Goal: Information Seeking & Learning: Learn about a topic

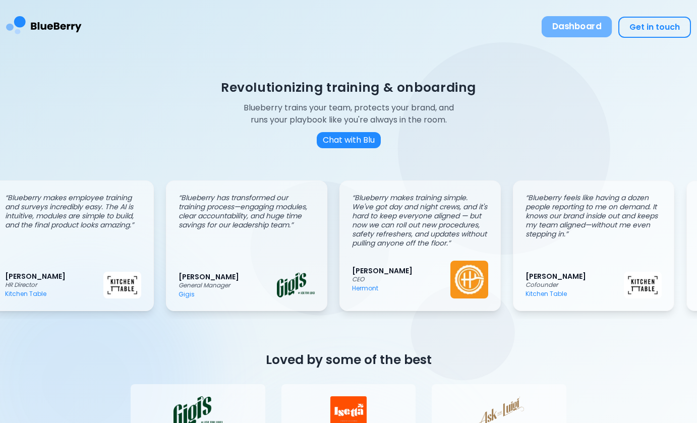
scroll to position [0, 19]
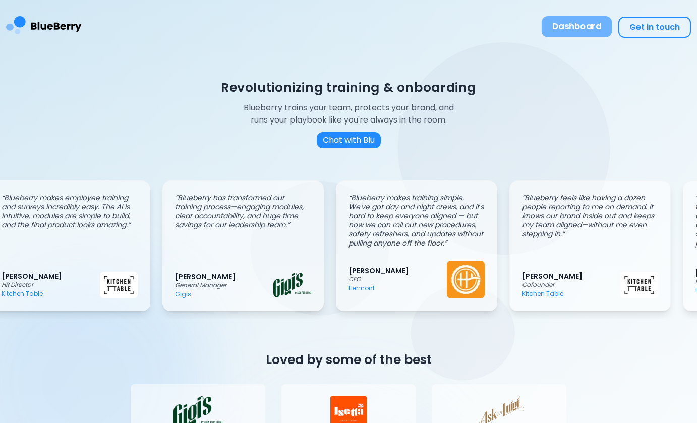
click at [584, 32] on button "Dashboard" at bounding box center [577, 26] width 71 height 21
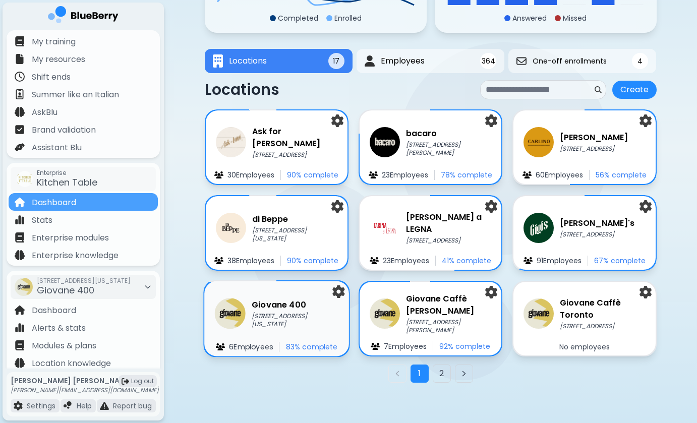
scroll to position [127, 0]
click at [253, 294] on div "Giovane [STREET_ADDRESS][US_STATE] Employee s 83 % complete" at bounding box center [276, 319] width 145 height 75
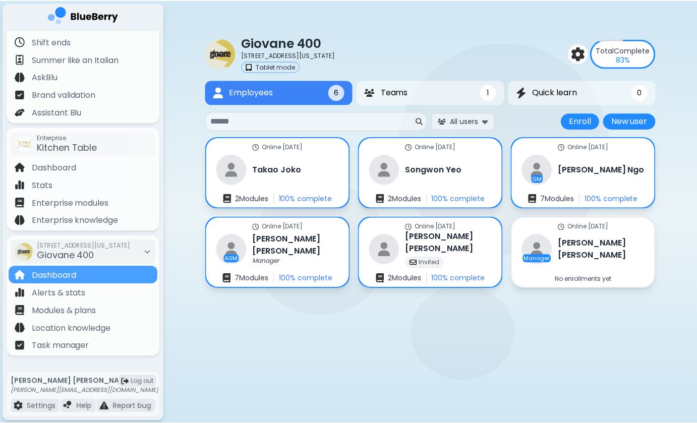
scroll to position [35, 0]
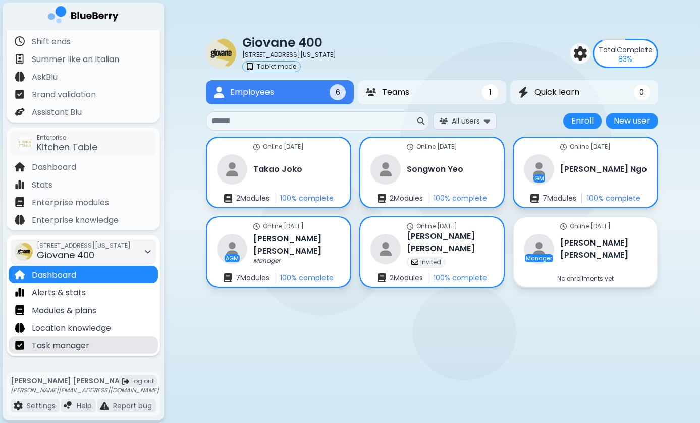
click at [83, 349] on p "Task manager" at bounding box center [61, 346] width 58 height 12
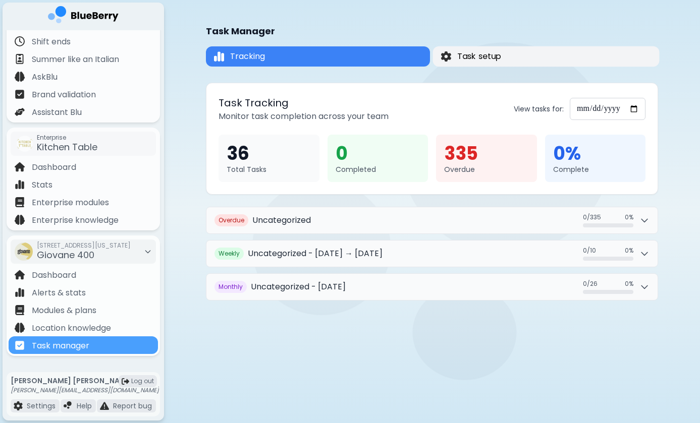
click at [509, 53] on button "Task setup" at bounding box center [546, 56] width 227 height 20
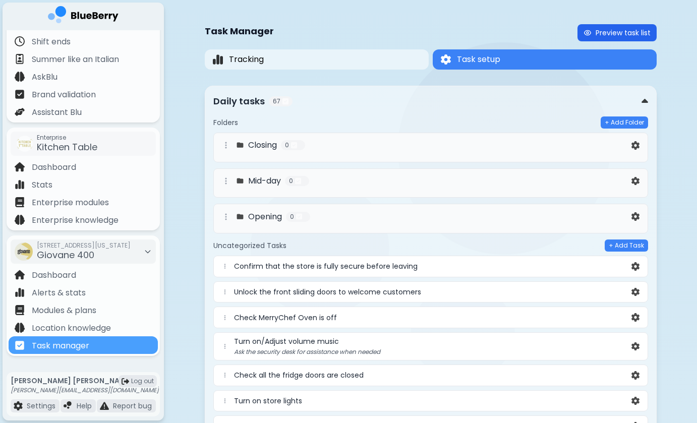
click at [612, 24] on button "Preview task list" at bounding box center [617, 32] width 79 height 17
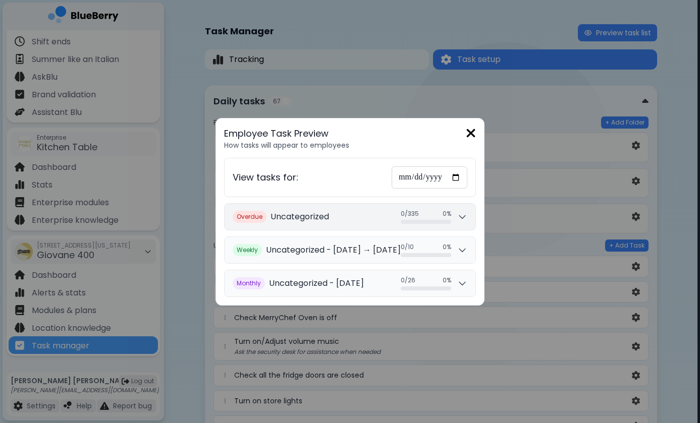
click at [469, 223] on button "Overdue Uncategorized 0 / 335 0 / 335 0 %" at bounding box center [350, 217] width 251 height 26
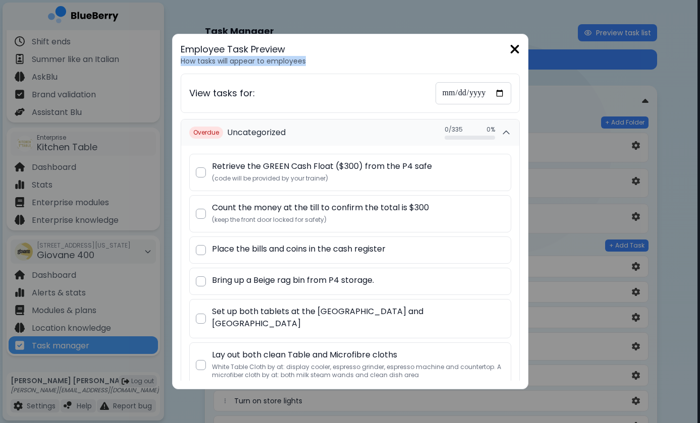
click at [514, 57] on div "Employee Task Preview How tasks will appear to employees" at bounding box center [350, 53] width 339 height 23
click at [513, 48] on img at bounding box center [515, 49] width 10 height 14
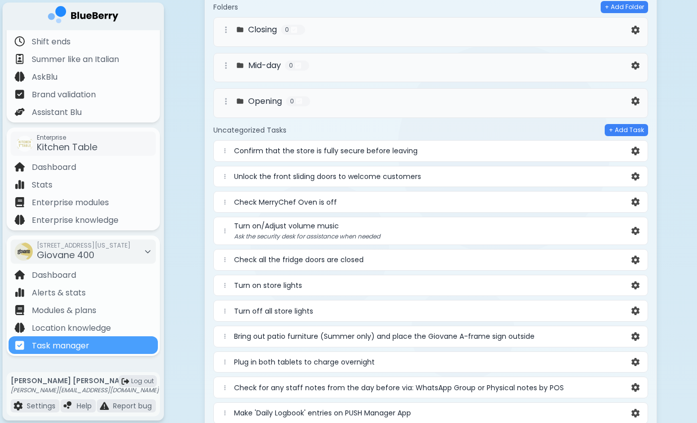
scroll to position [119, 0]
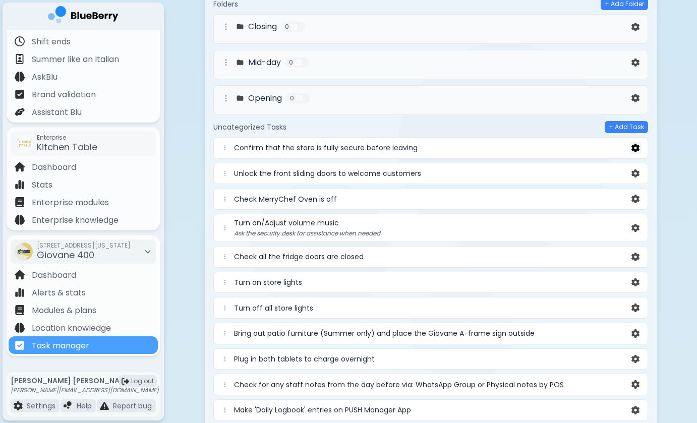
click at [639, 150] on img at bounding box center [636, 148] width 8 height 9
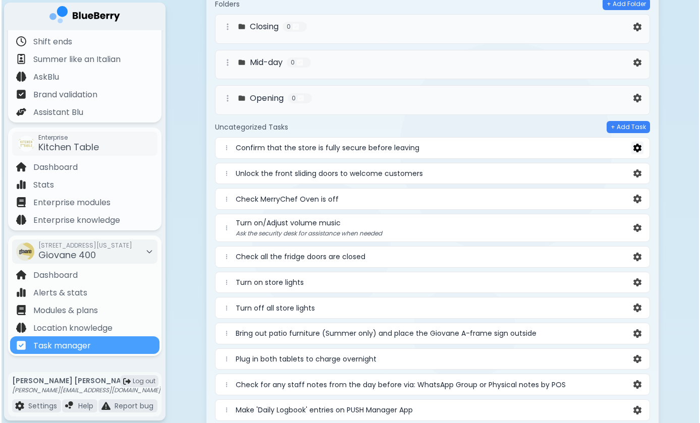
scroll to position [0, 0]
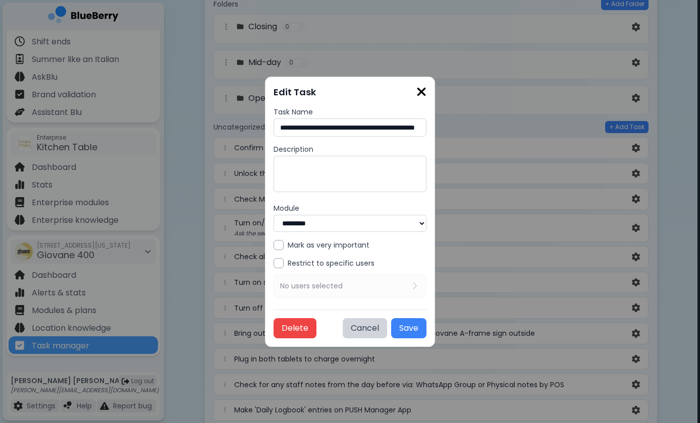
click at [426, 90] on img at bounding box center [421, 92] width 10 height 14
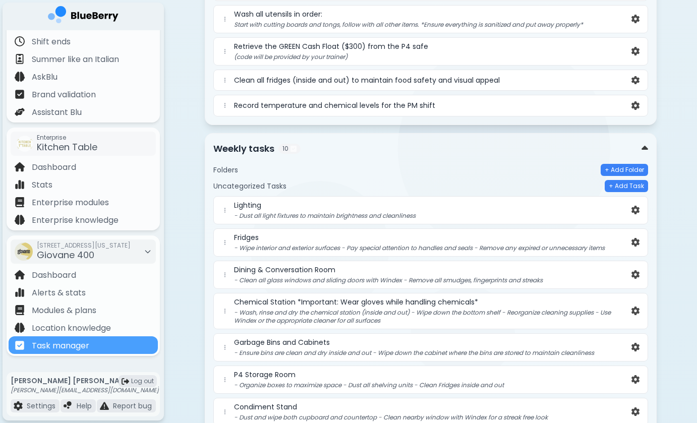
scroll to position [2005, 0]
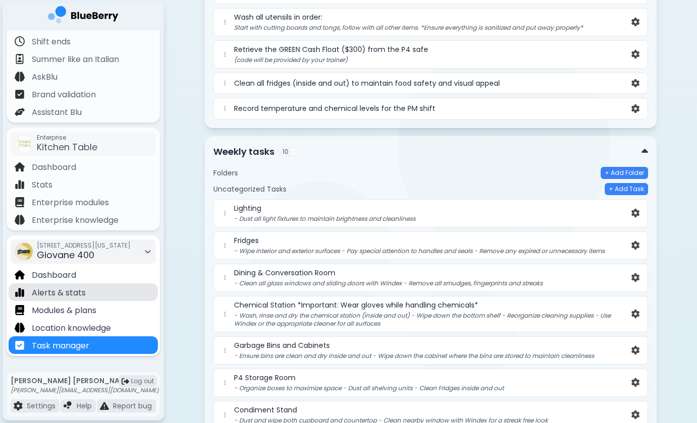
click at [98, 292] on div "Alerts & stats" at bounding box center [83, 293] width 149 height 18
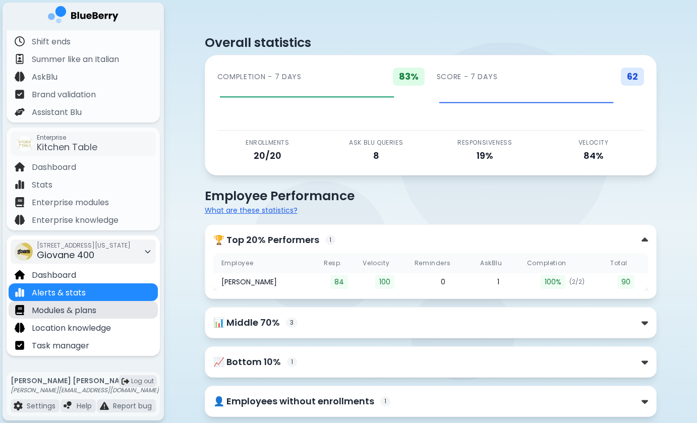
click at [102, 309] on div "Modules & plans" at bounding box center [83, 310] width 149 height 18
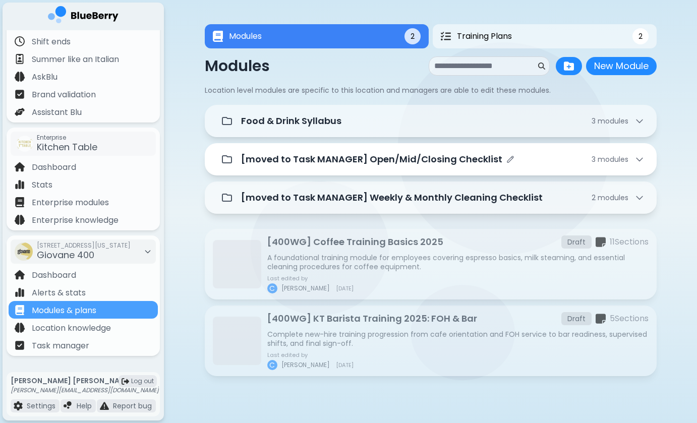
click at [629, 152] on div "[moved to Task MANAGER] Open/Mid/Closing Checklist 3 module s" at bounding box center [431, 159] width 428 height 20
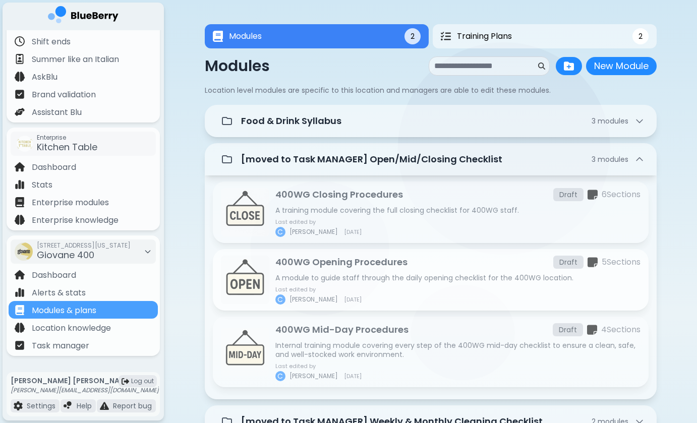
click at [369, 265] on p "400WG Opening Procedures" at bounding box center [341, 262] width 132 height 14
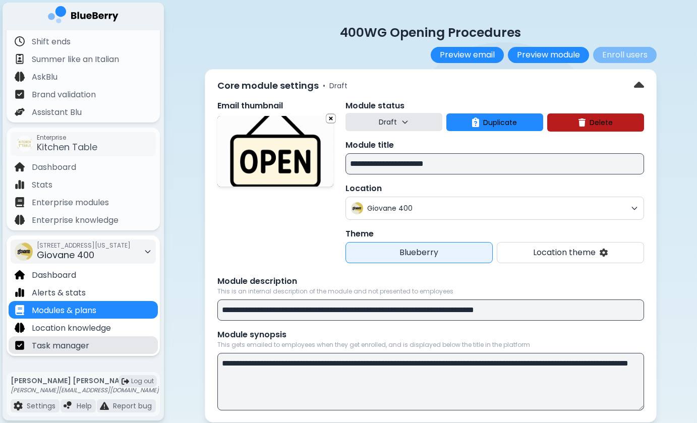
click at [90, 349] on div "Task manager" at bounding box center [83, 346] width 149 height 18
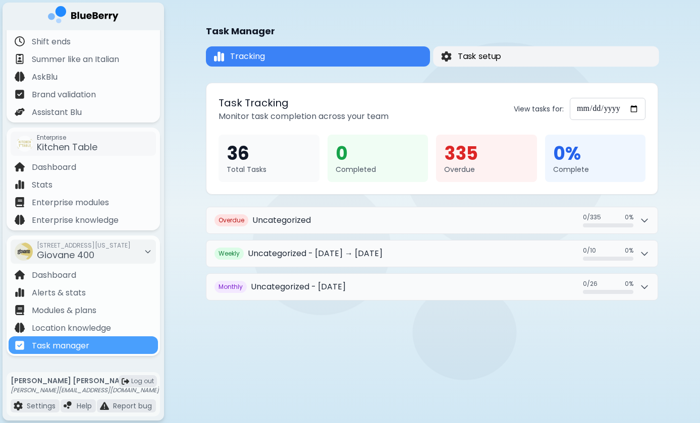
click at [460, 56] on span "Task setup" at bounding box center [480, 56] width 44 height 12
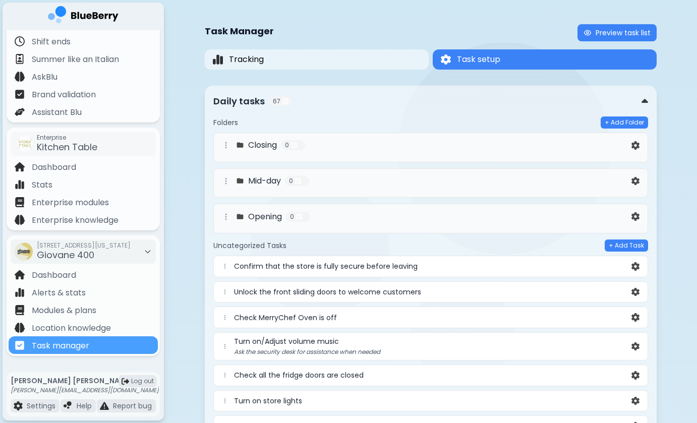
click at [398, 220] on div "Opening 0" at bounding box center [425, 217] width 410 height 12
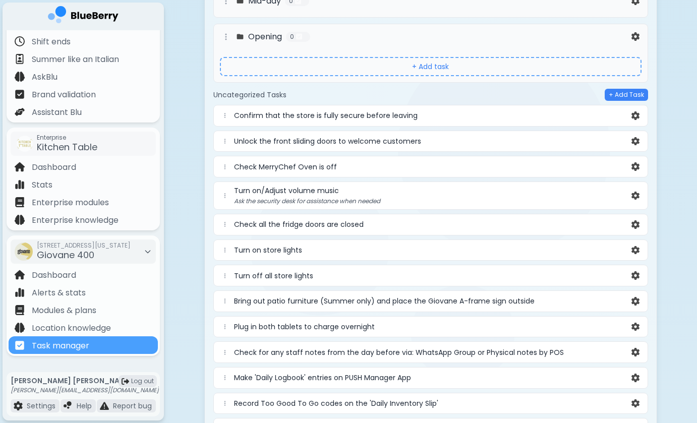
scroll to position [187, 0]
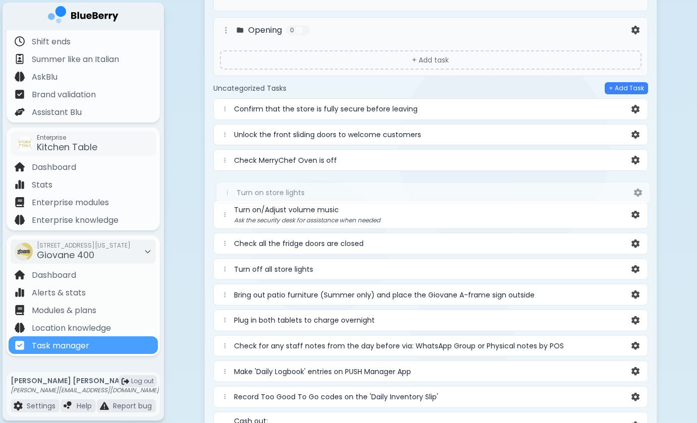
drag, startPoint x: 225, startPoint y: 244, endPoint x: 228, endPoint y: 191, distance: 53.0
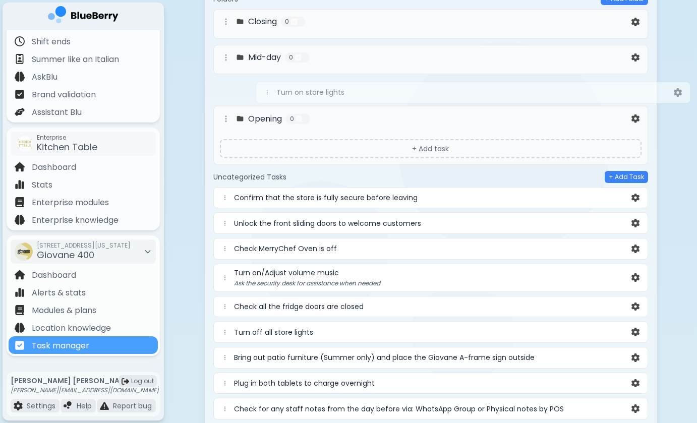
scroll to position [123, 0]
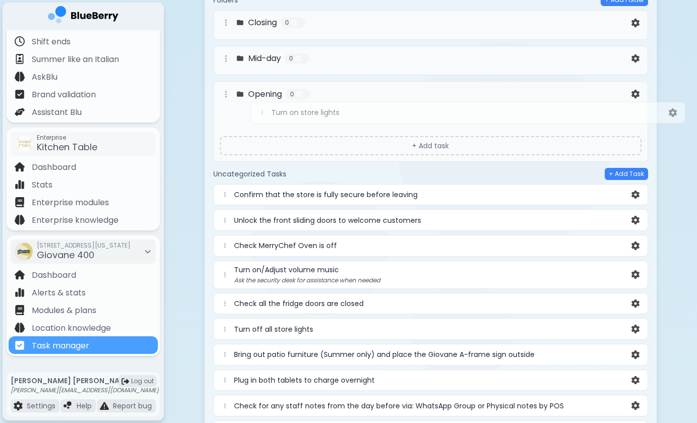
drag, startPoint x: 226, startPoint y: 213, endPoint x: 263, endPoint y: 114, distance: 106.2
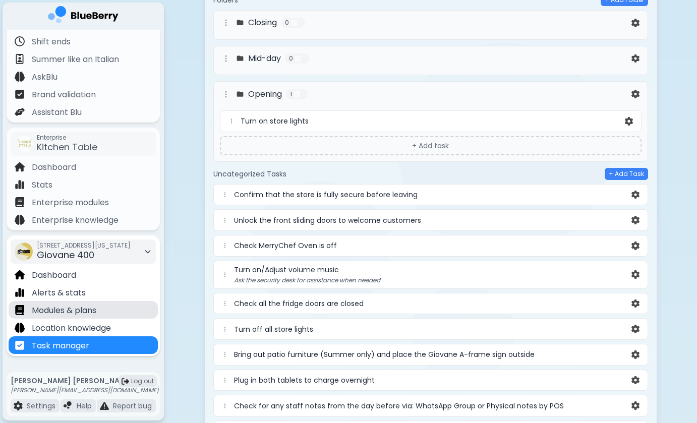
click at [67, 311] on p "Modules & plans" at bounding box center [64, 311] width 65 height 12
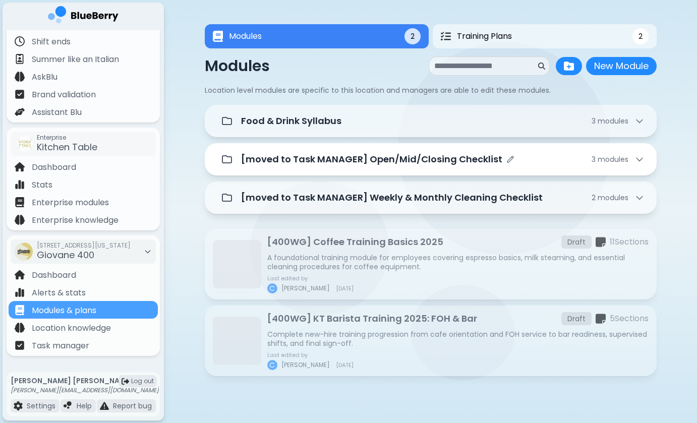
click at [322, 163] on p "[moved to Task MANAGER] Open/Mid/Closing Checklist" at bounding box center [371, 159] width 261 height 14
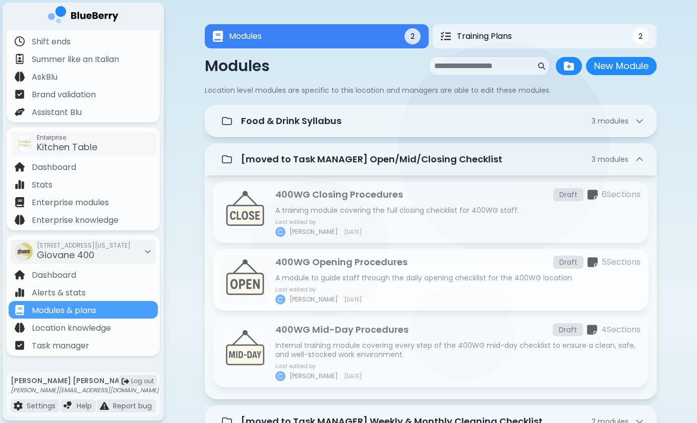
click at [326, 277] on p "A module to guide staff through the daily opening checklist for the 400WG locat…" at bounding box center [457, 277] width 365 height 9
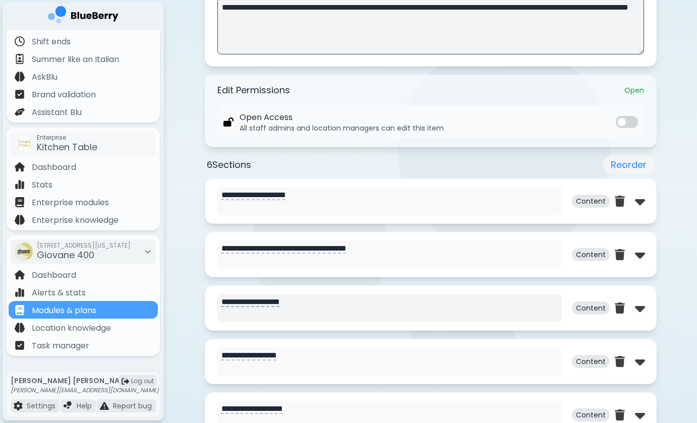
scroll to position [409, 0]
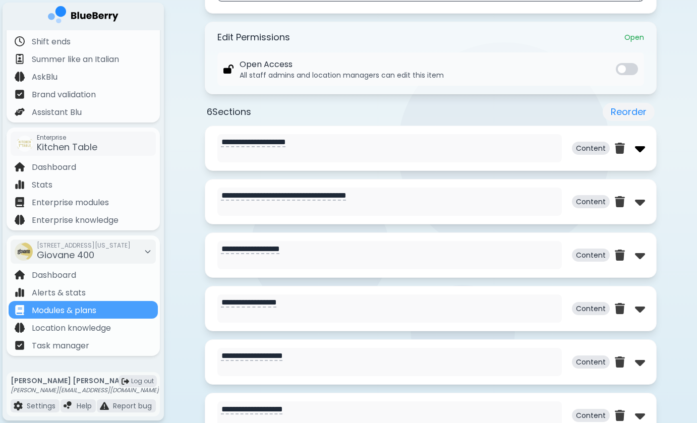
click at [636, 153] on img at bounding box center [640, 148] width 10 height 16
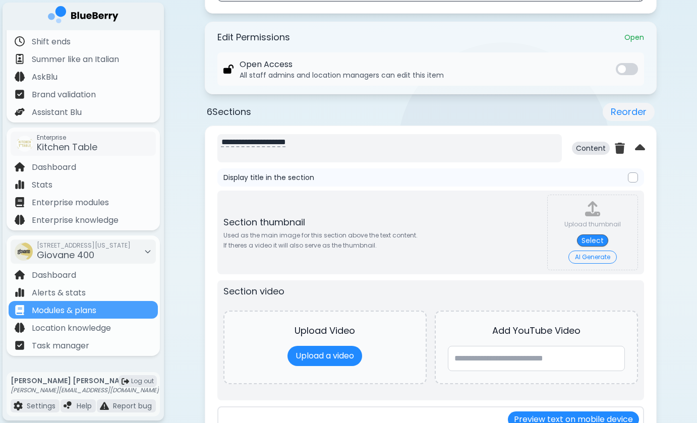
type textarea "**********"
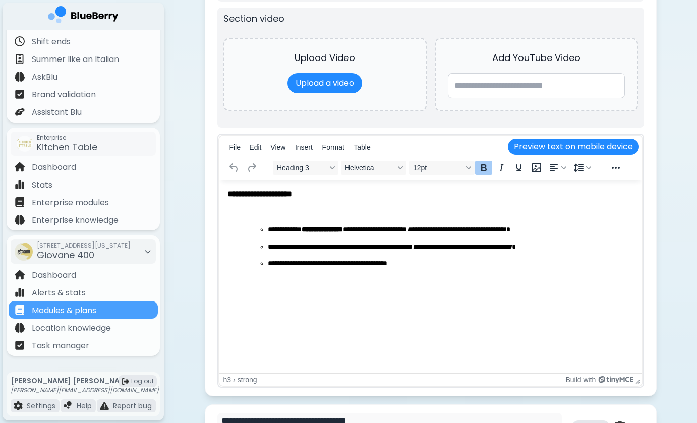
scroll to position [683, 0]
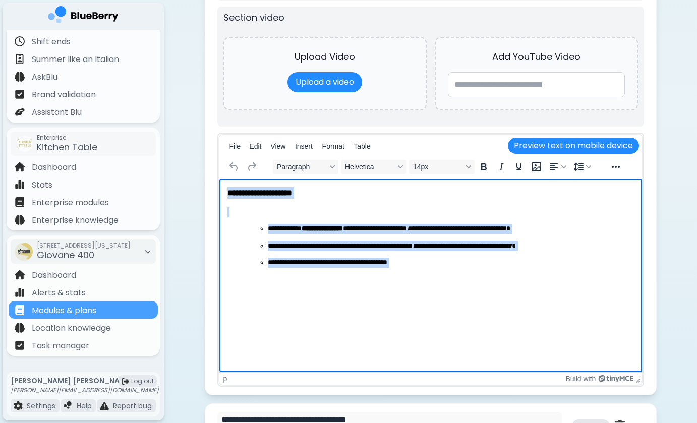
drag, startPoint x: 412, startPoint y: 282, endPoint x: 113, endPoint y: 53, distance: 376.6
click at [219, 179] on html "**********" at bounding box center [430, 236] width 423 height 114
copy body "**********"
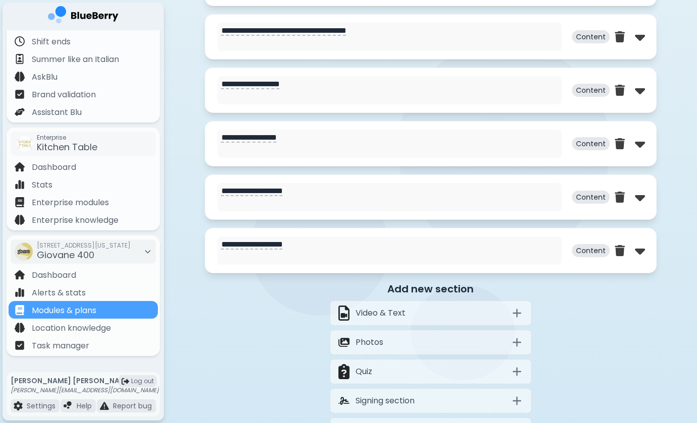
scroll to position [1080, 0]
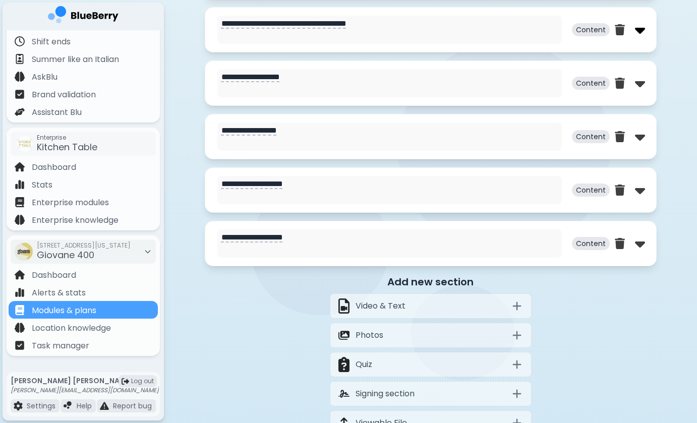
click at [637, 30] on img at bounding box center [640, 30] width 10 height 16
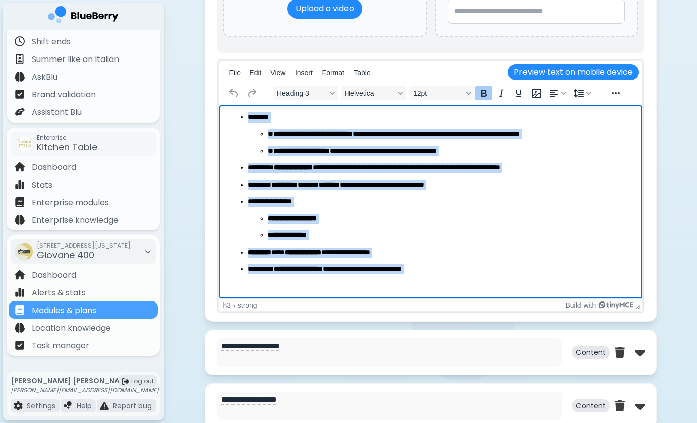
scroll to position [1338, 0]
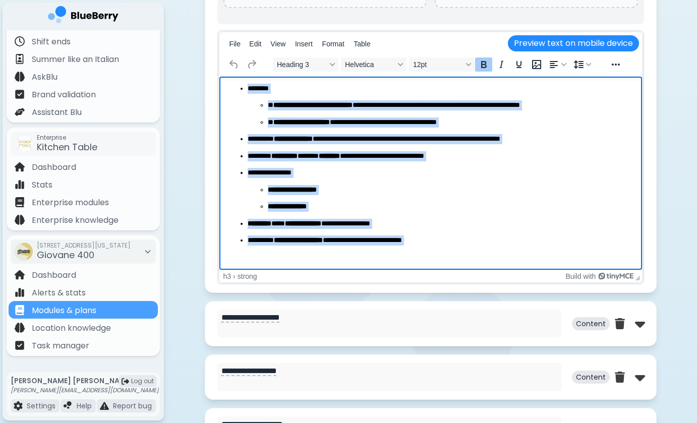
drag, startPoint x: 228, startPoint y: 90, endPoint x: 295, endPoint y: 363, distance: 281.5
click at [295, 271] on html "**********" at bounding box center [430, 129] width 423 height 283
copy body "**********"
click at [306, 209] on strong "**********" at bounding box center [286, 206] width 39 height 7
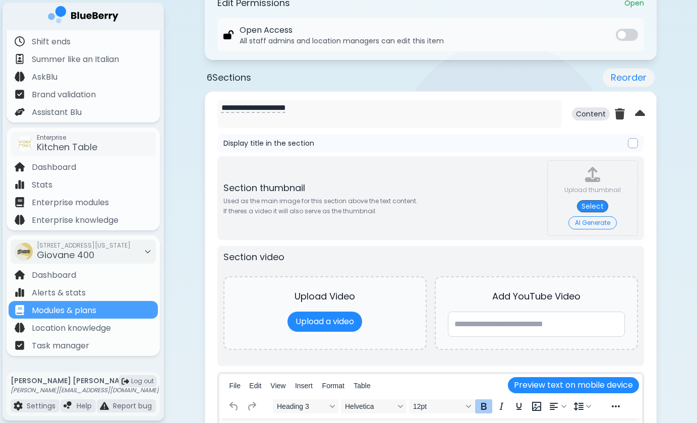
scroll to position [1334, 0]
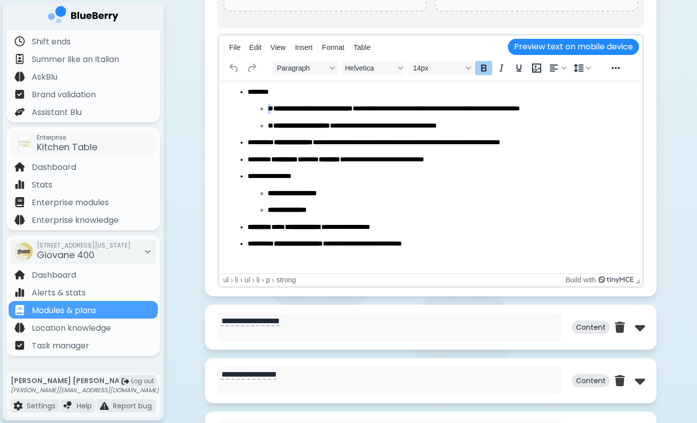
click at [330, 102] on li "**********" at bounding box center [440, 109] width 386 height 44
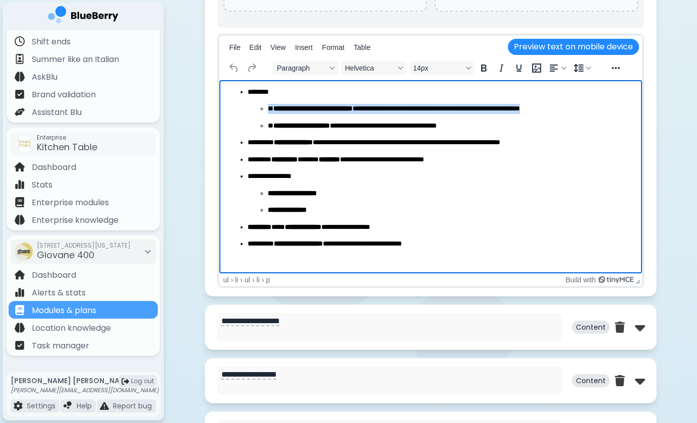
click at [330, 102] on li "**********" at bounding box center [440, 109] width 386 height 44
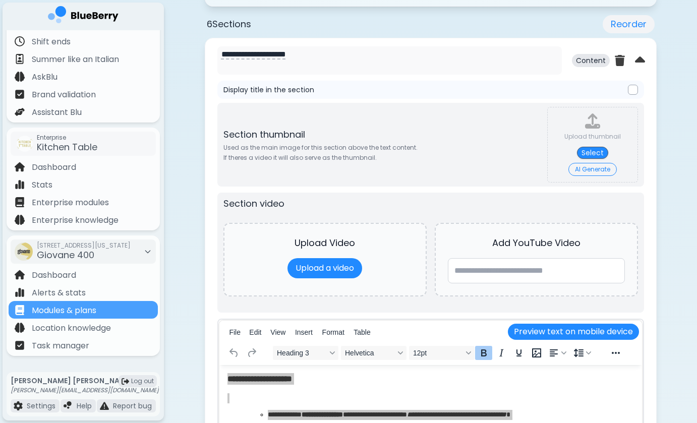
scroll to position [473, 0]
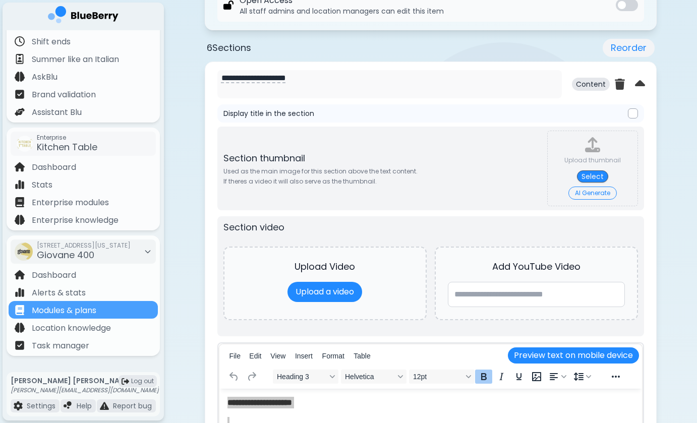
drag, startPoint x: 320, startPoint y: 79, endPoint x: 187, endPoint y: 70, distance: 133.5
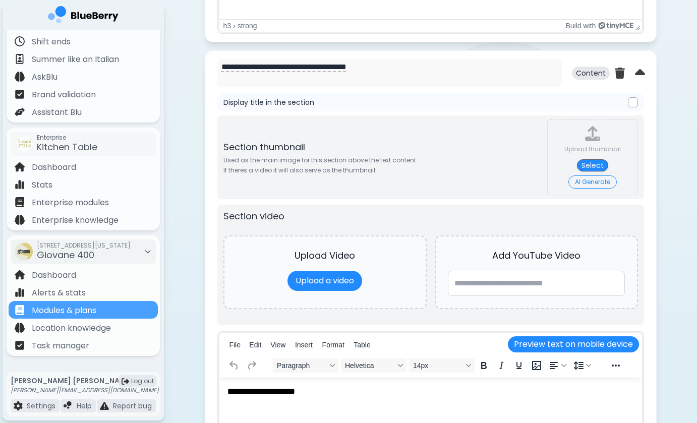
scroll to position [1039, 0]
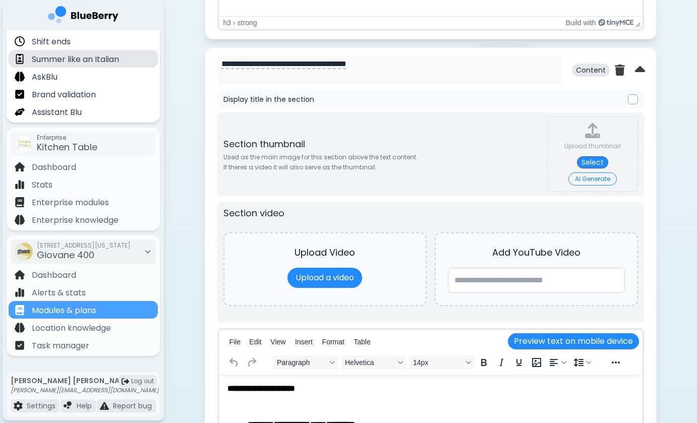
drag, startPoint x: 401, startPoint y: 67, endPoint x: 146, endPoint y: 51, distance: 254.8
click at [146, 51] on div "**********" at bounding box center [348, 2] width 697 height 2083
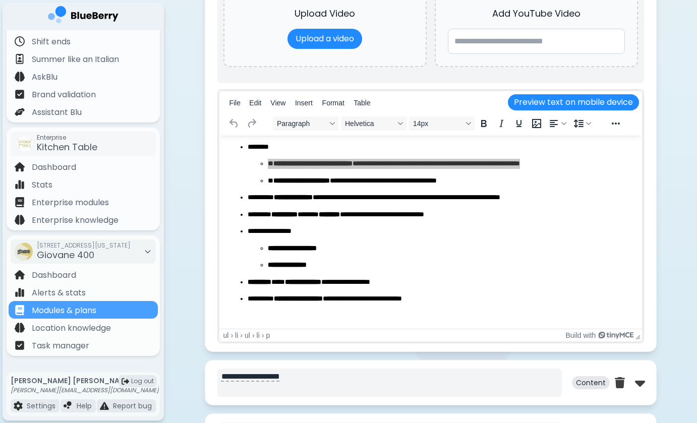
scroll to position [89, 0]
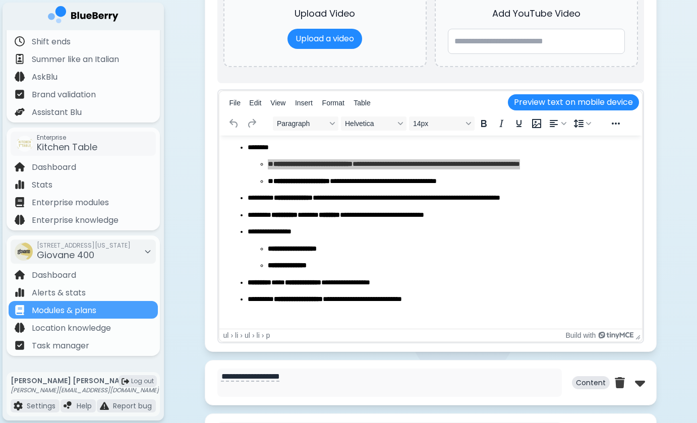
drag, startPoint x: 255, startPoint y: 380, endPoint x: 183, endPoint y: 354, distance: 76.8
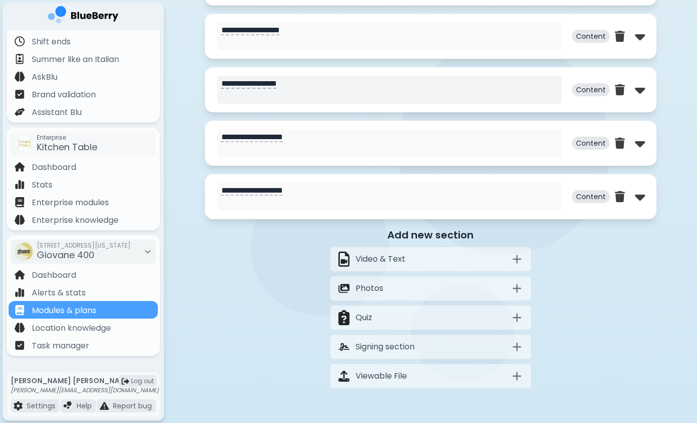
scroll to position [1609, 0]
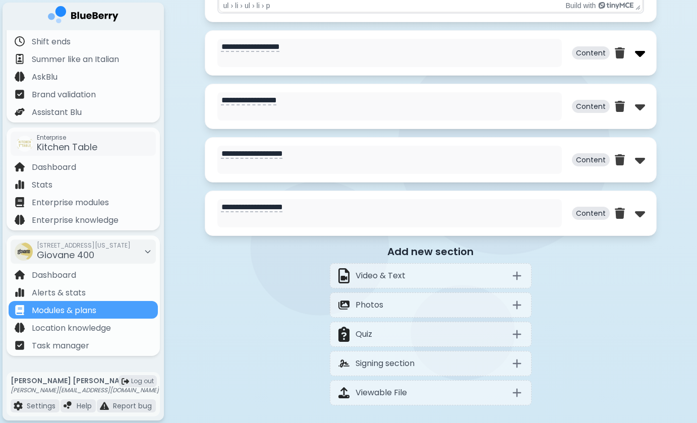
click at [640, 53] on img at bounding box center [640, 53] width 10 height 16
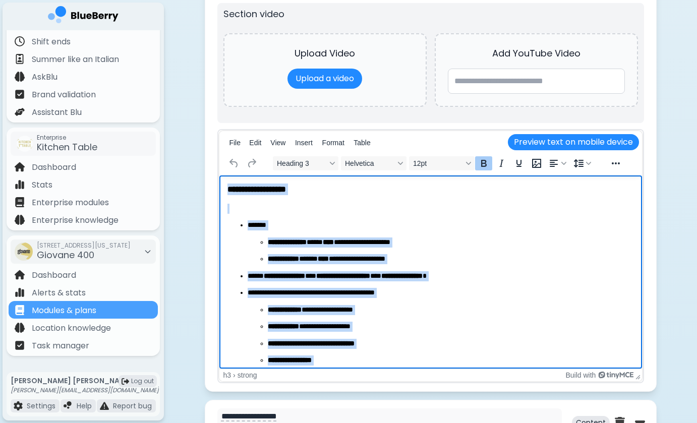
scroll to position [21, 0]
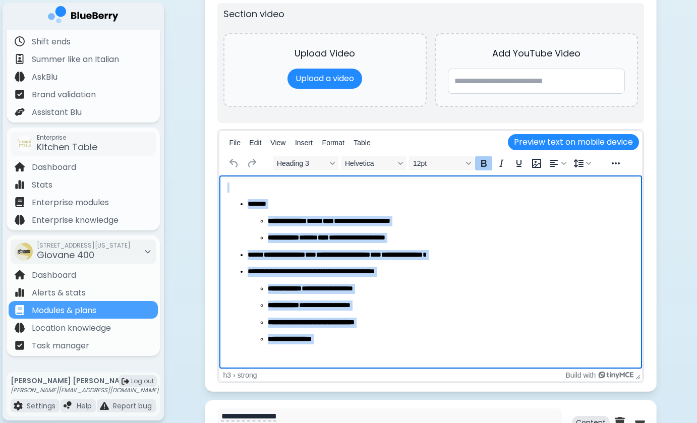
drag, startPoint x: 229, startPoint y: 190, endPoint x: 337, endPoint y: 389, distance: 226.5
click at [337, 370] on html "**********" at bounding box center [430, 261] width 423 height 215
copy body "**********"
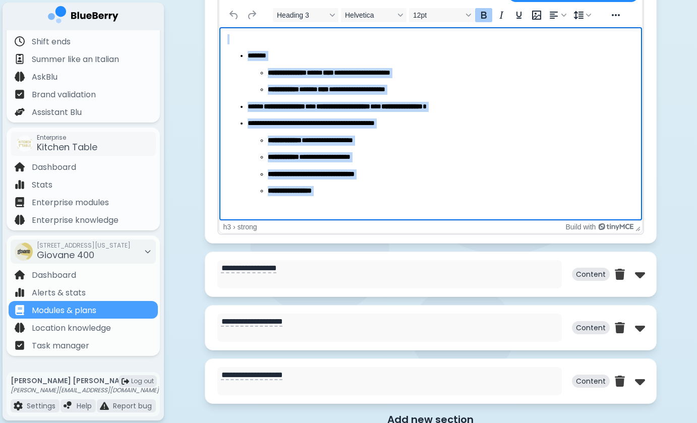
scroll to position [1973, 0]
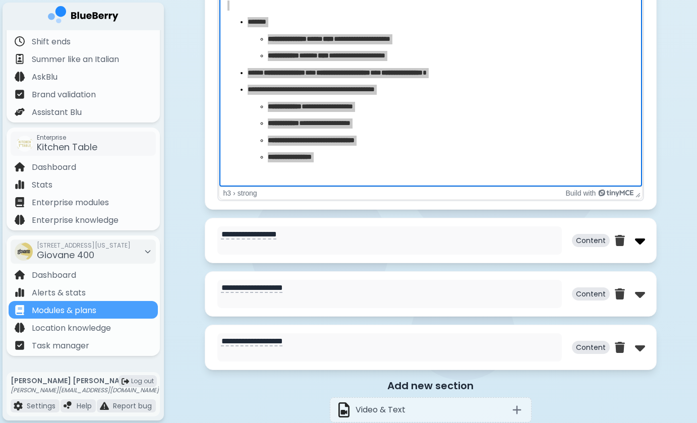
click at [638, 244] on img at bounding box center [640, 241] width 10 height 16
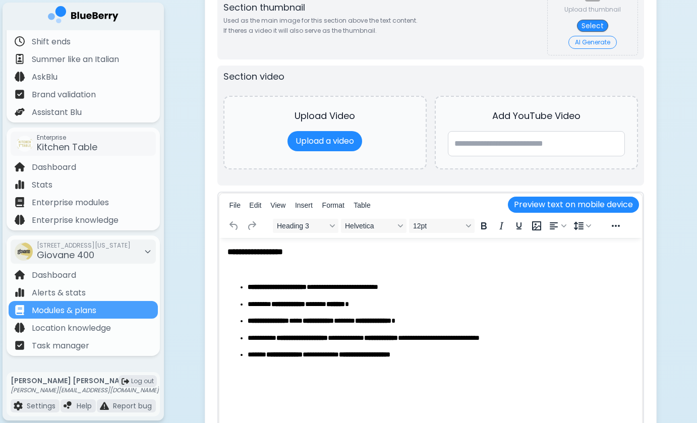
scroll to position [2298, 0]
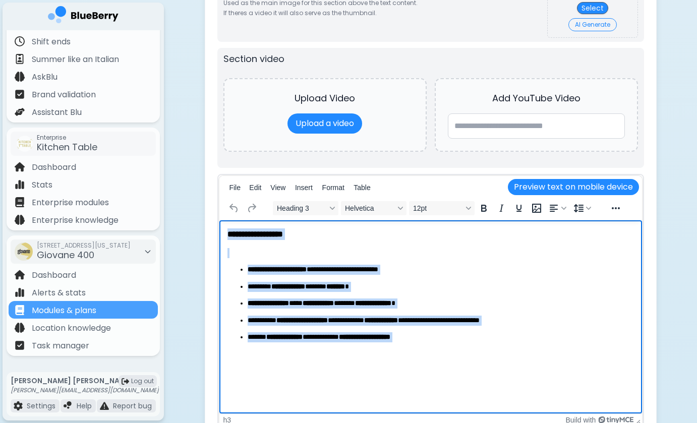
drag, startPoint x: 227, startPoint y: 233, endPoint x: 494, endPoint y: 437, distance: 336.3
click at [494, 367] on html "**********" at bounding box center [430, 293] width 423 height 147
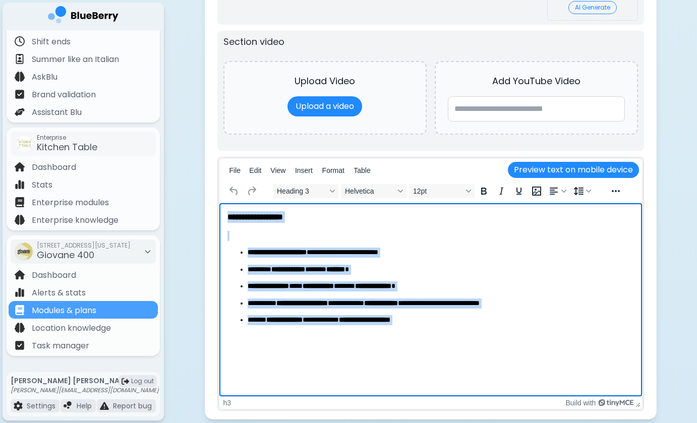
copy body "**********"
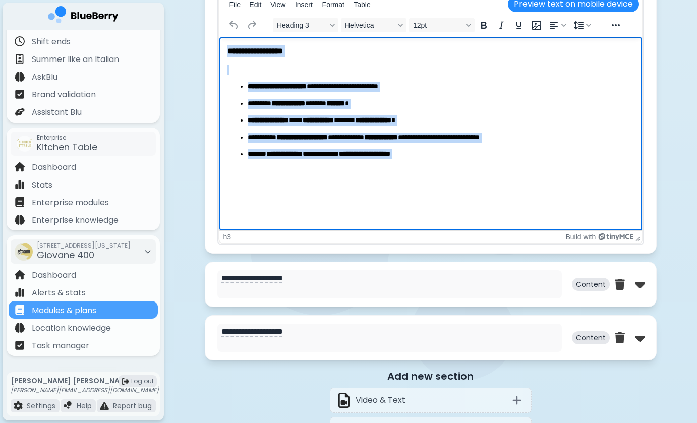
scroll to position [2495, 0]
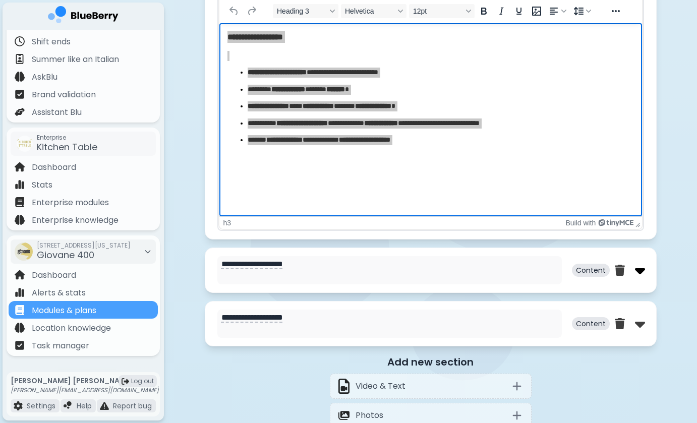
click at [635, 277] on img at bounding box center [640, 270] width 10 height 16
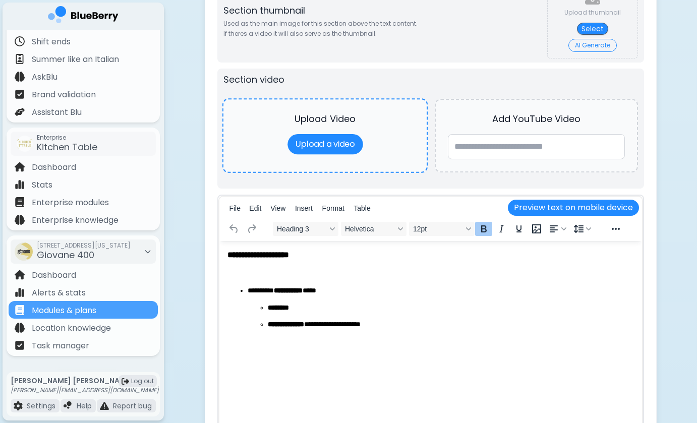
scroll to position [2873, 0]
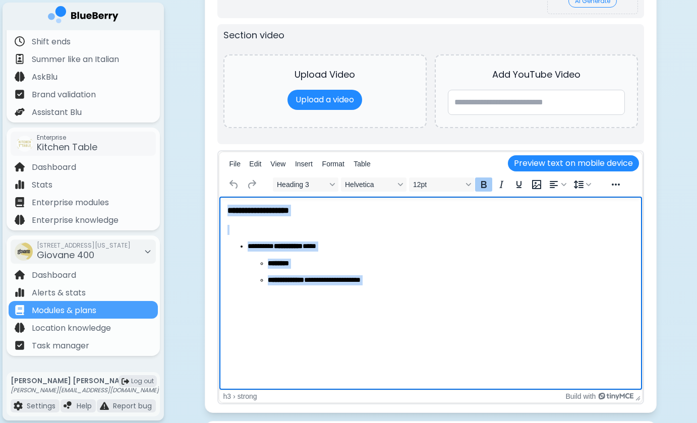
drag, startPoint x: 228, startPoint y: 208, endPoint x: 408, endPoint y: 361, distance: 236.6
click at [407, 310] on html "**********" at bounding box center [430, 254] width 423 height 114
copy body "**********"
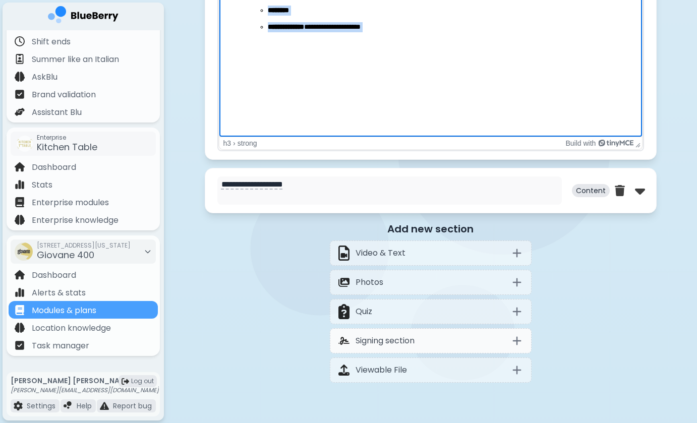
scroll to position [3131, 0]
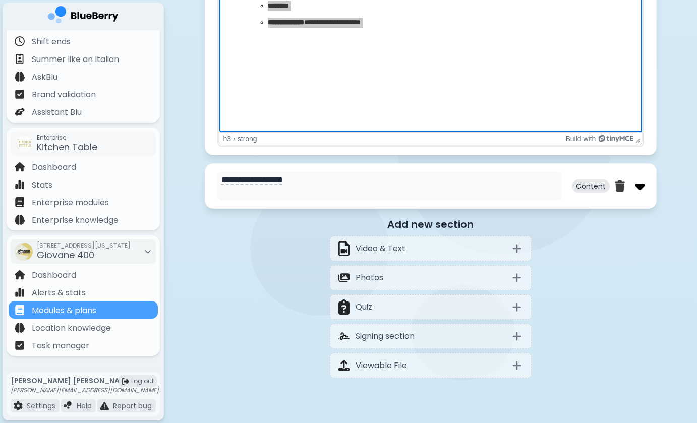
click at [637, 187] on img at bounding box center [640, 186] width 10 height 16
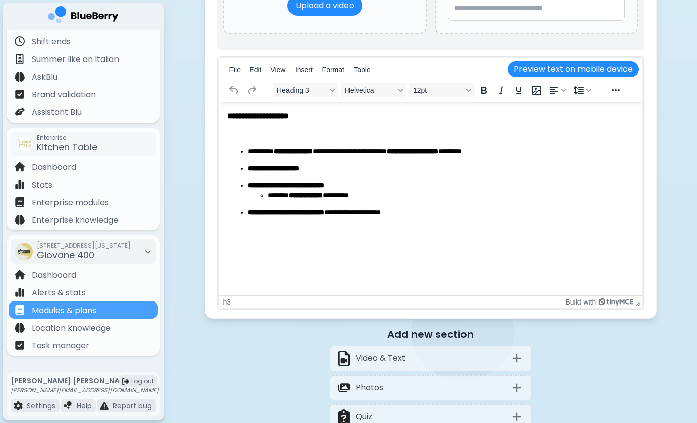
scroll to position [3528, 0]
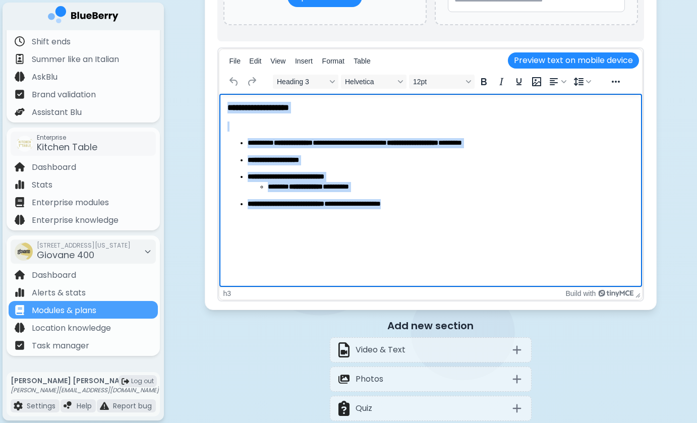
drag, startPoint x: 227, startPoint y: 107, endPoint x: 508, endPoint y: 298, distance: 339.6
click at [508, 217] on html "**********" at bounding box center [430, 155] width 423 height 123
copy body "**********"
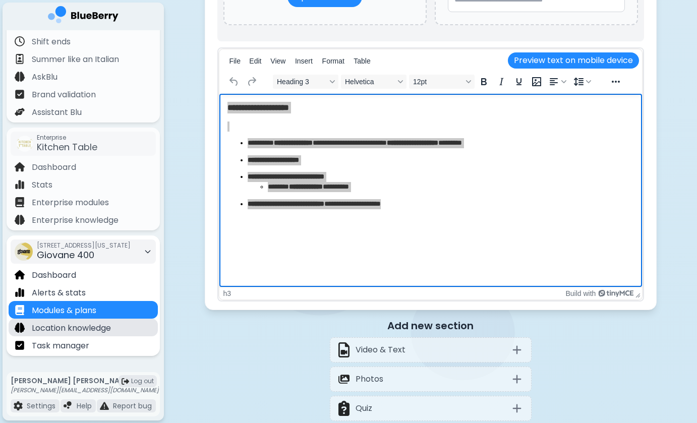
click at [103, 328] on p "Location knowledge" at bounding box center [71, 328] width 79 height 12
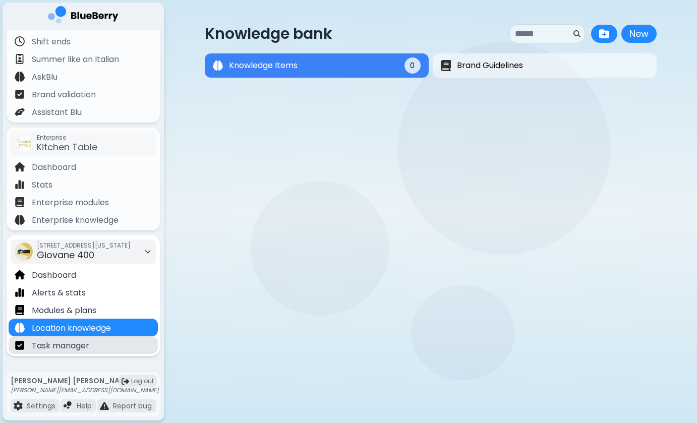
click at [103, 346] on div "Task manager" at bounding box center [83, 346] width 149 height 18
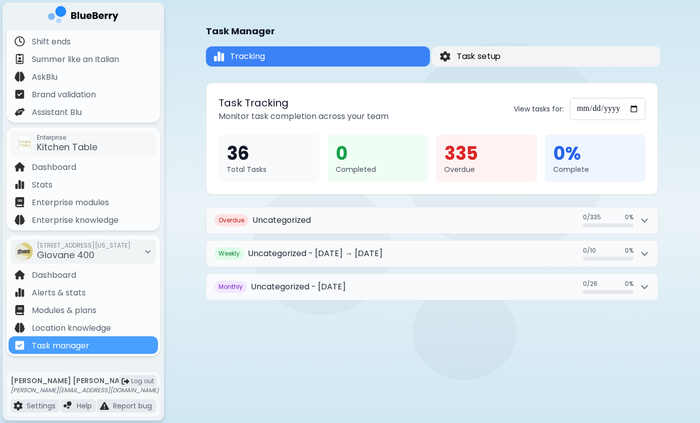
click at [496, 61] on span "Task setup" at bounding box center [479, 56] width 44 height 12
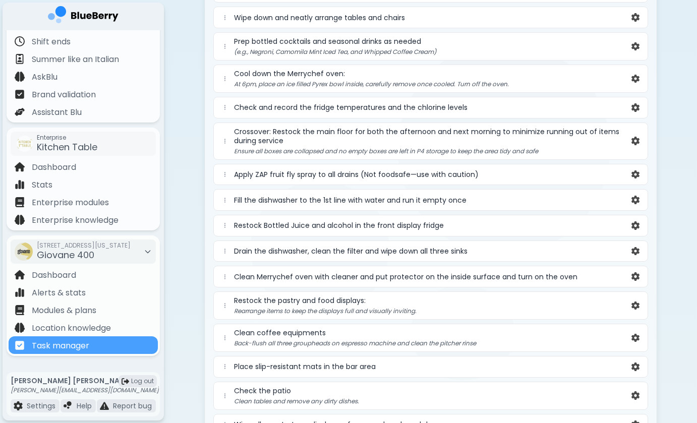
scroll to position [1166, 0]
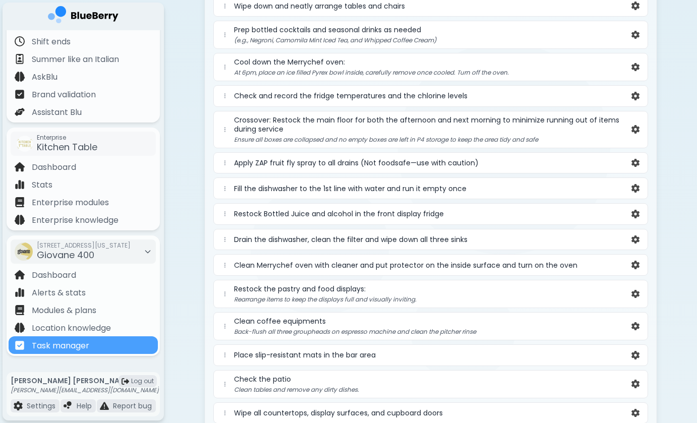
drag, startPoint x: 299, startPoint y: 187, endPoint x: 321, endPoint y: 283, distance: 99.0
click at [322, 284] on div "Confirm that the store is fully secure before leaving Unlock the front sliding …" at bounding box center [430, 11] width 435 height 1843
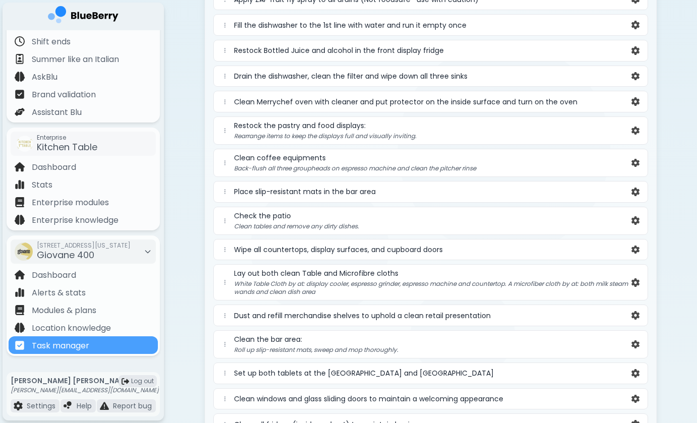
scroll to position [1331, 0]
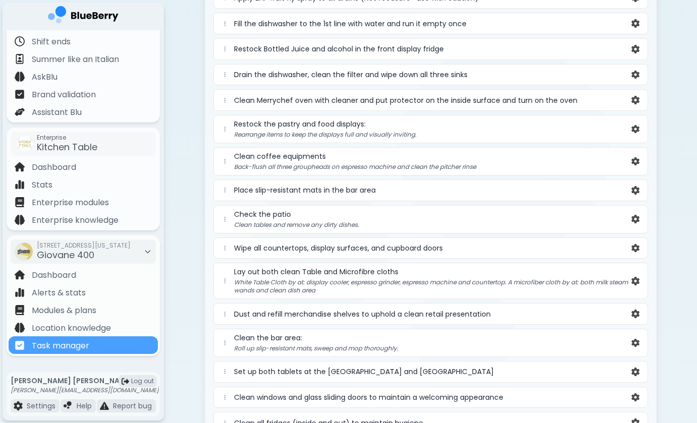
drag, startPoint x: 311, startPoint y: 274, endPoint x: 314, endPoint y: 295, distance: 20.4
click at [314, 295] on div "Lay out both clean Table and Microfibre cloths White Table Cloth by at: display…" at bounding box center [432, 280] width 396 height 27
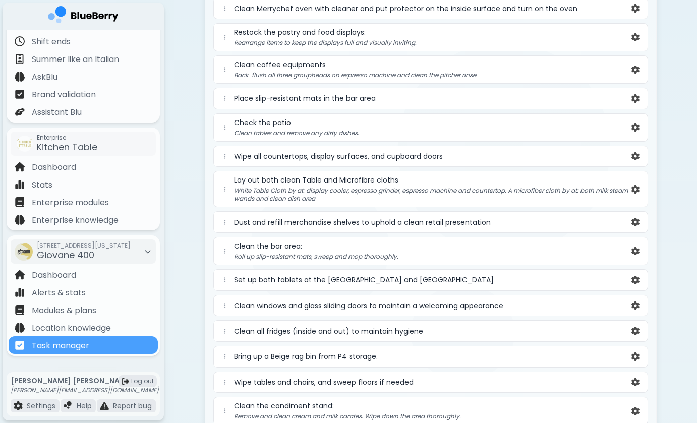
scroll to position [1434, 0]
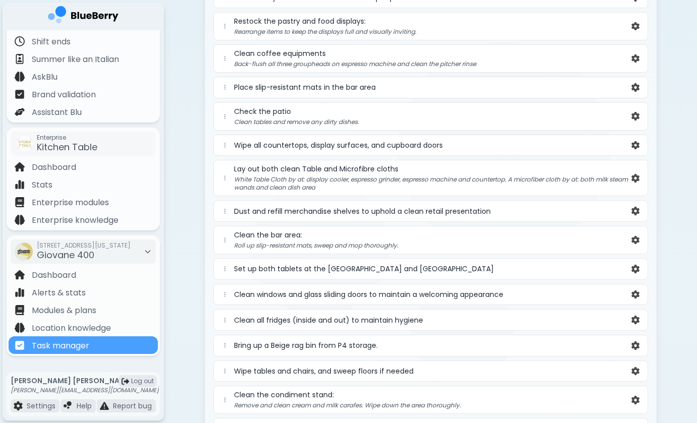
drag, startPoint x: 300, startPoint y: 243, endPoint x: 308, endPoint y: 298, distance: 55.6
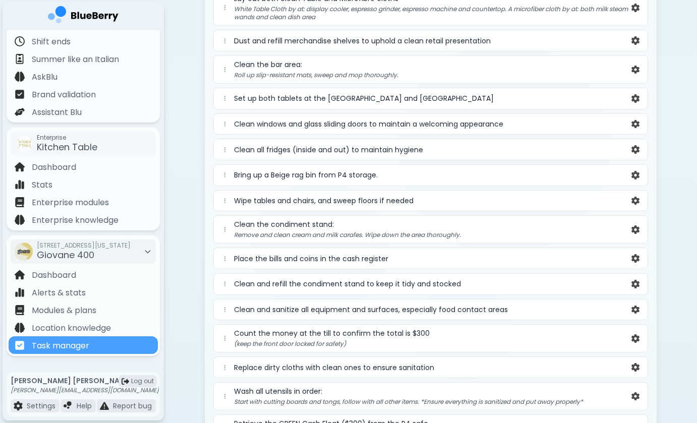
scroll to position [1612, 0]
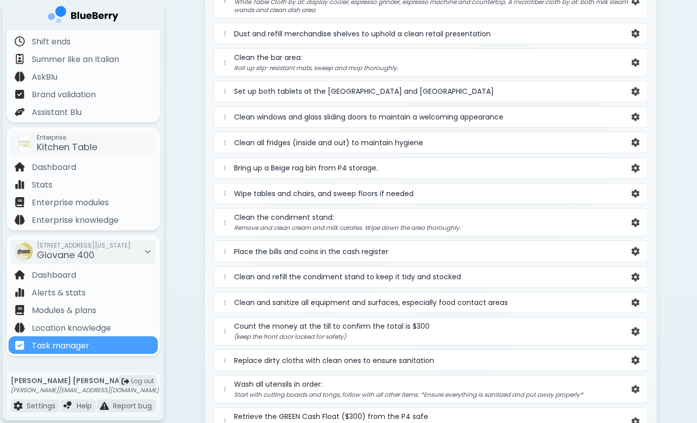
drag, startPoint x: 296, startPoint y: 252, endPoint x: 301, endPoint y: 304, distance: 52.2
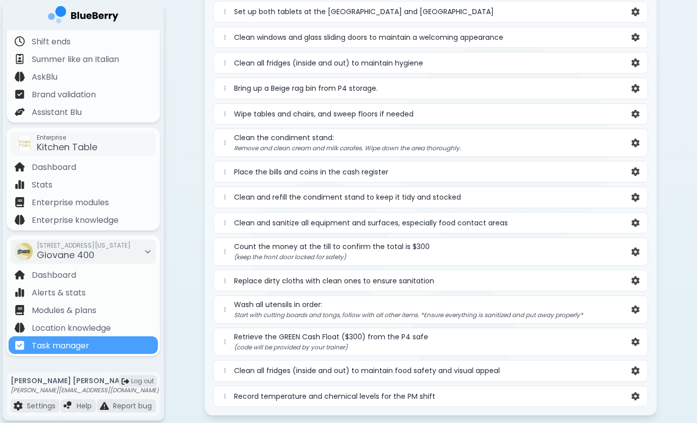
scroll to position [1700, 0]
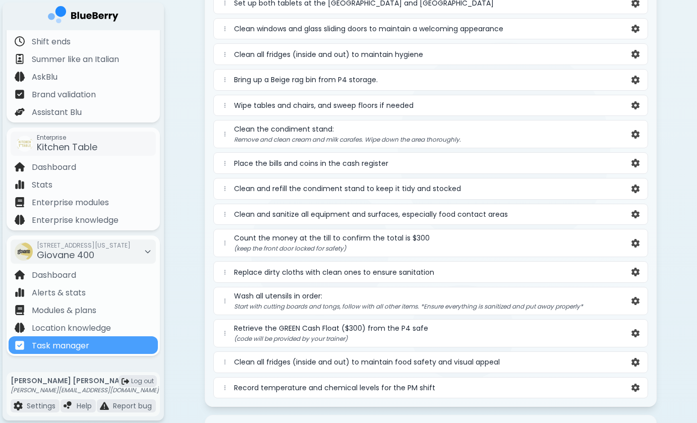
drag, startPoint x: 298, startPoint y: 267, endPoint x: 298, endPoint y: 334, distance: 66.1
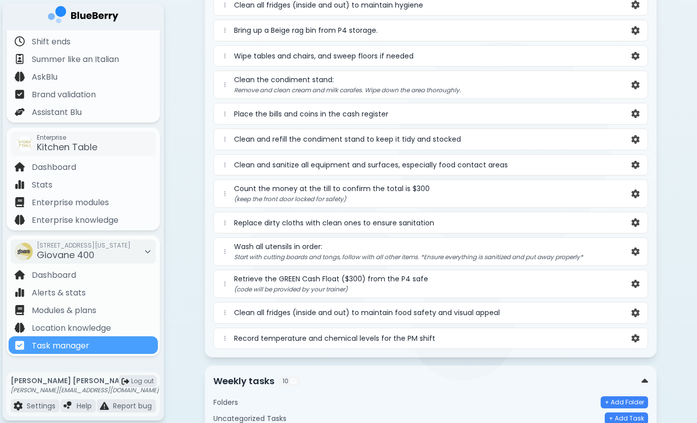
scroll to position [1775, 0]
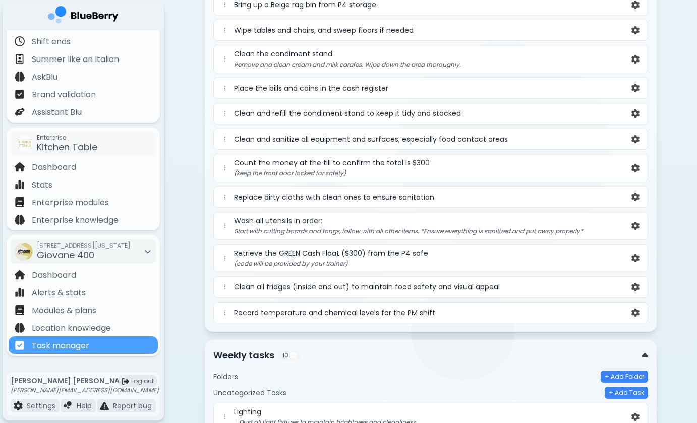
click at [306, 256] on span "Retrieve the GREEN Cash Float ($300) from the P4 safe" at bounding box center [331, 253] width 194 height 9
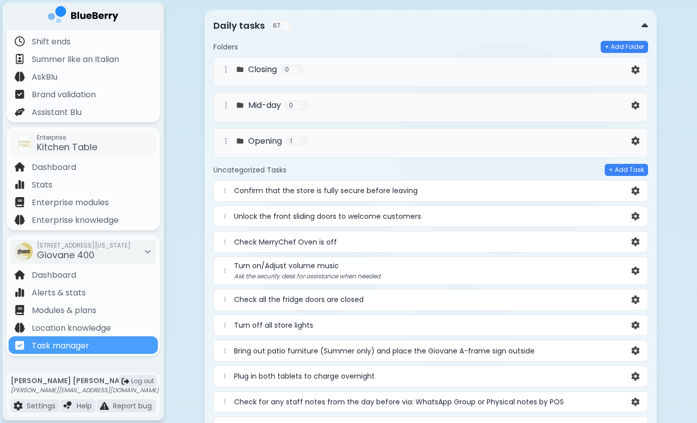
scroll to position [0, 0]
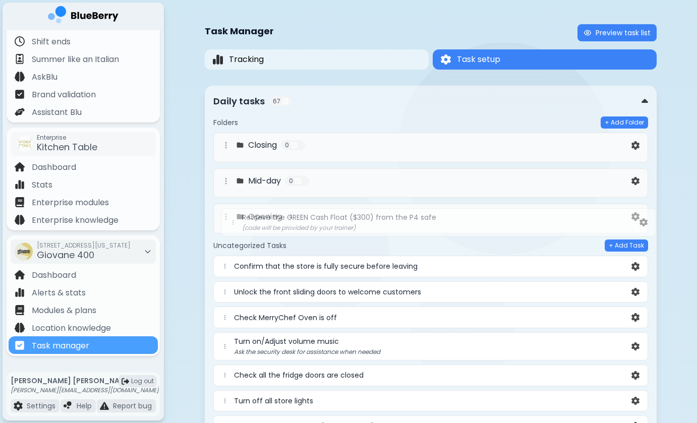
drag, startPoint x: 225, startPoint y: 256, endPoint x: 233, endPoint y: 212, distance: 45.1
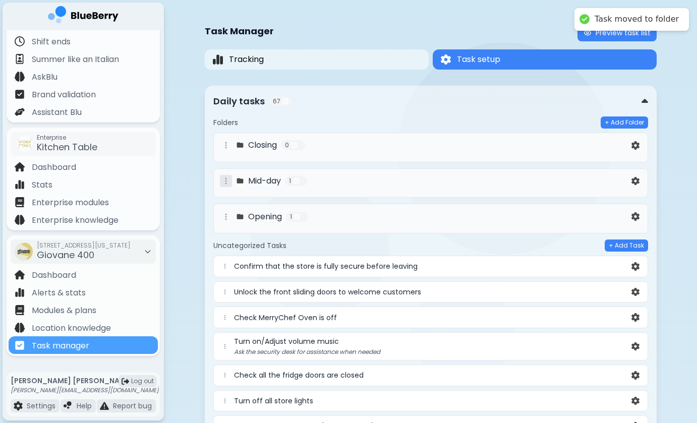
click at [229, 179] on icon at bounding box center [226, 181] width 8 height 8
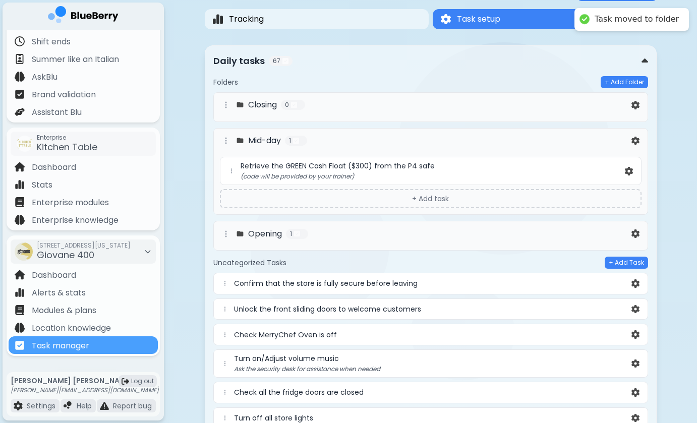
scroll to position [58, 0]
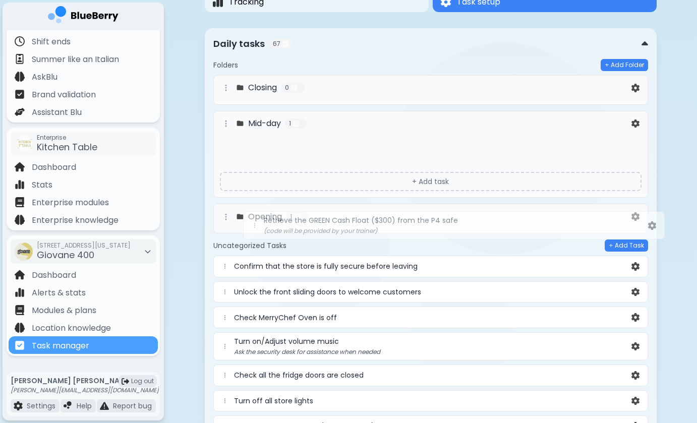
drag, startPoint x: 233, startPoint y: 154, endPoint x: 256, endPoint y: 228, distance: 77.7
click at [256, 228] on div "Closing 0 + Add task Mid-day 1 Retrieve the GREEN Cash Float ($300) from the P4…" at bounding box center [430, 154] width 435 height 158
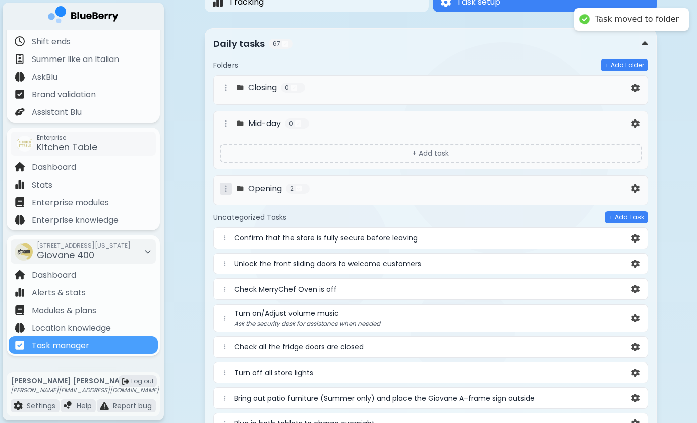
click at [225, 186] on icon at bounding box center [226, 188] width 2 height 7
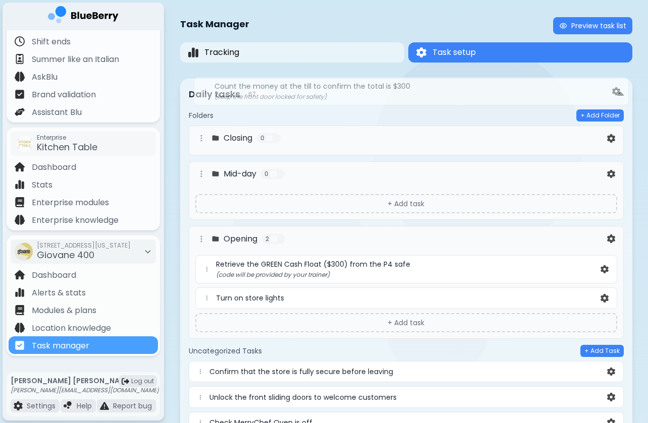
scroll to position [5, 0]
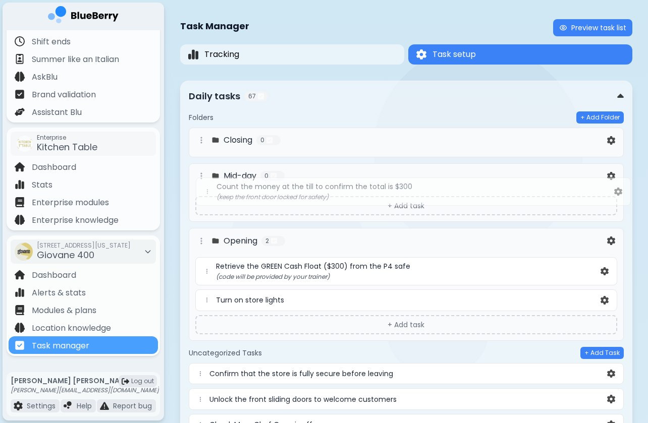
drag, startPoint x: 203, startPoint y: 231, endPoint x: 210, endPoint y: 187, distance: 44.0
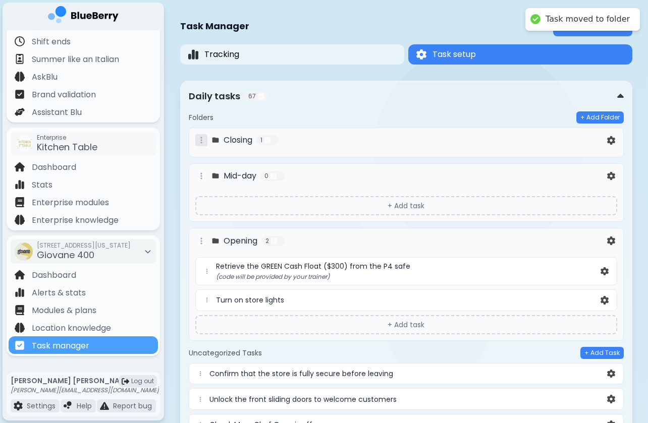
click at [205, 143] on div at bounding box center [201, 140] width 12 height 12
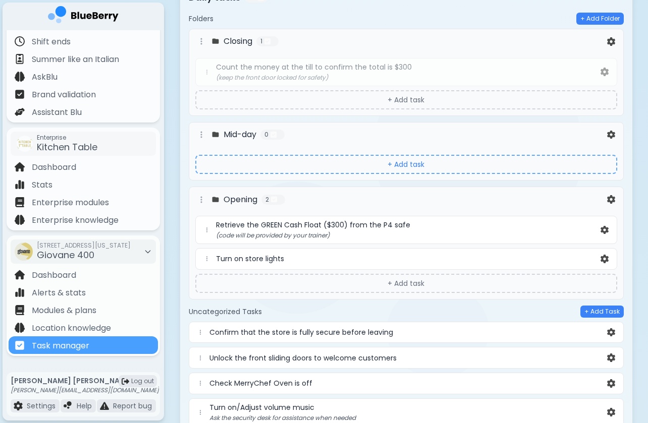
scroll to position [103, 0]
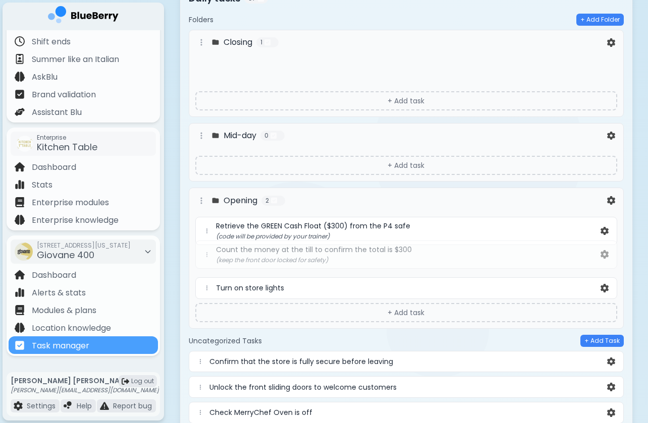
drag, startPoint x: 208, startPoint y: 72, endPoint x: 208, endPoint y: 259, distance: 187.2
click at [208, 259] on div "Closing 1 Count the money at the till to confirm the total is $300 (keep the fr…" at bounding box center [406, 179] width 435 height 299
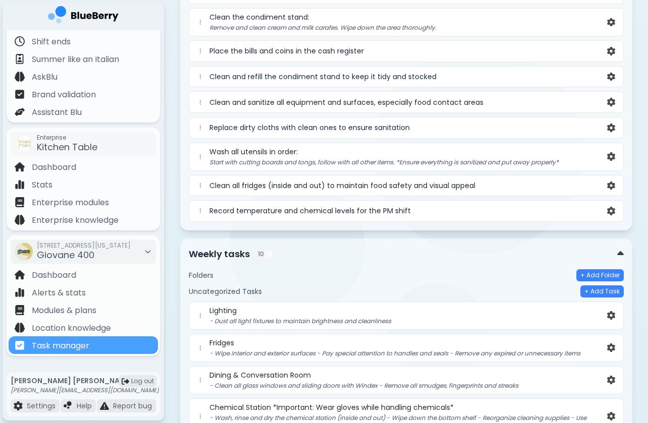
scroll to position [1975, 0]
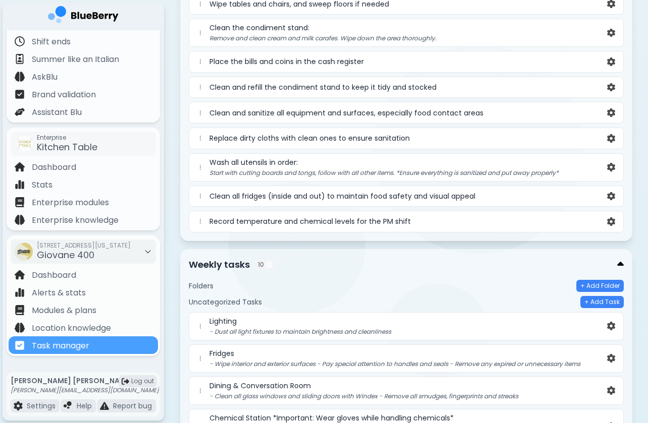
click at [620, 262] on img at bounding box center [620, 264] width 7 height 11
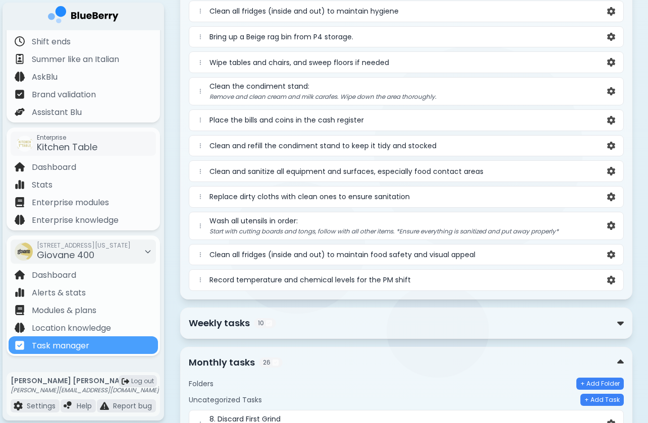
scroll to position [1916, 0]
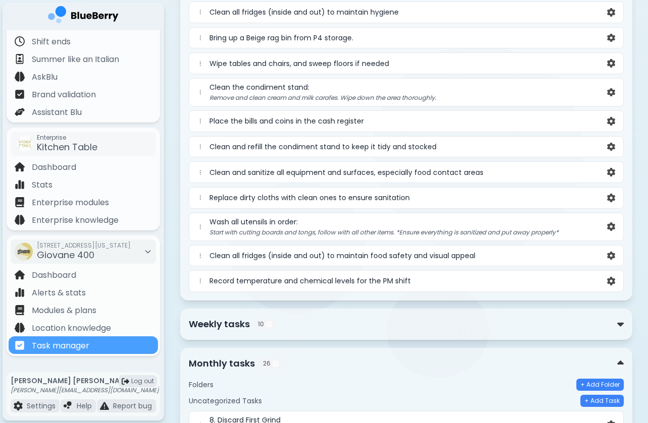
click at [614, 357] on div "Monthly tasks 26" at bounding box center [403, 364] width 428 height 14
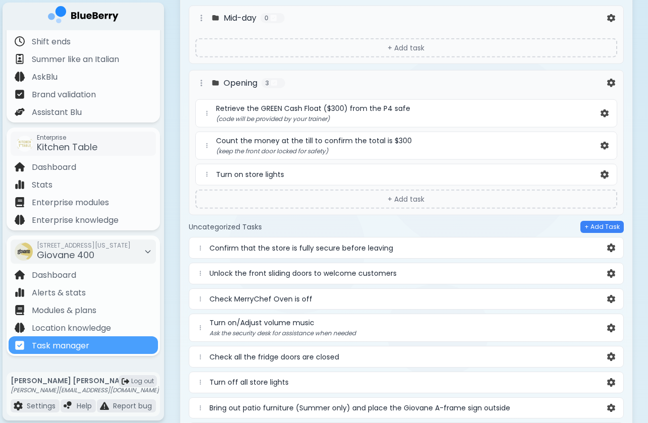
scroll to position [165, 0]
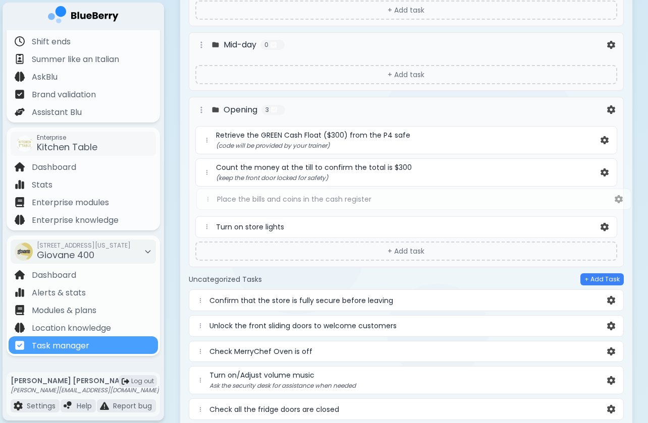
drag, startPoint x: 201, startPoint y: 141, endPoint x: 207, endPoint y: 194, distance: 53.8
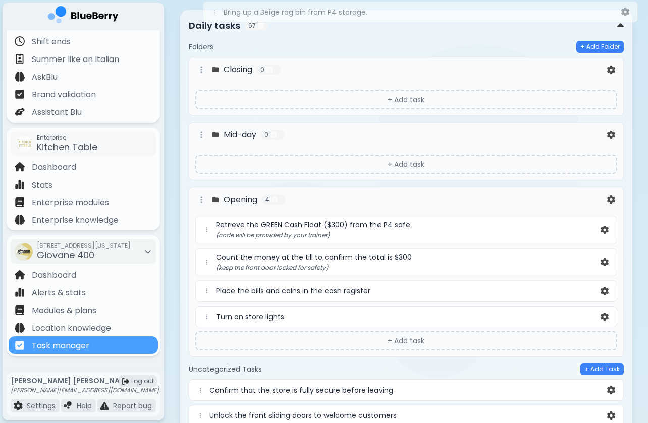
scroll to position [41, 0]
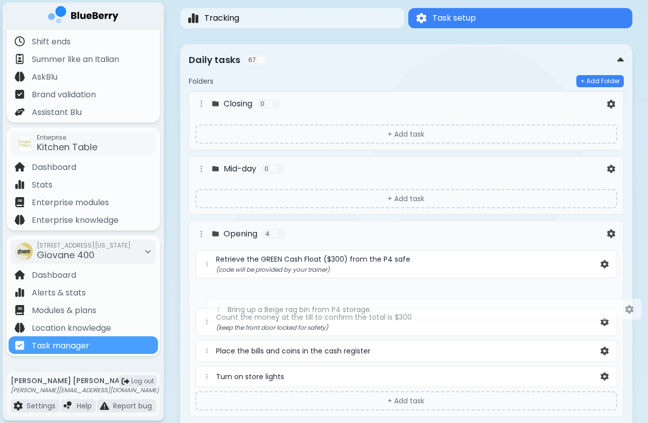
drag, startPoint x: 200, startPoint y: 196, endPoint x: 218, endPoint y: 303, distance: 108.0
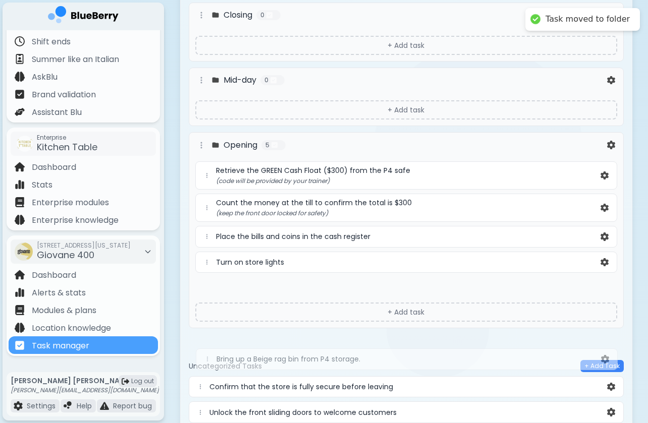
scroll to position [137, 0]
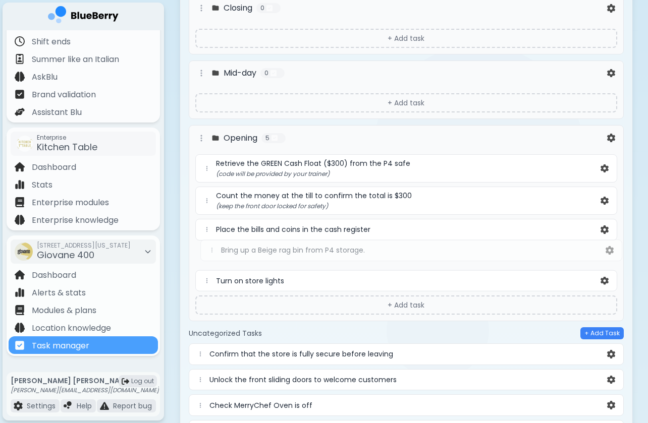
drag, startPoint x: 205, startPoint y: 294, endPoint x: 210, endPoint y: 255, distance: 38.7
click at [210, 255] on div "Retrieve the GREEN Cash Float ($300) from the P4 safe (code will be provided by…" at bounding box center [406, 222] width 422 height 137
click at [610, 135] on img at bounding box center [611, 138] width 8 height 9
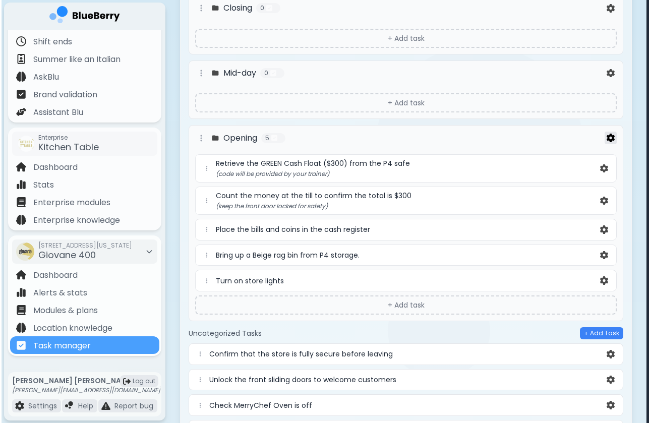
scroll to position [0, 0]
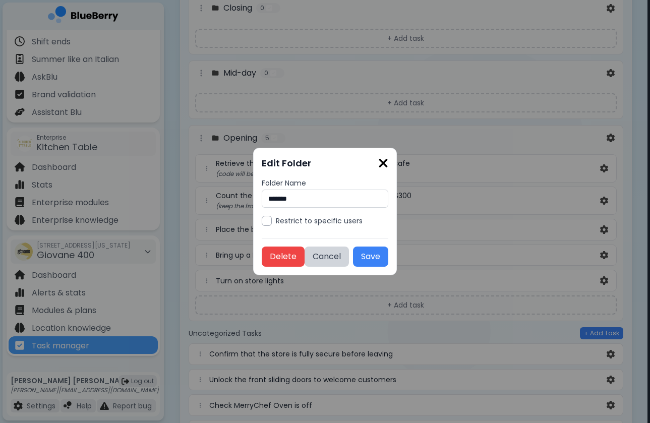
click at [389, 162] on img at bounding box center [383, 163] width 10 height 14
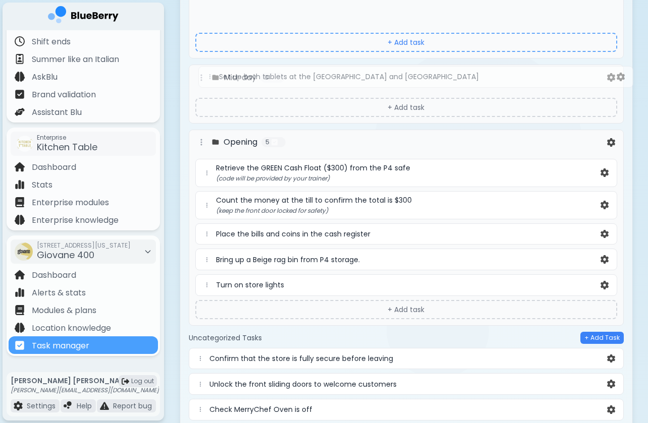
scroll to position [107, 0]
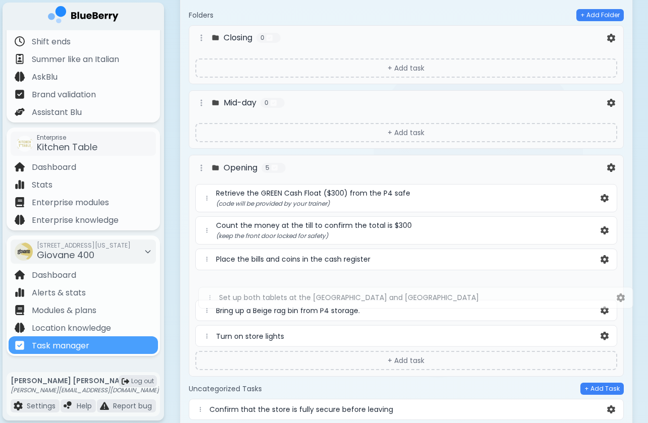
drag, startPoint x: 200, startPoint y: 57, endPoint x: 210, endPoint y: 296, distance: 239.9
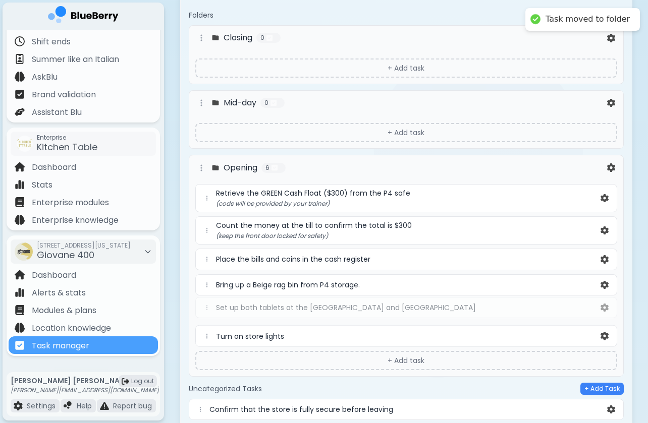
drag, startPoint x: 207, startPoint y: 288, endPoint x: 205, endPoint y: 311, distance: 23.3
click at [205, 311] on div "Retrieve the GREEN Cash Float ($300) from the P4 safe (code will be provided by…" at bounding box center [406, 265] width 422 height 163
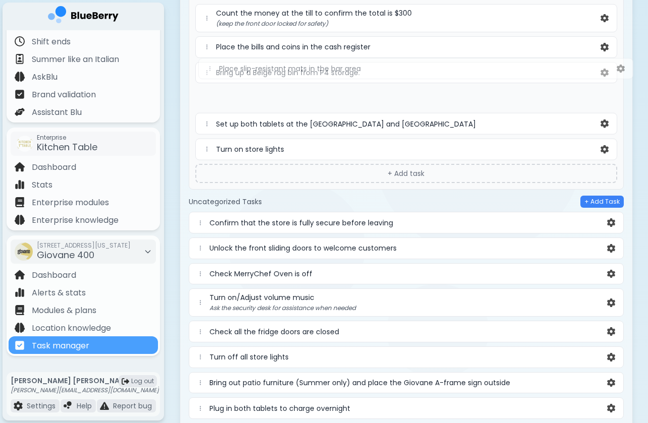
scroll to position [307, 0]
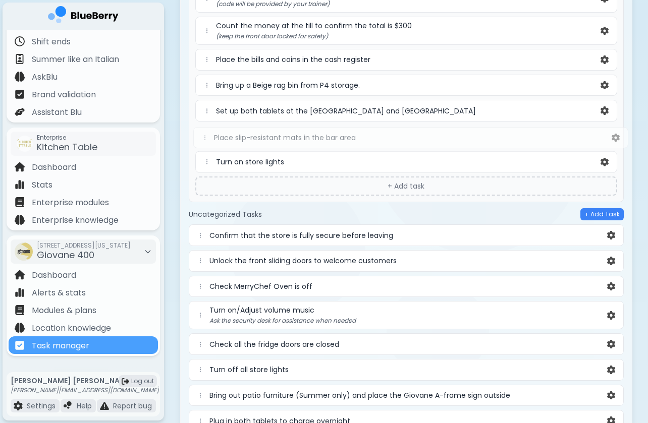
drag, startPoint x: 201, startPoint y: 107, endPoint x: 204, endPoint y: 133, distance: 26.0
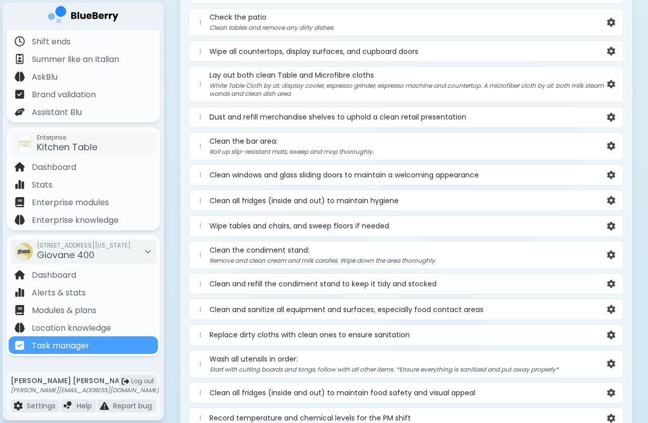
scroll to position [1777, 0]
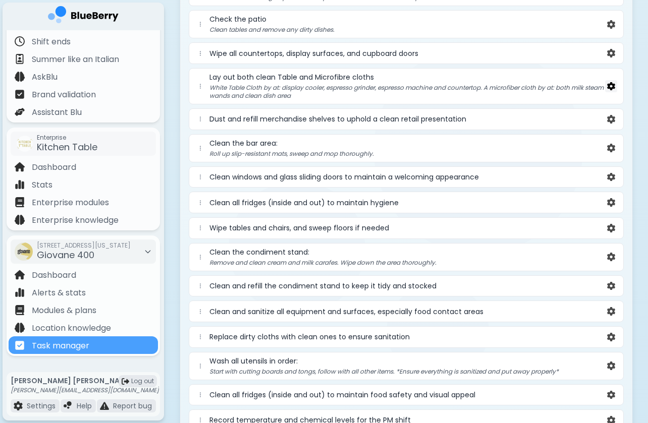
click at [611, 89] on img at bounding box center [611, 86] width 8 height 9
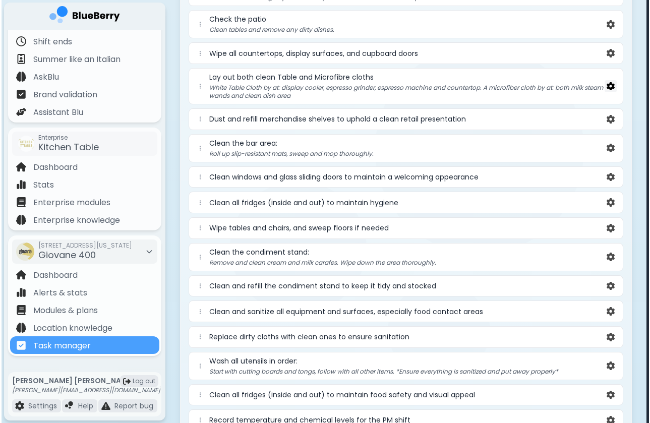
scroll to position [0, 0]
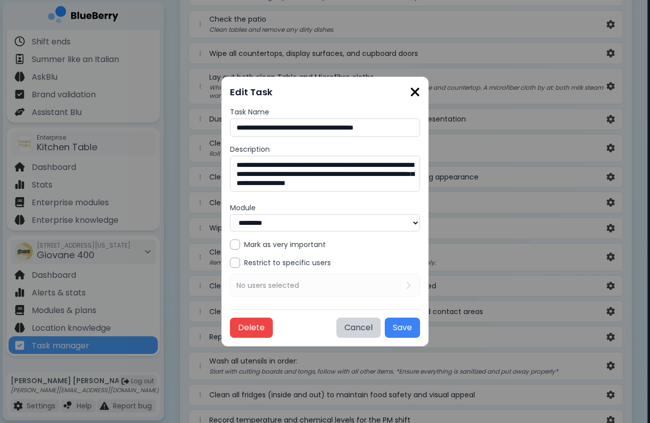
click at [368, 174] on textarea "**********" at bounding box center [325, 174] width 190 height 36
click at [390, 175] on textarea "**********" at bounding box center [325, 174] width 190 height 36
click at [394, 175] on textarea "**********" at bounding box center [325, 174] width 190 height 36
click at [381, 184] on textarea "**********" at bounding box center [326, 174] width 192 height 36
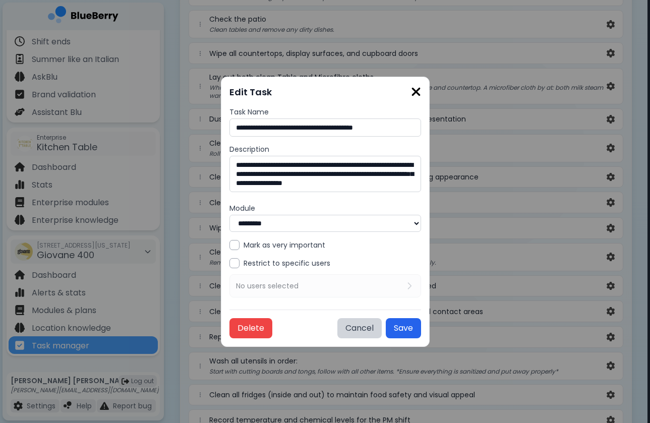
type textarea "**********"
click at [400, 328] on button "Save" at bounding box center [403, 328] width 35 height 20
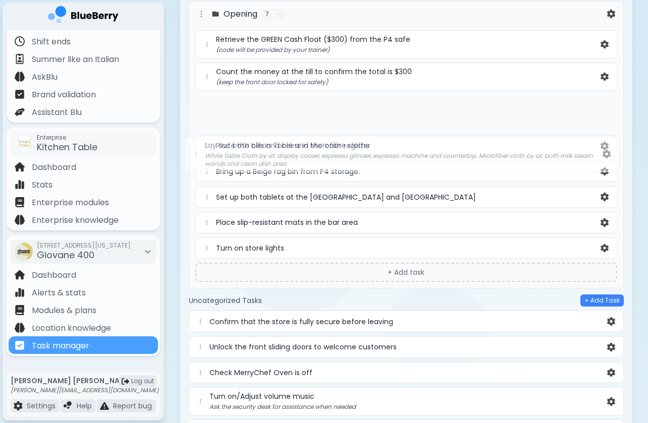
scroll to position [222, 0]
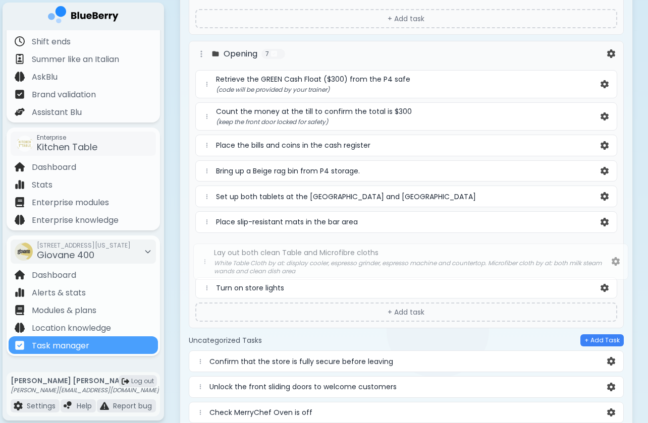
drag, startPoint x: 200, startPoint y: 80, endPoint x: 204, endPoint y: 260, distance: 180.7
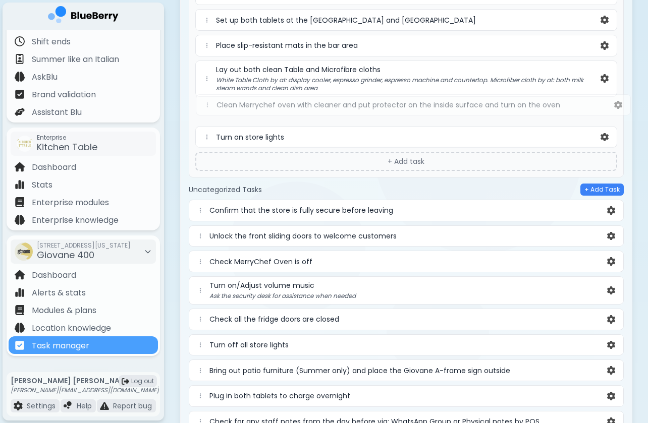
scroll to position [394, 0]
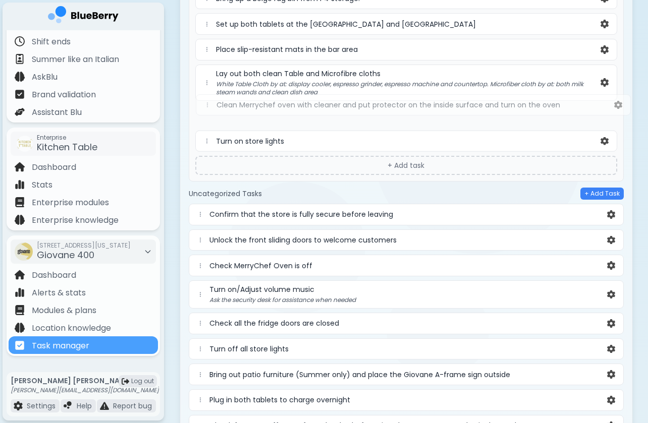
drag, startPoint x: 203, startPoint y: 182, endPoint x: 210, endPoint y: 103, distance: 79.0
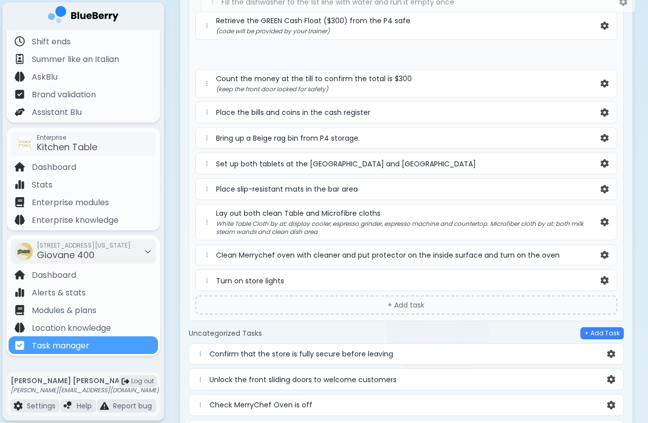
scroll to position [276, 0]
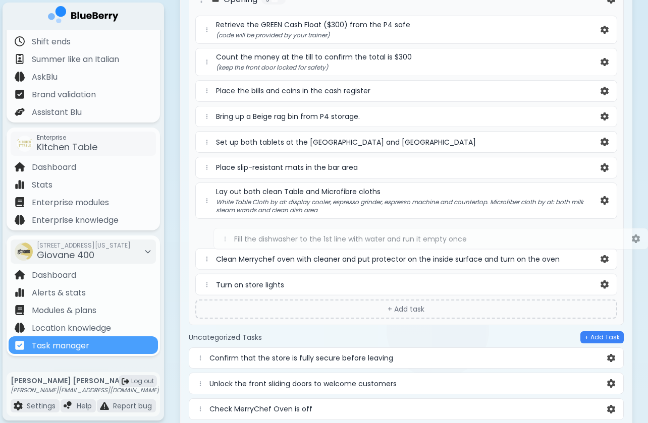
drag, startPoint x: 199, startPoint y: 144, endPoint x: 224, endPoint y: 235, distance: 94.1
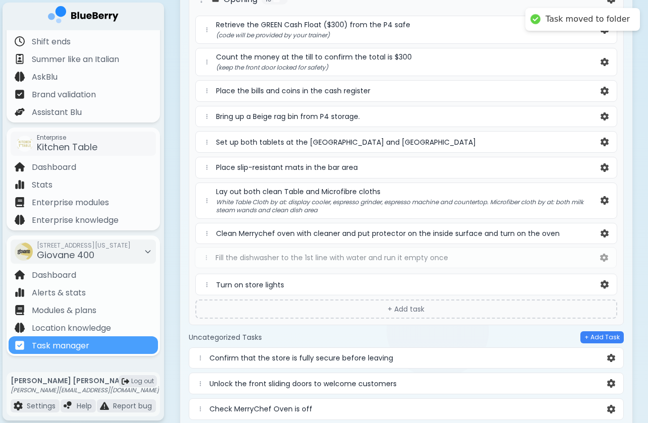
drag, startPoint x: 208, startPoint y: 234, endPoint x: 206, endPoint y: 261, distance: 27.3
click at [207, 261] on div "Retrieve the GREEN Cash Float ($300) from the P4 safe (code will be provided by…" at bounding box center [406, 156] width 422 height 280
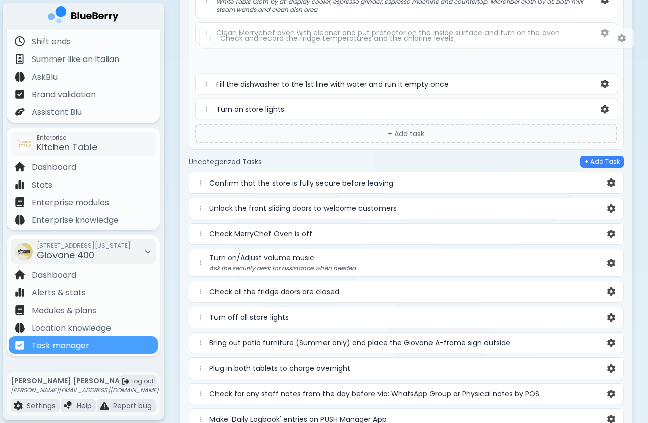
scroll to position [439, 0]
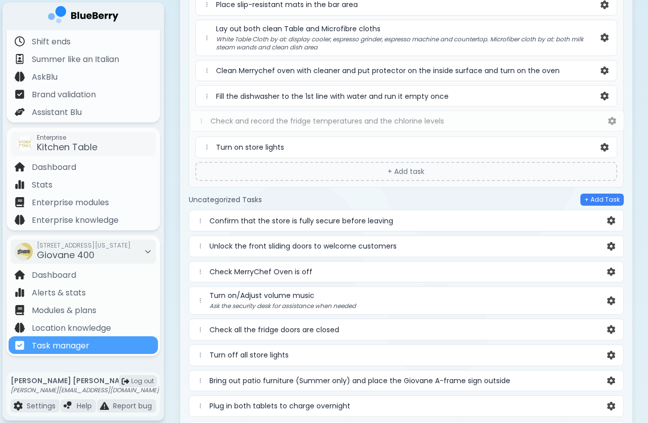
drag, startPoint x: 201, startPoint y: 181, endPoint x: 202, endPoint y: 116, distance: 65.1
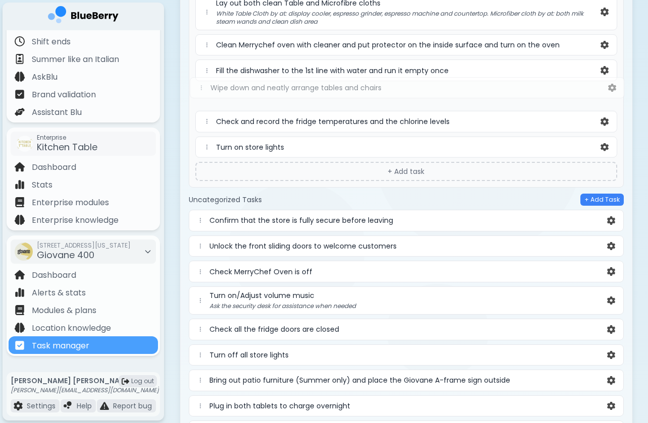
scroll to position [462, 0]
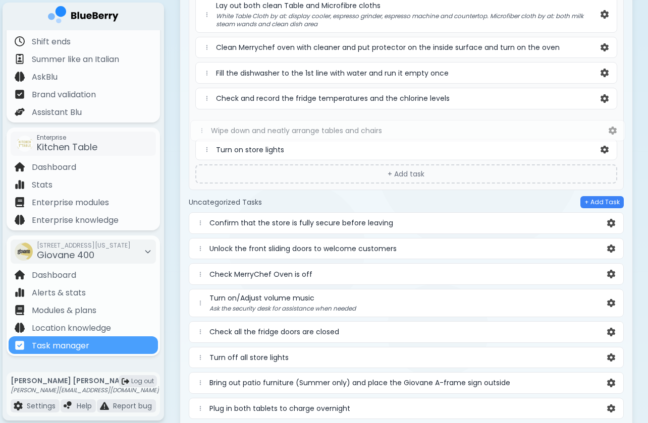
drag, startPoint x: 204, startPoint y: 83, endPoint x: 206, endPoint y: 127, distance: 43.4
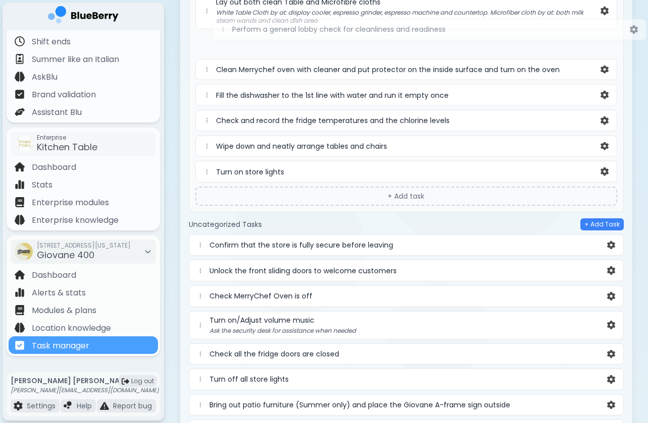
scroll to position [407, 0]
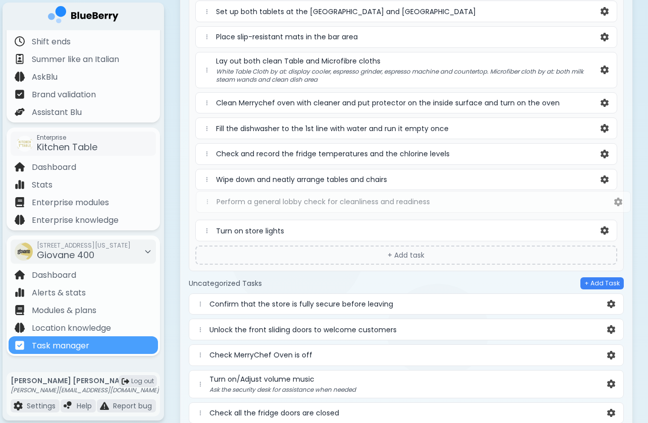
drag, startPoint x: 201, startPoint y: 257, endPoint x: 208, endPoint y: 199, distance: 58.5
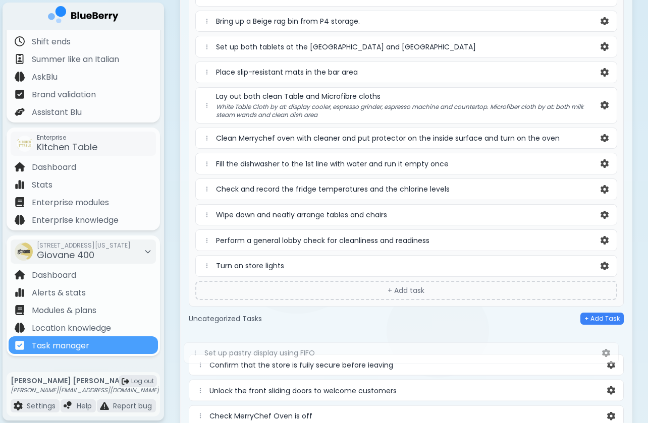
scroll to position [375, 0]
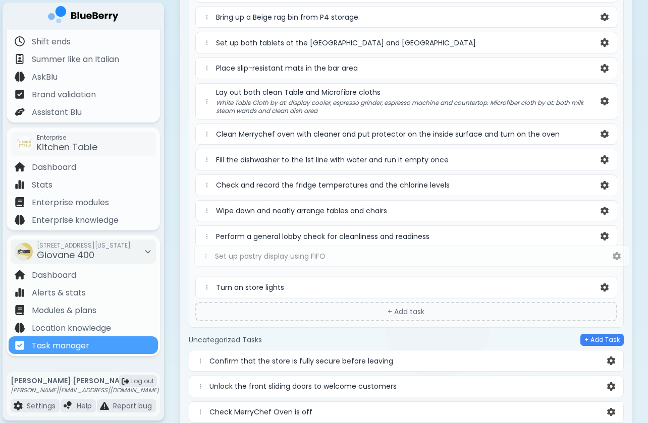
drag, startPoint x: 201, startPoint y: 204, endPoint x: 205, endPoint y: 253, distance: 49.2
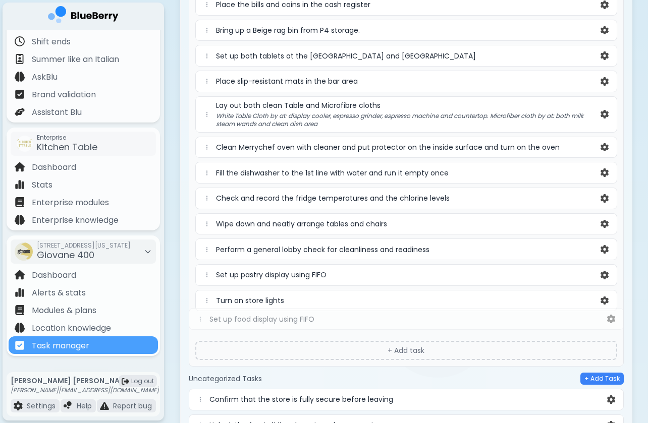
scroll to position [363, 0]
drag, startPoint x: 202, startPoint y: 205, endPoint x: 206, endPoint y: 294, distance: 88.9
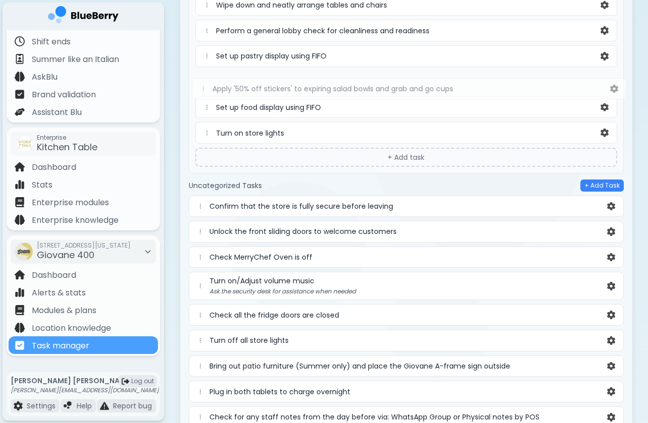
scroll to position [580, 0]
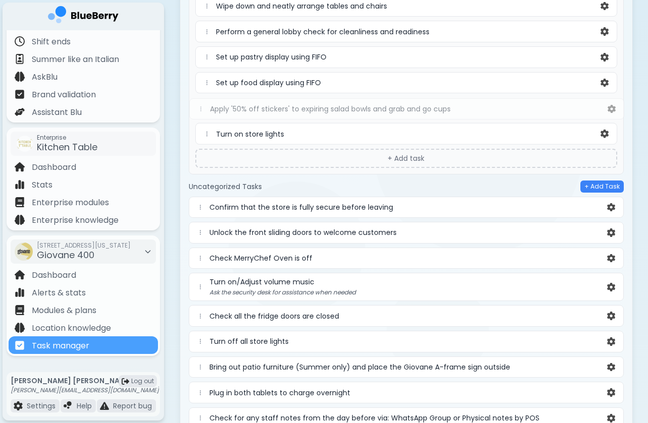
drag, startPoint x: 203, startPoint y: 171, endPoint x: 204, endPoint y: 107, distance: 63.6
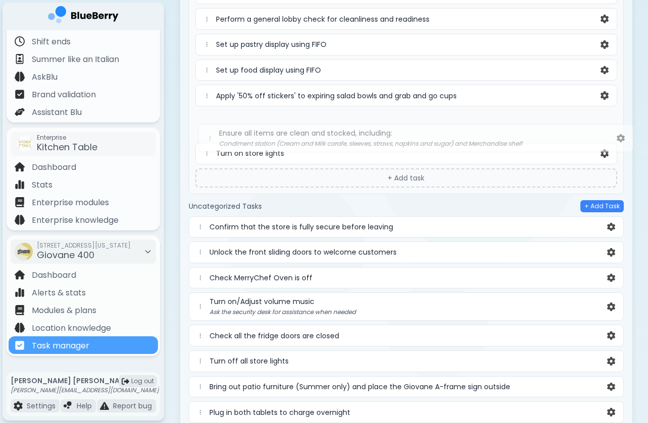
scroll to position [591, 0]
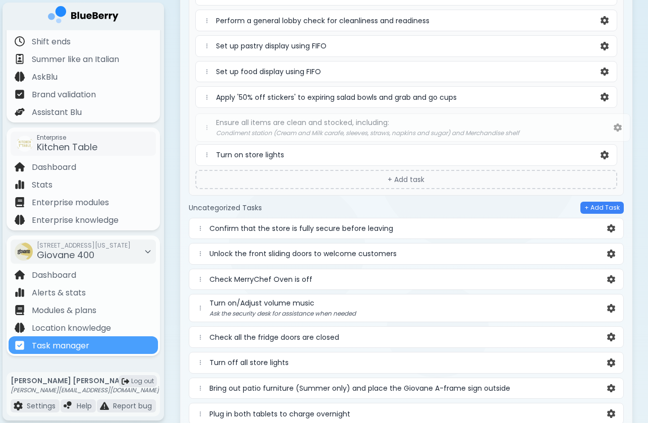
drag, startPoint x: 204, startPoint y: 181, endPoint x: 211, endPoint y: 126, distance: 55.4
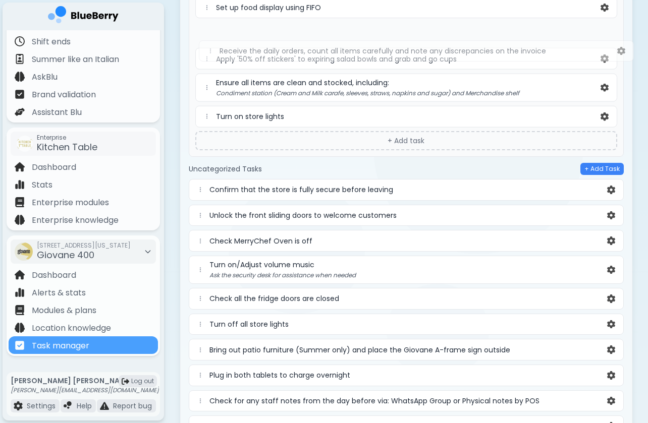
scroll to position [601, 0]
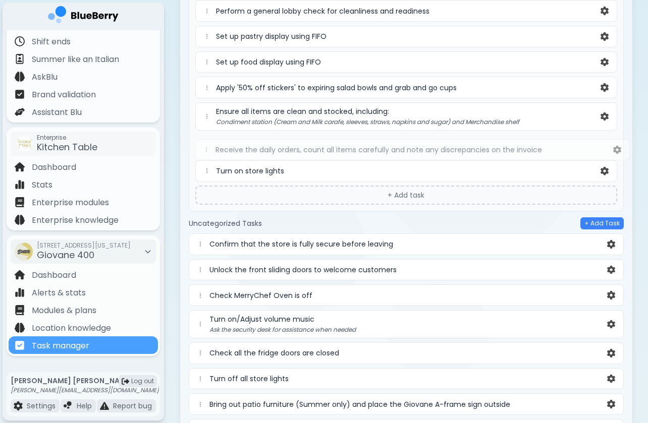
drag, startPoint x: 200, startPoint y: 168, endPoint x: 206, endPoint y: 141, distance: 26.9
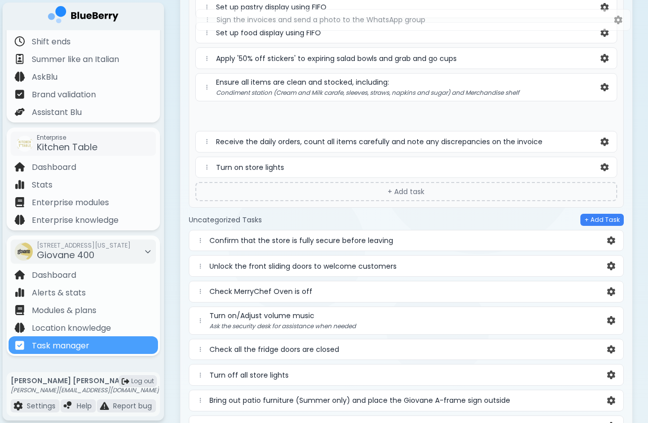
scroll to position [615, 0]
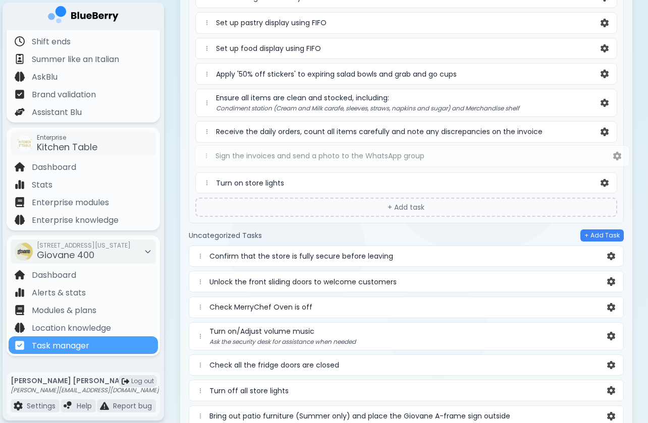
drag, startPoint x: 202, startPoint y: 309, endPoint x: 208, endPoint y: 153, distance: 156.0
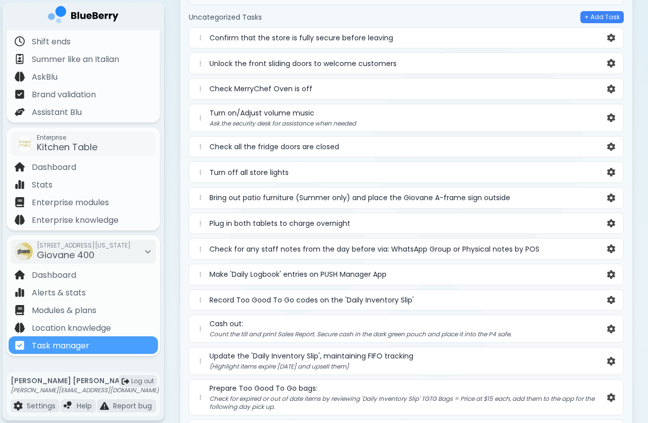
scroll to position [835, 0]
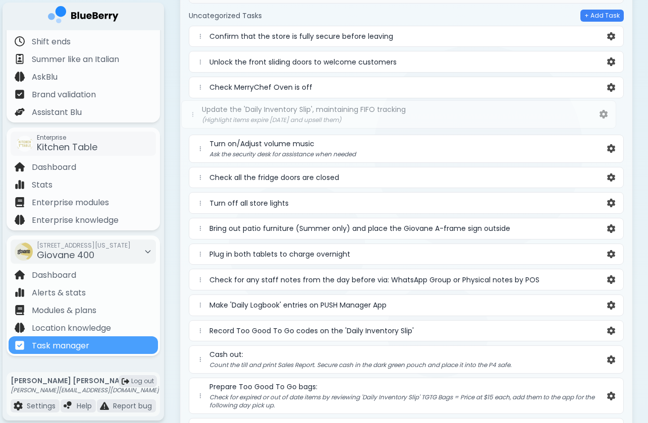
drag, startPoint x: 200, startPoint y: 361, endPoint x: 192, endPoint y: 112, distance: 249.9
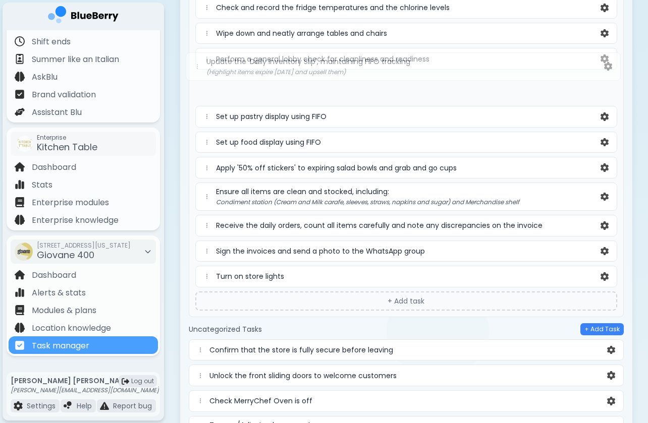
scroll to position [552, 0]
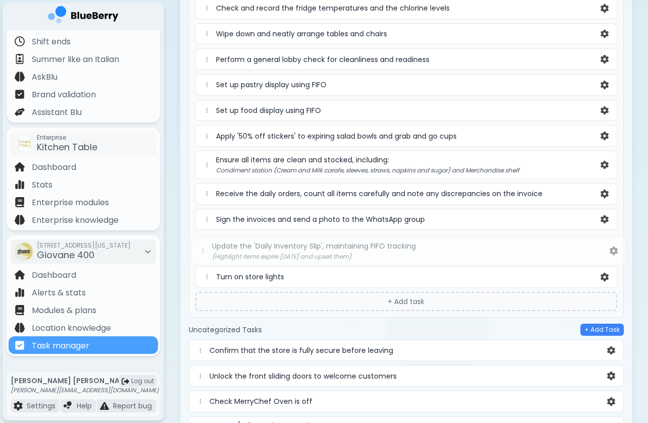
drag, startPoint x: 198, startPoint y: 119, endPoint x: 200, endPoint y: 251, distance: 132.2
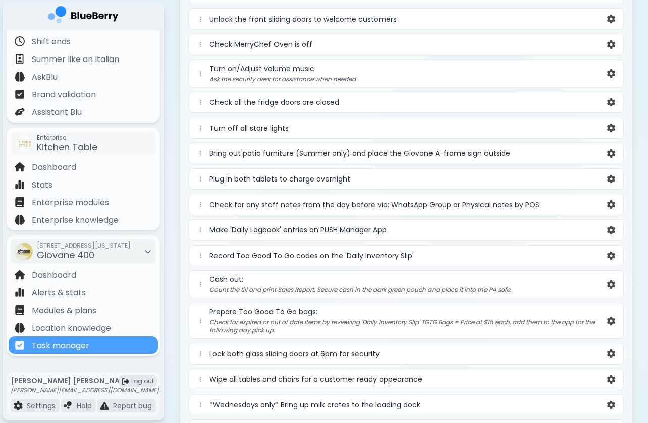
scroll to position [924, 0]
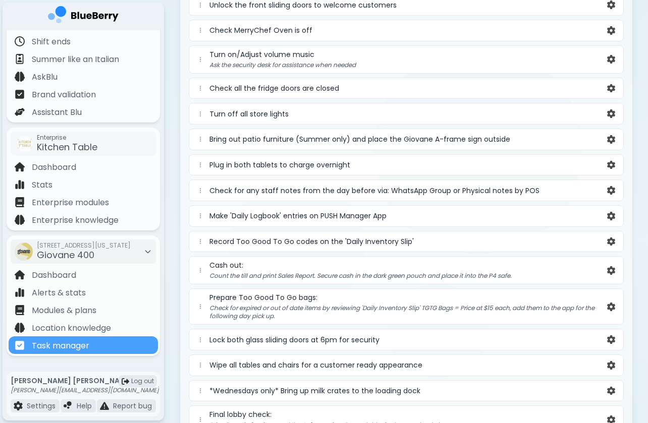
click at [266, 243] on span "Record Too Good To Go codes on the 'Daily Inventory Slip'" at bounding box center [311, 241] width 204 height 9
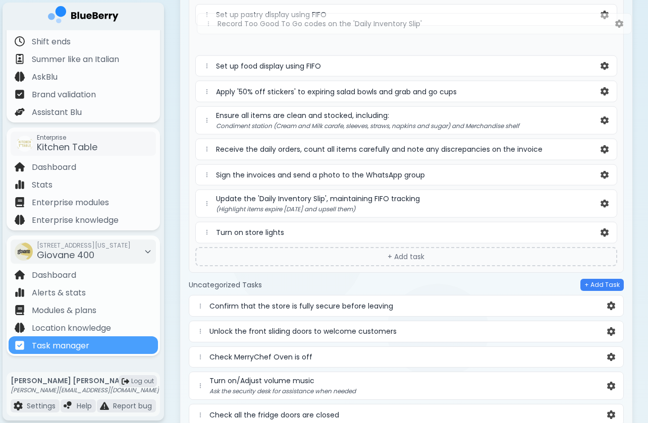
scroll to position [607, 0]
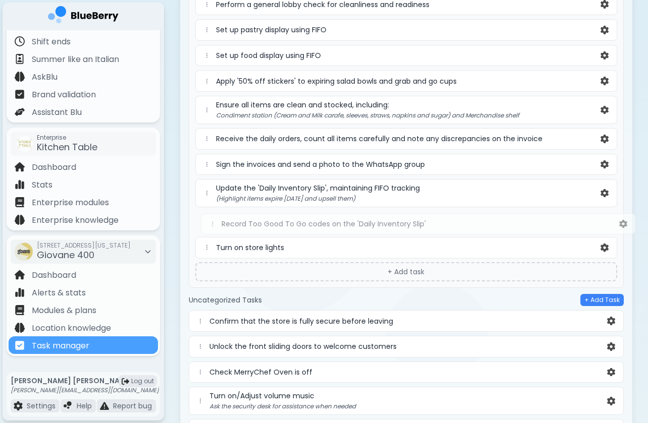
drag, startPoint x: 201, startPoint y: 242, endPoint x: 213, endPoint y: 219, distance: 25.7
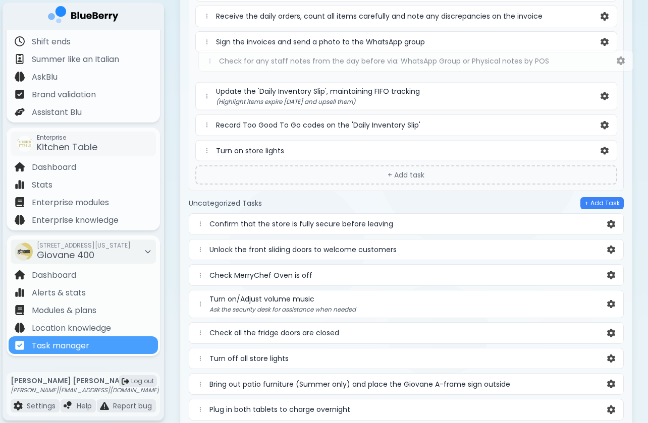
scroll to position [715, 0]
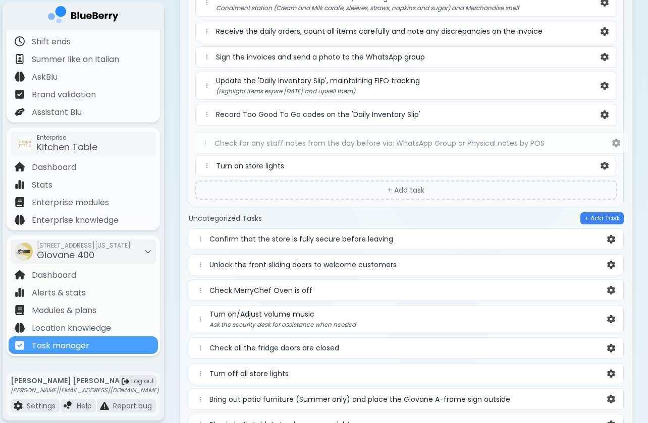
drag, startPoint x: 201, startPoint y: 319, endPoint x: 204, endPoint y: 137, distance: 182.2
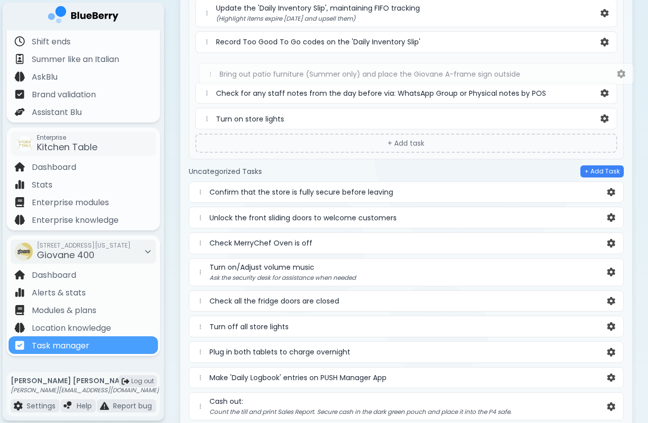
scroll to position [767, 0]
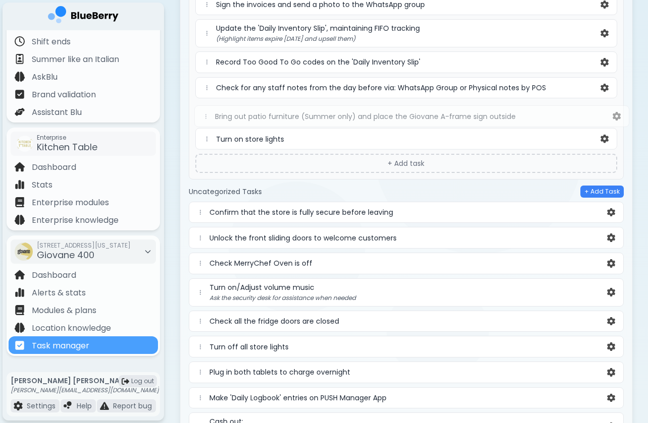
drag, startPoint x: 200, startPoint y: 287, endPoint x: 203, endPoint y: 112, distance: 174.6
click at [204, 110] on div "Folders + Add Folder Closing 0 + Add task Mid-day 0 + Add task Opening 22 Retri…" at bounding box center [406, 407] width 435 height 2117
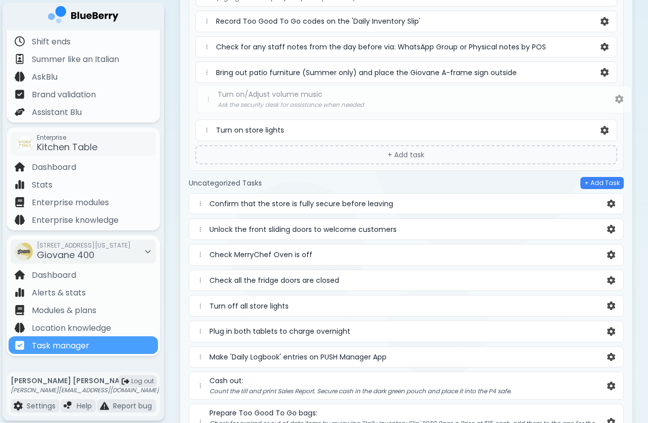
scroll to position [803, 0]
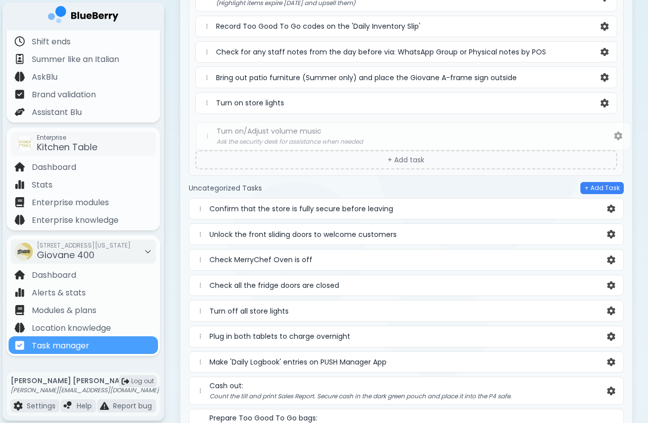
drag, startPoint x: 203, startPoint y: 235, endPoint x: 210, endPoint y: 132, distance: 103.2
click at [210, 132] on div "Folders + Add Folder Closing 0 + Add task Mid-day 0 + Add task Opening 23 Retri…" at bounding box center [406, 375] width 435 height 2124
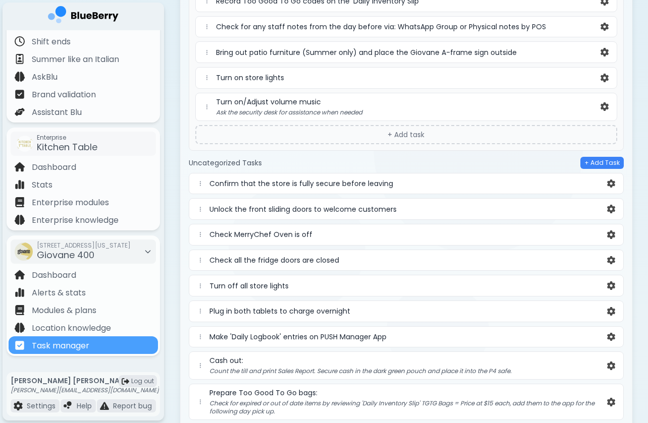
scroll to position [831, 0]
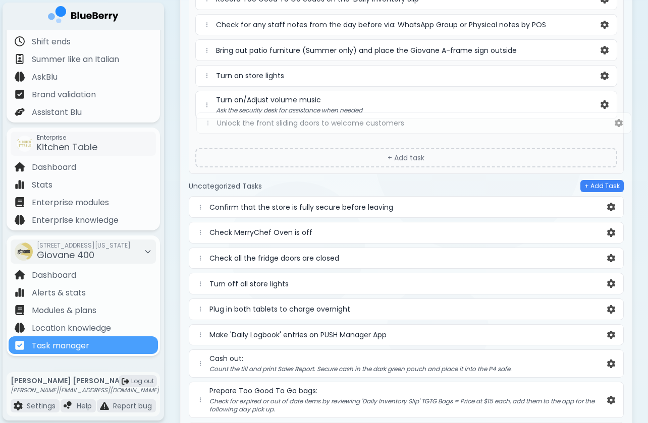
drag, startPoint x: 201, startPoint y: 209, endPoint x: 211, endPoint y: 128, distance: 81.9
click at [211, 127] on div "Folders + Add Folder Closing 0 + Add task Mid-day 0 + Add task Opening 24 Retri…" at bounding box center [406, 344] width 435 height 2117
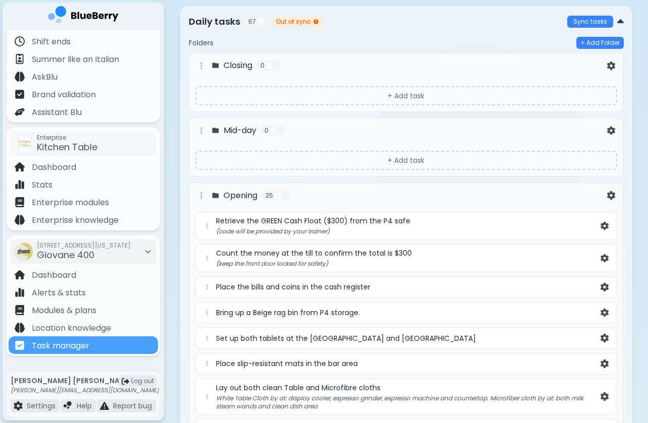
scroll to position [75, 0]
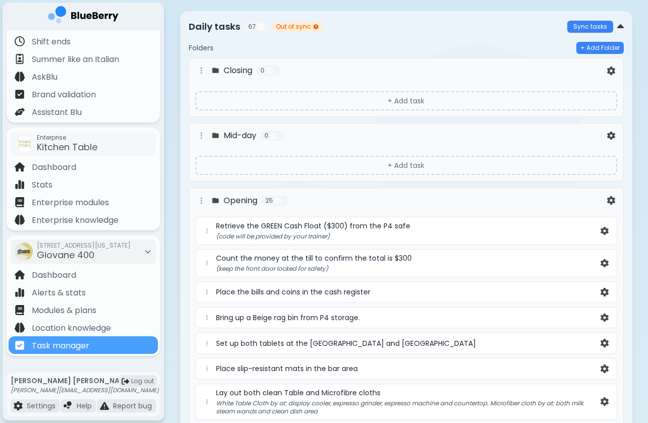
click at [490, 195] on div "Opening 25" at bounding box center [400, 201] width 410 height 12
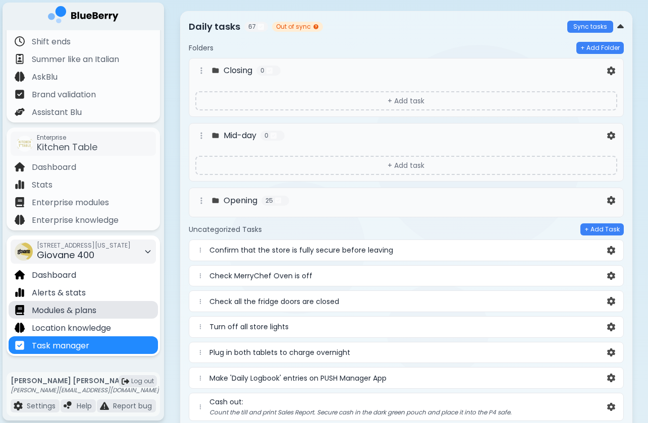
click at [73, 307] on p "Modules & plans" at bounding box center [64, 311] width 65 height 12
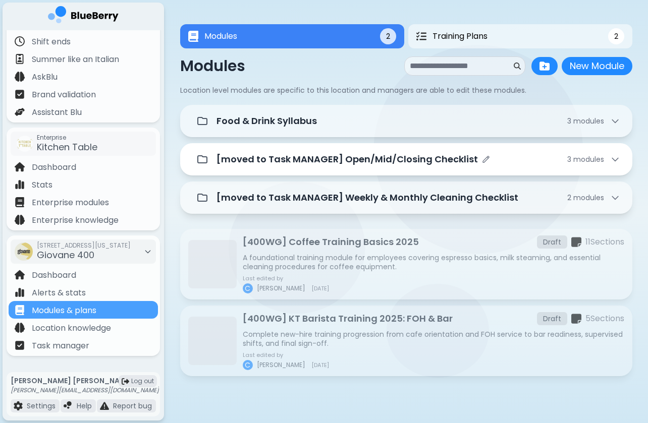
click at [392, 157] on p "[moved to Task MANAGER] Open/Mid/Closing Checklist" at bounding box center [346, 159] width 261 height 14
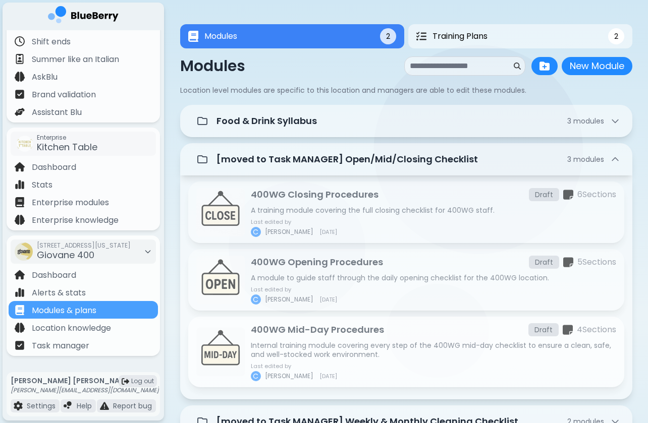
click at [312, 349] on p "Internal training module covering every step of the 400WG mid-day checklist to …" at bounding box center [433, 350] width 365 height 18
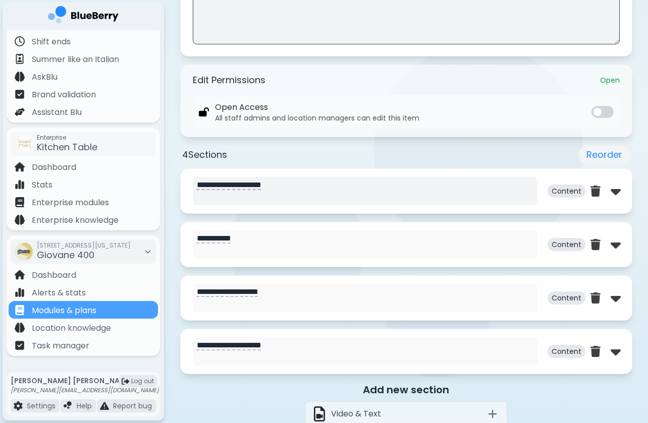
scroll to position [367, 0]
click at [608, 196] on div at bounding box center [605, 191] width 30 height 16
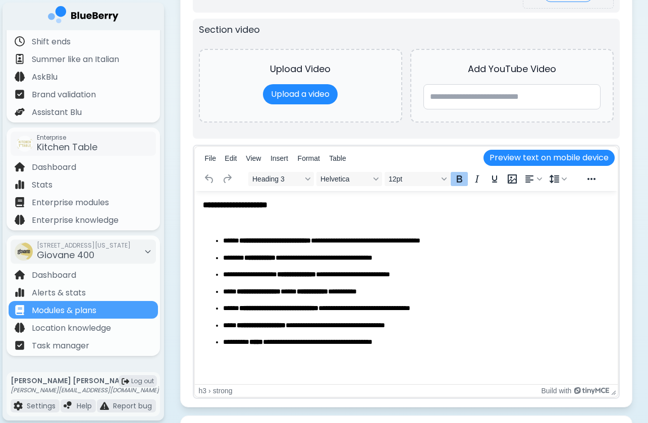
scroll to position [676, 0]
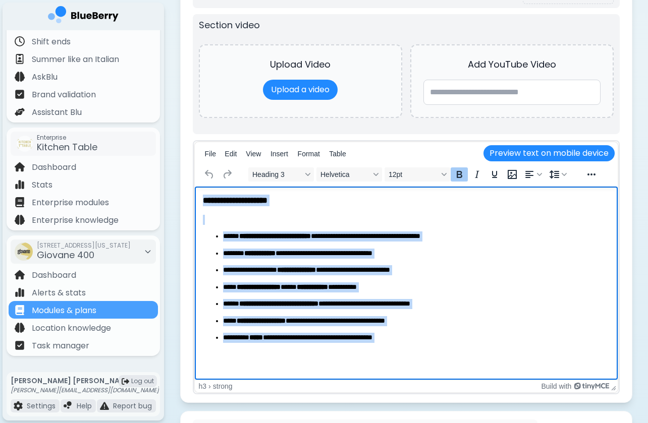
drag, startPoint x: 204, startPoint y: 199, endPoint x: 382, endPoint y: 348, distance: 232.1
click at [382, 348] on body "**********" at bounding box center [405, 277] width 407 height 165
copy body "**********"
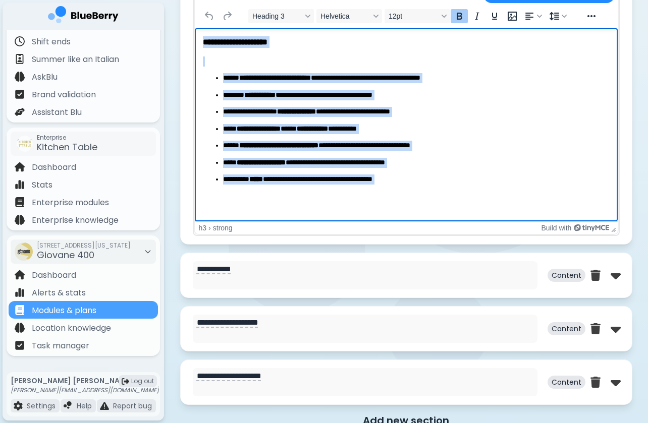
scroll to position [865, 0]
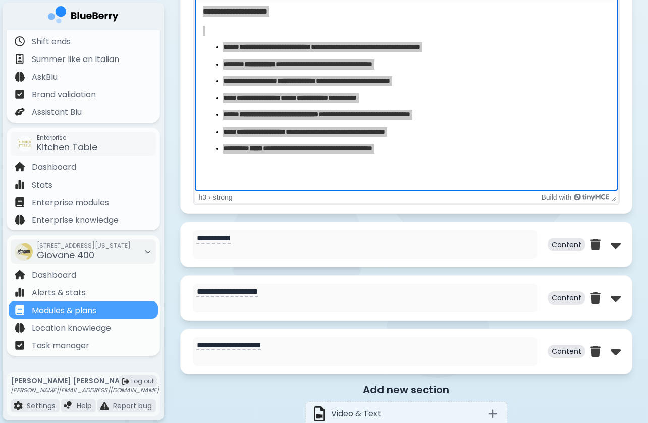
click at [620, 247] on div "**********" at bounding box center [406, 244] width 452 height 45
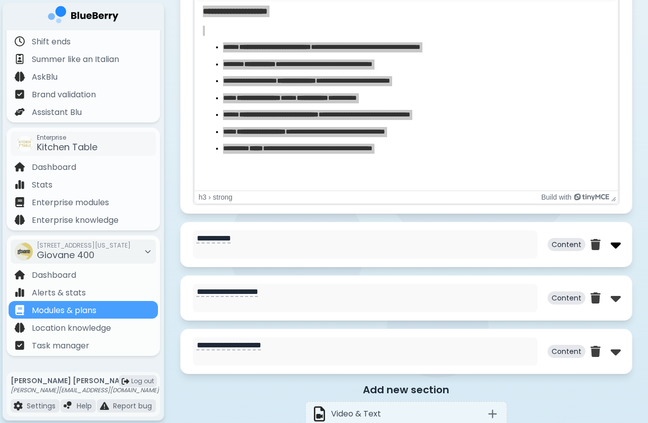
click at [616, 246] on img at bounding box center [616, 245] width 10 height 16
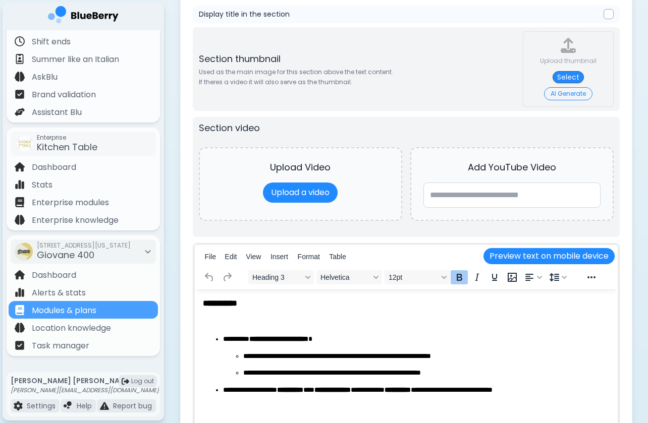
scroll to position [1132, 0]
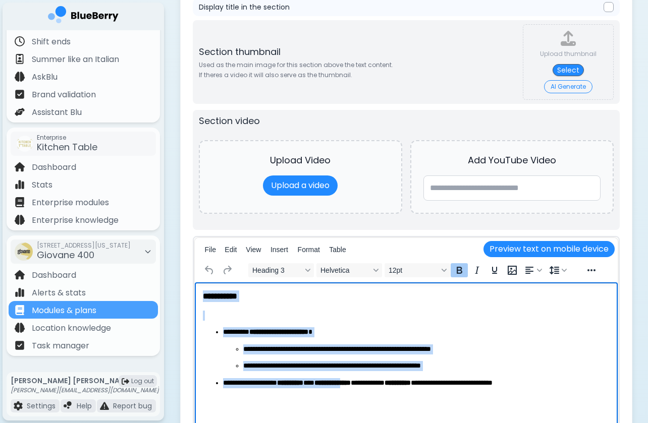
drag, startPoint x: 203, startPoint y: 299, endPoint x: 372, endPoint y: 386, distance: 190.0
click at [374, 385] on body "**********" at bounding box center [405, 348] width 407 height 114
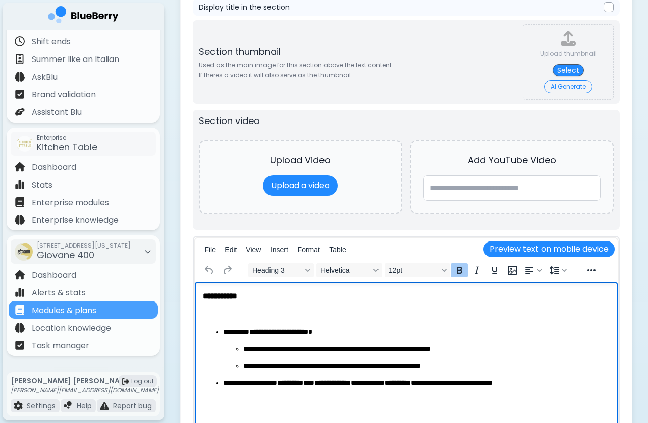
click at [374, 392] on body "**********" at bounding box center [405, 348] width 407 height 114
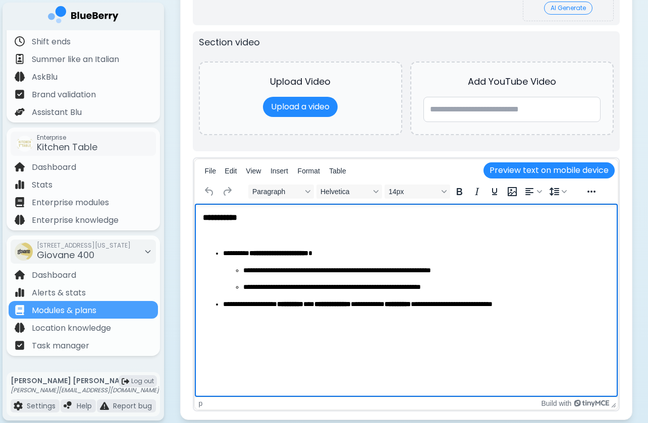
scroll to position [1264, 0]
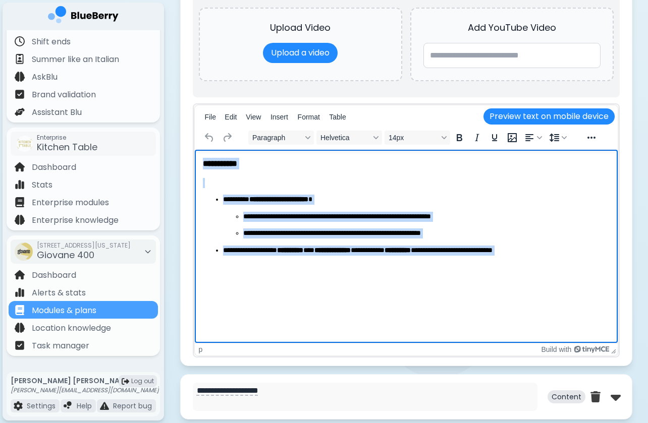
drag, startPoint x: 382, startPoint y: 289, endPoint x: 193, endPoint y: 153, distance: 233.3
click at [194, 153] on html "**********" at bounding box center [405, 215] width 423 height 131
copy body "**********"
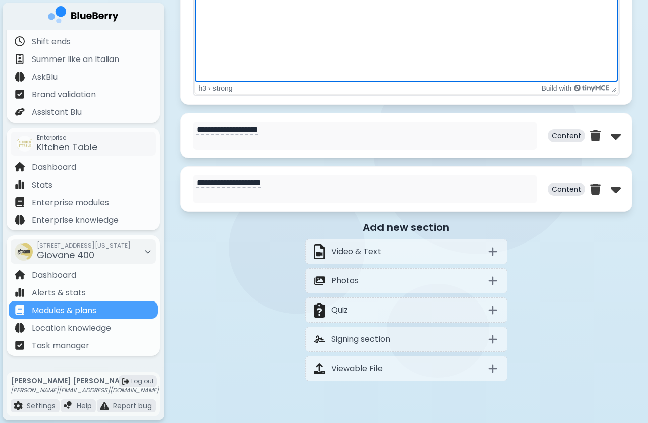
scroll to position [1528, 0]
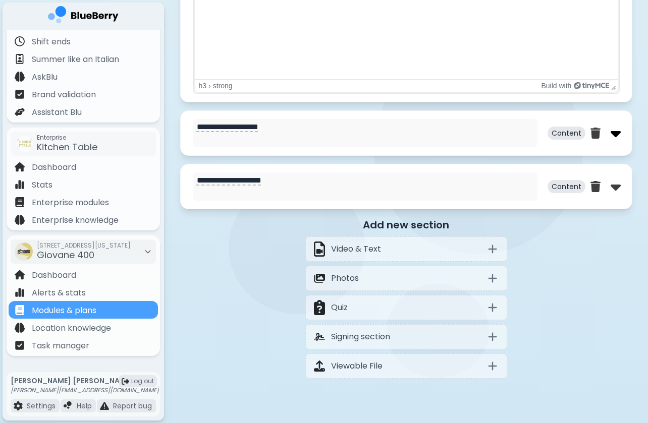
click at [611, 135] on img at bounding box center [616, 133] width 10 height 16
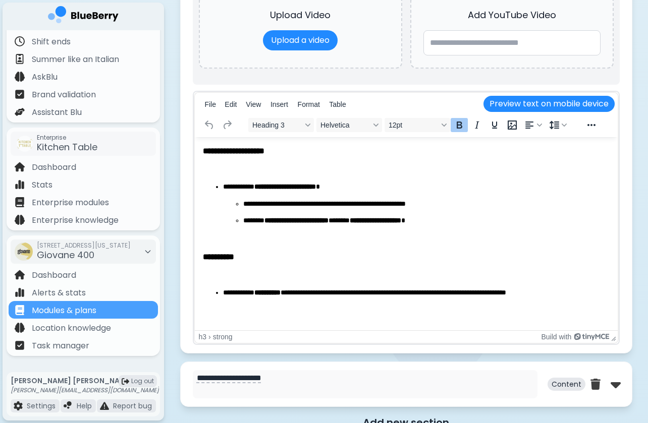
scroll to position [1832, 0]
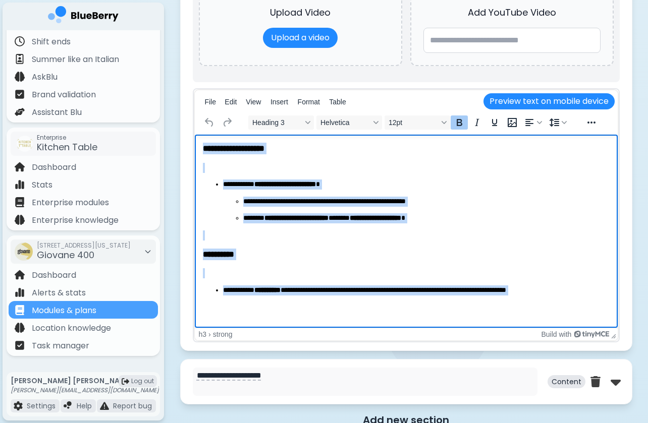
drag, startPoint x: 203, startPoint y: 148, endPoint x: 417, endPoint y: 345, distance: 290.3
click at [417, 320] on html "**********" at bounding box center [405, 228] width 423 height 186
copy body "**********"
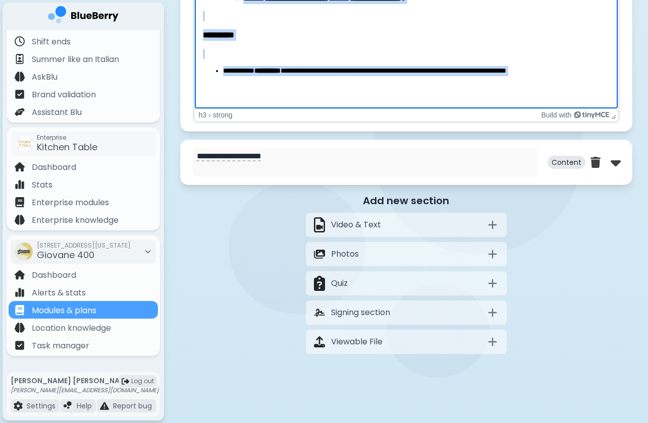
scroll to position [2054, 0]
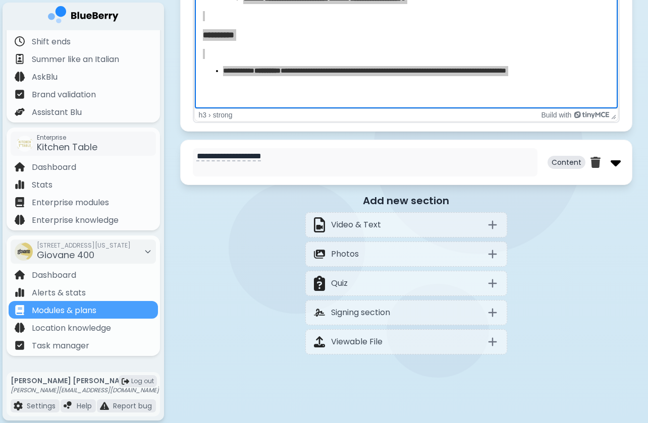
click at [617, 169] on img at bounding box center [616, 162] width 10 height 16
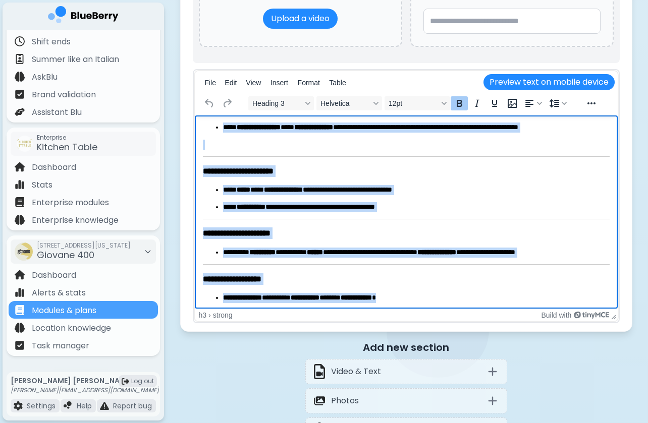
scroll to position [2430, 0]
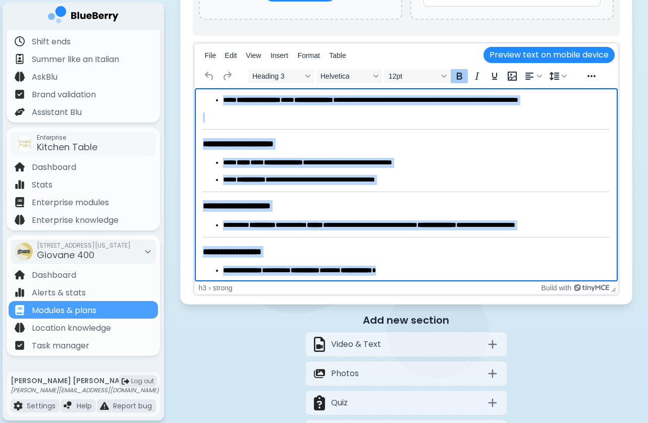
drag, startPoint x: 203, startPoint y: 100, endPoint x: 379, endPoint y: 328, distance: 287.8
click at [379, 284] on html "**********" at bounding box center [405, 166] width 423 height 233
copy body "**********"
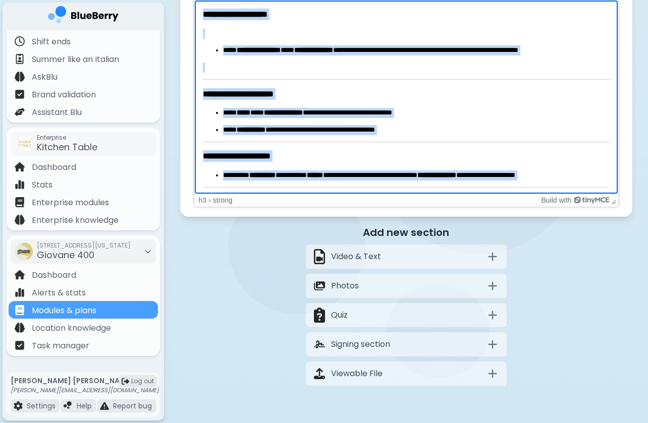
scroll to position [2516, 0]
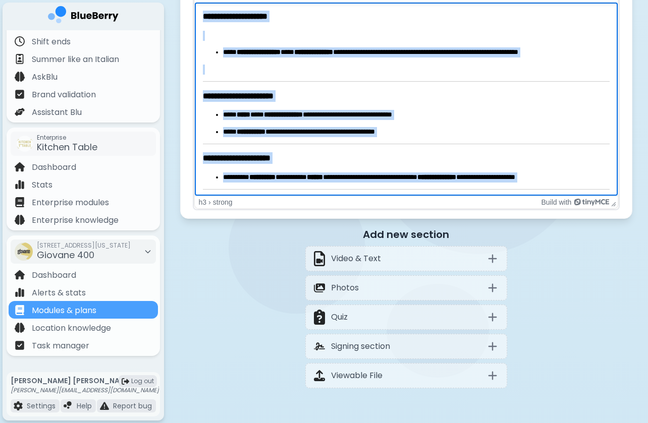
click at [276, 84] on body "**********" at bounding box center [405, 119] width 407 height 217
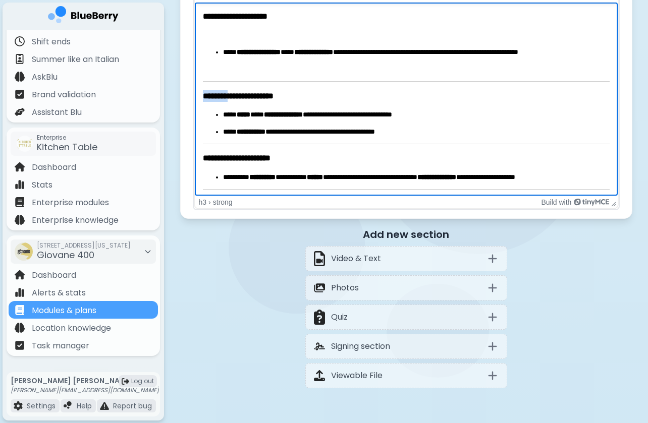
click at [276, 84] on body "**********" at bounding box center [405, 119] width 407 height 217
click at [276, 79] on body "**********" at bounding box center [405, 119] width 407 height 217
drag, startPoint x: 245, startPoint y: 80, endPoint x: 238, endPoint y: 72, distance: 10.0
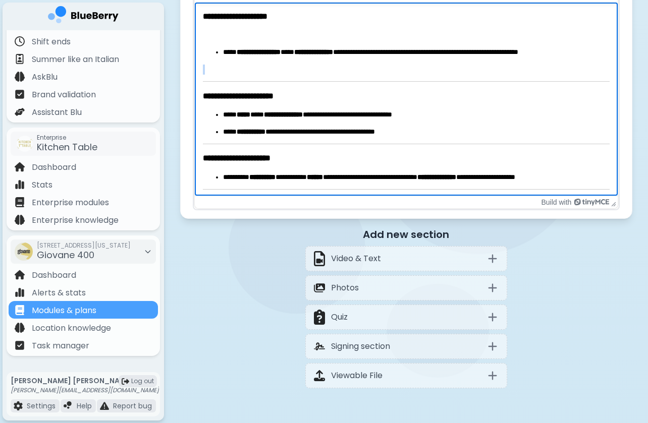
click at [238, 73] on body "**********" at bounding box center [405, 119] width 407 height 217
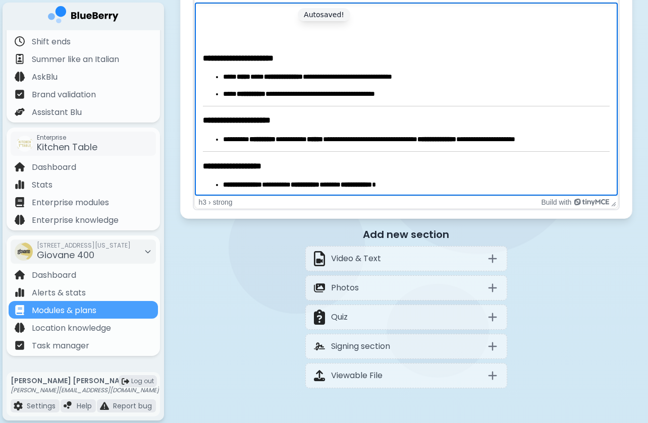
scroll to position [52, 0]
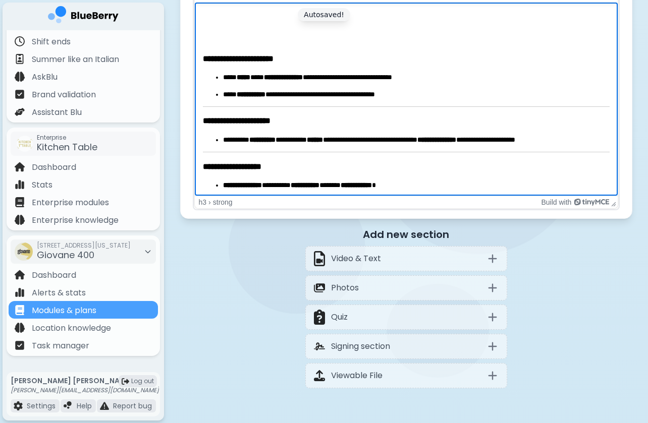
click at [212, 110] on body "**********" at bounding box center [405, 74] width 407 height 232
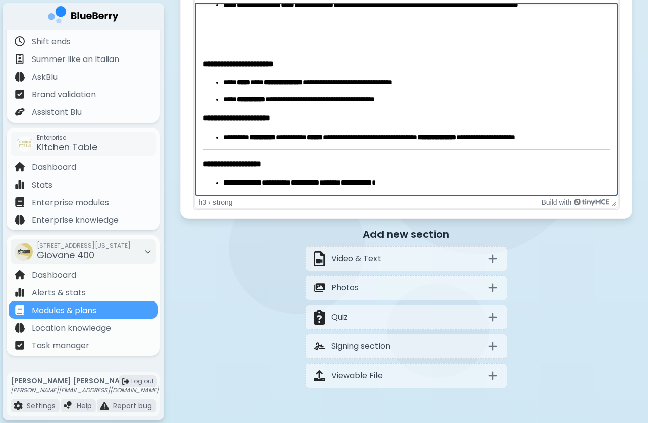
scroll to position [45, 0]
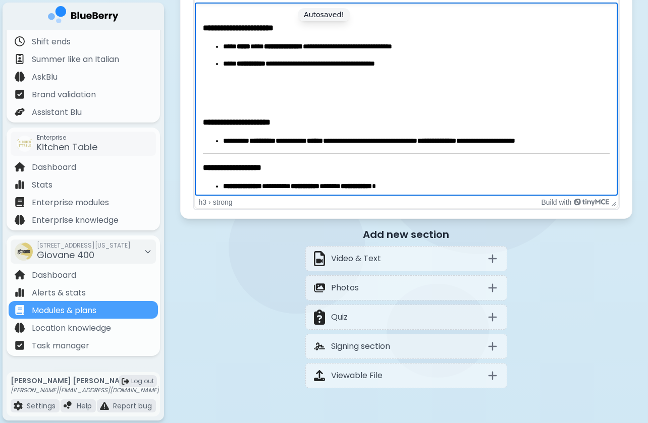
click at [209, 155] on body "**********" at bounding box center [405, 59] width 407 height 264
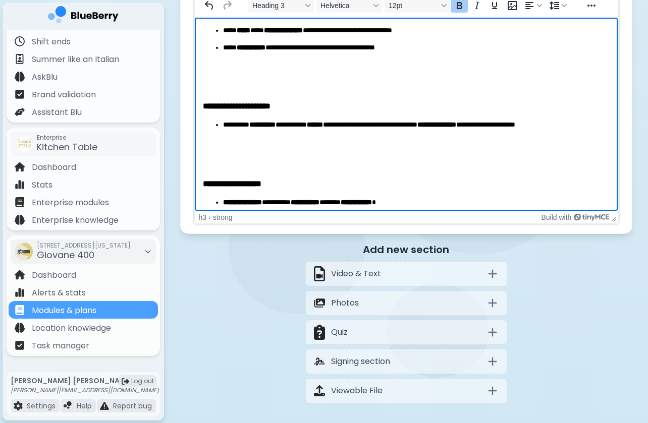
scroll to position [2511, 0]
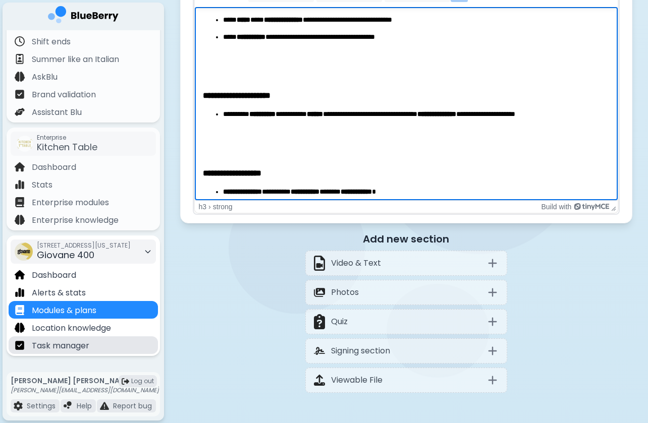
click at [96, 347] on div "Task manager" at bounding box center [83, 346] width 149 height 18
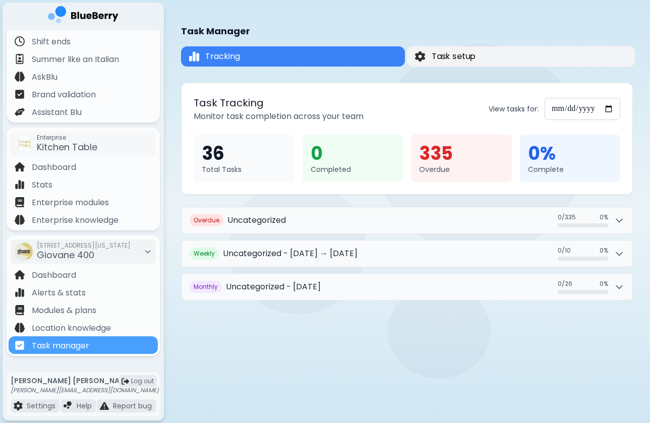
click at [536, 57] on button "Task setup" at bounding box center [521, 56] width 229 height 21
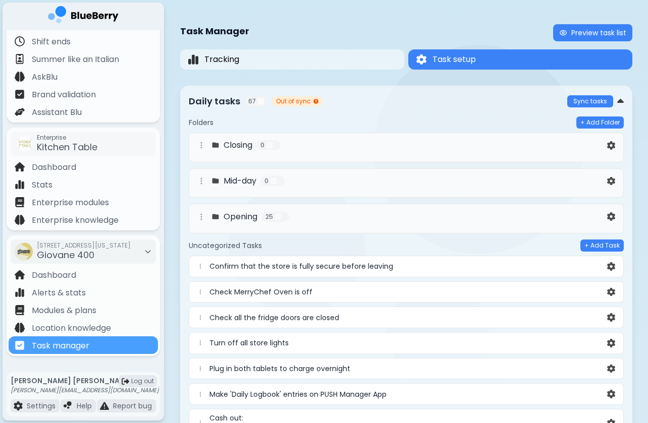
click at [422, 184] on div "Mid-day 0" at bounding box center [400, 181] width 410 height 12
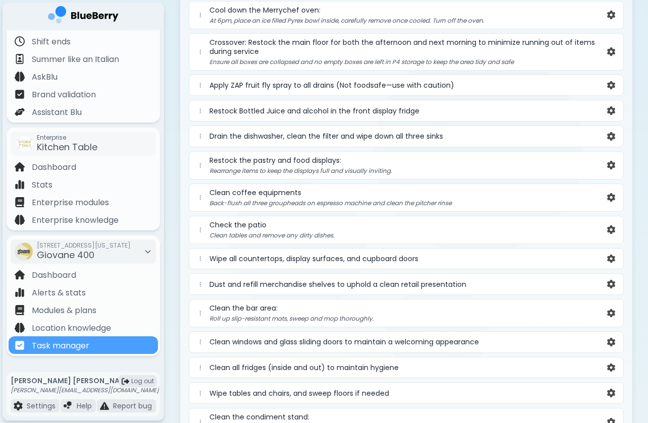
scroll to position [870, 0]
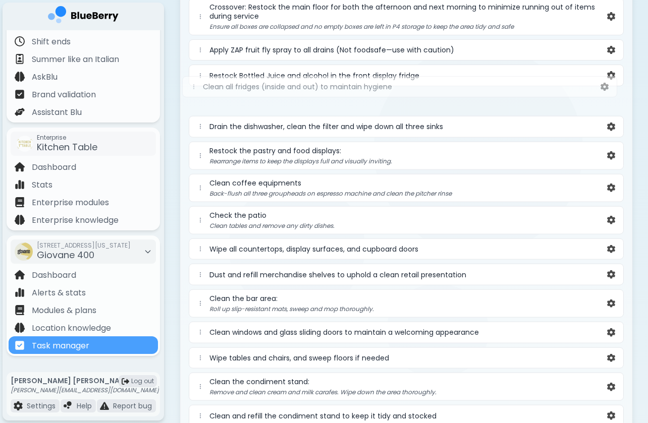
drag, startPoint x: 201, startPoint y: 338, endPoint x: 198, endPoint y: 61, distance: 277.0
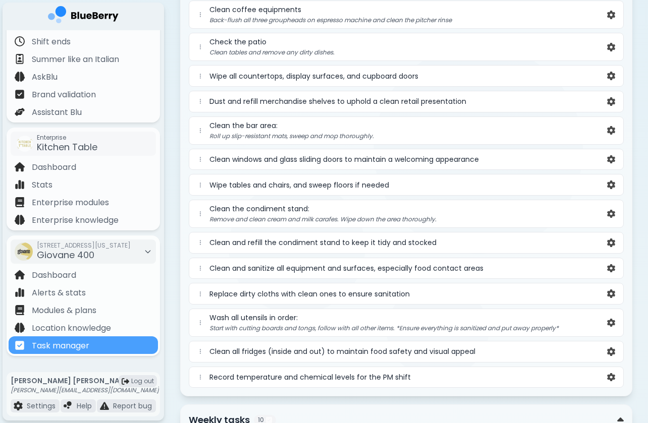
scroll to position [1078, 0]
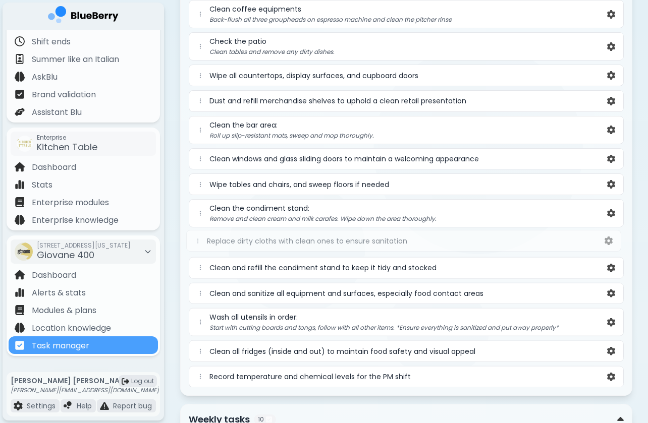
drag, startPoint x: 201, startPoint y: 292, endPoint x: 203, endPoint y: 57, distance: 235.1
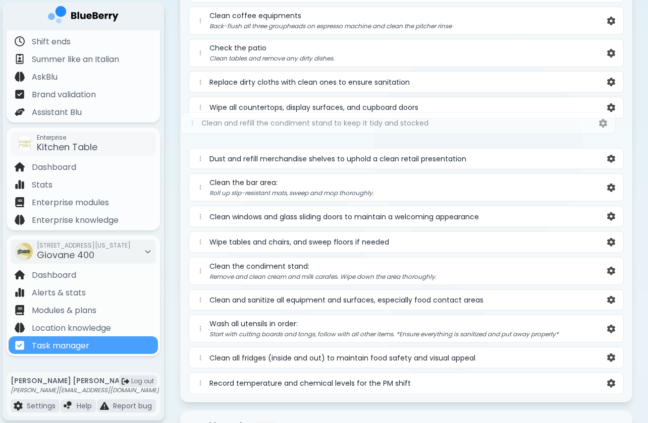
drag, startPoint x: 203, startPoint y: 274, endPoint x: 197, endPoint y: 87, distance: 186.8
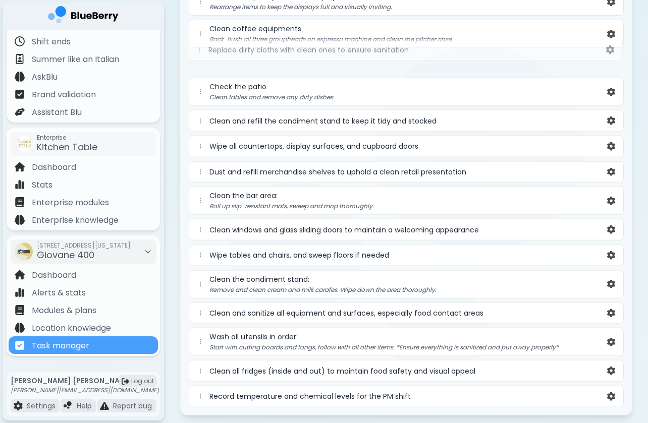
drag, startPoint x: 198, startPoint y: 107, endPoint x: 197, endPoint y: 45, distance: 61.6
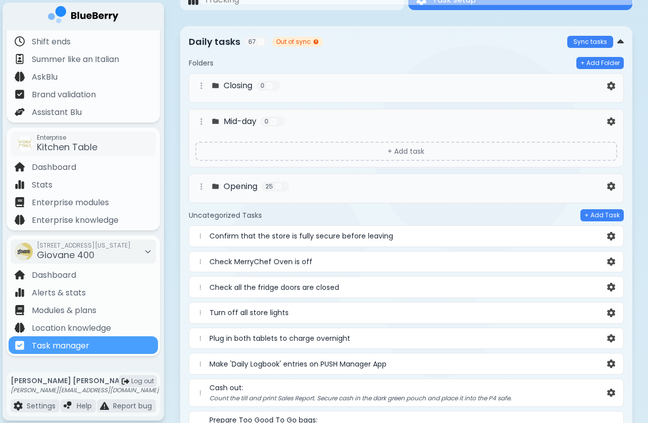
scroll to position [0, 0]
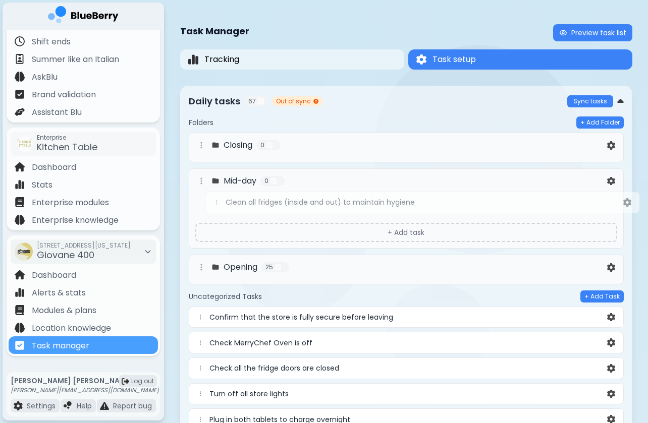
drag, startPoint x: 200, startPoint y: 237, endPoint x: 217, endPoint y: 188, distance: 51.7
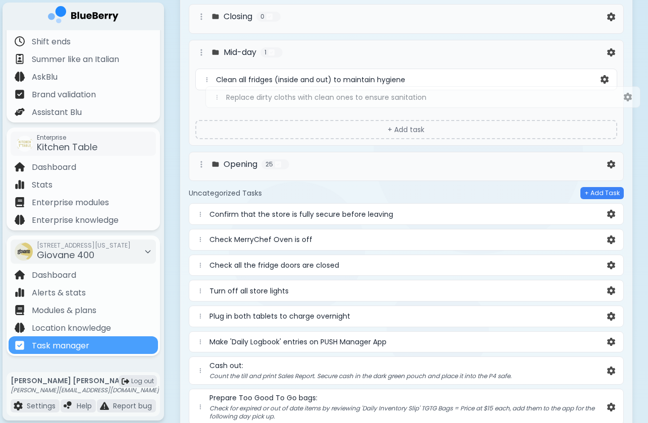
scroll to position [124, 0]
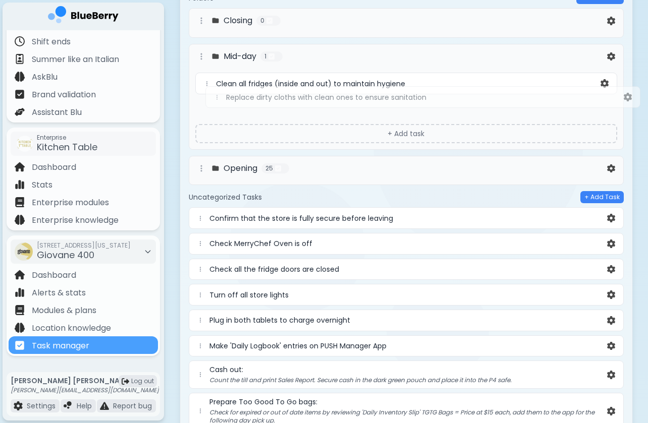
drag, startPoint x: 200, startPoint y: 228, endPoint x: 217, endPoint y: 89, distance: 139.7
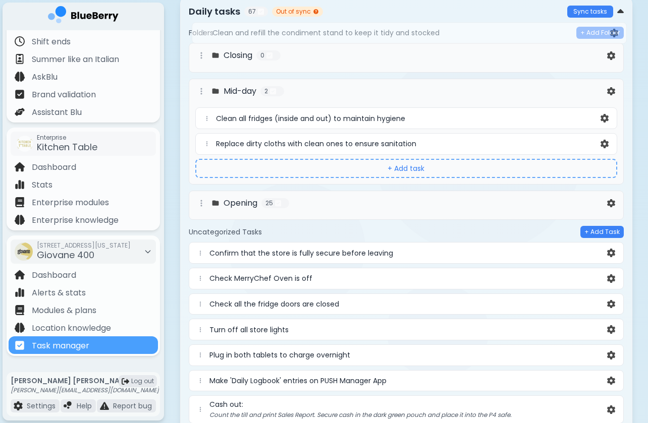
scroll to position [0, 0]
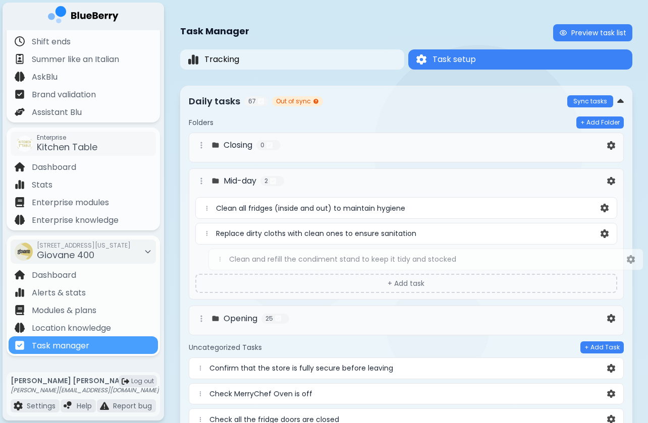
drag, startPoint x: 198, startPoint y: 339, endPoint x: 217, endPoint y: 255, distance: 85.8
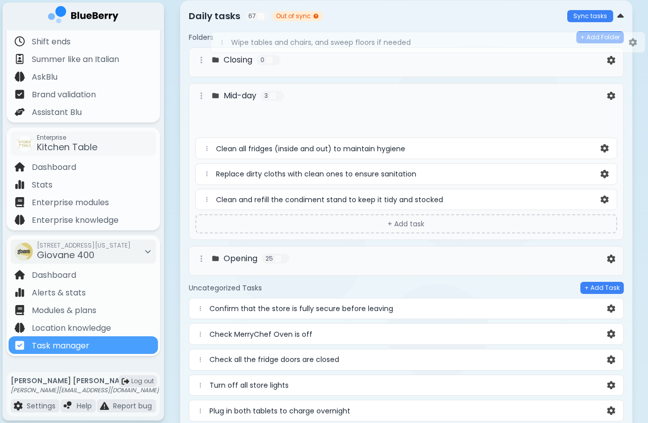
scroll to position [49, 0]
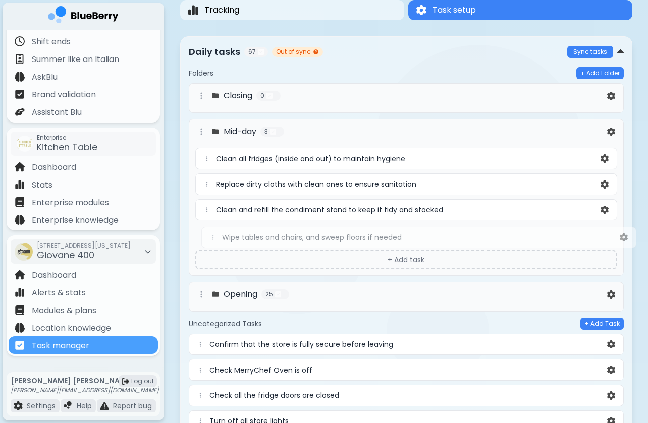
drag, startPoint x: 203, startPoint y: 366, endPoint x: 215, endPoint y: 235, distance: 131.8
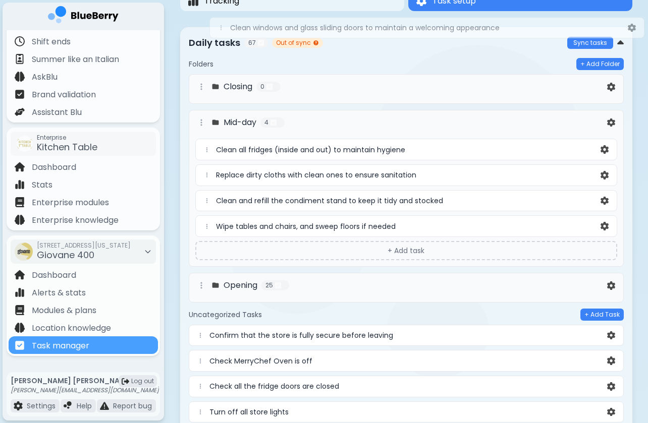
scroll to position [2, 0]
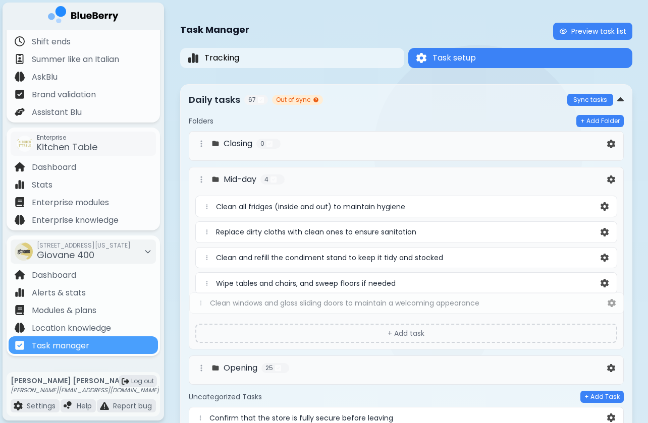
drag, startPoint x: 201, startPoint y: 328, endPoint x: 201, endPoint y: 299, distance: 29.3
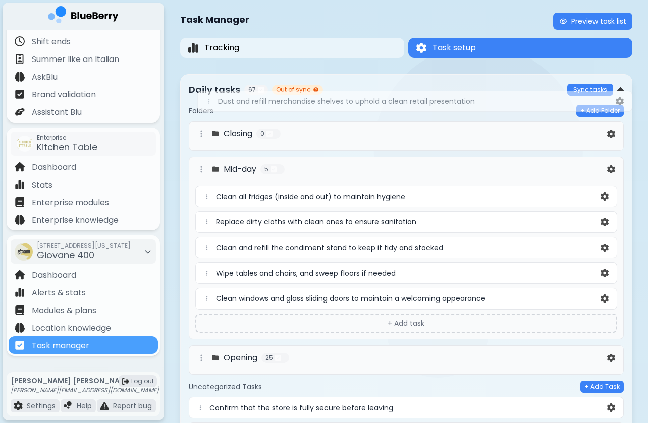
scroll to position [11, 0]
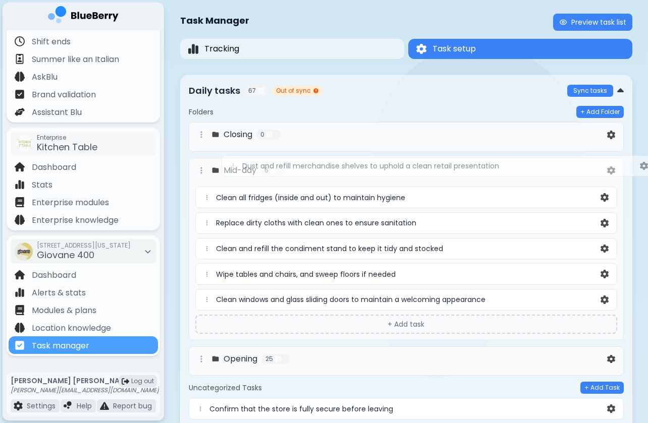
drag, startPoint x: 202, startPoint y: 164, endPoint x: 239, endPoint y: 156, distance: 37.1
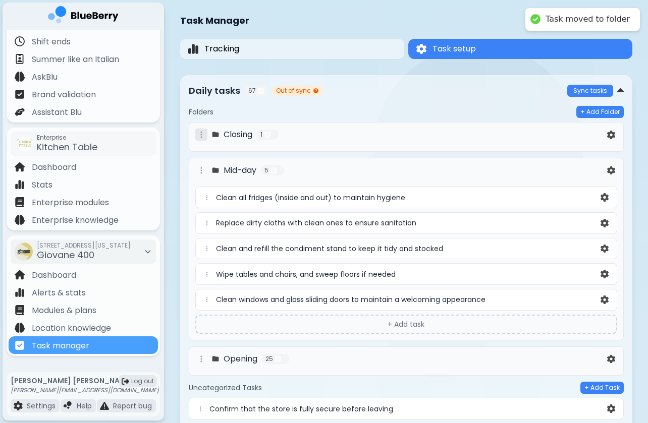
click at [204, 134] on icon at bounding box center [201, 135] width 8 height 8
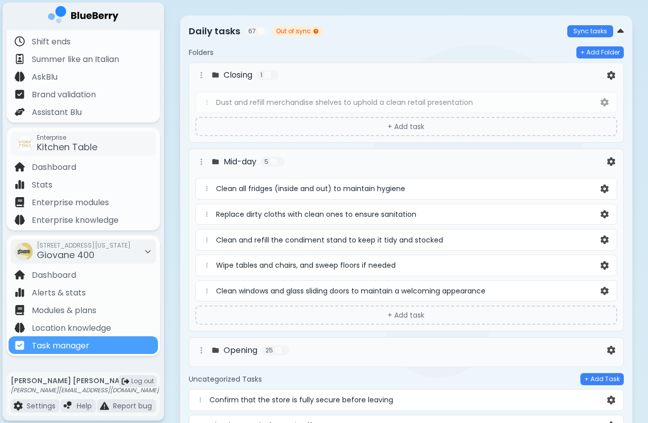
scroll to position [70, 0]
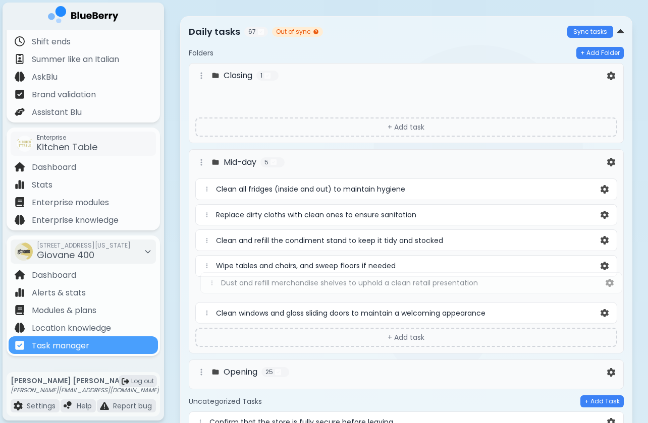
drag, startPoint x: 206, startPoint y: 102, endPoint x: 211, endPoint y: 285, distance: 183.2
click at [211, 285] on div "Closing 1 Dust and refill merchandise shelves to uphold a clean retail presenta…" at bounding box center [406, 226] width 435 height 326
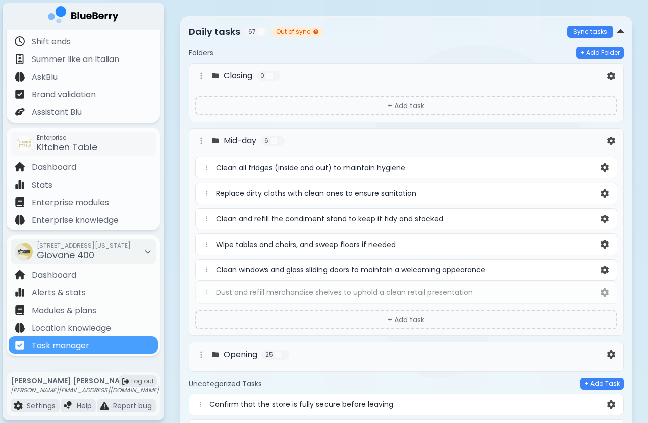
drag, startPoint x: 207, startPoint y: 273, endPoint x: 207, endPoint y: 301, distance: 27.8
click at [207, 301] on div "Clean all fridges (inside and out) to maintain hygiene Replace dirty cloths wit…" at bounding box center [406, 231] width 422 height 149
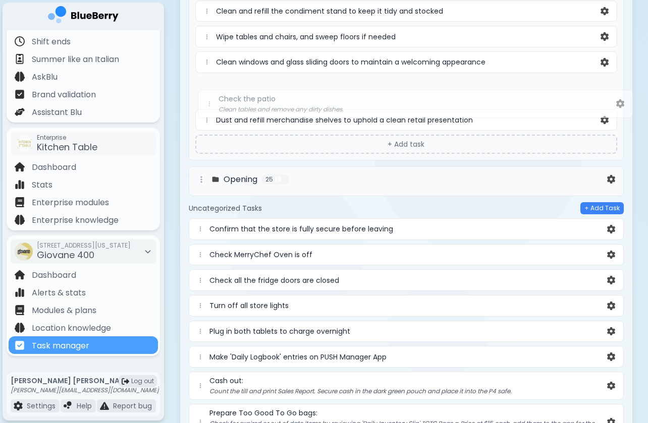
scroll to position [272, 0]
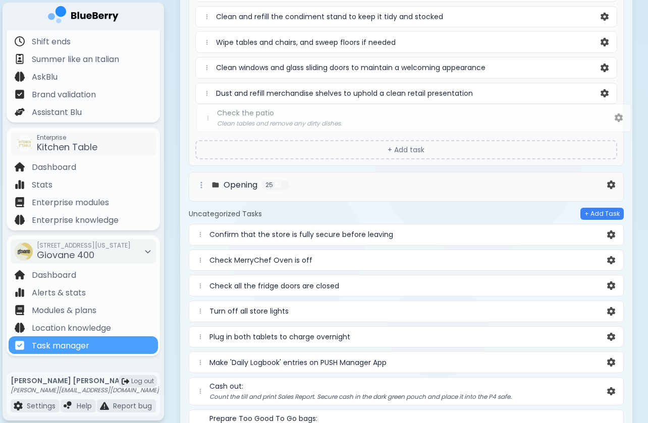
drag, startPoint x: 199, startPoint y: 273, endPoint x: 207, endPoint y: 115, distance: 158.6
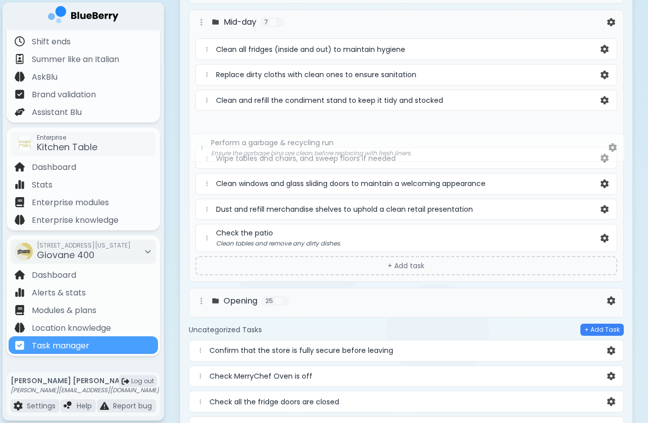
scroll to position [176, 0]
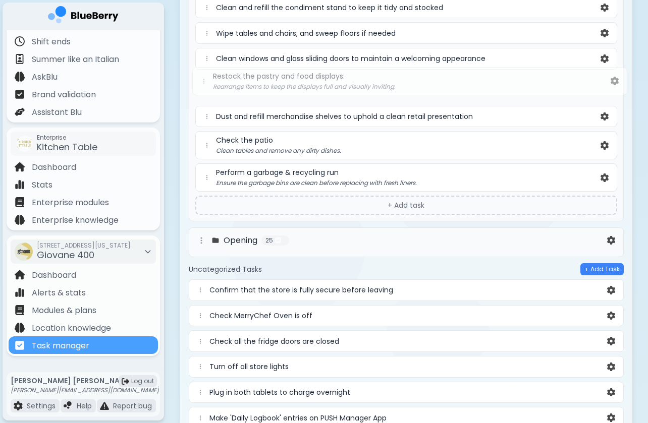
scroll to position [278, 0]
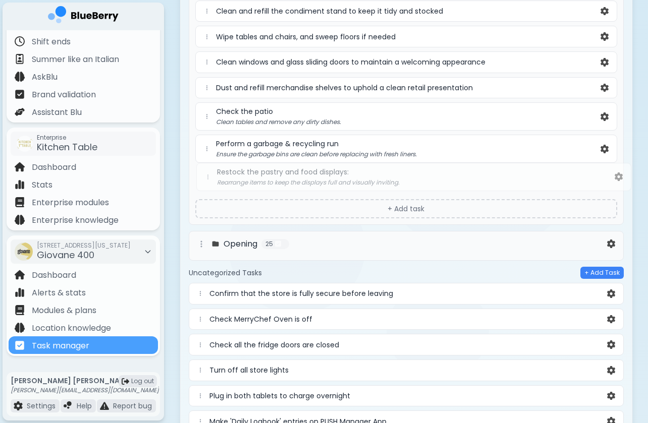
drag, startPoint x: 199, startPoint y: 321, endPoint x: 205, endPoint y: 172, distance: 149.5
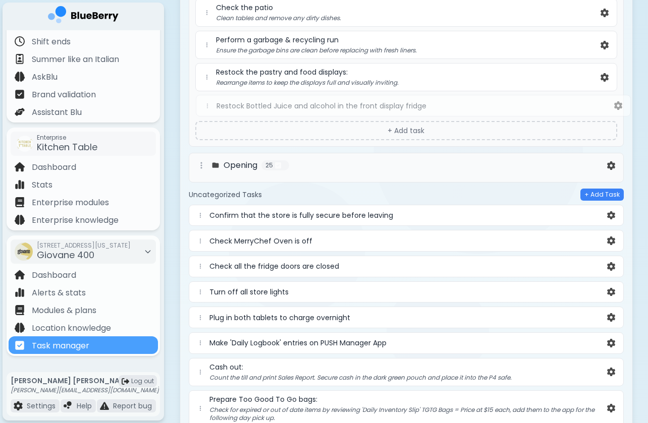
scroll to position [378, 0]
drag, startPoint x: 201, startPoint y: 291, endPoint x: 208, endPoint y: 95, distance: 195.9
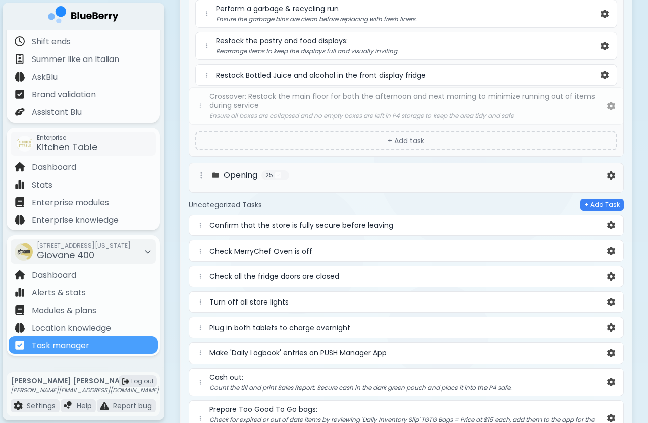
scroll to position [412, 0]
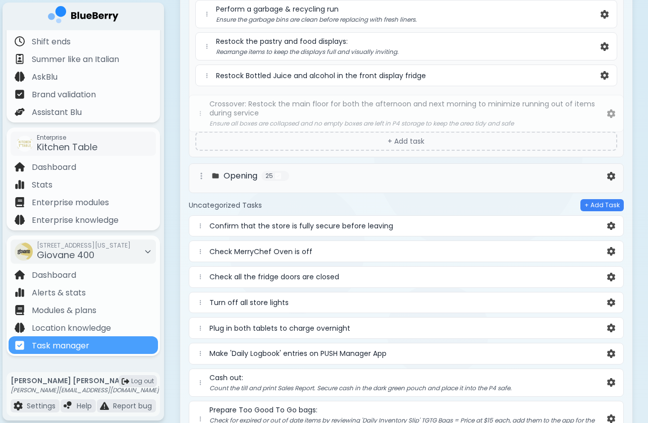
drag, startPoint x: 200, startPoint y: 233, endPoint x: 199, endPoint y: 112, distance: 121.6
click at [200, 112] on div "Folders + Add Folder Closing 0 + Add task Mid-day 10 Clean all fridges (inside …" at bounding box center [406, 412] width 435 height 1416
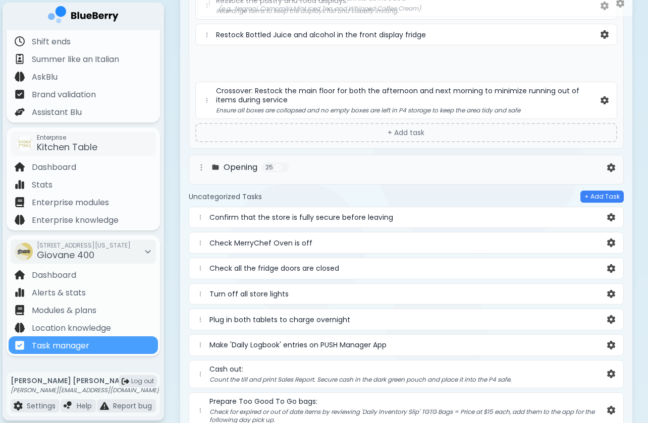
scroll to position [451, 0]
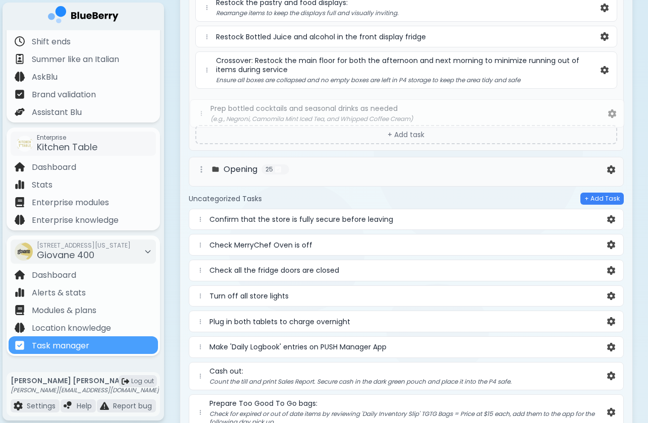
drag, startPoint x: 201, startPoint y: 261, endPoint x: 202, endPoint y: 106, distance: 155.4
click at [202, 106] on div "Folders + Add Folder Closing 0 + Add task Mid-day 11 Clean all fridges (inside …" at bounding box center [406, 368] width 435 height 1407
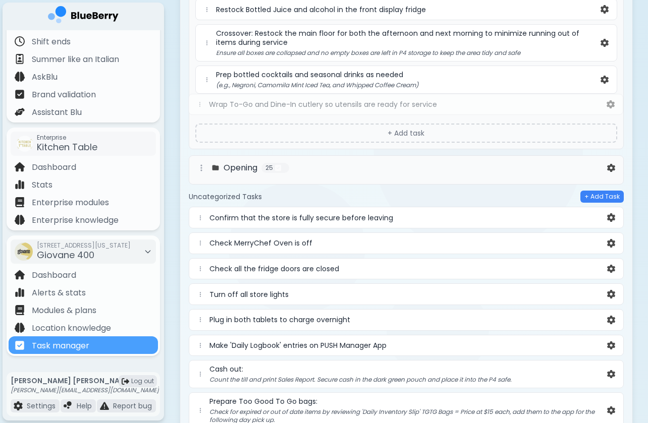
scroll to position [472, 0]
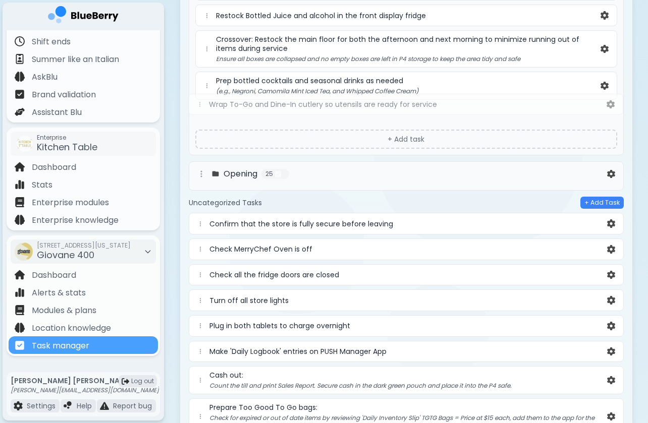
drag, startPoint x: 201, startPoint y: 270, endPoint x: 200, endPoint y: 101, distance: 169.0
click at [200, 101] on div "Folders + Add Folder Closing 0 + Add task Mid-day 12 Clean all fridges (inside …" at bounding box center [406, 344] width 435 height 1400
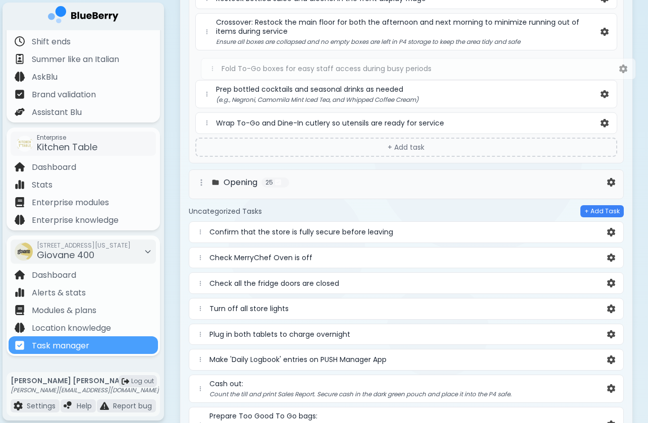
scroll to position [461, 0]
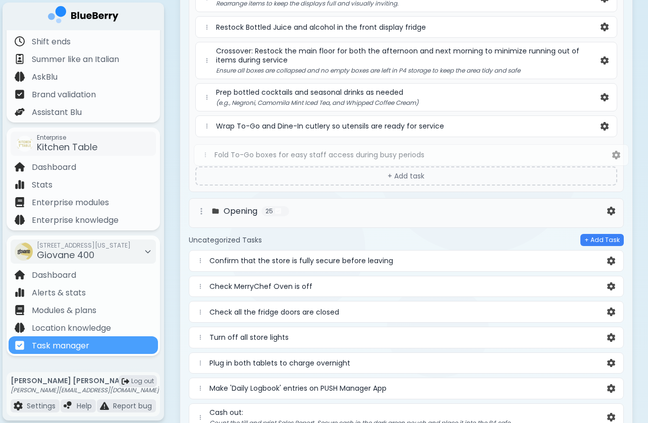
drag, startPoint x: 199, startPoint y: 288, endPoint x: 204, endPoint y: 151, distance: 137.3
click at [204, 151] on div "Folders + Add Folder Closing 0 + Add task Mid-day 13 Clean all fridges (inside …" at bounding box center [406, 356] width 435 height 1400
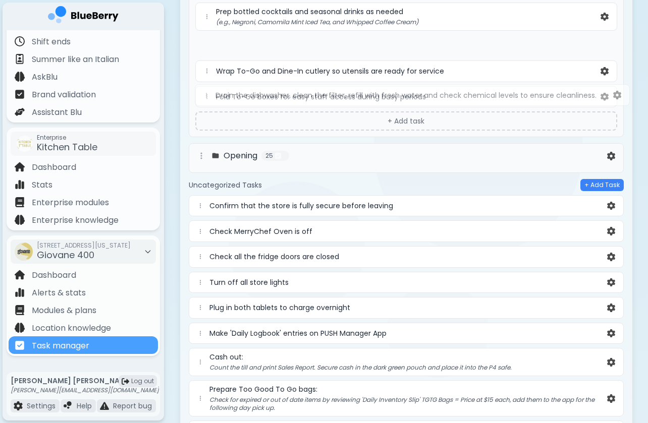
scroll to position [497, 0]
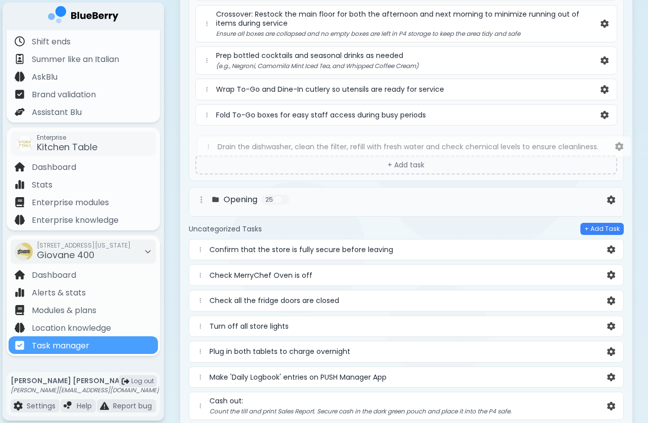
drag, startPoint x: 201, startPoint y: 243, endPoint x: 208, endPoint y: 139, distance: 104.7
click at [208, 139] on div "Folders + Add Folder Closing 0 + Add task Mid-day 14 Clean all fridges (inside …" at bounding box center [406, 319] width 435 height 1400
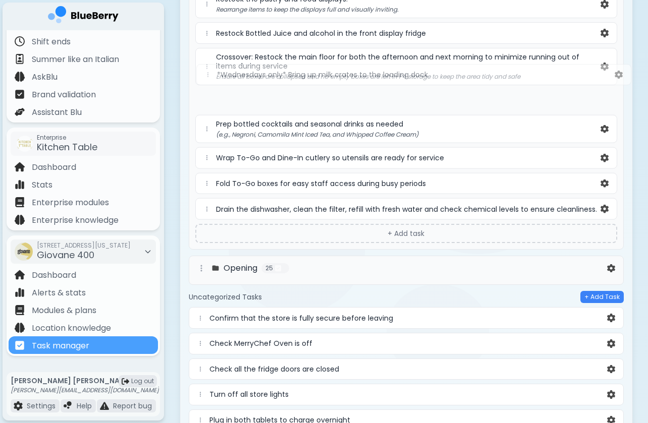
scroll to position [452, 0]
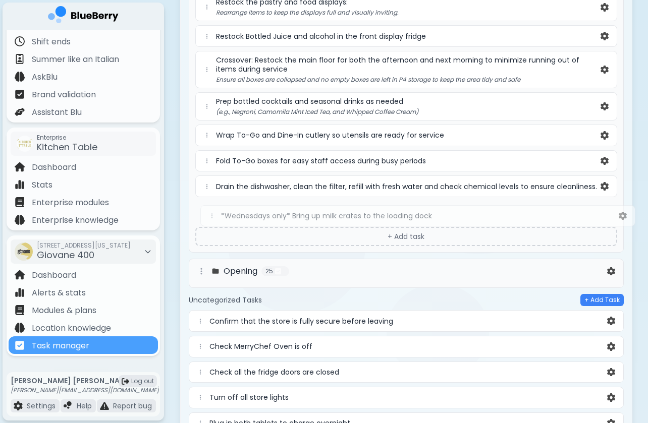
drag, startPoint x: 202, startPoint y: 151, endPoint x: 213, endPoint y: 215, distance: 65.0
click at [213, 215] on div "Folders + Add Folder Closing 0 + Add task Mid-day 15 Clean all fridges (inside …" at bounding box center [406, 365] width 435 height 1400
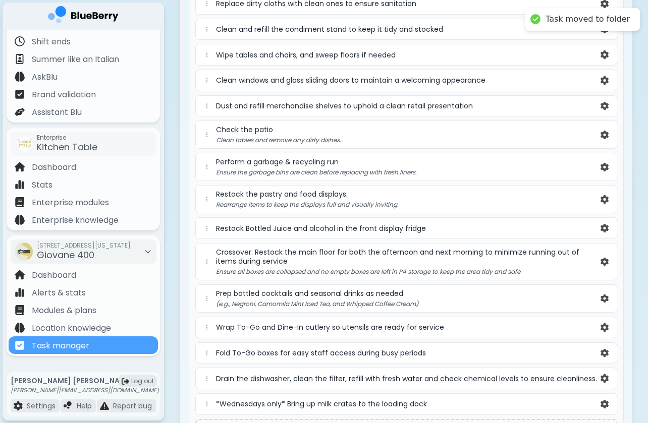
scroll to position [127, 0]
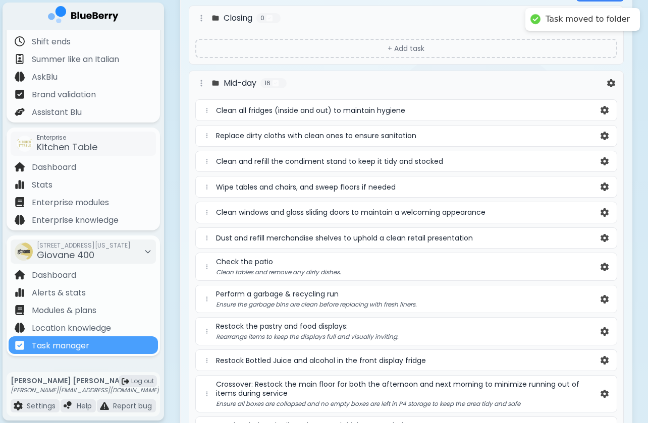
click at [452, 74] on div "Mid-day 16 Clean all fridges (inside and out) to maintain hygiene Replace dirty…" at bounding box center [406, 324] width 435 height 507
click at [201, 79] on icon at bounding box center [201, 83] width 8 height 8
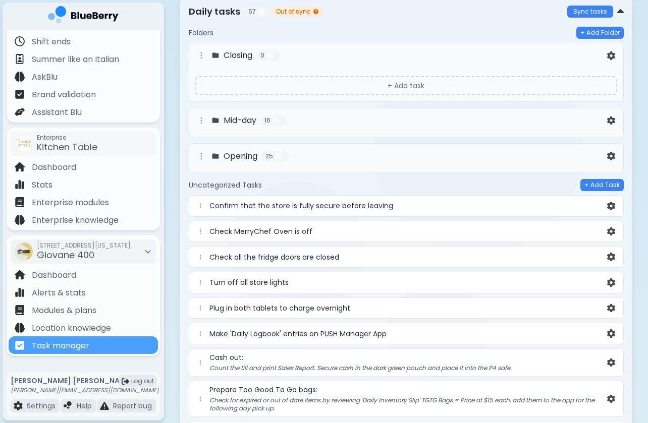
scroll to position [89, 0]
click at [586, 15] on button "Sync tasks" at bounding box center [590, 13] width 46 height 12
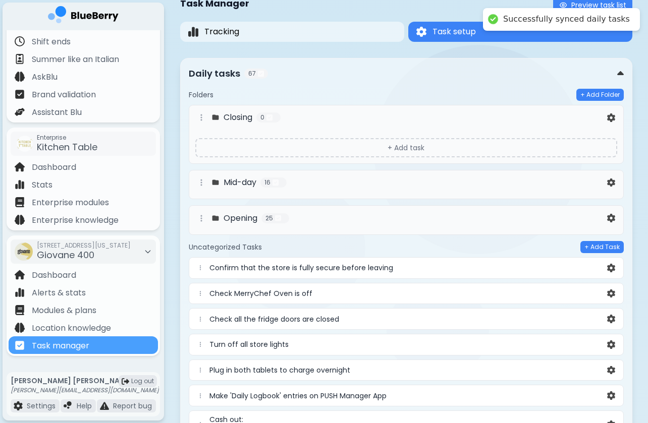
scroll to position [29, 0]
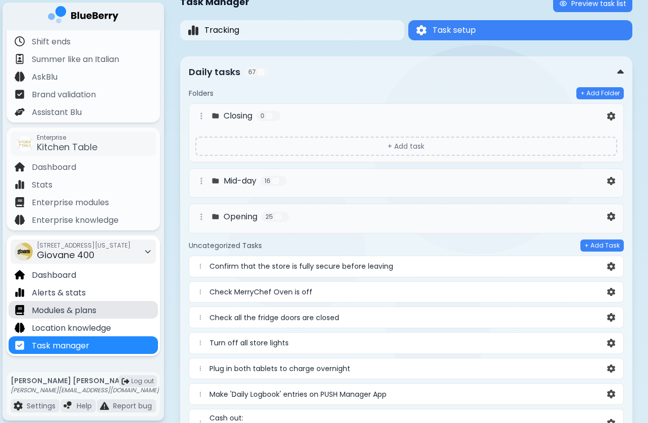
click at [96, 305] on p "Modules & plans" at bounding box center [64, 311] width 65 height 12
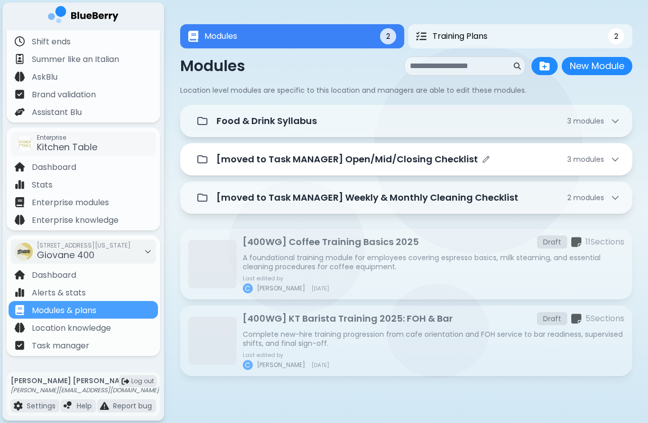
click at [372, 153] on p "[moved to Task MANAGER] Open/Mid/Closing Checklist" at bounding box center [346, 159] width 261 height 14
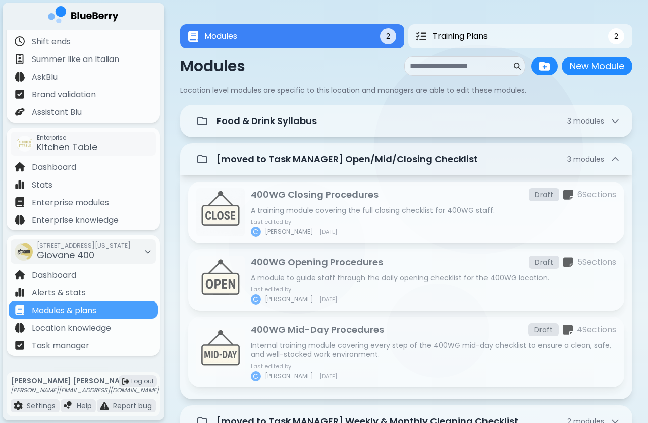
click at [338, 200] on p "400WG Closing Procedures" at bounding box center [315, 195] width 128 height 14
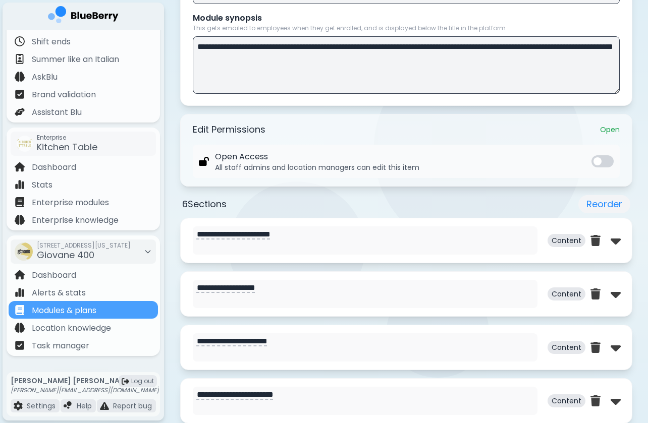
scroll to position [325, 0]
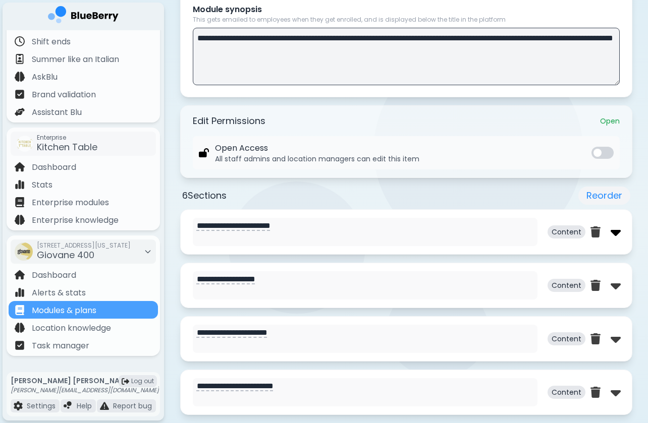
click at [619, 236] on img at bounding box center [616, 232] width 10 height 16
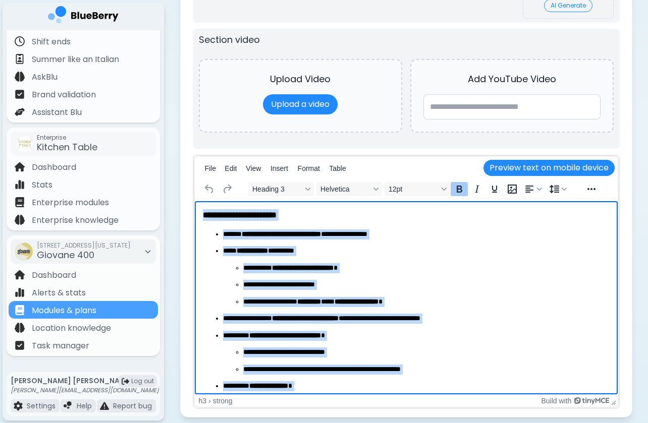
scroll to position [72, 0]
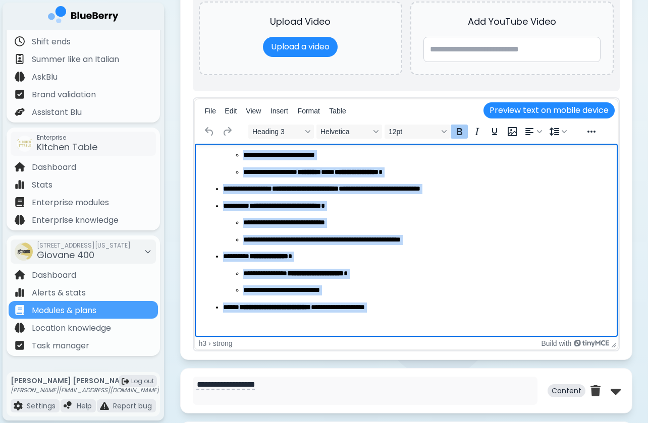
drag, startPoint x: 203, startPoint y: 156, endPoint x: 321, endPoint y: 383, distance: 255.2
click at [321, 338] on html "**********" at bounding box center [405, 205] width 423 height 266
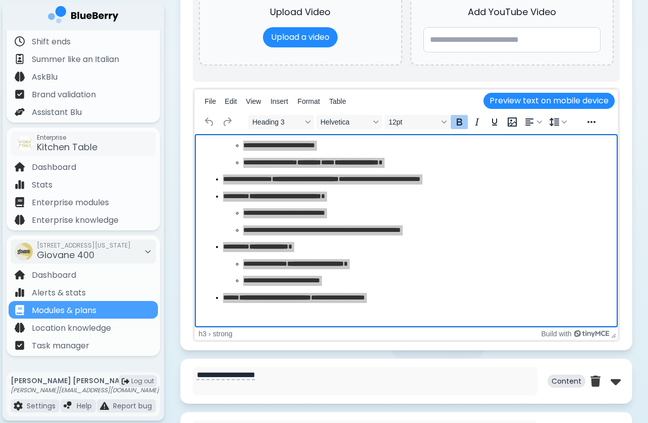
drag, startPoint x: 609, startPoint y: 317, endPoint x: 238, endPoint y: 266, distance: 373.9
click at [238, 266] on ul "**********" at bounding box center [416, 272] width 386 height 27
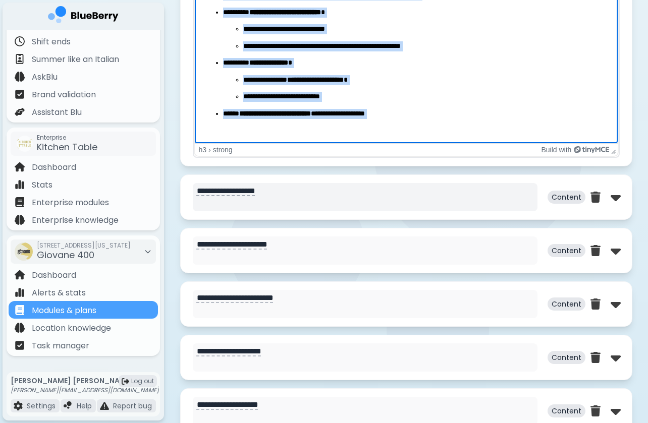
scroll to position [915, 0]
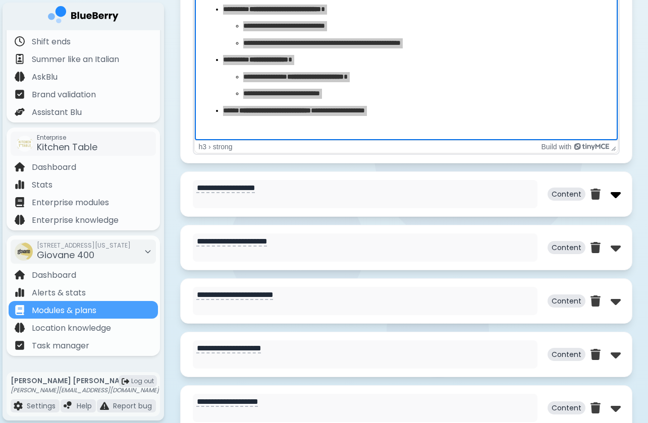
click at [617, 195] on img at bounding box center [616, 194] width 10 height 16
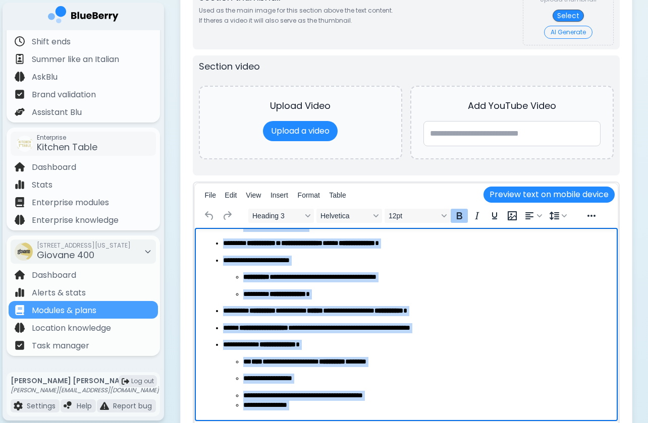
scroll to position [82, 0]
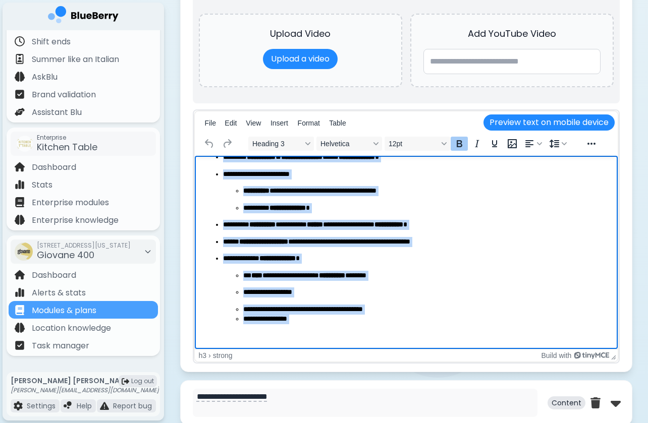
drag, startPoint x: 204, startPoint y: 169, endPoint x: 298, endPoint y: 292, distance: 155.5
click at [298, 349] on html "**********" at bounding box center [405, 211] width 423 height 275
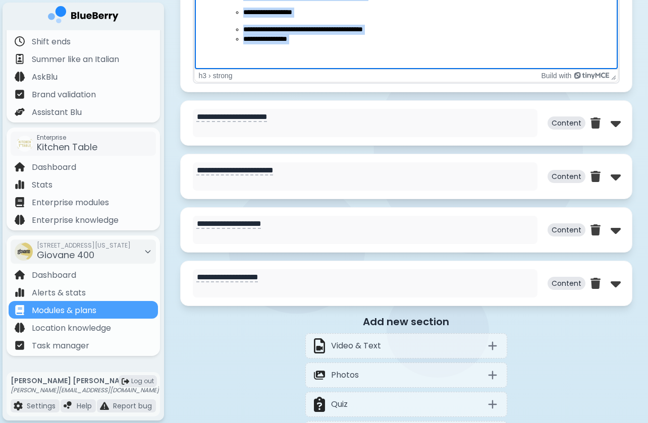
scroll to position [1597, 0]
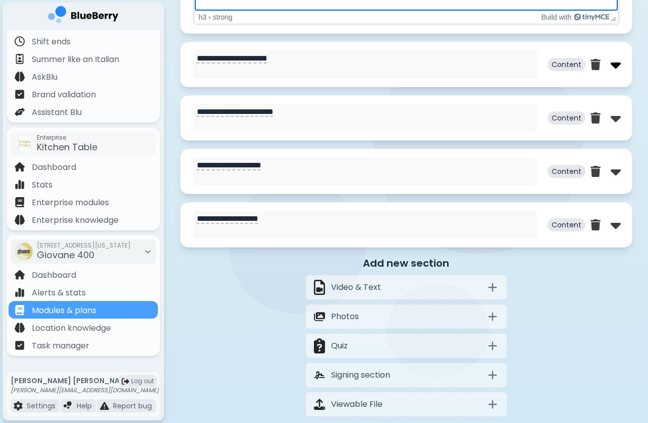
click at [615, 66] on img at bounding box center [616, 65] width 10 height 16
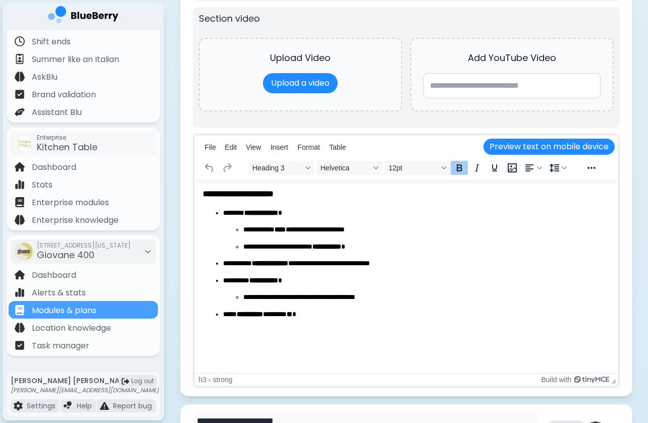
scroll to position [1841, 0]
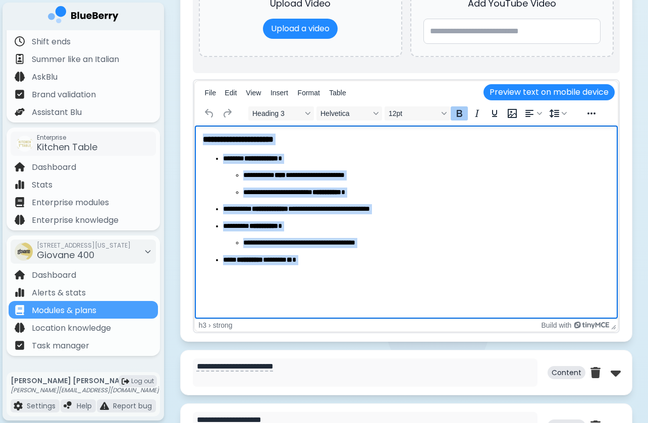
drag, startPoint x: 201, startPoint y: 138, endPoint x: 359, endPoint y: 318, distance: 239.9
click at [360, 290] on html "**********" at bounding box center [405, 208] width 423 height 164
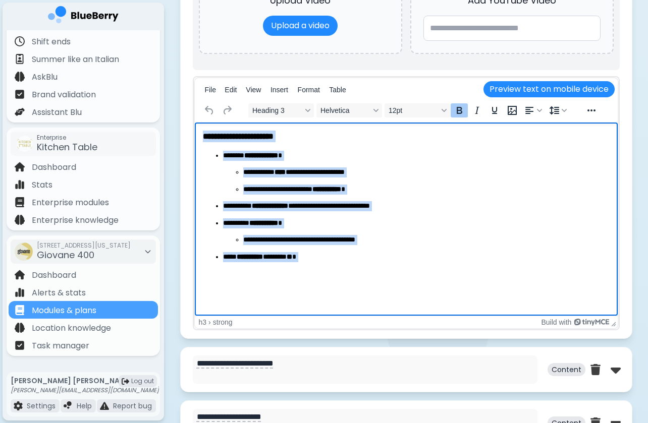
click at [227, 213] on ul "**********" at bounding box center [405, 207] width 407 height 112
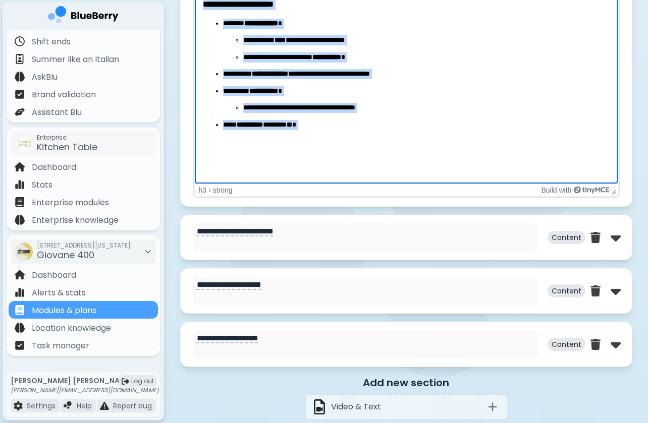
scroll to position [1998, 0]
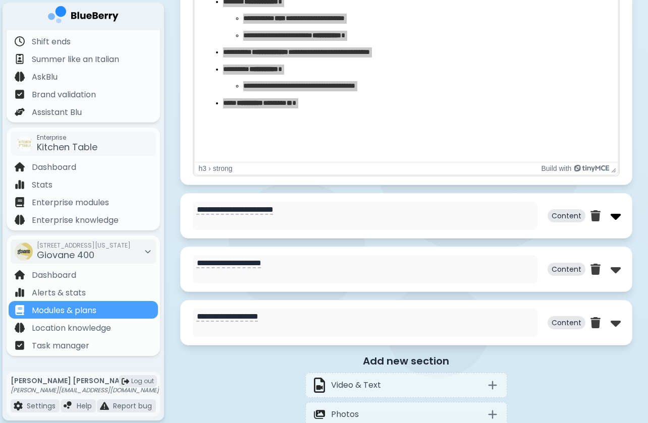
click at [615, 219] on img at bounding box center [616, 216] width 10 height 16
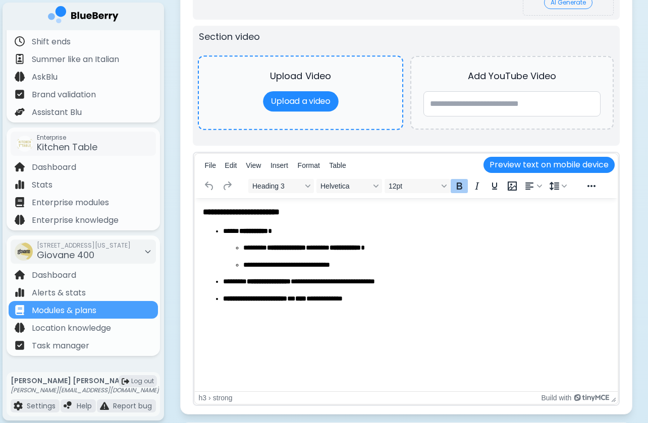
scroll to position [2364, 0]
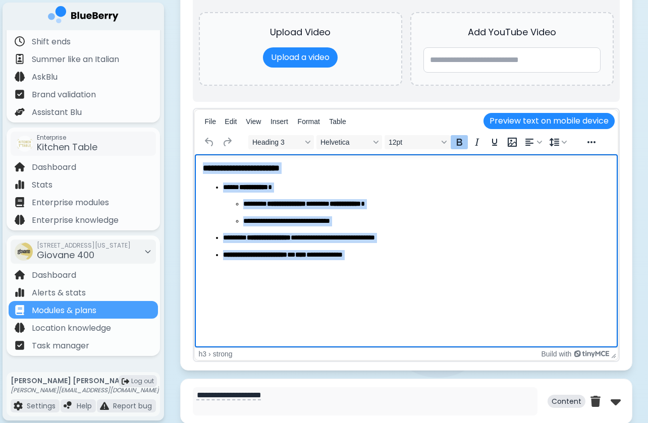
drag, startPoint x: 202, startPoint y: 167, endPoint x: 399, endPoint y: 300, distance: 237.6
click at [399, 285] on html "**********" at bounding box center [405, 219] width 423 height 131
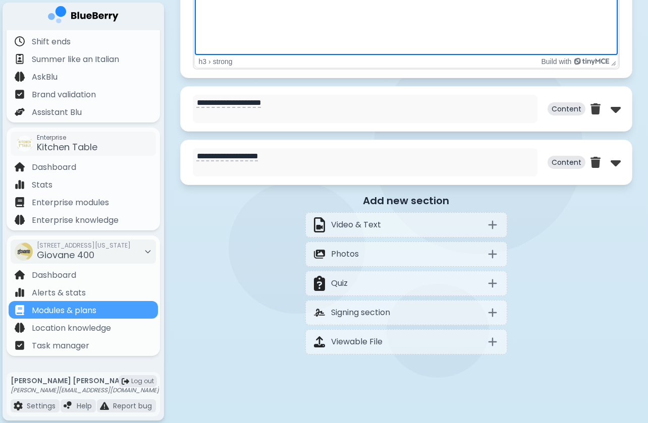
scroll to position [2660, 0]
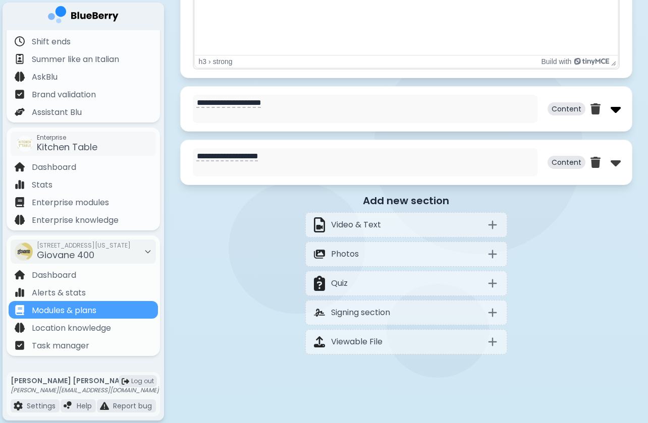
click at [617, 110] on img at bounding box center [616, 109] width 10 height 16
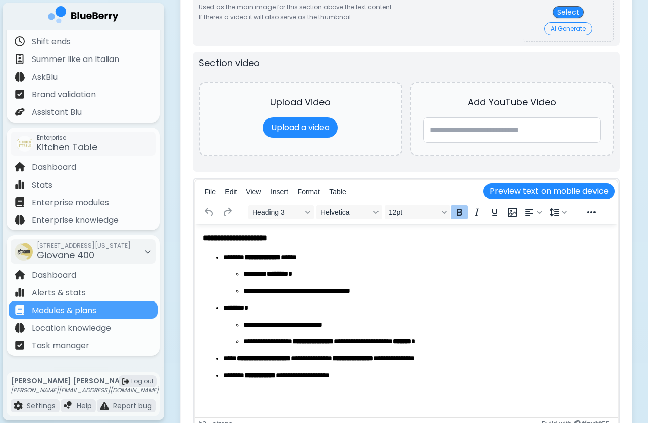
scroll to position [2856, 0]
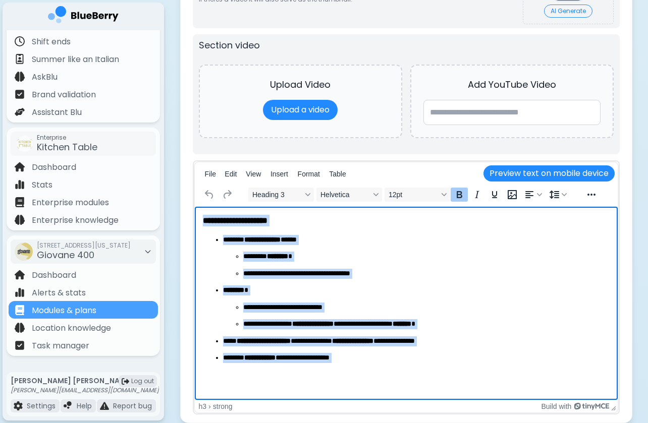
drag, startPoint x: 204, startPoint y: 219, endPoint x: 338, endPoint y: 408, distance: 231.3
click at [338, 388] on html "**********" at bounding box center [405, 297] width 423 height 181
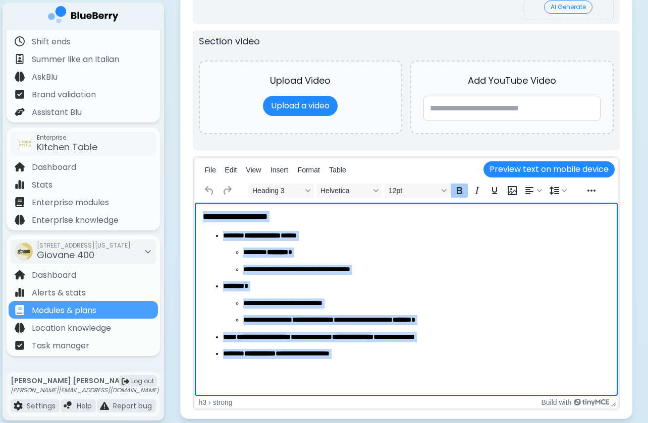
click at [205, 270] on ul "**********" at bounding box center [405, 295] width 407 height 128
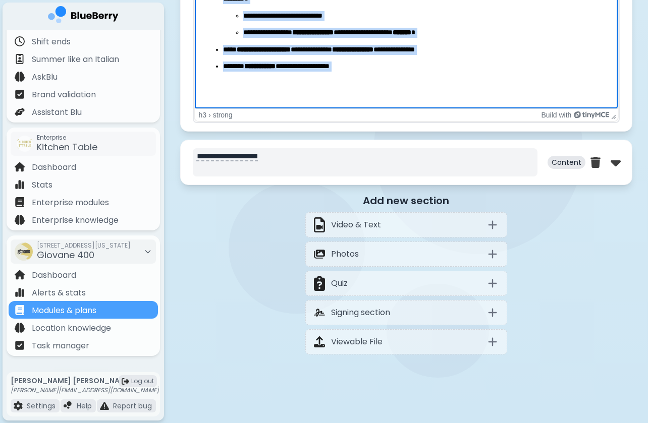
scroll to position [3159, 0]
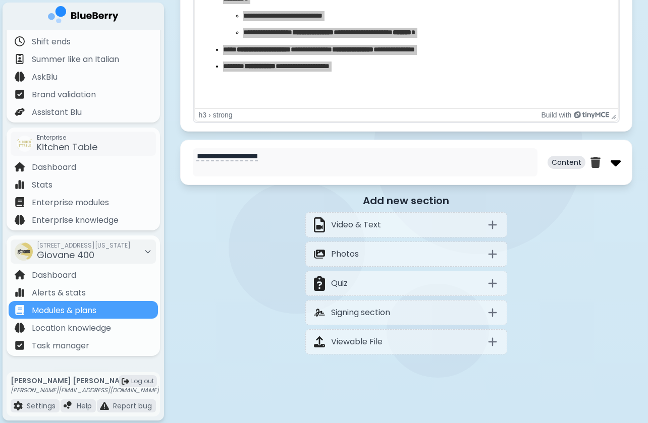
click at [616, 167] on img at bounding box center [616, 162] width 10 height 16
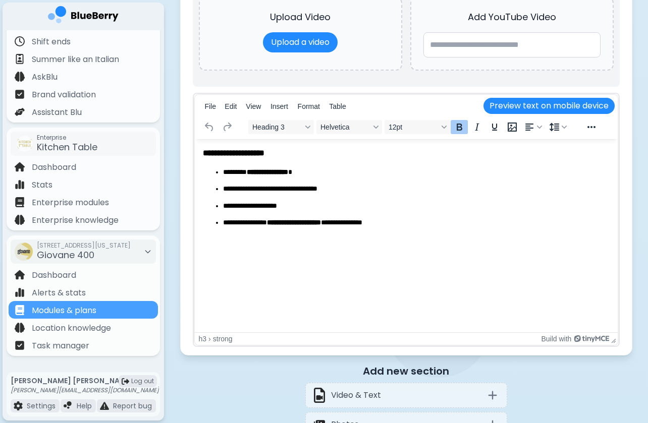
scroll to position [3549, 0]
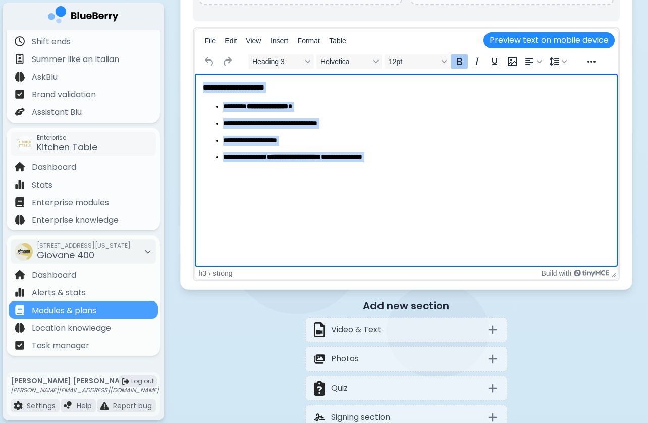
drag, startPoint x: 203, startPoint y: 87, endPoint x: 420, endPoint y: 277, distance: 288.2
click at [420, 187] on html "**********" at bounding box center [405, 131] width 423 height 114
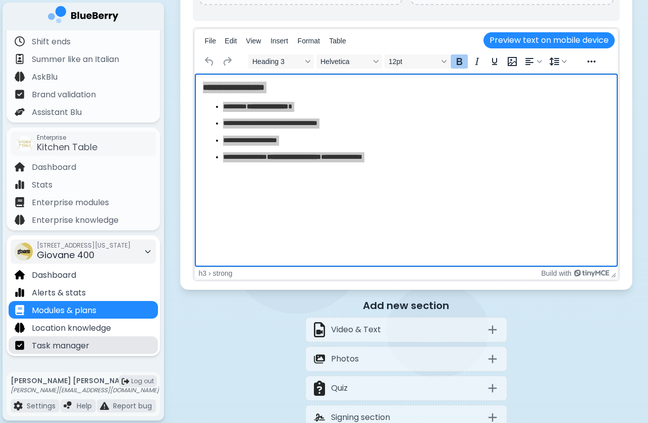
click at [129, 341] on div "Task manager" at bounding box center [83, 346] width 149 height 18
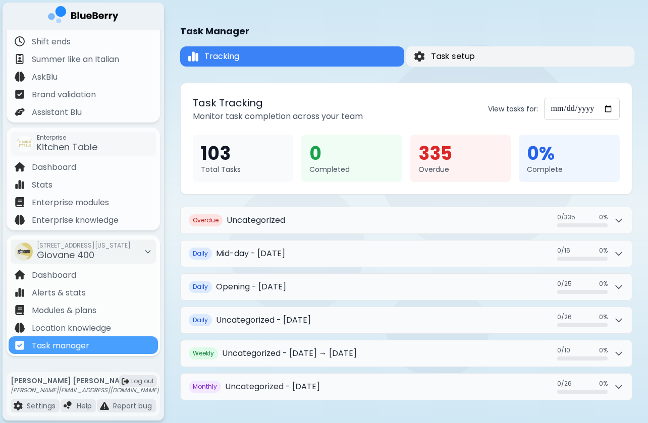
click at [465, 55] on span "Task setup" at bounding box center [452, 56] width 44 height 12
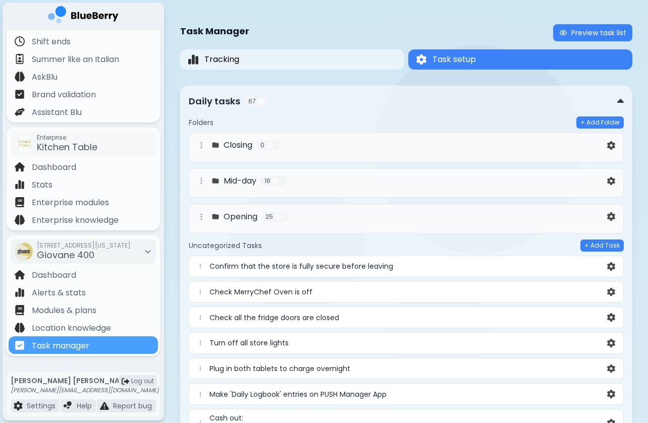
click at [321, 144] on div "Closing 0" at bounding box center [400, 145] width 410 height 12
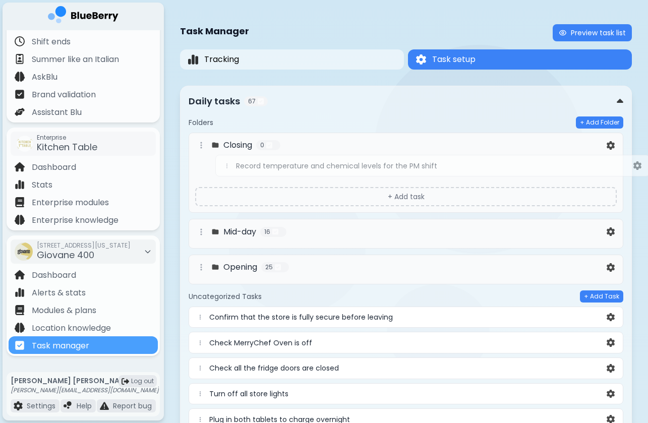
drag, startPoint x: 203, startPoint y: 238, endPoint x: 230, endPoint y: 165, distance: 76.8
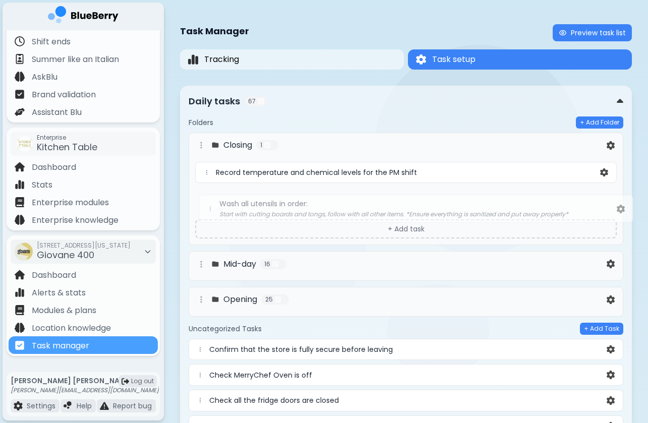
drag, startPoint x: 199, startPoint y: 226, endPoint x: 208, endPoint y: 204, distance: 23.7
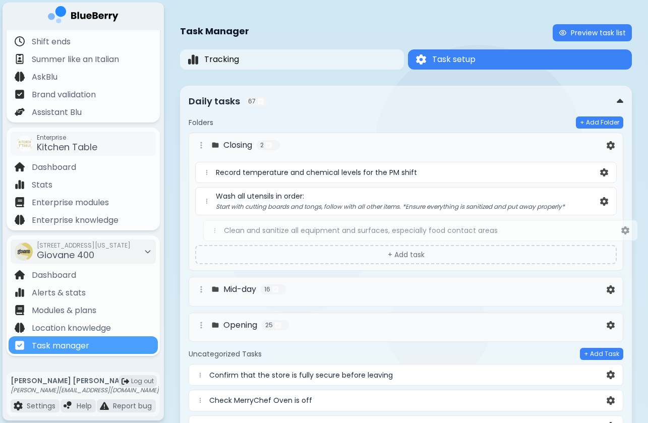
drag, startPoint x: 199, startPoint y: 315, endPoint x: 213, endPoint y: 224, distance: 92.3
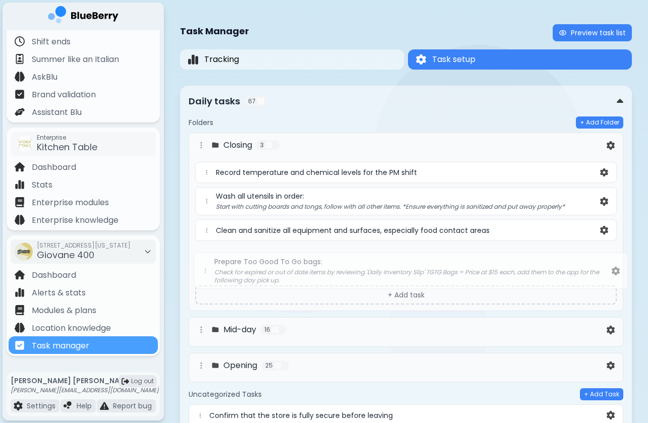
drag, startPoint x: 202, startPoint y: 195, endPoint x: 208, endPoint y: 266, distance: 71.4
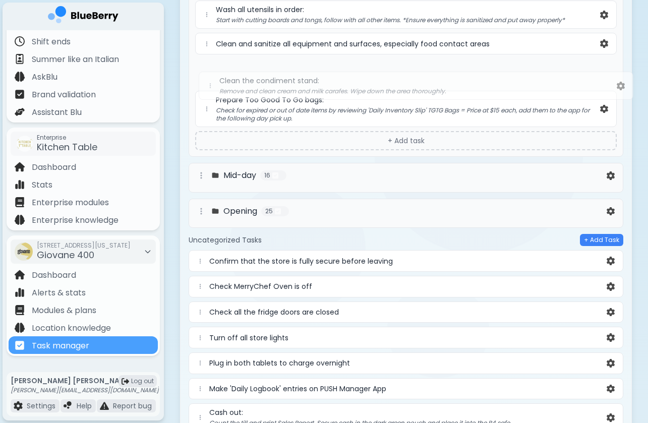
scroll to position [186, 0]
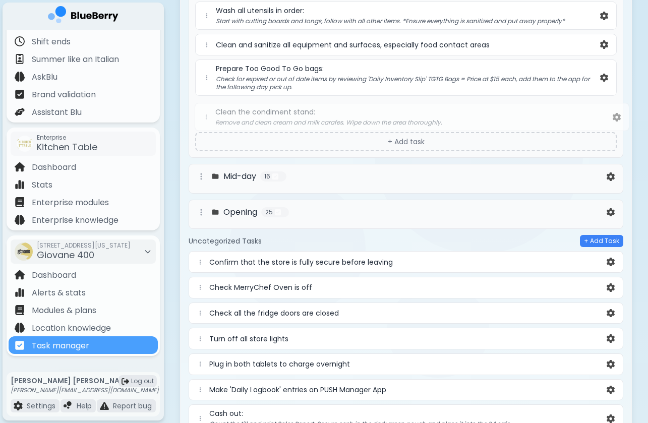
drag, startPoint x: 201, startPoint y: 313, endPoint x: 207, endPoint y: 108, distance: 204.9
click at [207, 108] on div "Folders + Add Folder Closing 4 Record temperature and chemical levels for the P…" at bounding box center [406, 394] width 435 height 926
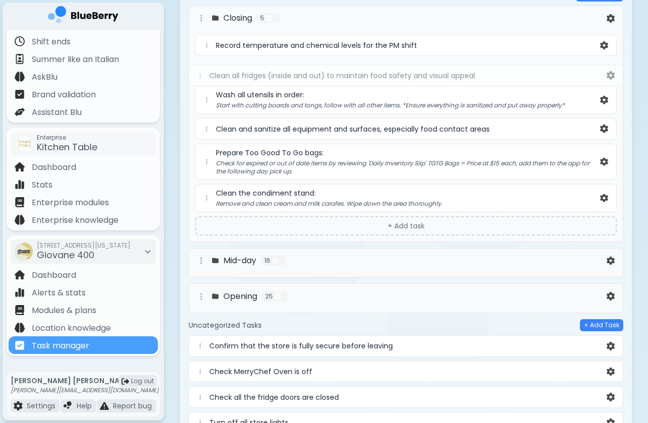
scroll to position [127, 0]
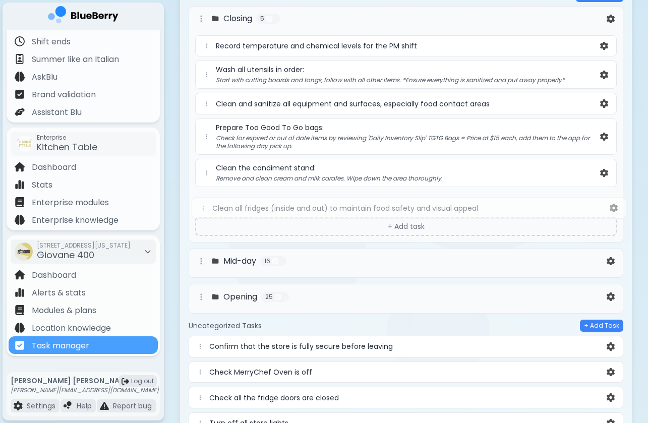
drag, startPoint x: 202, startPoint y: 183, endPoint x: 204, endPoint y: 200, distance: 16.8
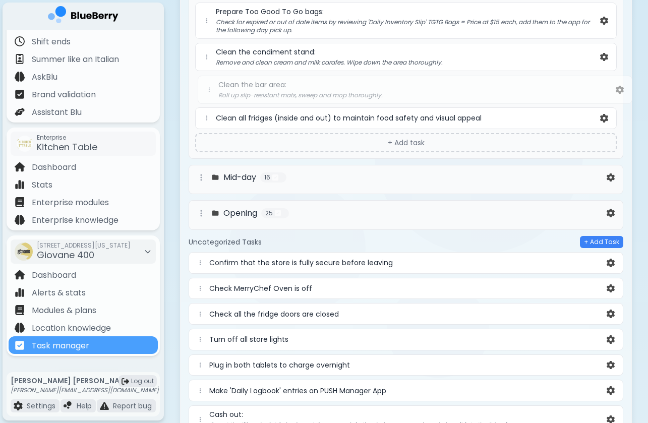
scroll to position [242, 0]
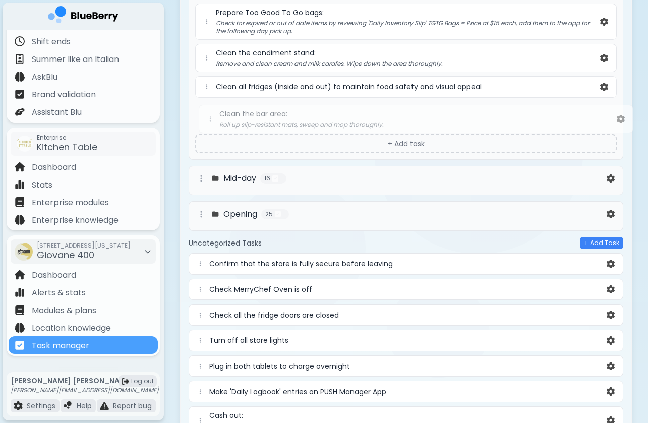
drag, startPoint x: 202, startPoint y: 275, endPoint x: 212, endPoint y: 116, distance: 159.3
click at [212, 116] on div "Folders + Add Folder Closing 6 Record temperature and chemical levels for the P…" at bounding box center [406, 338] width 435 height 926
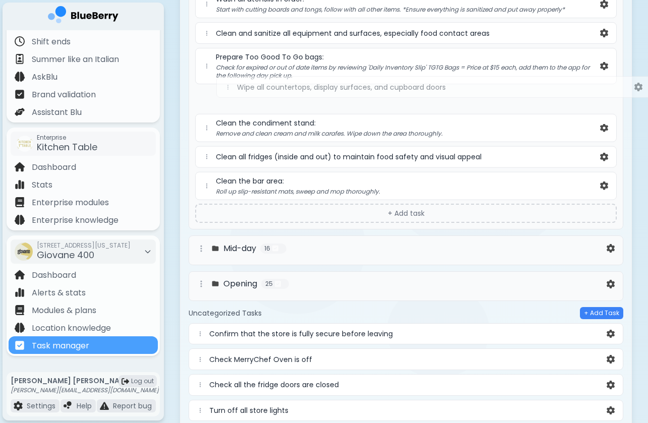
scroll to position [196, 0]
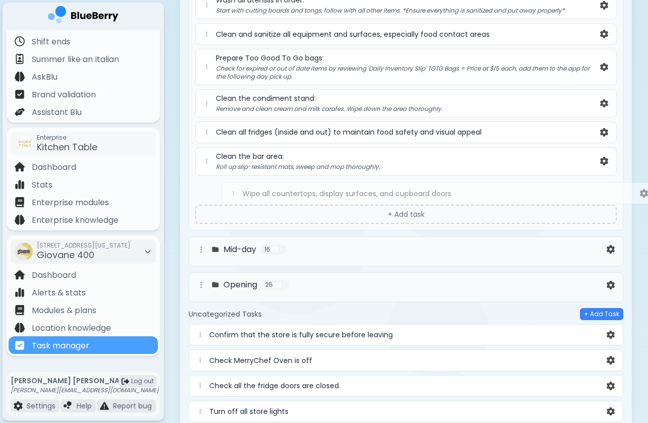
drag, startPoint x: 198, startPoint y: 354, endPoint x: 231, endPoint y: 182, distance: 175.2
click at [231, 182] on div "Folders + Add Folder Closing 7 Record temperature and chemical levels for the P…" at bounding box center [406, 379] width 435 height 919
click at [231, 182] on div "Record temperature and chemical levels for the PM shift Wash all utensils in or…" at bounding box center [406, 84] width 422 height 236
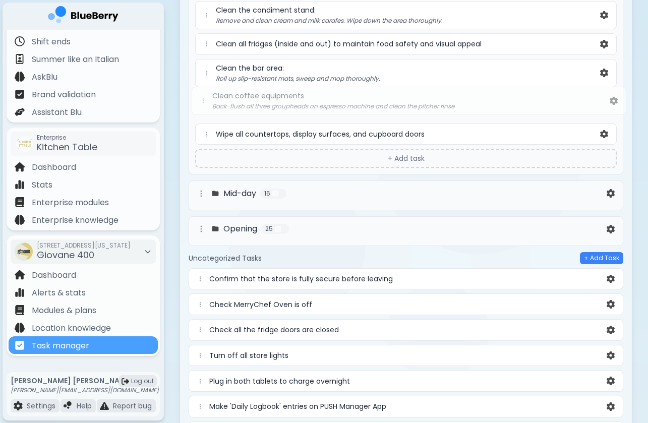
scroll to position [284, 0]
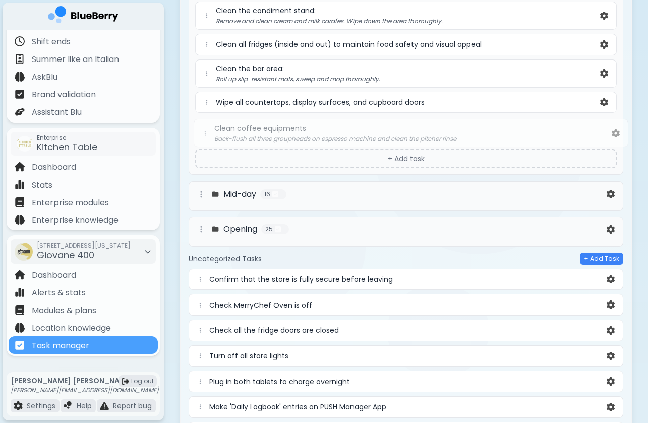
drag, startPoint x: 199, startPoint y: 311, endPoint x: 204, endPoint y: 128, distance: 182.7
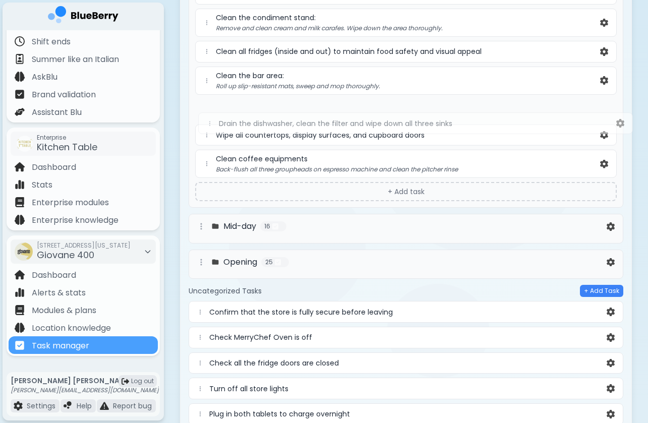
scroll to position [276, 0]
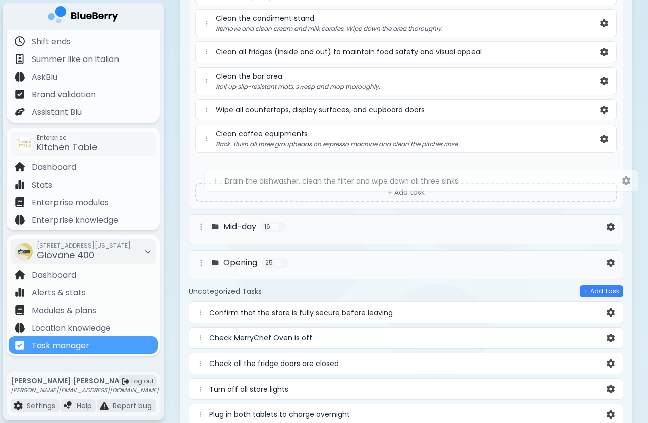
drag, startPoint x: 200, startPoint y: 349, endPoint x: 211, endPoint y: 169, distance: 180.4
click at [211, 169] on div "Folders + Add Folder Closing 9 Record temperature and chemical levels for the P…" at bounding box center [406, 299] width 435 height 919
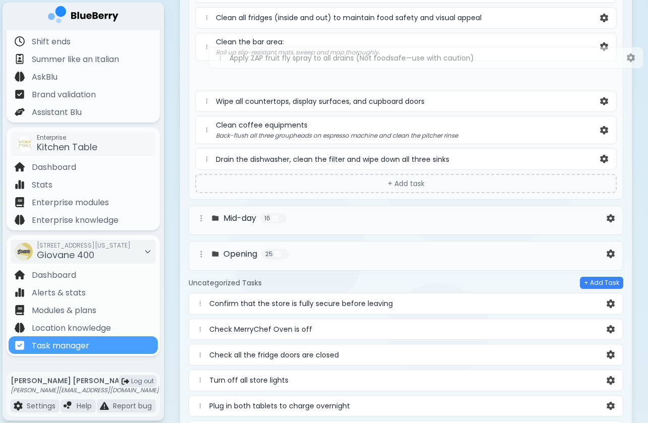
scroll to position [309, 0]
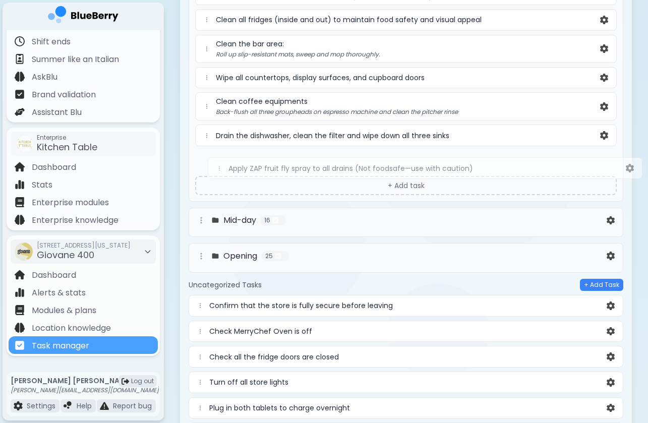
drag, startPoint x: 198, startPoint y: 337, endPoint x: 216, endPoint y: 167, distance: 171.0
click at [217, 167] on div "Folders + Add Folder Closing 10 Record temperature and chemical levels for the …" at bounding box center [406, 267] width 435 height 919
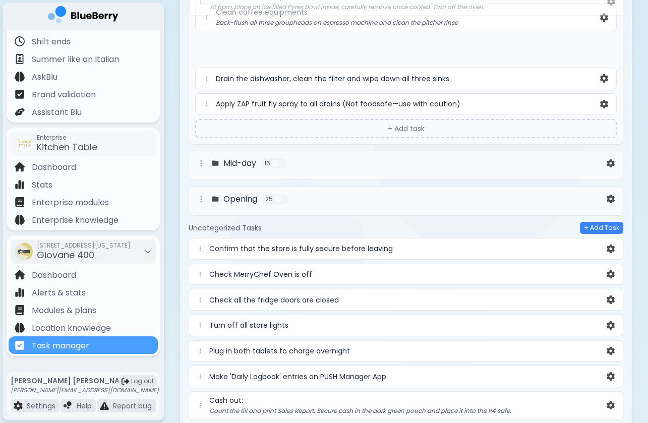
scroll to position [349, 0]
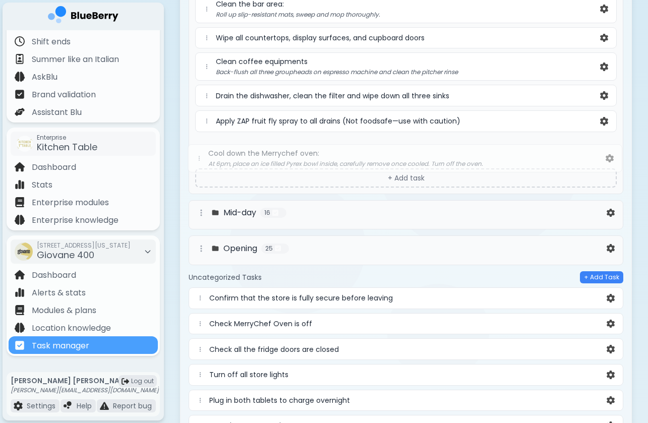
drag, startPoint x: 203, startPoint y: 276, endPoint x: 202, endPoint y: 140, distance: 135.7
click at [202, 140] on div "Folders + Add Folder Closing 11 Record temperature and chemical levels for the …" at bounding box center [406, 231] width 435 height 926
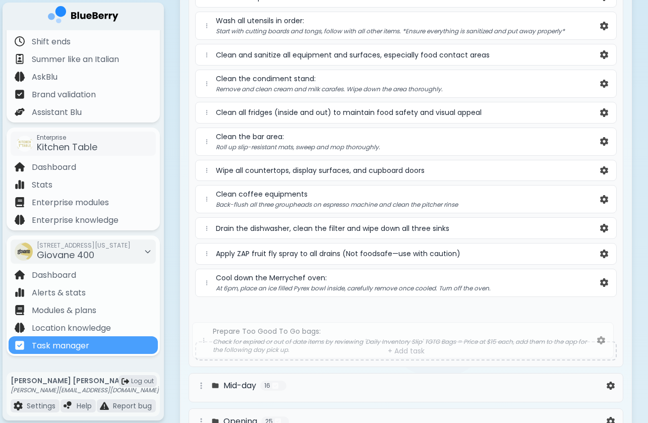
scroll to position [177, 0]
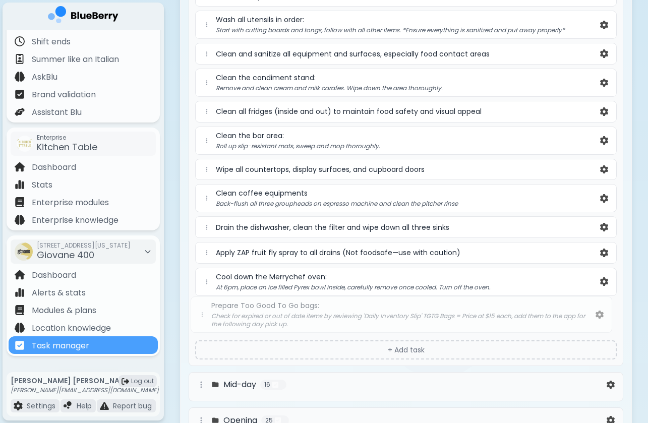
drag, startPoint x: 207, startPoint y: 179, endPoint x: 203, endPoint y: 317, distance: 138.3
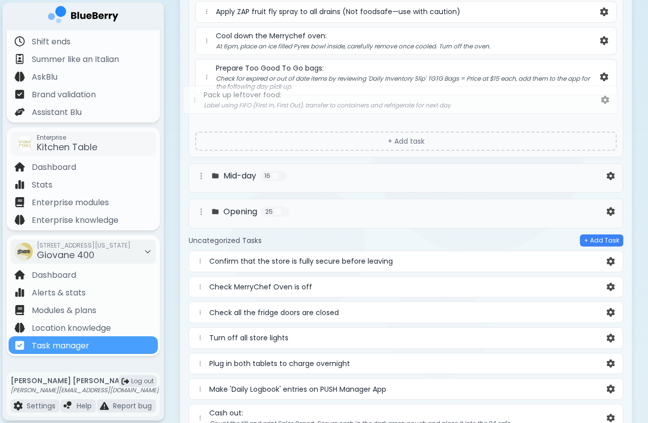
scroll to position [416, 0]
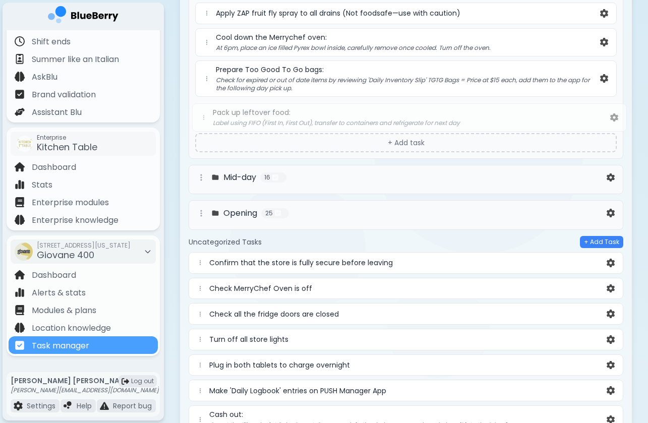
drag, startPoint x: 202, startPoint y: 362, endPoint x: 204, endPoint y: 112, distance: 249.8
click at [204, 112] on div "Folders + Add Folder Closing 12 Record temperature and chemical levels for the …" at bounding box center [406, 163] width 435 height 926
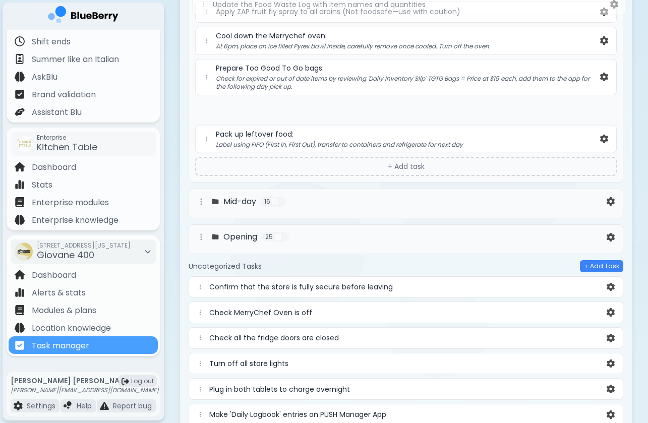
scroll to position [401, 0]
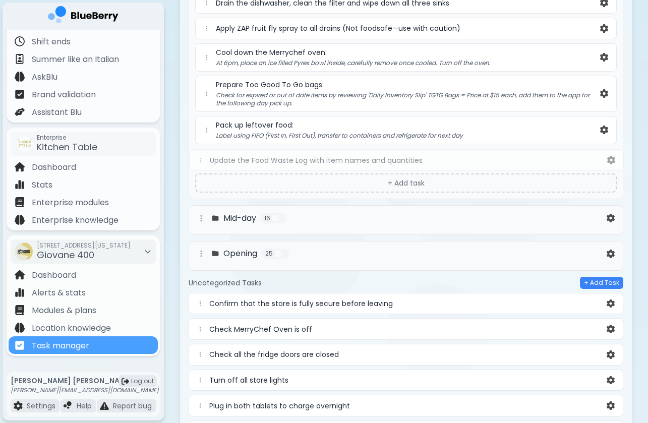
drag, startPoint x: 202, startPoint y: 328, endPoint x: 202, endPoint y: 158, distance: 169.5
click at [202, 159] on div "Folders + Add Folder Closing 13 Record temperature and chemical levels for the …" at bounding box center [406, 174] width 435 height 919
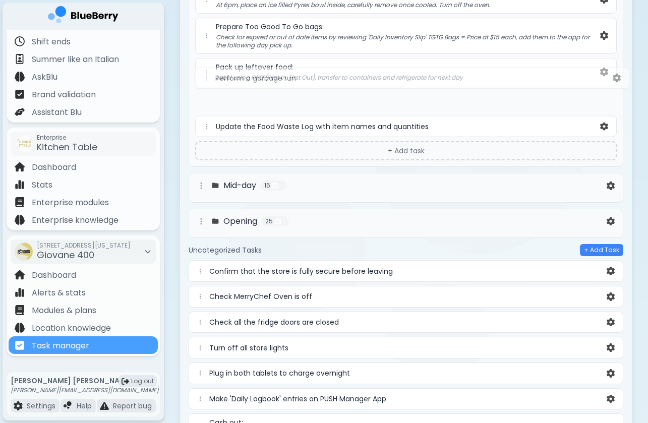
scroll to position [457, 0]
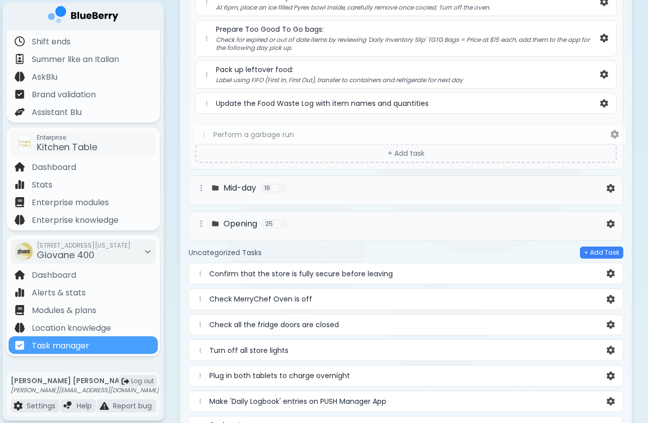
drag, startPoint x: 200, startPoint y: 372, endPoint x: 204, endPoint y: 130, distance: 242.2
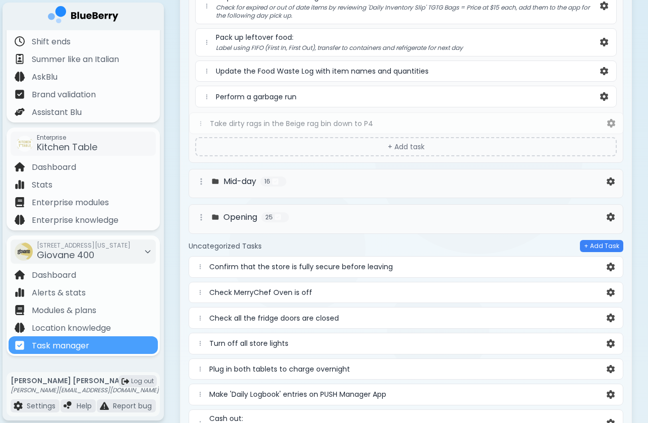
scroll to position [488, 0]
drag, startPoint x: 203, startPoint y: 331, endPoint x: 203, endPoint y: 123, distance: 208.9
click at [203, 123] on div "Folders + Add Folder Closing 15 Record temperature and chemical levels for the …" at bounding box center [406, 87] width 435 height 919
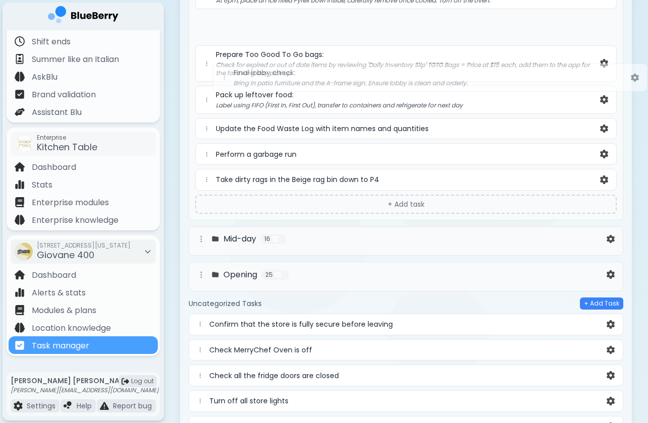
scroll to position [422, 0]
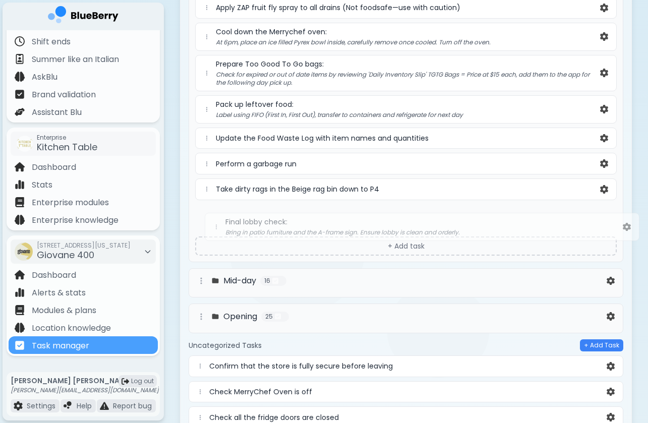
drag, startPoint x: 198, startPoint y: 307, endPoint x: 211, endPoint y: 219, distance: 88.8
click at [212, 219] on div "Folders + Add Folder Closing 16 Record temperature and chemical levels for the …" at bounding box center [406, 158] width 435 height 926
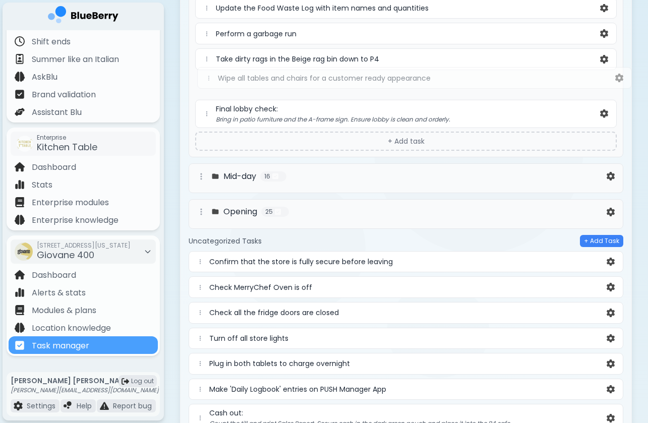
scroll to position [547, 0]
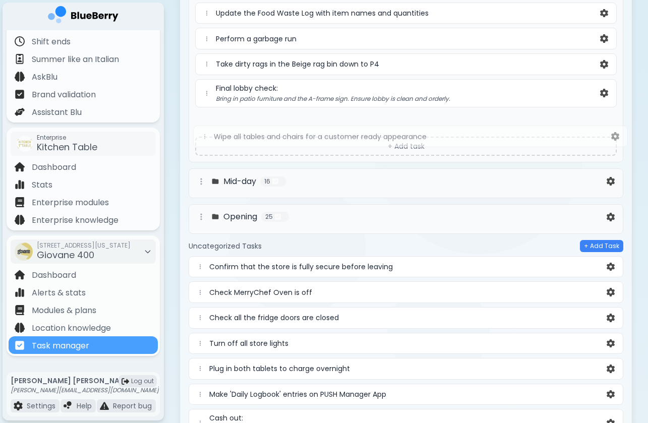
drag, startPoint x: 204, startPoint y: 353, endPoint x: 210, endPoint y: 121, distance: 231.7
click at [210, 121] on div "Folders + Add Folder Closing 17 Record temperature and chemical levels for the …" at bounding box center [406, 29] width 435 height 919
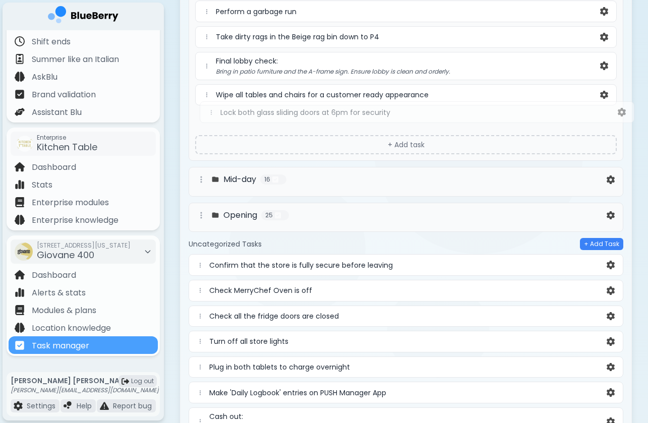
scroll to position [573, 0]
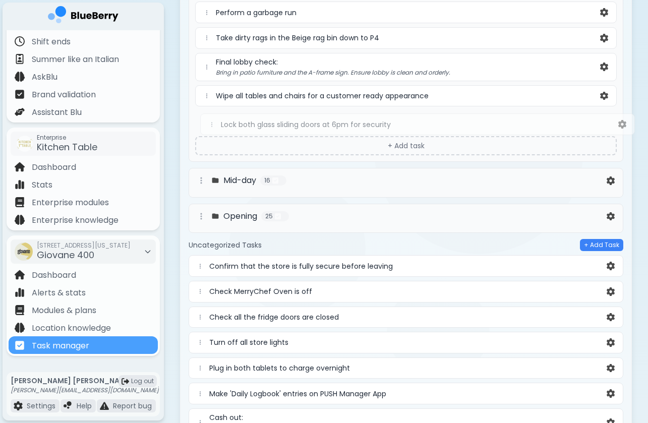
drag, startPoint x: 197, startPoint y: 379, endPoint x: 209, endPoint y: 124, distance: 255.1
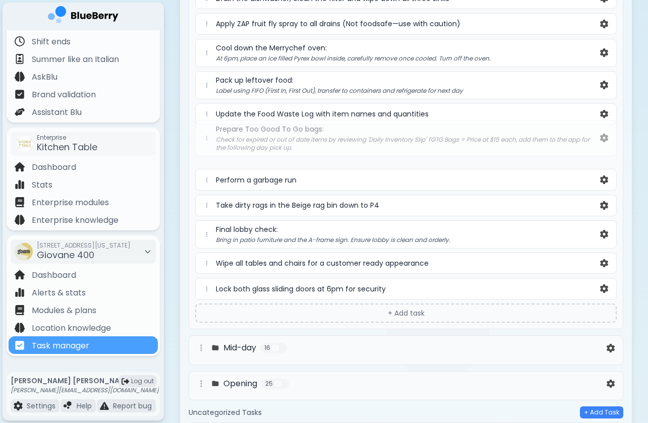
scroll to position [405, 0]
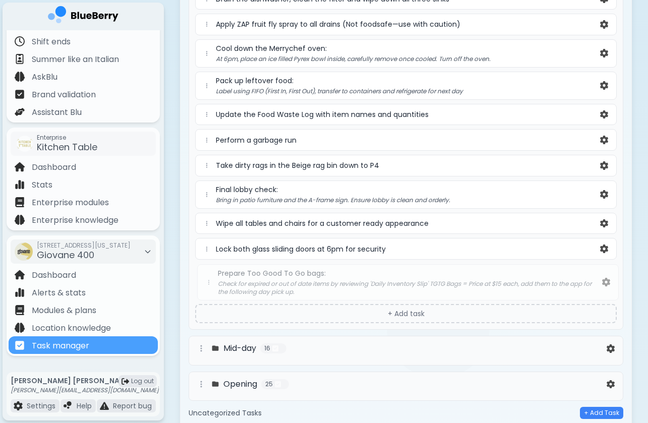
drag, startPoint x: 208, startPoint y: 89, endPoint x: 210, endPoint y: 286, distance: 196.8
click at [210, 286] on div "Record temperature and chemical levels for the PM shift Wash all utensils in or…" at bounding box center [406, 28] width 422 height 543
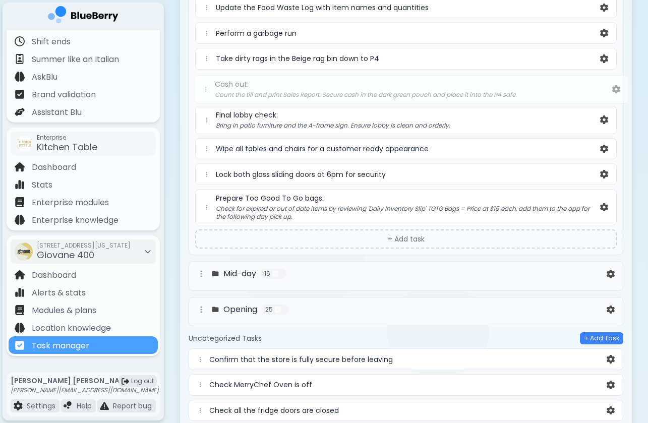
scroll to position [504, 0]
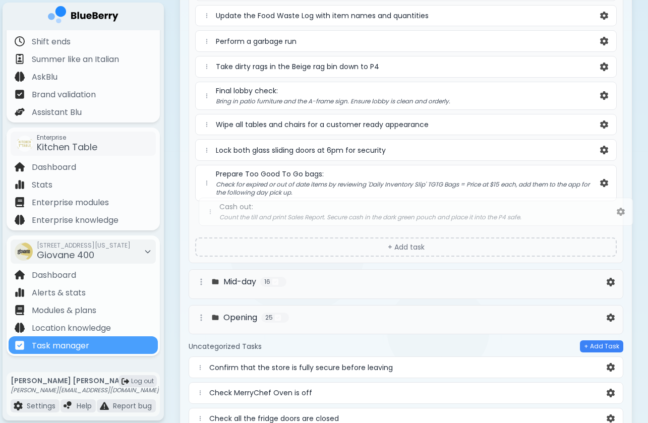
drag, startPoint x: 203, startPoint y: 217, endPoint x: 213, endPoint y: 214, distance: 10.4
click at [213, 214] on div "Folders + Add Folder Closing 19 Record temperature and chemical levels for the …" at bounding box center [406, 75] width 435 height 926
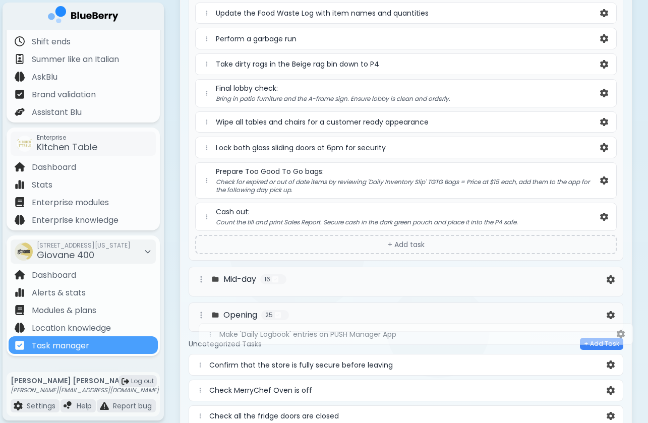
scroll to position [530, 0]
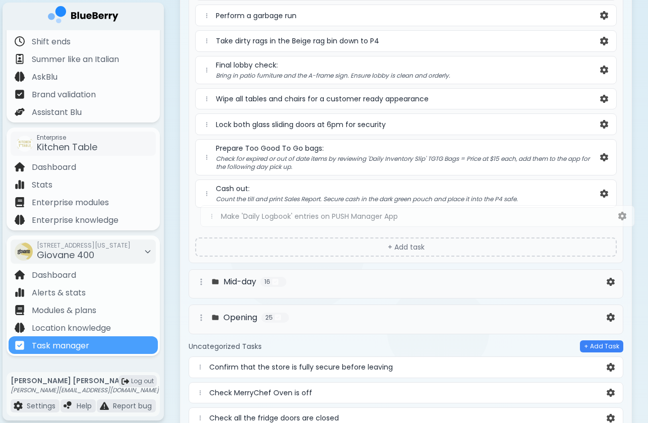
drag, startPoint x: 202, startPoint y: 315, endPoint x: 212, endPoint y: 213, distance: 102.4
click at [212, 213] on div "Folders + Add Folder Closing 20 Record temperature and chemical levels for the …" at bounding box center [406, 46] width 435 height 919
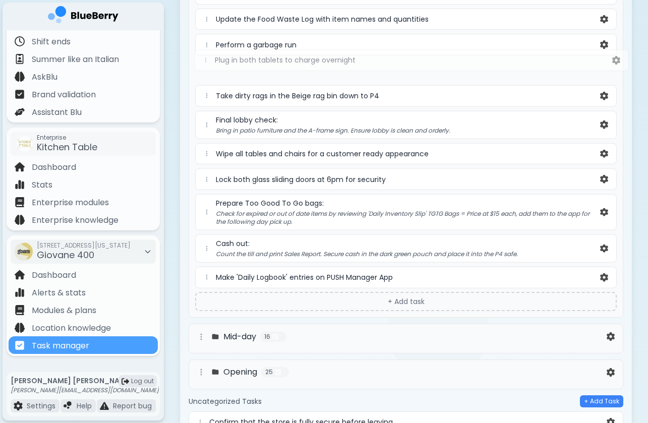
scroll to position [500, 0]
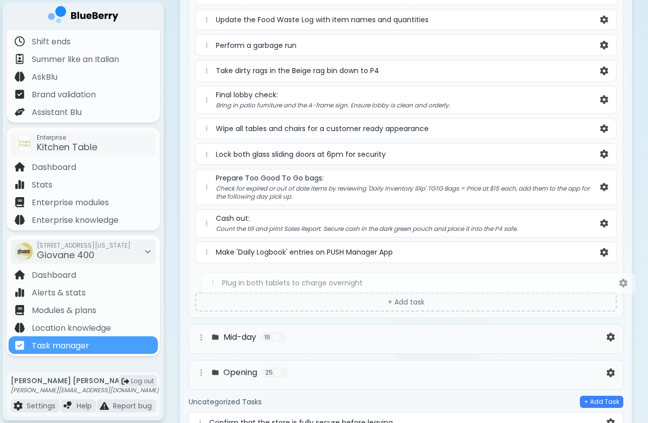
drag, startPoint x: 203, startPoint y: 310, endPoint x: 215, endPoint y: 276, distance: 36.4
click at [215, 276] on div "Folders + Add Folder Closing 21 Record temperature and chemical levels for the …" at bounding box center [406, 76] width 435 height 919
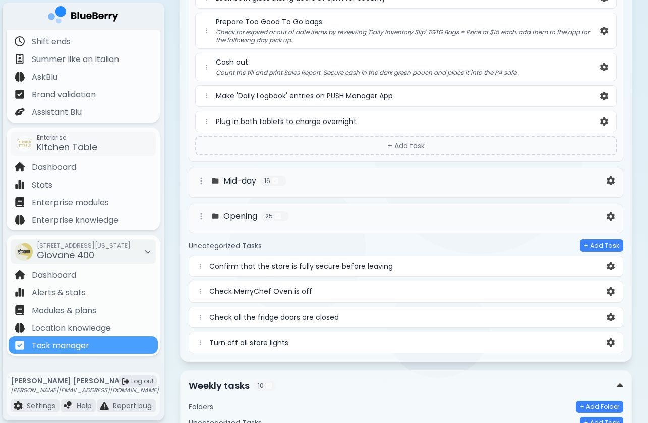
scroll to position [657, 0]
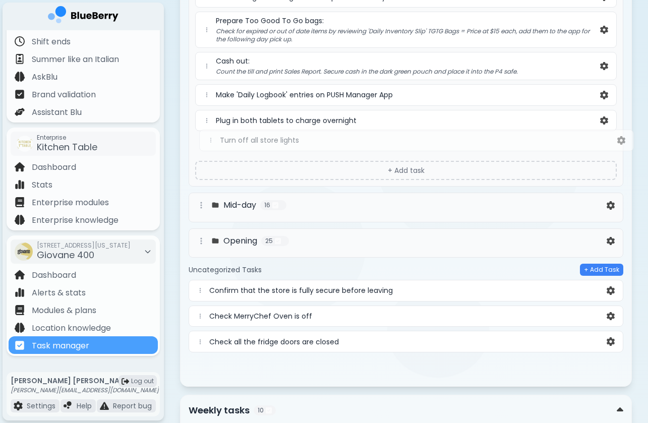
drag, startPoint x: 202, startPoint y: 342, endPoint x: 212, endPoint y: 139, distance: 203.6
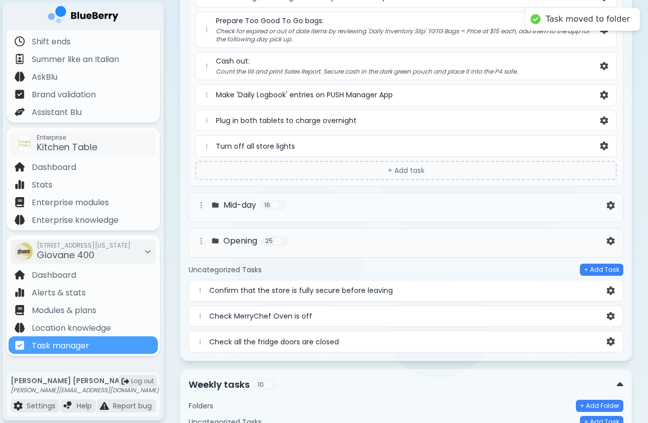
scroll to position [658, 0]
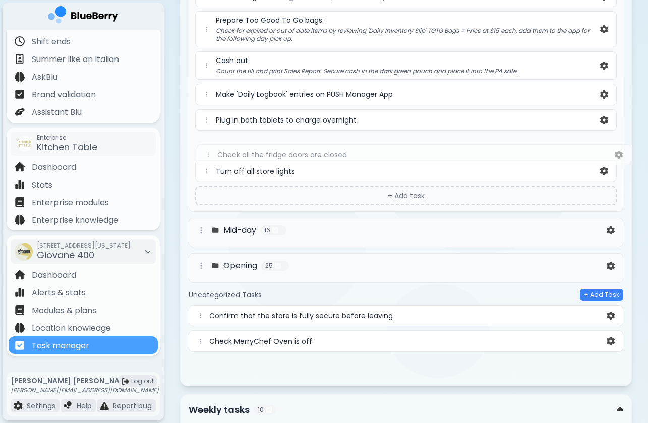
drag, startPoint x: 203, startPoint y: 341, endPoint x: 211, endPoint y: 152, distance: 188.9
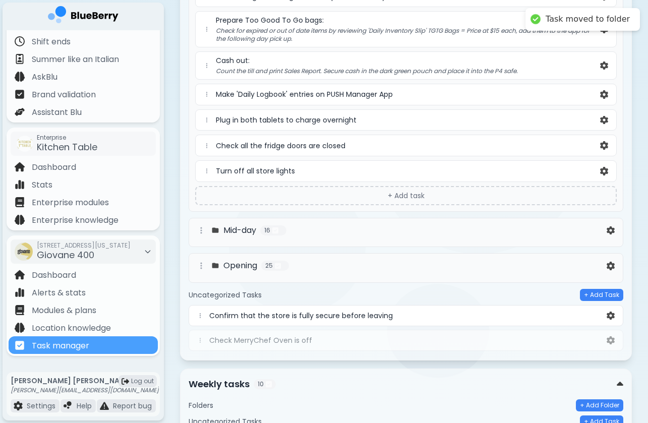
scroll to position [659, 0]
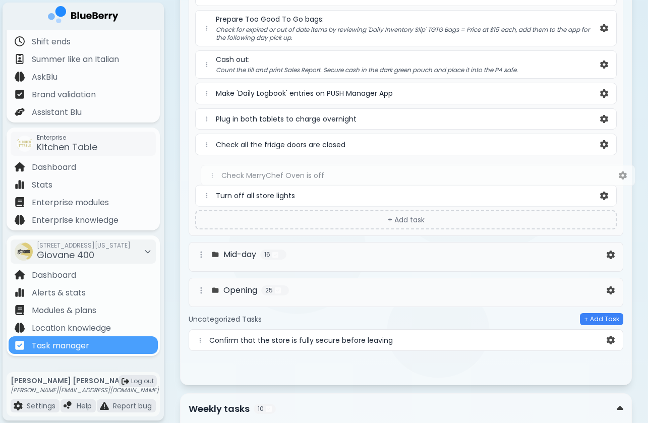
drag, startPoint x: 204, startPoint y: 342, endPoint x: 216, endPoint y: 173, distance: 170.0
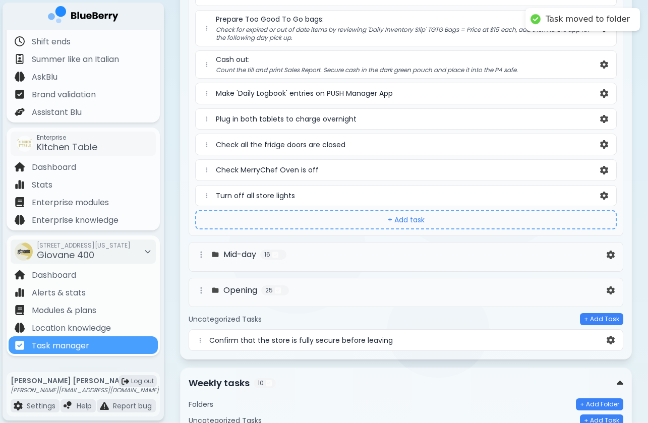
scroll to position [660, 0]
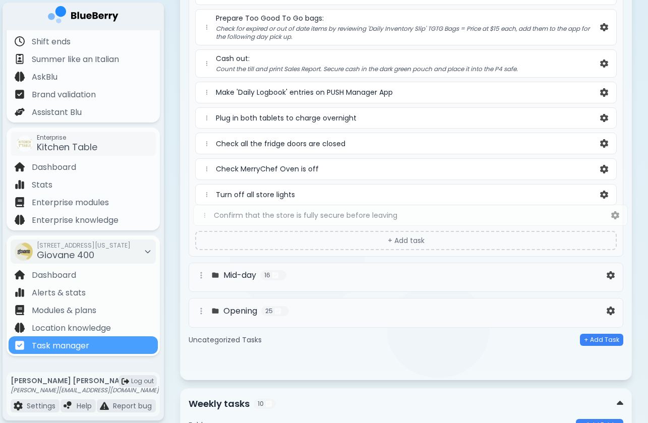
drag, startPoint x: 203, startPoint y: 341, endPoint x: 210, endPoint y: 214, distance: 126.8
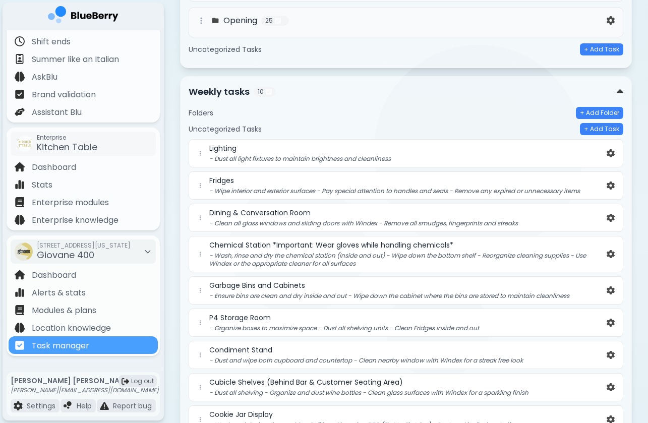
scroll to position [1001, 0]
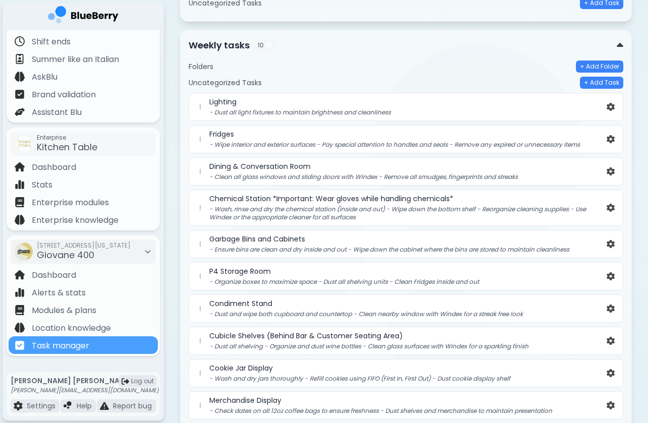
click at [409, 57] on div "Folders + Add Folder Uncategorized Tasks + Add Task Lighting - Dust all light f…" at bounding box center [406, 235] width 435 height 367
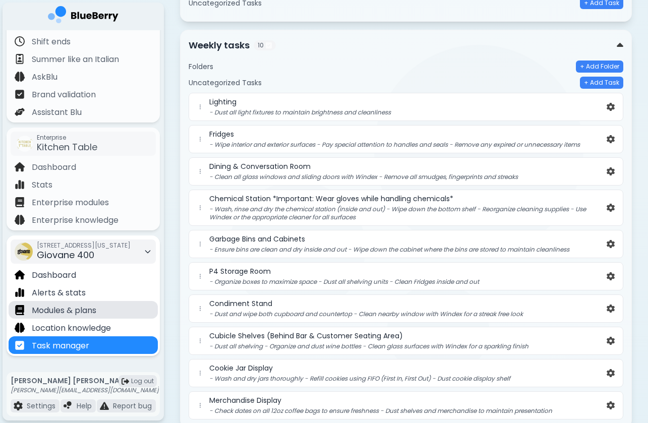
click at [54, 316] on p "Modules & plans" at bounding box center [64, 311] width 65 height 12
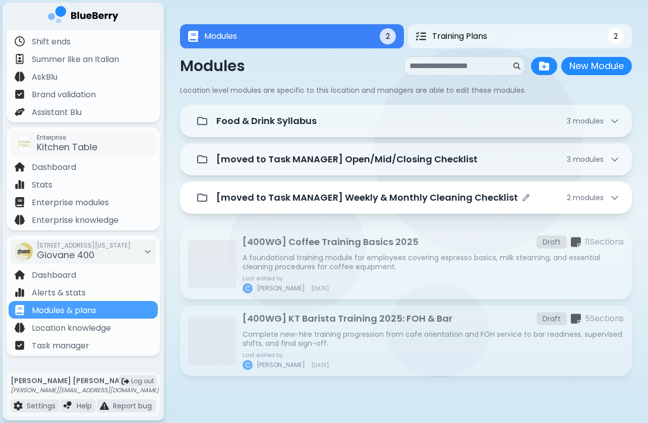
click at [329, 196] on p "[moved to Task MANAGER] Weekly & Monthly Cleaning Checklist" at bounding box center [367, 198] width 302 height 14
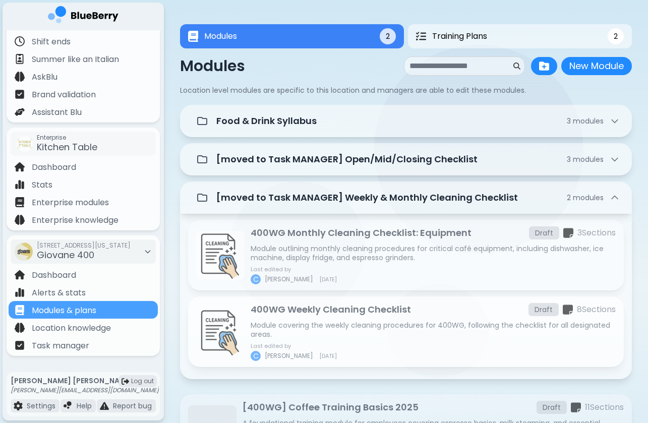
click at [333, 312] on p "400WG Weekly Cleaning Checklist" at bounding box center [331, 310] width 160 height 14
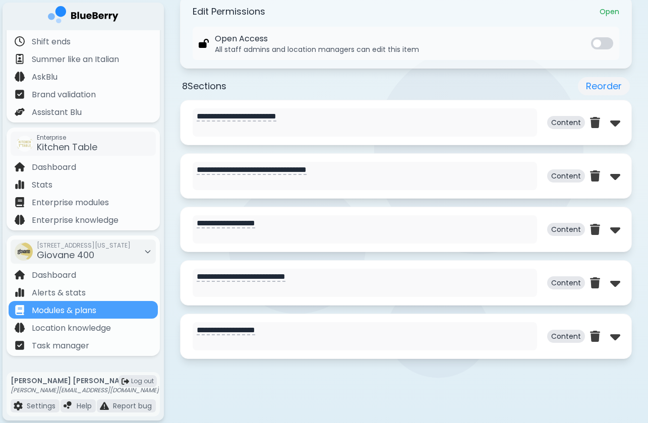
scroll to position [499, 0]
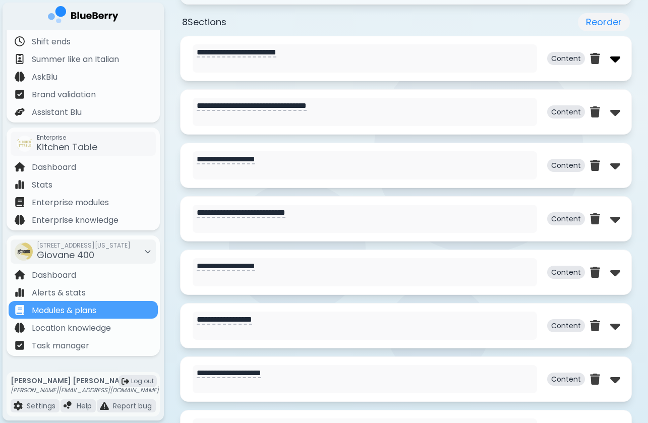
click at [617, 64] on img at bounding box center [616, 58] width 10 height 16
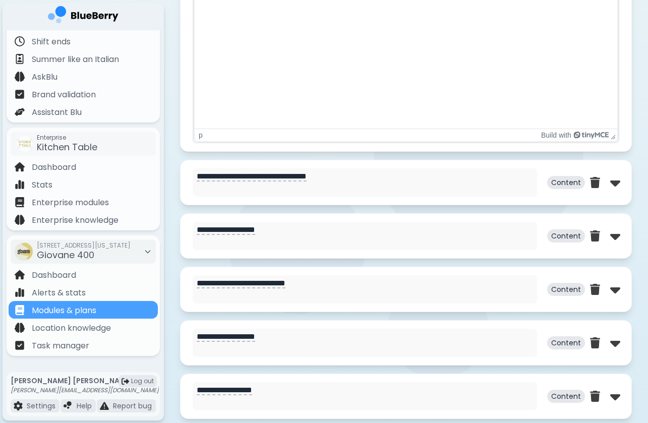
scroll to position [951, 0]
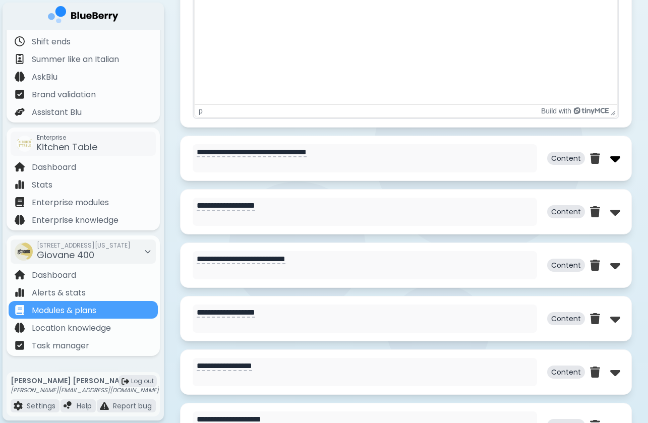
click at [611, 161] on img at bounding box center [616, 158] width 10 height 16
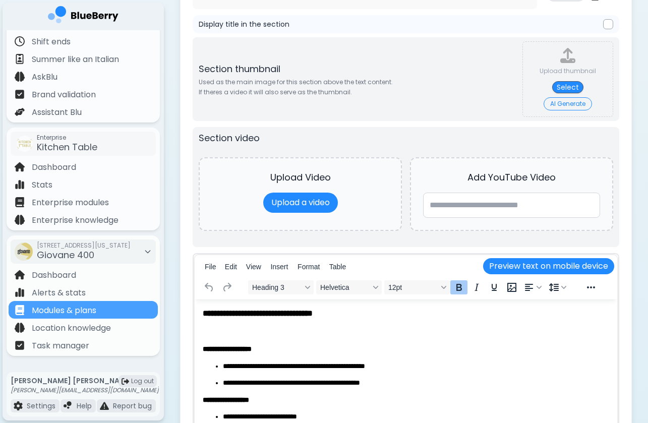
scroll to position [1238, 0]
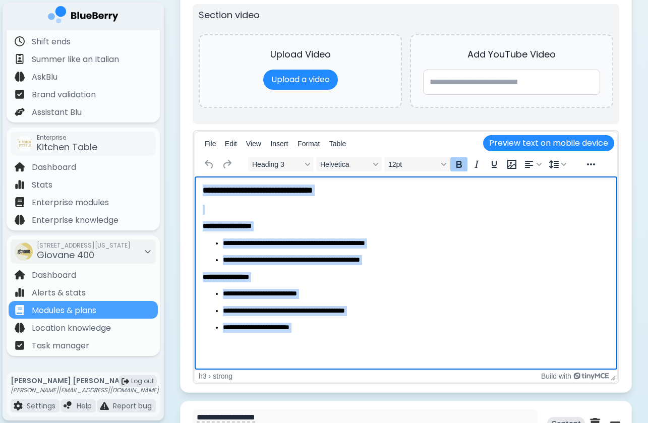
drag, startPoint x: 203, startPoint y: 191, endPoint x: 293, endPoint y: 393, distance: 221.1
click at [293, 358] on html "**********" at bounding box center [406, 268] width 423 height 182
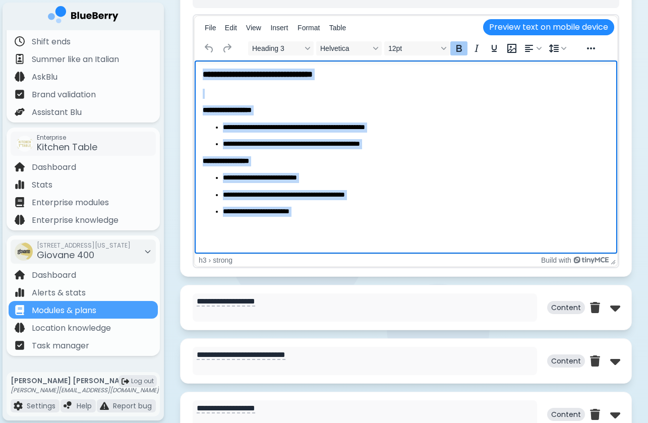
scroll to position [1552, 0]
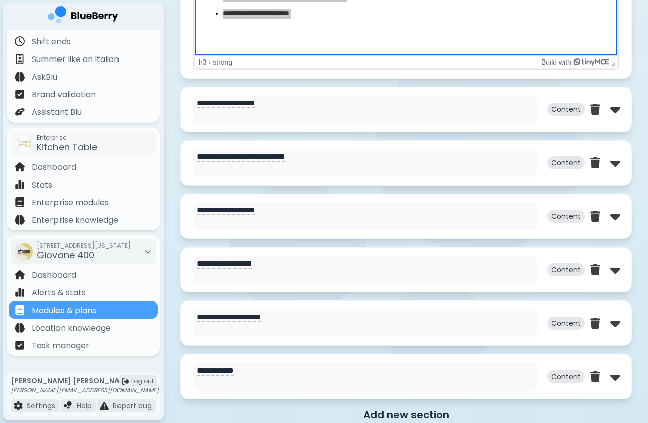
click at [621, 111] on div "**********" at bounding box center [406, 109] width 452 height 45
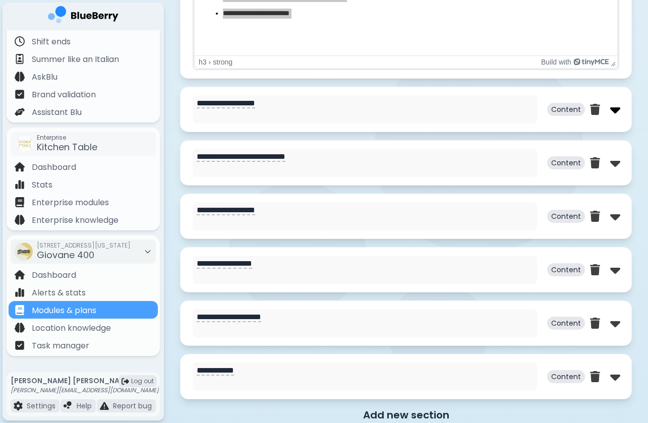
click at [616, 111] on img at bounding box center [616, 109] width 10 height 16
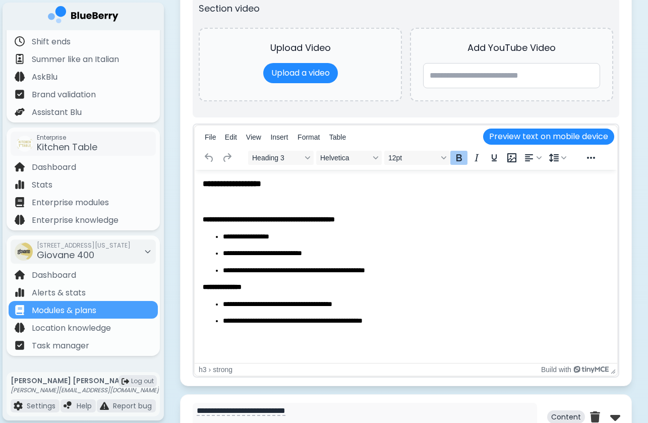
scroll to position [1805, 0]
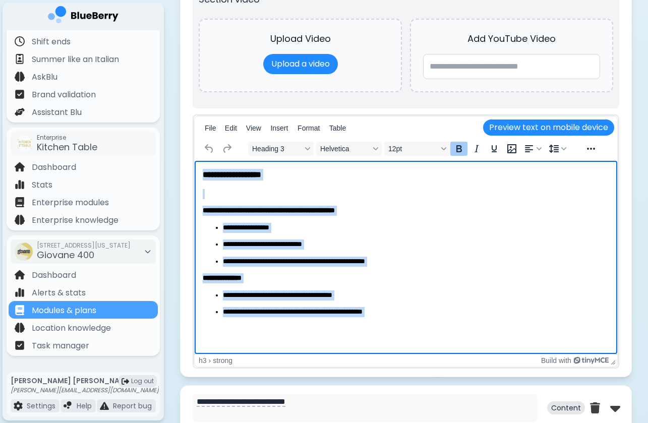
drag, startPoint x: 203, startPoint y: 175, endPoint x: 395, endPoint y: 329, distance: 246.6
click at [396, 330] on body "**********" at bounding box center [406, 251] width 407 height 165
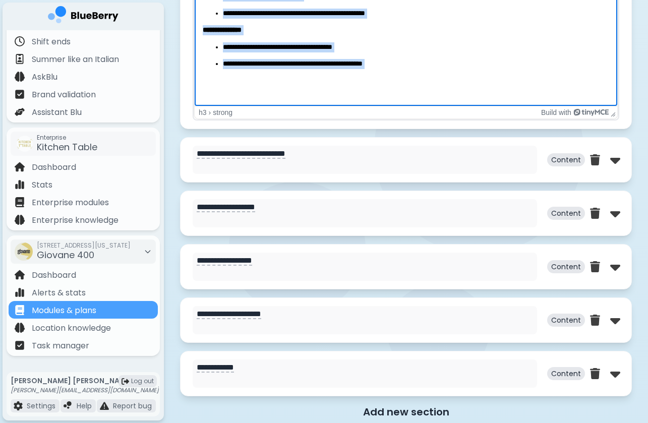
scroll to position [2080, 0]
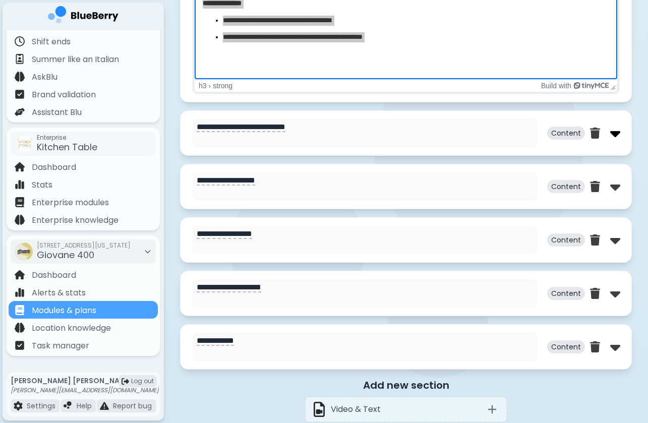
click at [616, 136] on img at bounding box center [616, 133] width 10 height 16
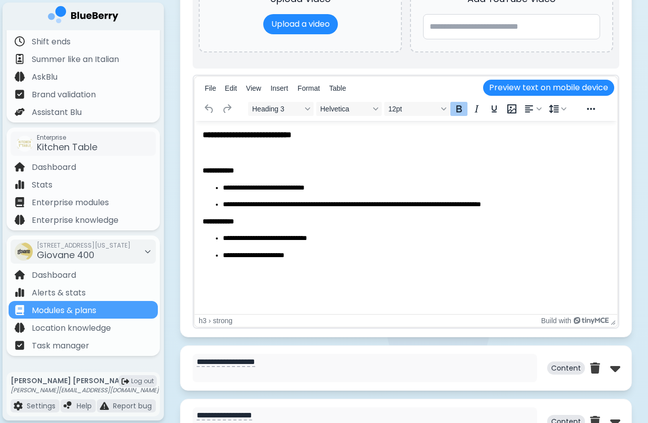
scroll to position [2437, 0]
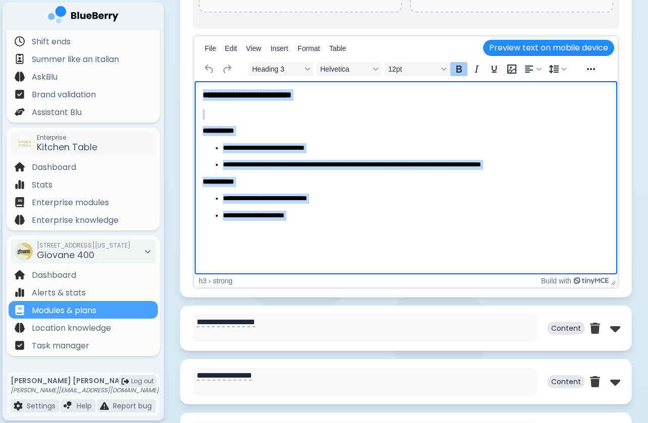
drag, startPoint x: 204, startPoint y: 93, endPoint x: 389, endPoint y: 280, distance: 262.9
click at [389, 246] on html "**********" at bounding box center [406, 163] width 423 height 164
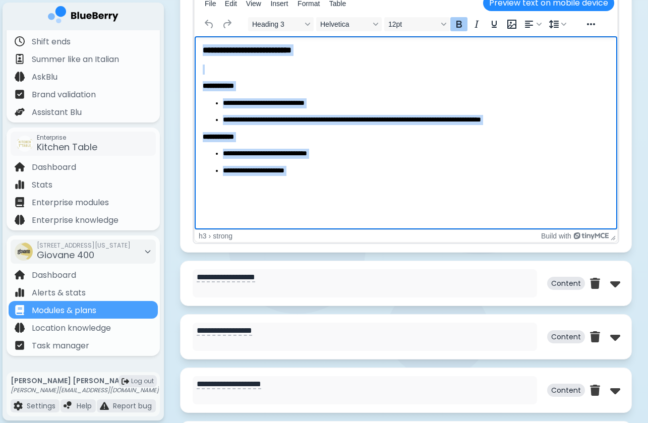
scroll to position [2572, 0]
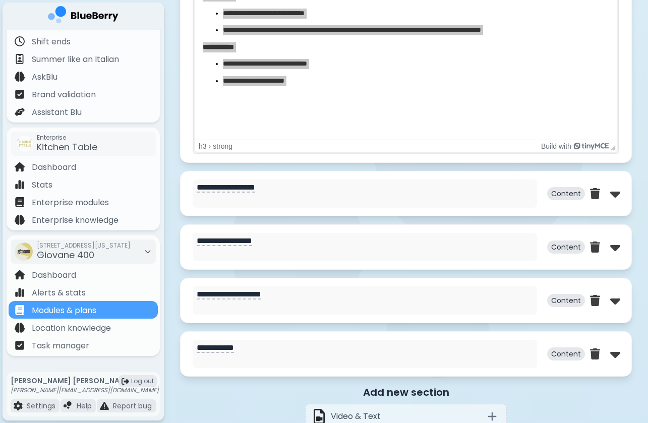
click at [608, 196] on div at bounding box center [605, 194] width 30 height 16
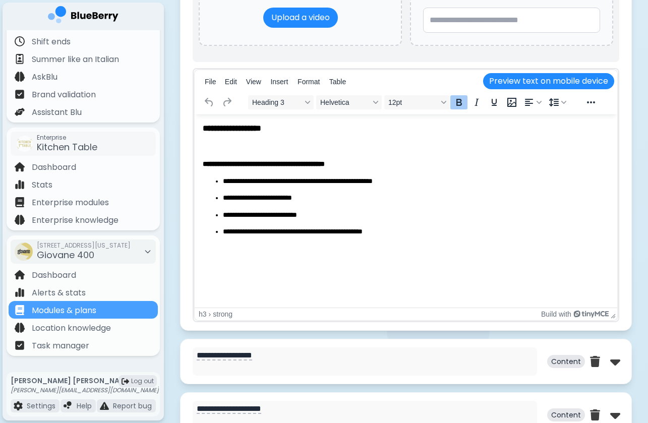
scroll to position [2969, 0]
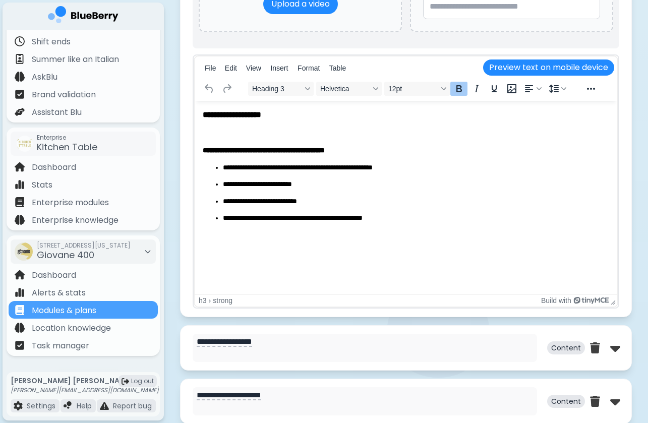
click at [205, 112] on strong "**********" at bounding box center [232, 114] width 59 height 8
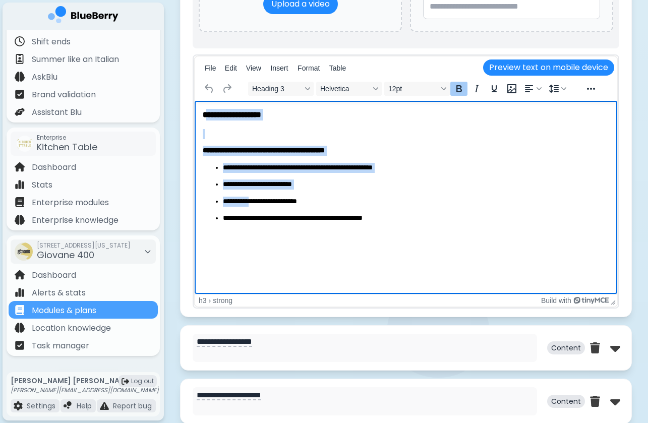
drag, startPoint x: 205, startPoint y: 112, endPoint x: 302, endPoint y: 193, distance: 126.0
click at [302, 193] on body "**********" at bounding box center [406, 174] width 407 height 131
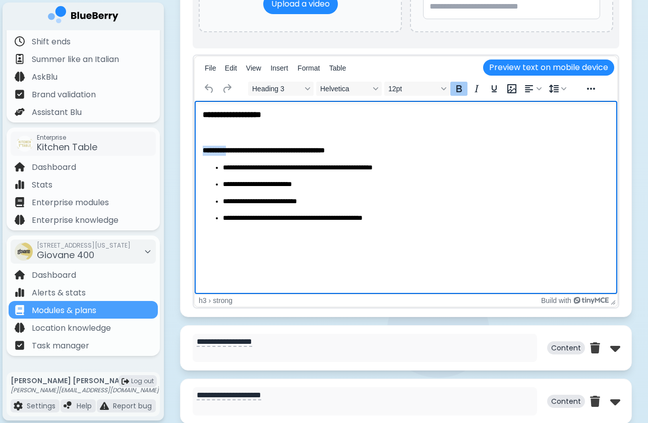
click at [232, 139] on body "**********" at bounding box center [406, 174] width 407 height 131
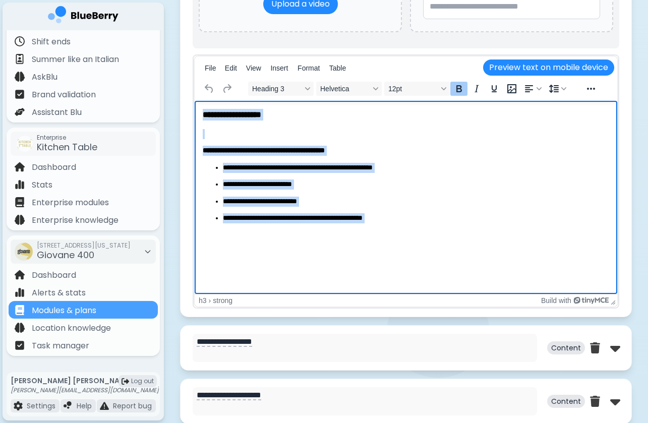
drag, startPoint x: 201, startPoint y: 113, endPoint x: 445, endPoint y: 289, distance: 301.0
click at [445, 248] on html "**********" at bounding box center [406, 174] width 423 height 147
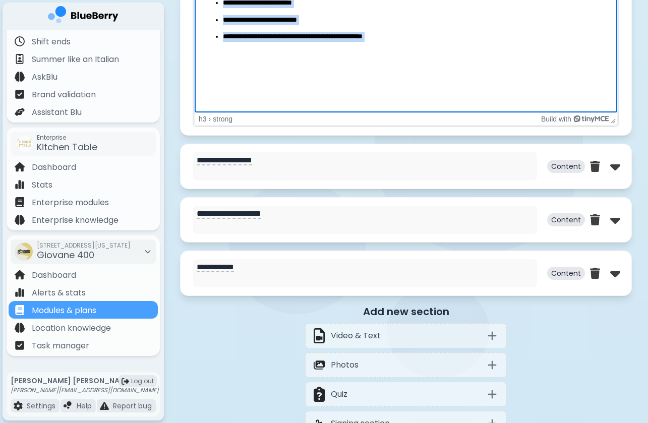
scroll to position [3232, 0]
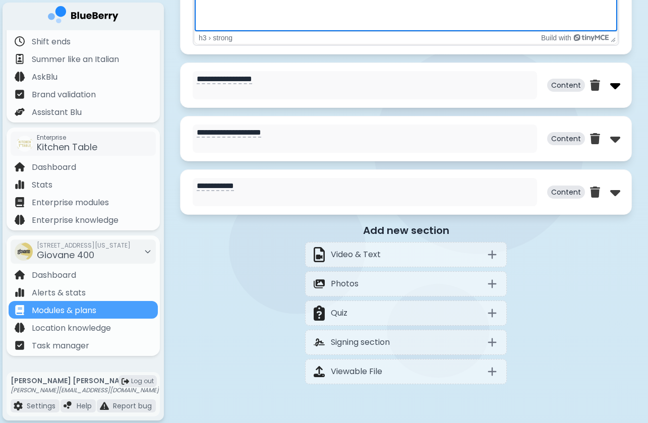
click at [612, 92] on img at bounding box center [616, 85] width 10 height 16
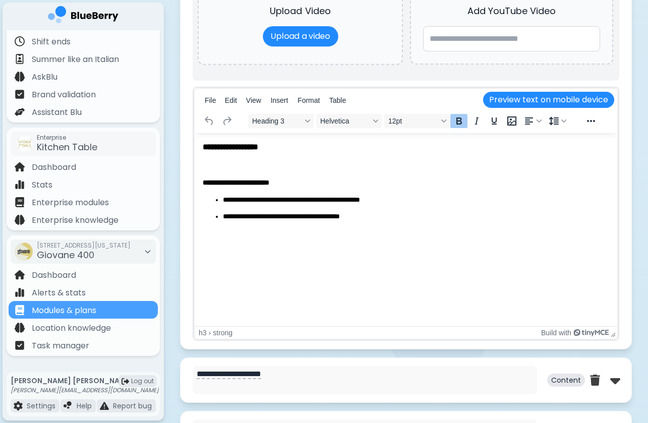
scroll to position [3527, 0]
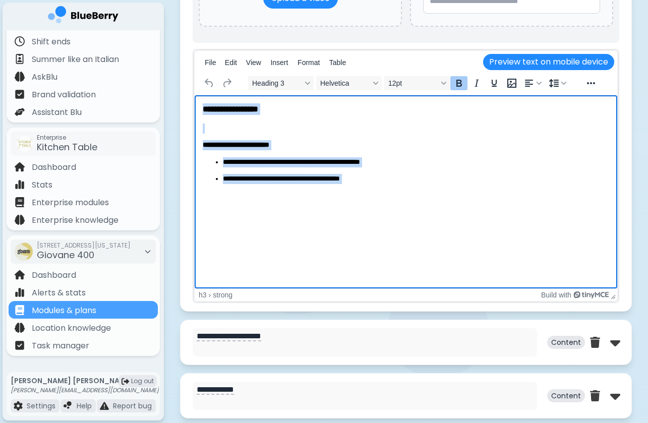
drag, startPoint x: 201, startPoint y: 109, endPoint x: 383, endPoint y: 268, distance: 242.1
click at [383, 209] on html "**********" at bounding box center [406, 152] width 423 height 114
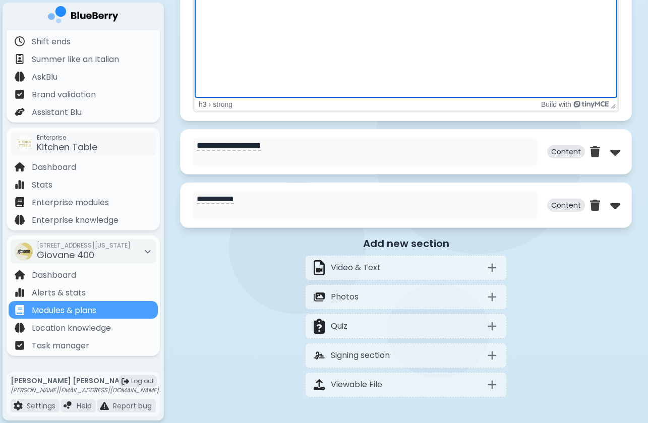
scroll to position [3745, 0]
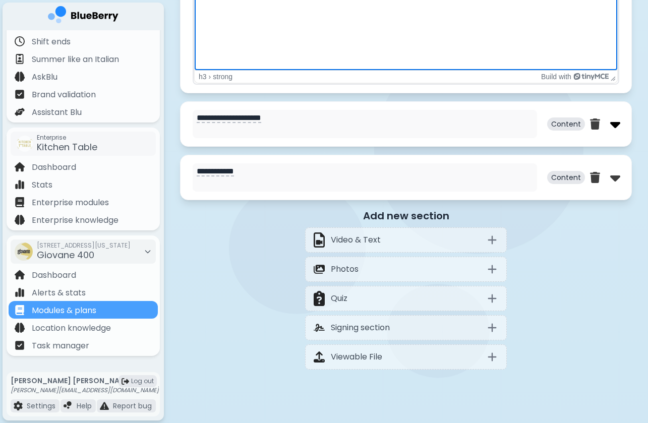
click at [616, 130] on img at bounding box center [616, 124] width 10 height 16
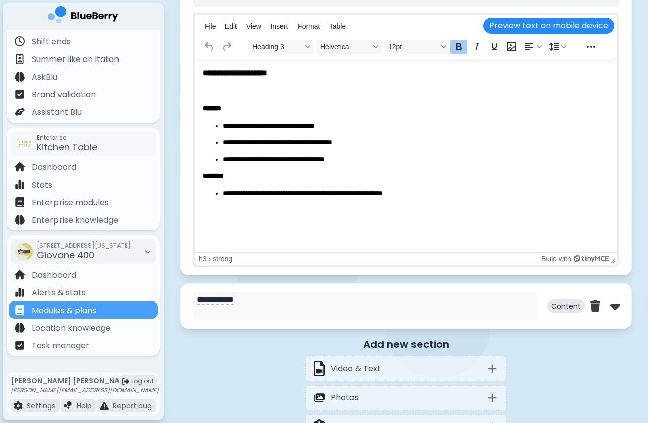
scroll to position [4161, 0]
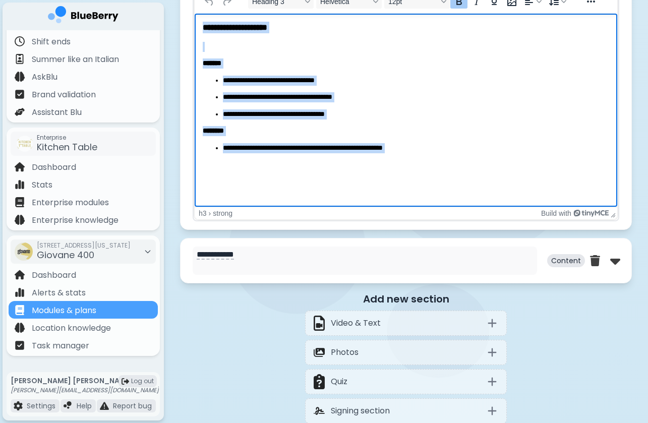
drag, startPoint x: 203, startPoint y: 27, endPoint x: 433, endPoint y: 223, distance: 302.5
click at [433, 178] on html "**********" at bounding box center [406, 96] width 423 height 164
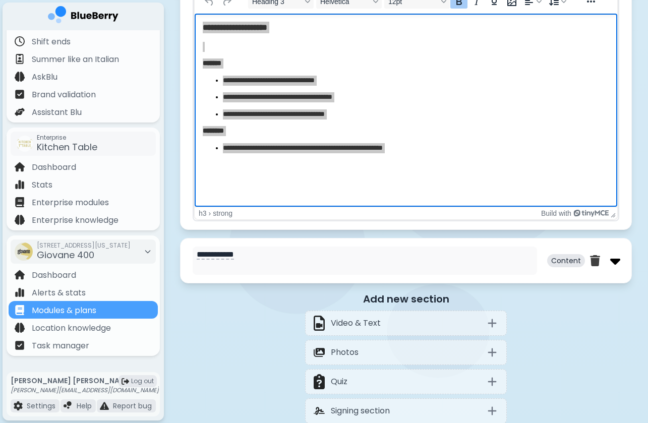
click at [615, 265] on img at bounding box center [616, 261] width 10 height 16
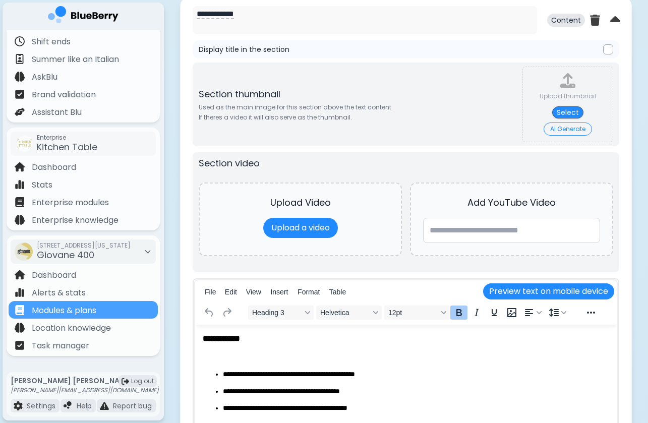
scroll to position [4548, 0]
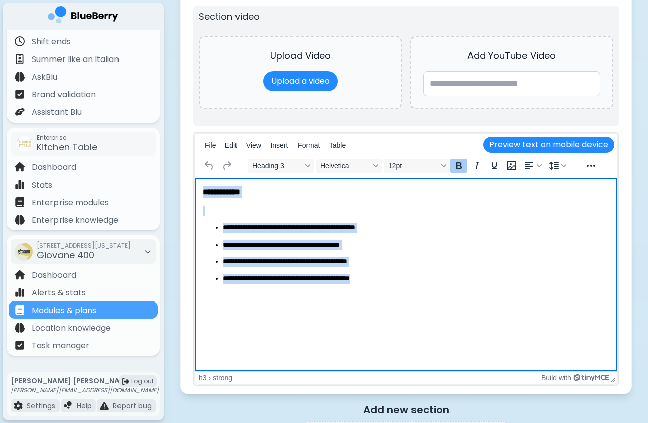
drag, startPoint x: 203, startPoint y: 192, endPoint x: 397, endPoint y: 322, distance: 233.7
click at [397, 292] on html "**********" at bounding box center [406, 235] width 423 height 114
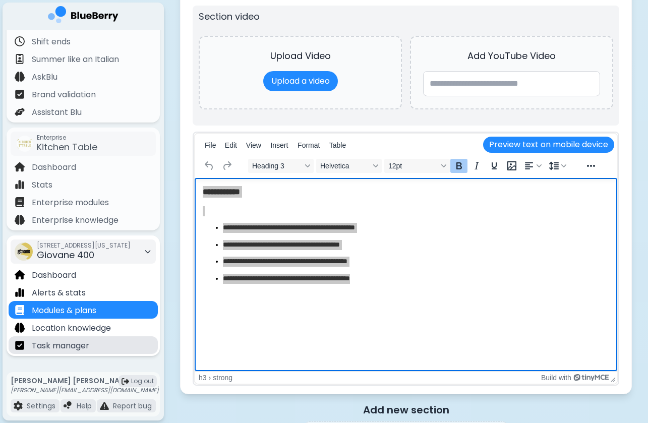
click at [122, 342] on div "Task manager" at bounding box center [83, 346] width 149 height 18
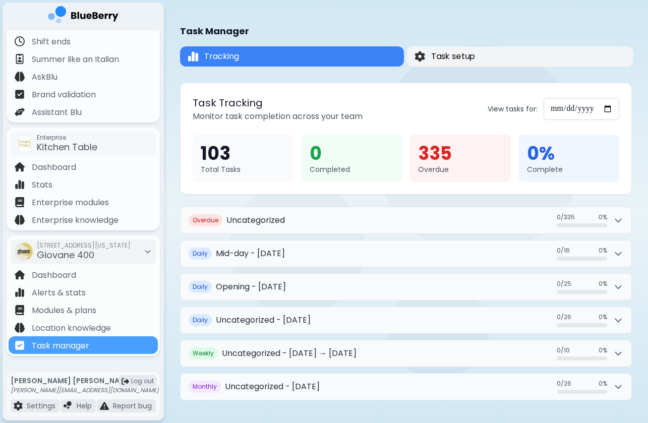
click at [455, 59] on span "Task setup" at bounding box center [453, 56] width 44 height 12
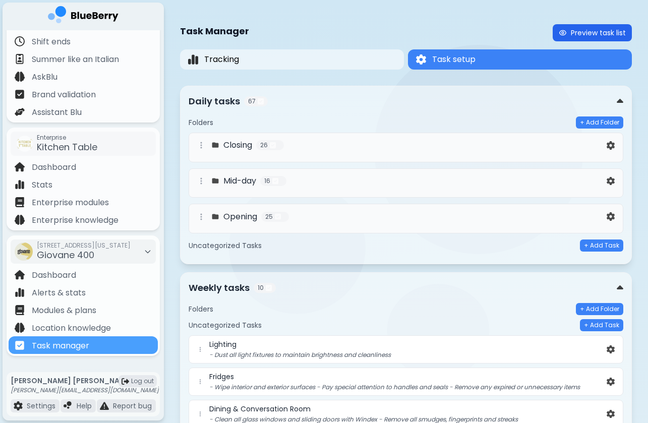
click at [584, 31] on button "Preview task list" at bounding box center [592, 32] width 79 height 17
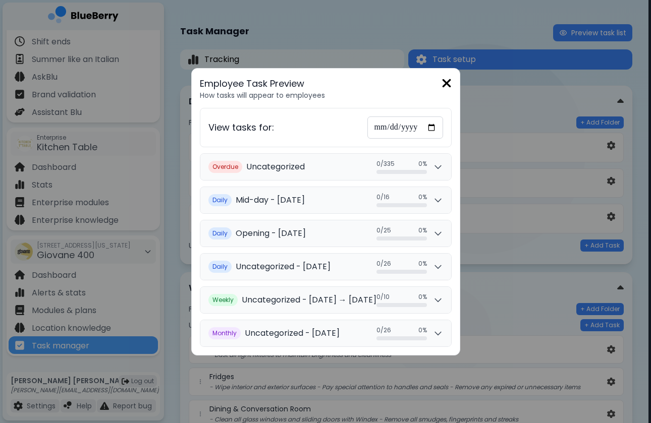
click at [449, 82] on img at bounding box center [446, 84] width 10 height 14
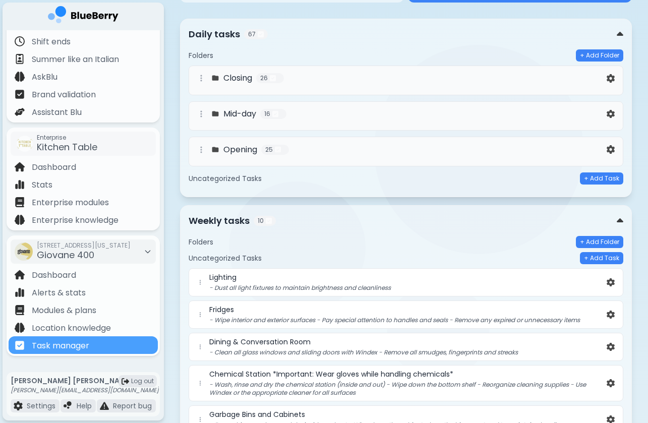
scroll to position [78, 0]
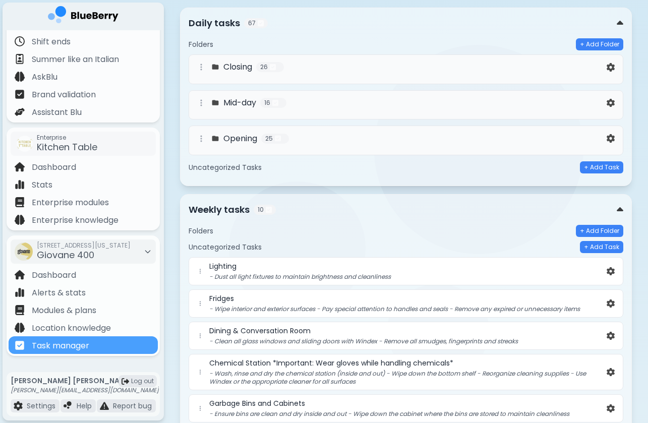
click at [258, 166] on h5 "Uncategorized Tasks" at bounding box center [225, 167] width 73 height 9
click at [472, 173] on div "Uncategorized Tasks + Add Task" at bounding box center [406, 167] width 435 height 12
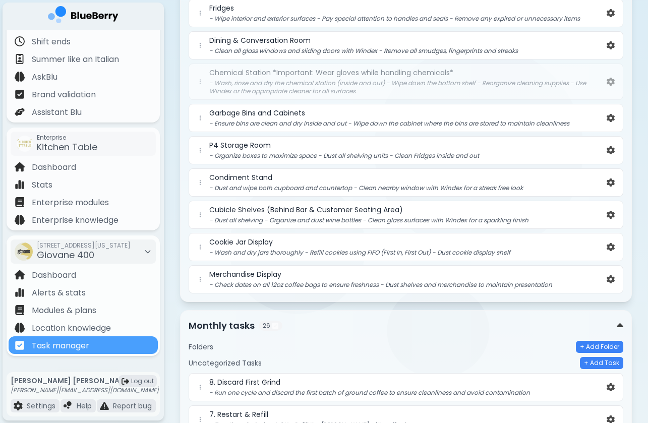
scroll to position [368, 0]
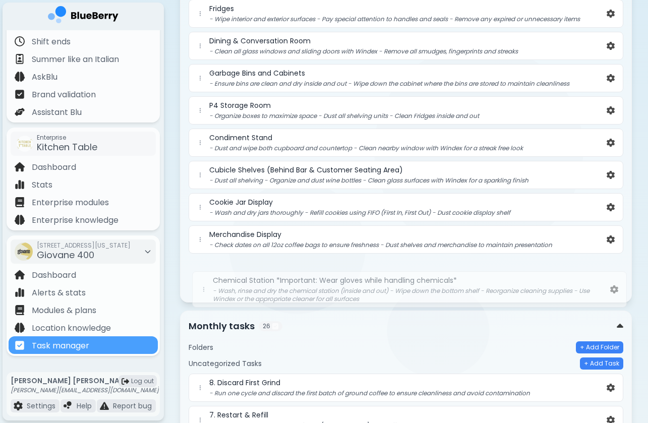
drag, startPoint x: 197, startPoint y: 82, endPoint x: 199, endPoint y: 290, distance: 207.9
click at [199, 291] on div "Lighting - Dust all light fixtures to maintain brightness and cleanliness Fridg…" at bounding box center [406, 130] width 435 height 327
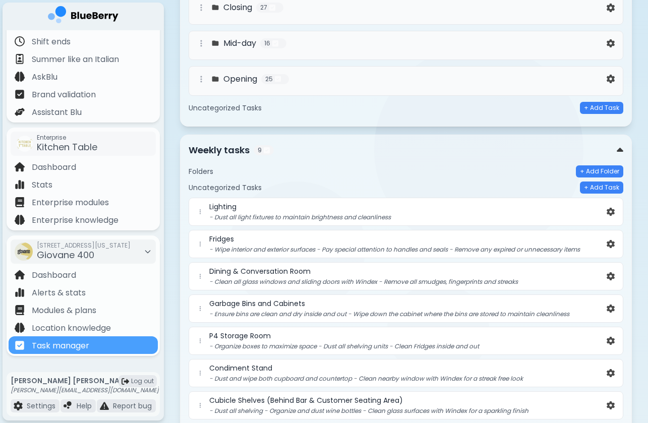
scroll to position [96, 0]
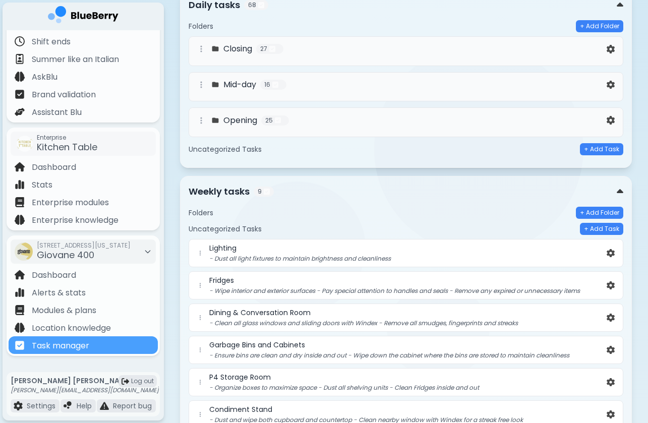
click at [252, 124] on h4 "Opening" at bounding box center [241, 121] width 34 height 12
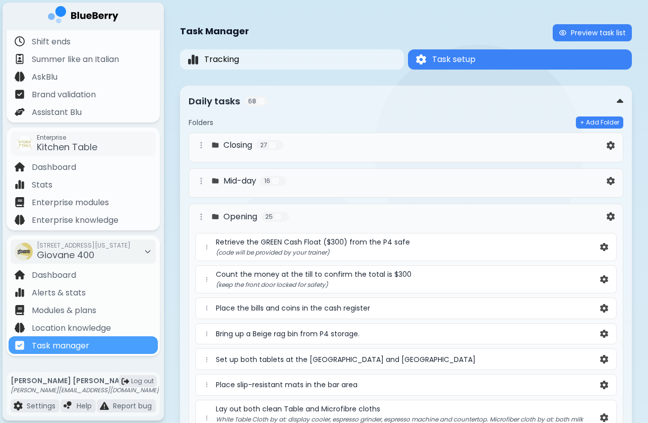
scroll to position [0, 0]
click at [246, 142] on h4 "Closing" at bounding box center [238, 145] width 29 height 12
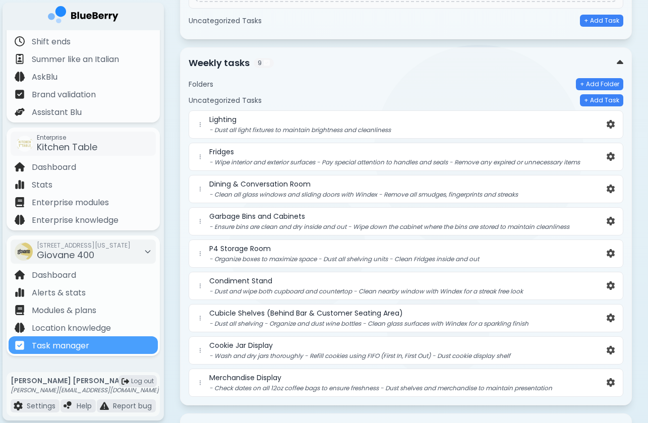
scroll to position [1735, 0]
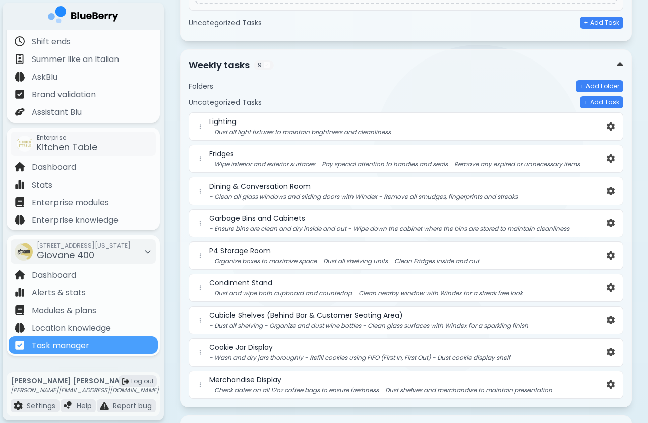
click at [504, 133] on p "- Dust all light fixtures to maintain brightness and cleanliness" at bounding box center [407, 132] width 396 height 8
drag, startPoint x: 198, startPoint y: 132, endPoint x: 197, endPoint y: 149, distance: 17.7
click at [197, 149] on div "Lighting - Dust all light fixtures to maintain brightness and cleanliness Fridg…" at bounding box center [406, 256] width 435 height 287
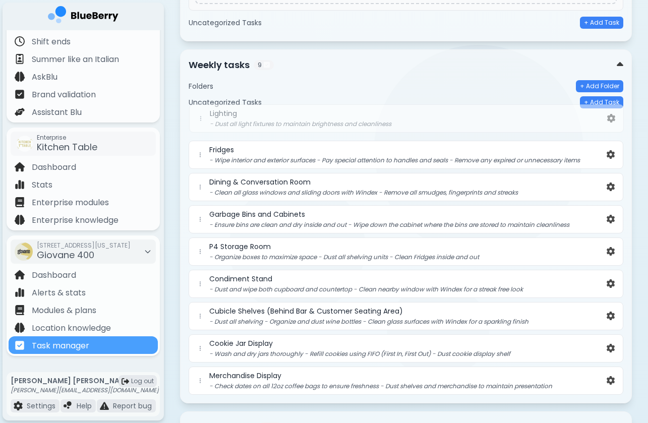
click at [198, 123] on div "Lighting - Dust all light fixtures to maintain brightness and cleanliness Fridg…" at bounding box center [406, 254] width 435 height 283
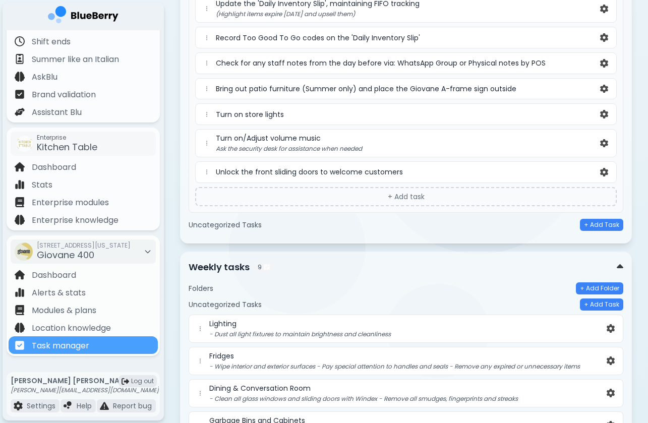
scroll to position [1502, 0]
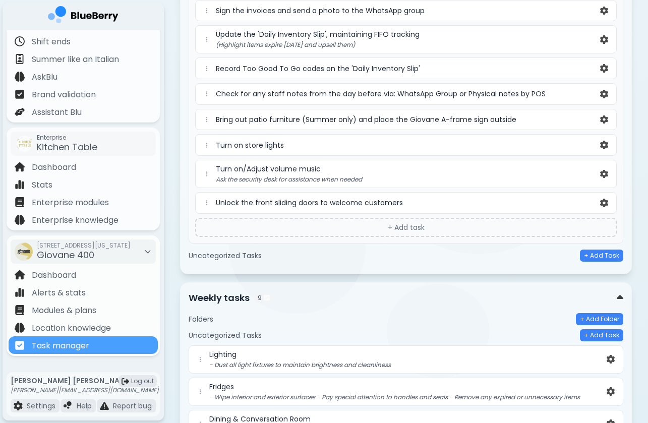
click at [282, 255] on div "Uncategorized Tasks + Add Task" at bounding box center [406, 256] width 435 height 12
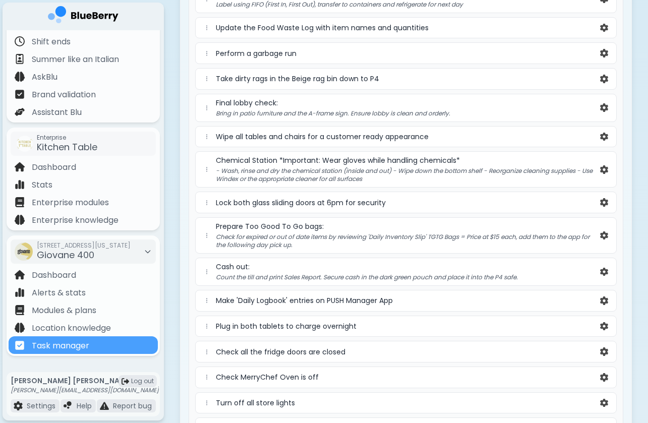
scroll to position [488, 0]
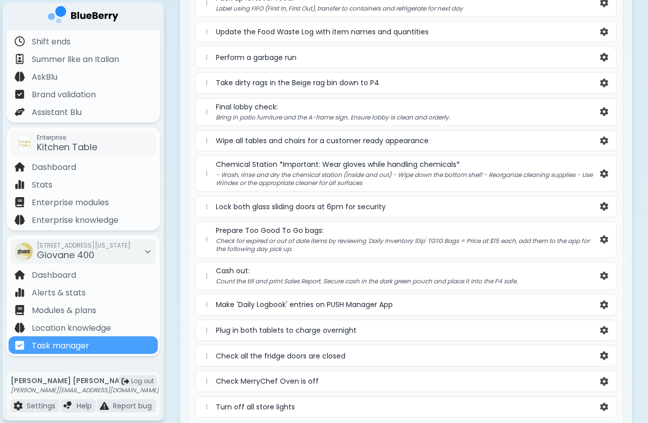
click at [329, 167] on span "Chemical Station *Important: Wear gloves while handling chemicals*" at bounding box center [338, 164] width 244 height 9
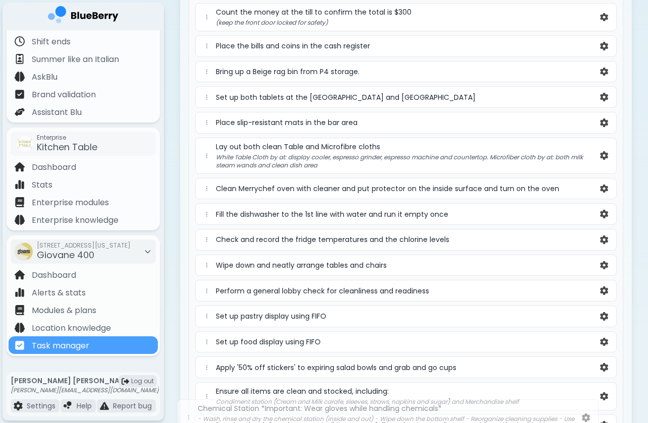
scroll to position [1105, 0]
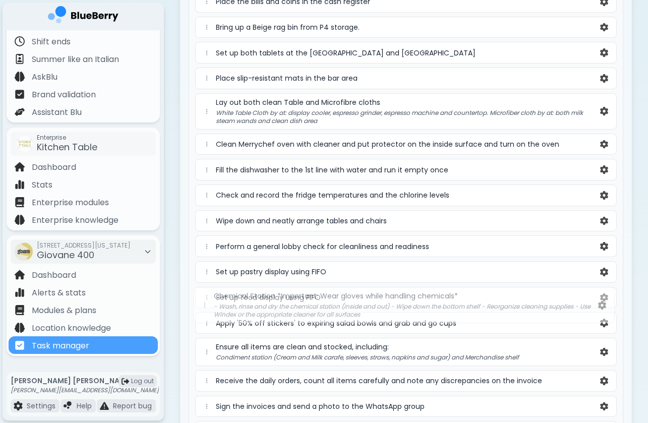
drag, startPoint x: 208, startPoint y: 161, endPoint x: 206, endPoint y: 304, distance: 142.8
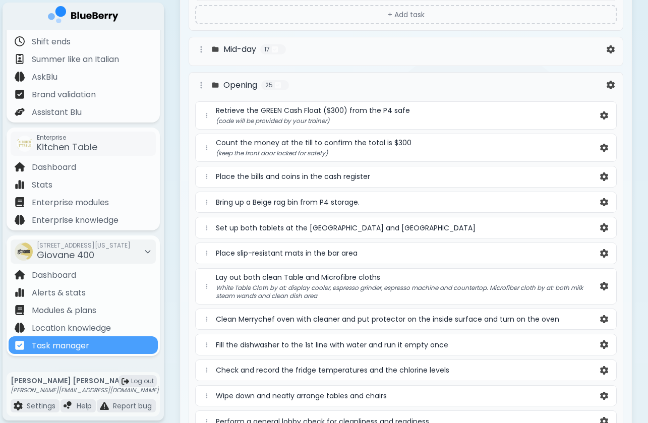
scroll to position [914, 0]
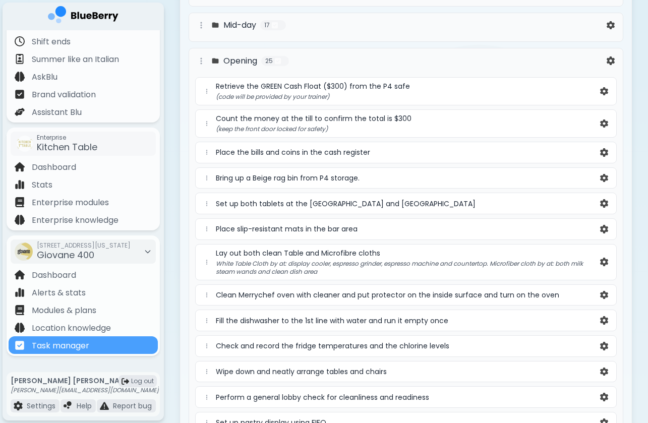
click at [281, 34] on div "Mid-day 17 Clean all fridges (inside and out) to maintain hygiene Replace dirty…" at bounding box center [406, 28] width 435 height 30
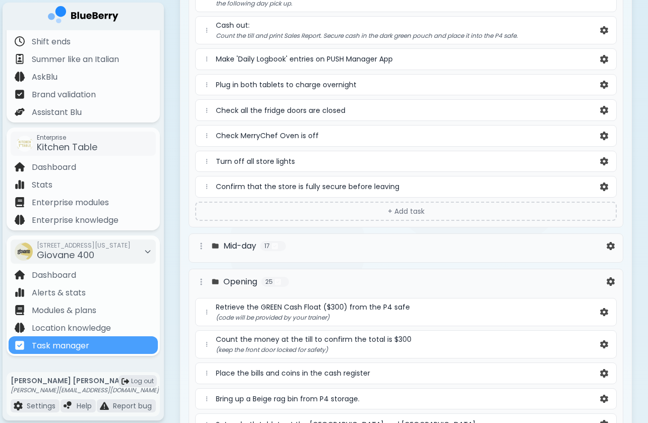
scroll to position [744, 0]
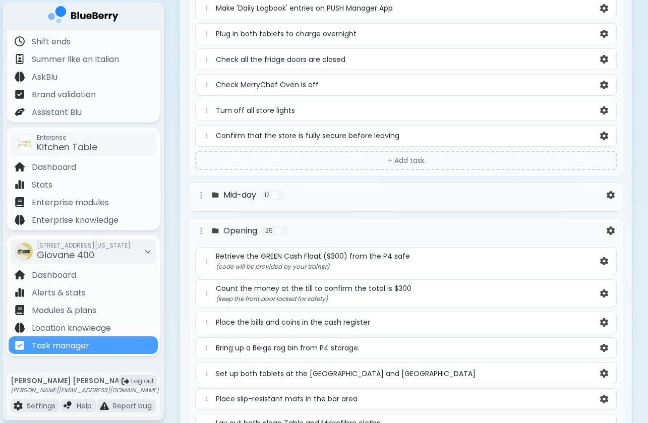
click at [249, 194] on h4 "Mid-day" at bounding box center [240, 195] width 33 height 12
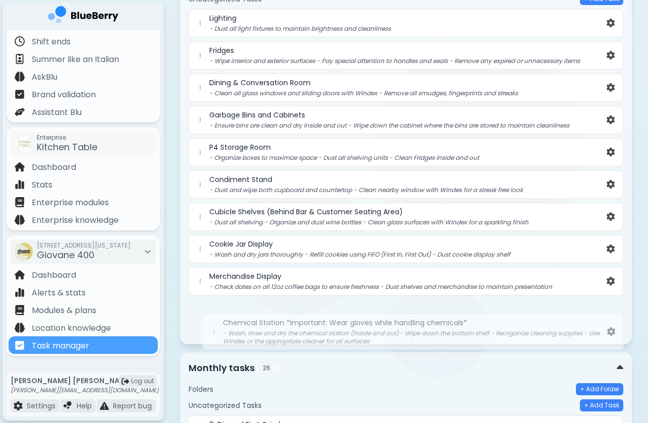
scroll to position [2318, 0]
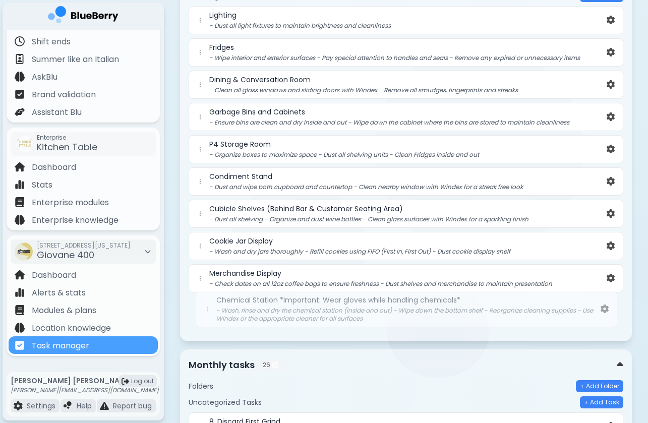
drag, startPoint x: 206, startPoint y: 125, endPoint x: 206, endPoint y: 315, distance: 190.2
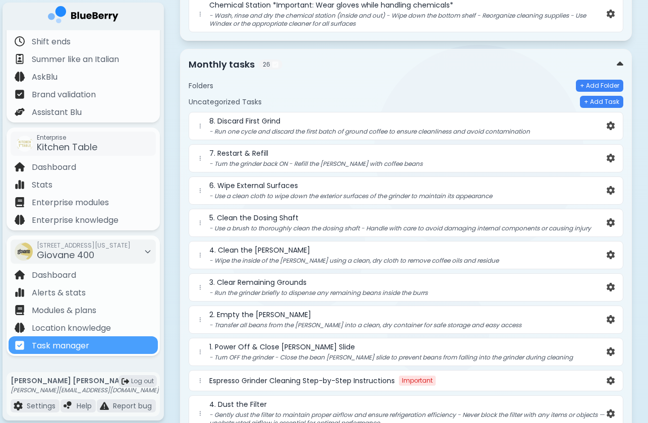
scroll to position [2579, 0]
click at [585, 79] on button "+ Add Folder" at bounding box center [599, 85] width 47 height 12
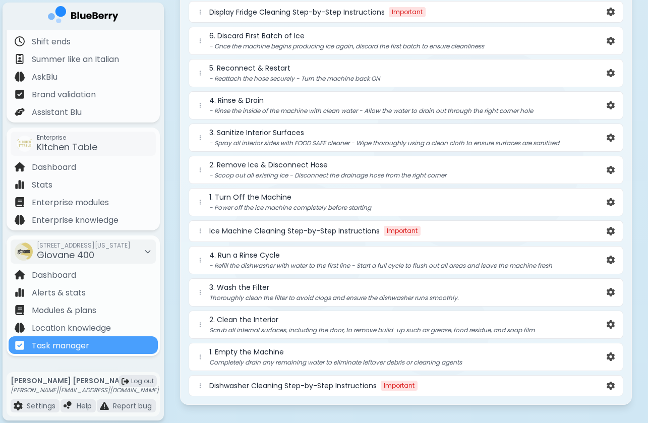
scroll to position [3168, 0]
click at [614, 382] on img at bounding box center [611, 386] width 8 height 9
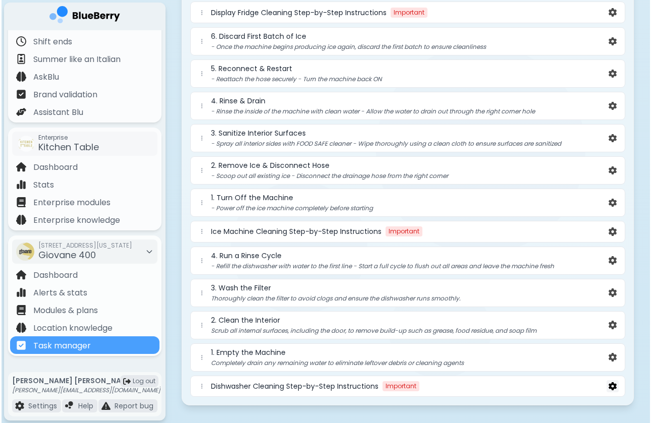
scroll to position [0, 0]
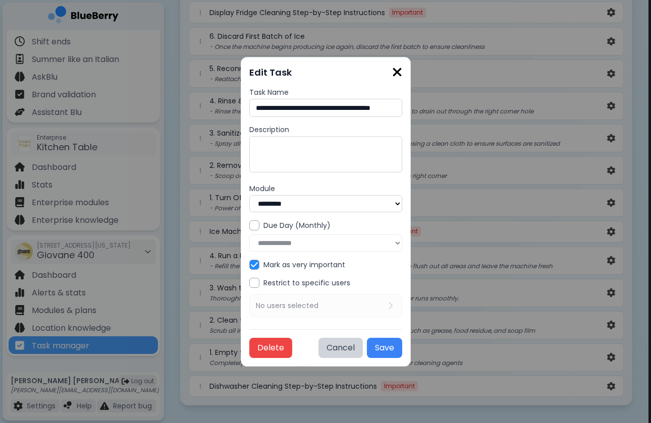
click at [381, 101] on div "**********" at bounding box center [325, 102] width 153 height 29
click at [375, 109] on input "**********" at bounding box center [325, 108] width 153 height 18
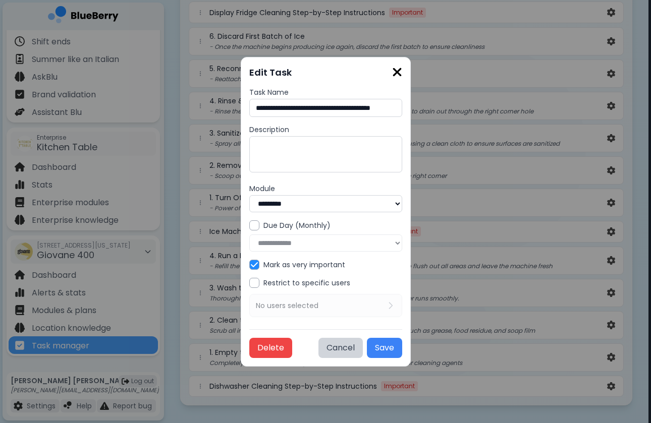
click at [402, 76] on img at bounding box center [397, 73] width 10 height 14
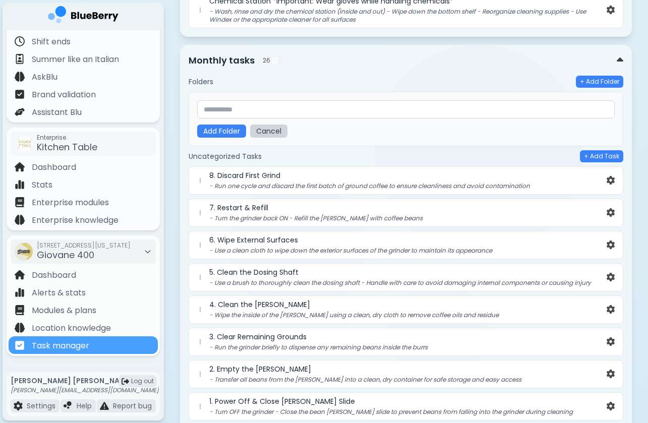
scroll to position [2582, 0]
click at [370, 100] on input "text" at bounding box center [406, 109] width 418 height 18
paste input "**********"
type input "**********"
click at [233, 125] on button "Add Folder" at bounding box center [221, 131] width 49 height 13
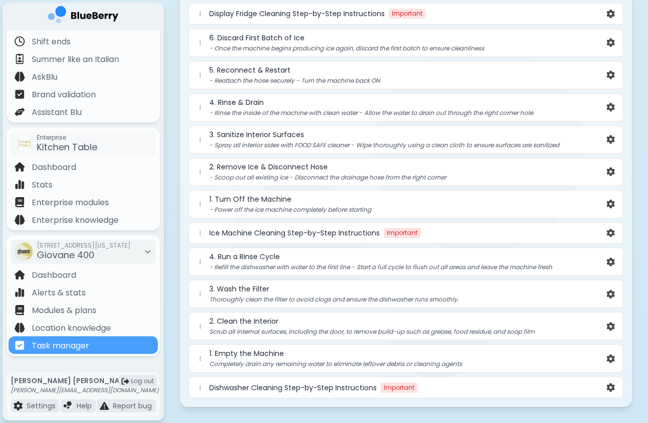
scroll to position [3143, 0]
click at [613, 230] on img at bounding box center [611, 234] width 8 height 9
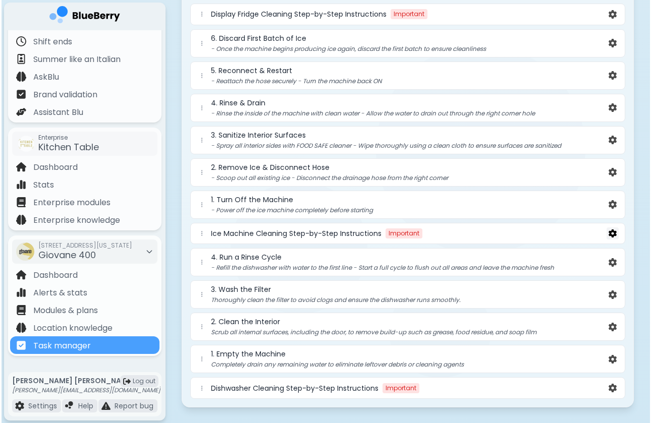
scroll to position [0, 0]
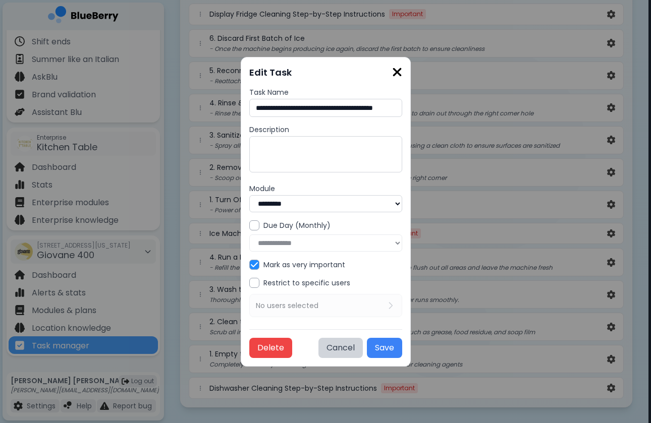
click at [339, 110] on input "**********" at bounding box center [325, 108] width 153 height 18
click at [402, 72] on img at bounding box center [397, 73] width 10 height 14
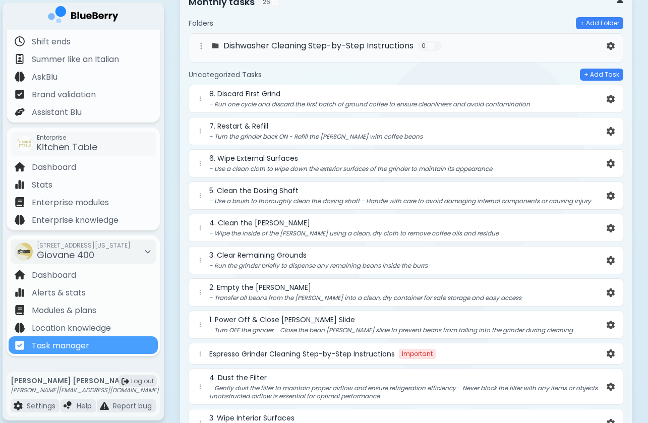
scroll to position [2632, 0]
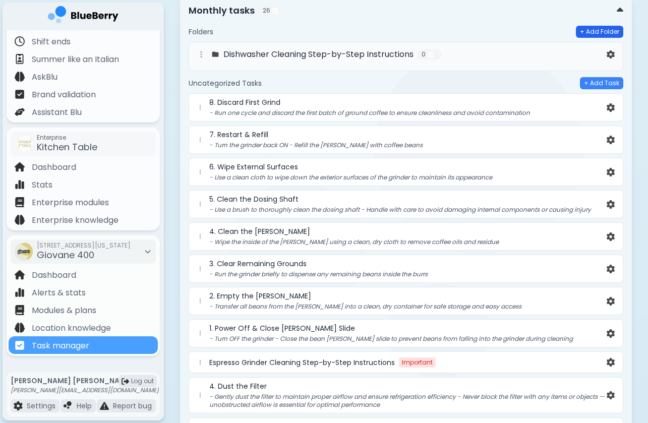
click at [599, 26] on button "+ Add Folder" at bounding box center [599, 32] width 47 height 12
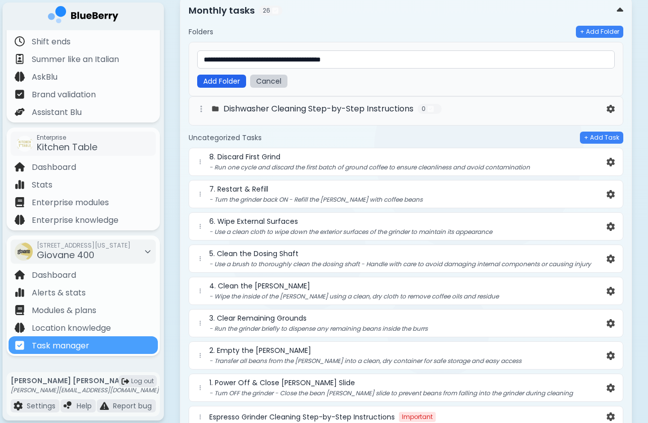
type input "**********"
click at [227, 75] on button "Add Folder" at bounding box center [221, 81] width 49 height 13
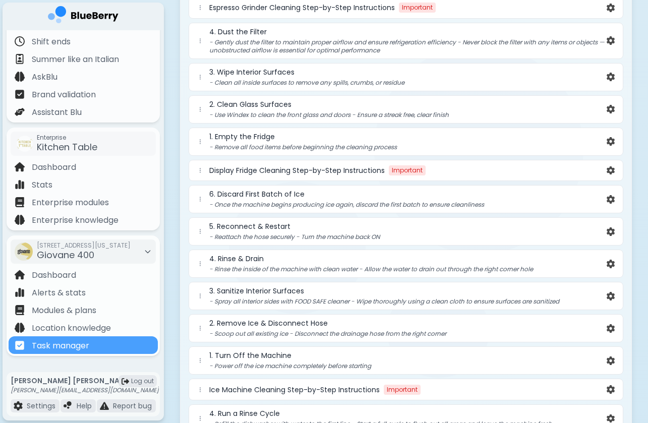
scroll to position [3022, 0]
click at [609, 168] on img at bounding box center [611, 172] width 8 height 9
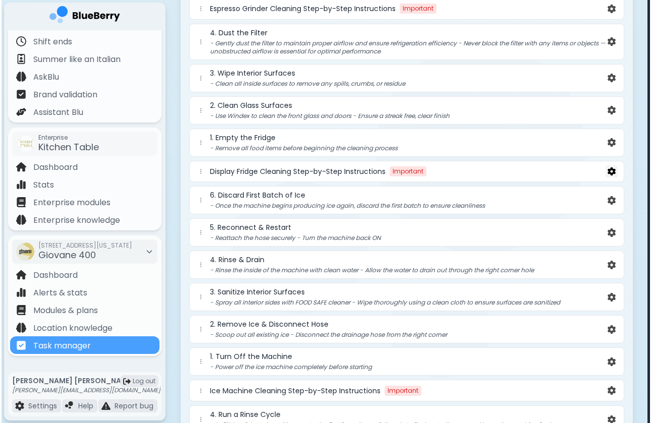
scroll to position [0, 0]
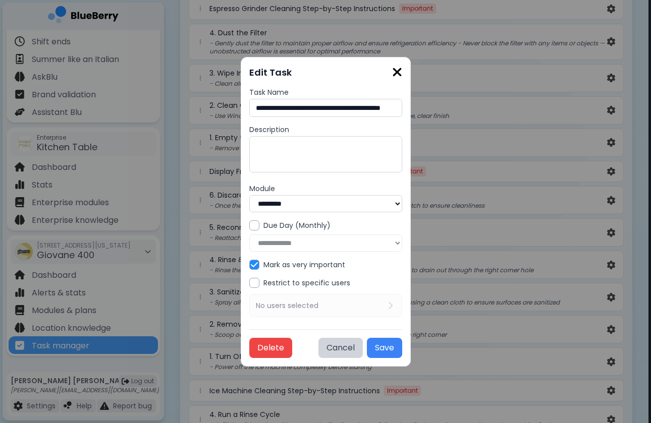
click at [338, 113] on input "**********" at bounding box center [325, 108] width 153 height 18
click at [257, 346] on button "Delete" at bounding box center [270, 348] width 43 height 20
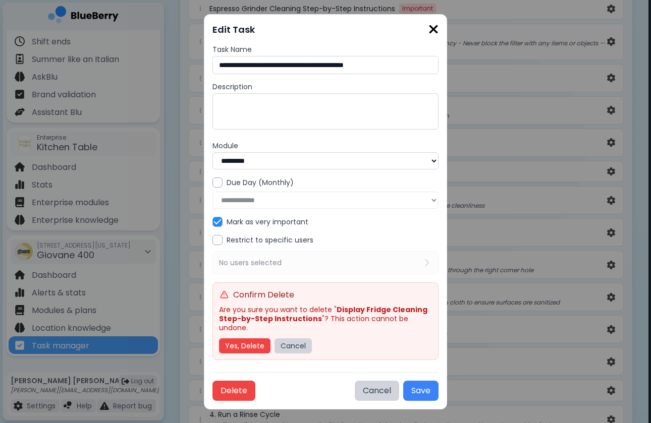
click at [433, 36] on img at bounding box center [433, 30] width 10 height 14
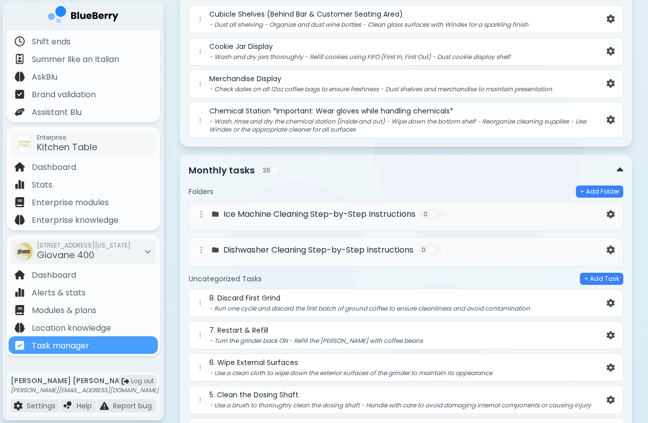
scroll to position [2463, 0]
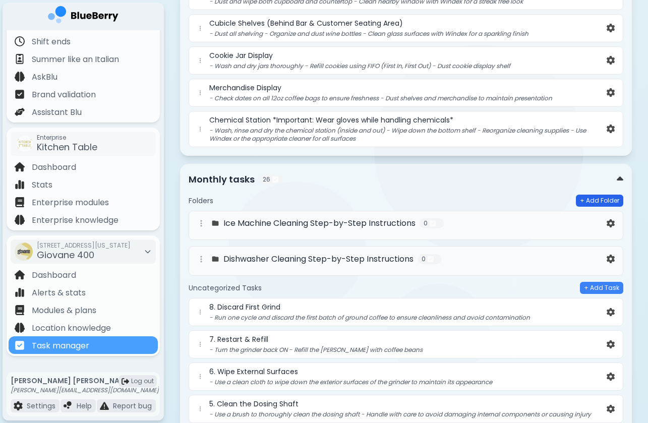
click at [599, 195] on button "+ Add Folder" at bounding box center [599, 201] width 47 height 12
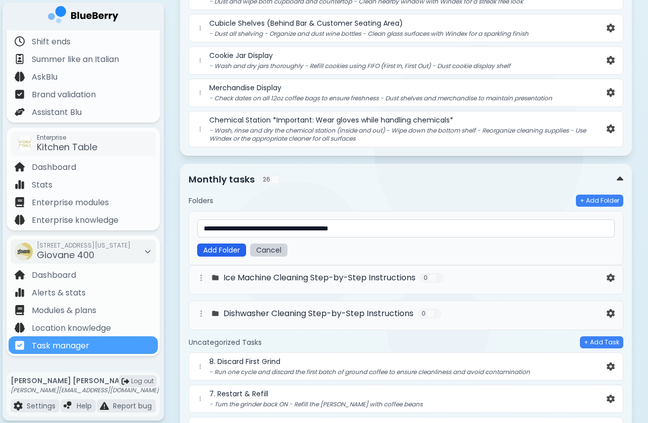
type input "**********"
click at [233, 244] on button "Add Folder" at bounding box center [221, 250] width 49 height 13
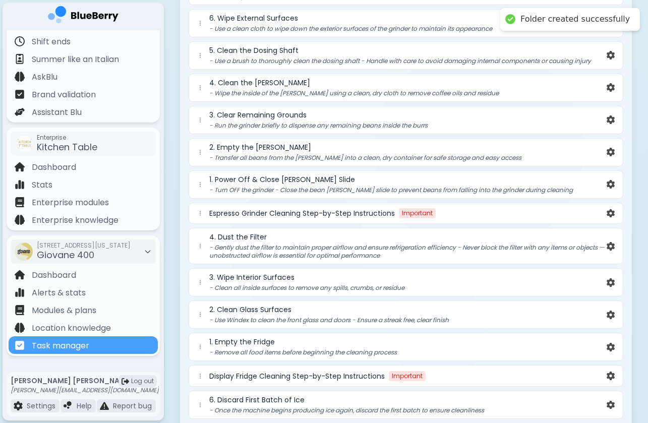
scroll to position [2847, 0]
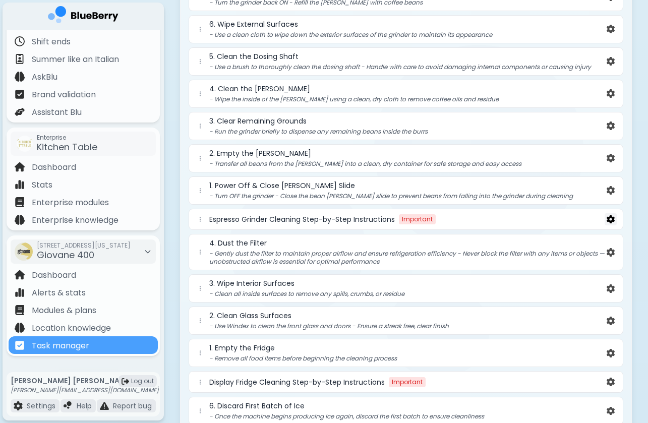
click at [612, 215] on img at bounding box center [611, 219] width 8 height 9
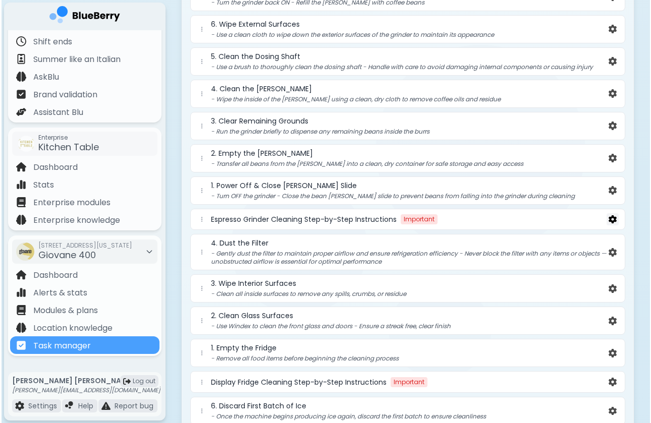
scroll to position [0, 0]
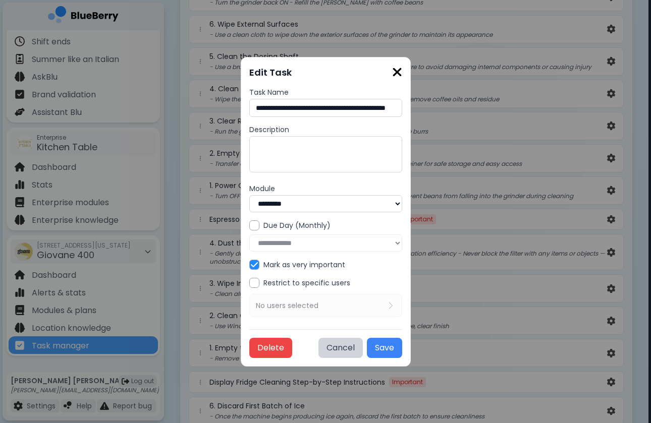
click at [369, 111] on input "**********" at bounding box center [325, 108] width 153 height 18
click at [261, 340] on button "Delete" at bounding box center [270, 348] width 43 height 20
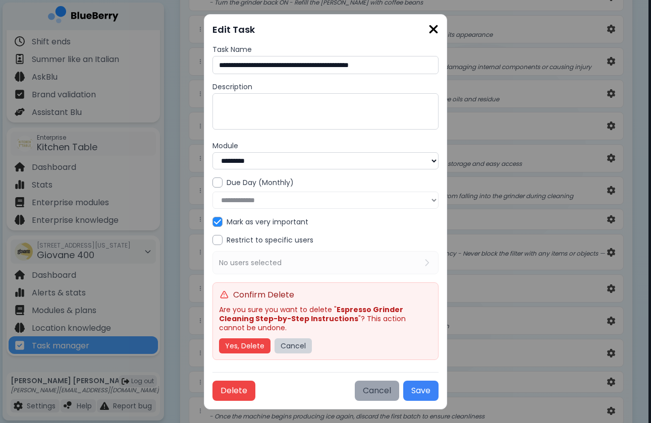
click at [373, 381] on button "Cancel" at bounding box center [377, 391] width 44 height 20
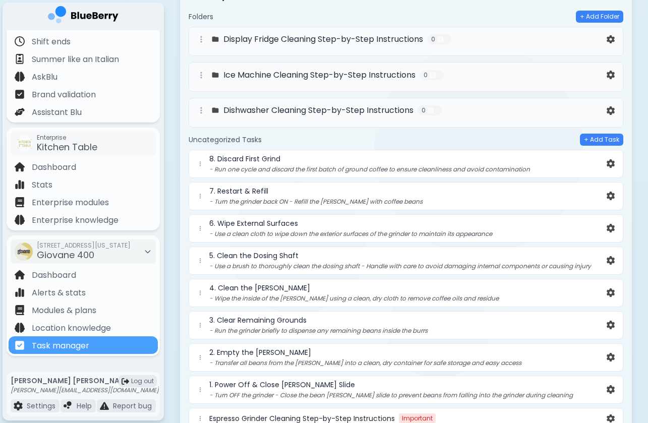
scroll to position [2424, 0]
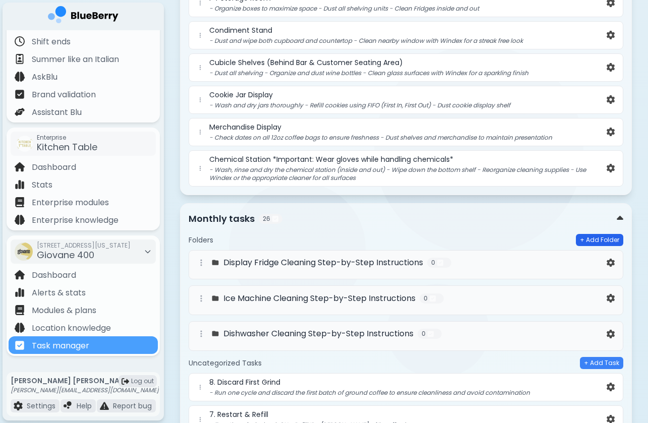
click at [606, 234] on button "+ Add Folder" at bounding box center [599, 240] width 47 height 12
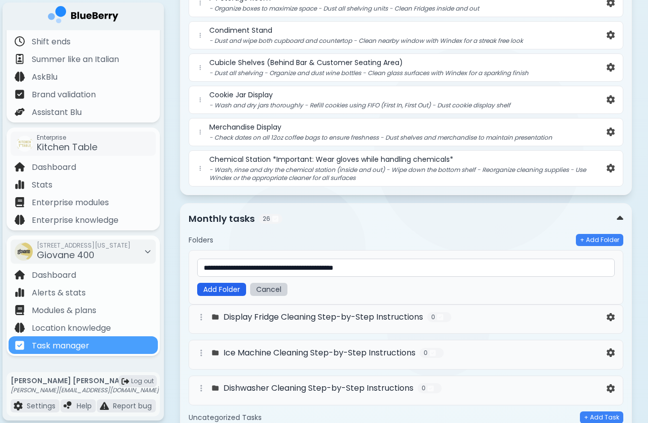
type input "**********"
click at [225, 283] on button "Add Folder" at bounding box center [221, 289] width 49 height 13
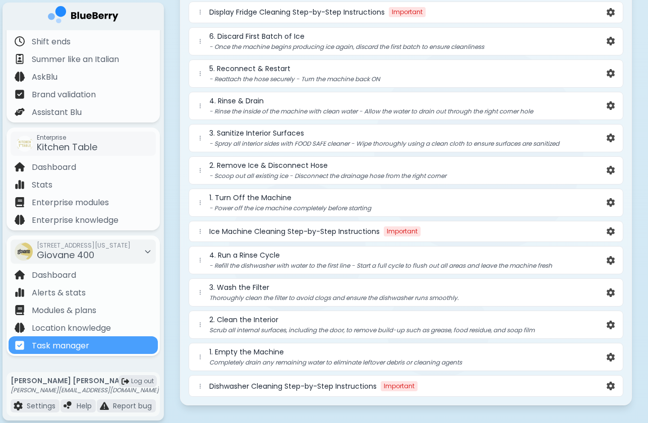
scroll to position [3252, 0]
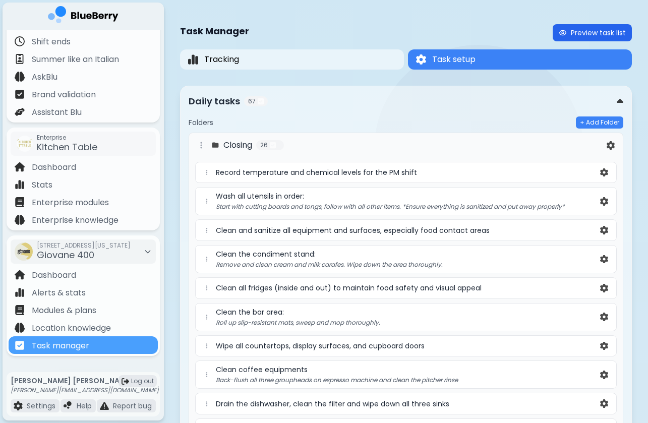
scroll to position [0, 0]
click at [588, 32] on button "Preview task list" at bounding box center [592, 32] width 79 height 17
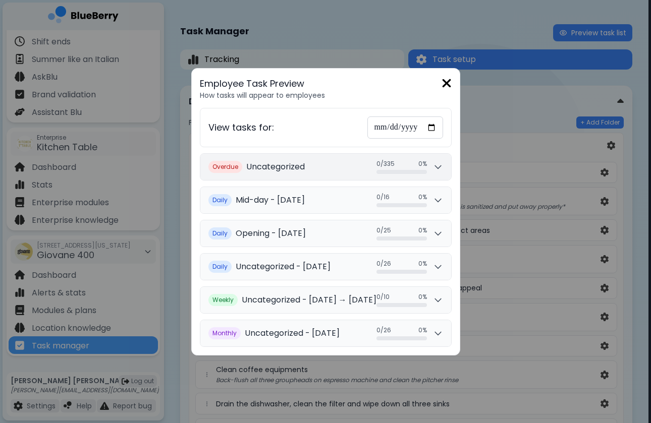
click at [440, 169] on icon at bounding box center [438, 167] width 10 height 10
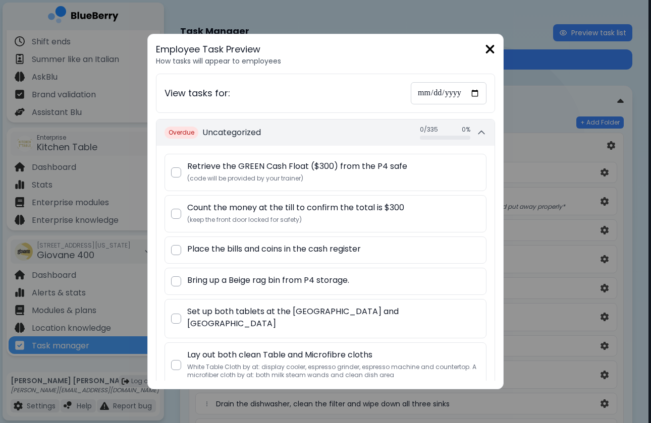
click at [476, 132] on icon at bounding box center [481, 133] width 10 height 10
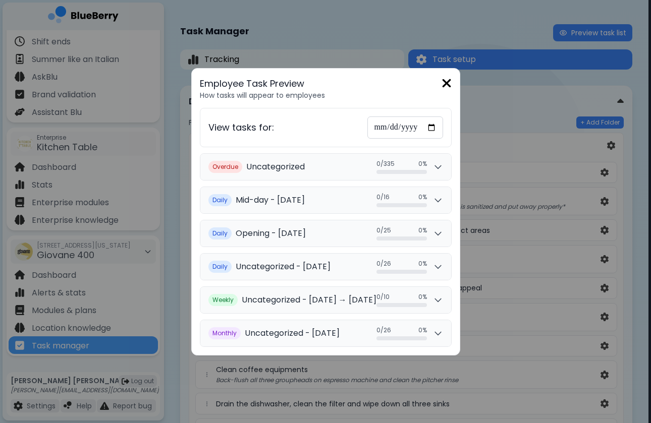
click at [435, 120] on input "**********" at bounding box center [405, 128] width 76 height 22
click at [358, 172] on button "Overdue Uncategorized 0 / 335 0 / 335 0 %" at bounding box center [325, 167] width 251 height 26
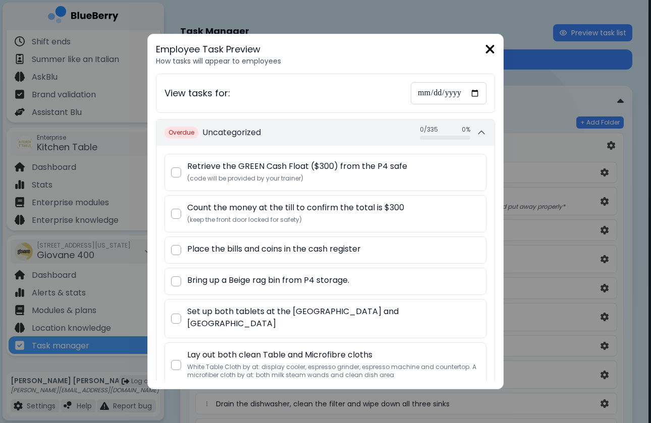
click at [368, 139] on button "Overdue Uncategorized 0 / 335 0 / 335 0 %" at bounding box center [325, 133] width 338 height 26
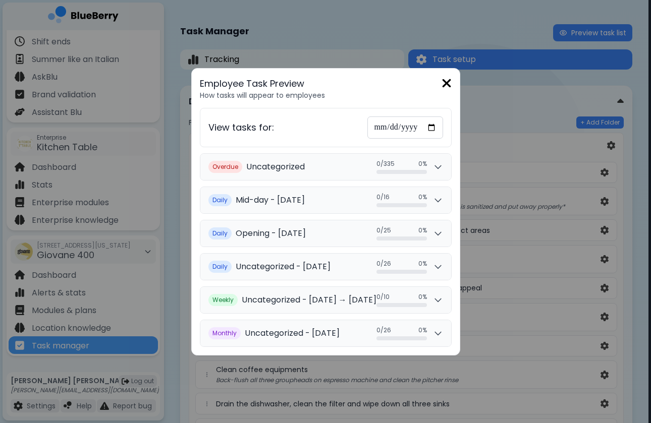
click at [448, 82] on img at bounding box center [446, 84] width 10 height 14
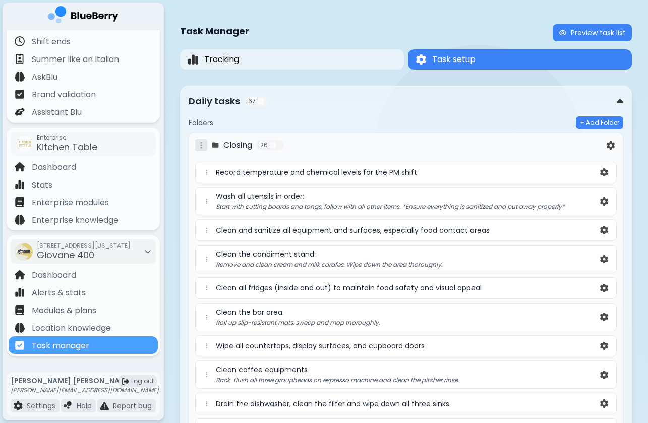
click at [201, 144] on icon at bounding box center [201, 145] width 8 height 8
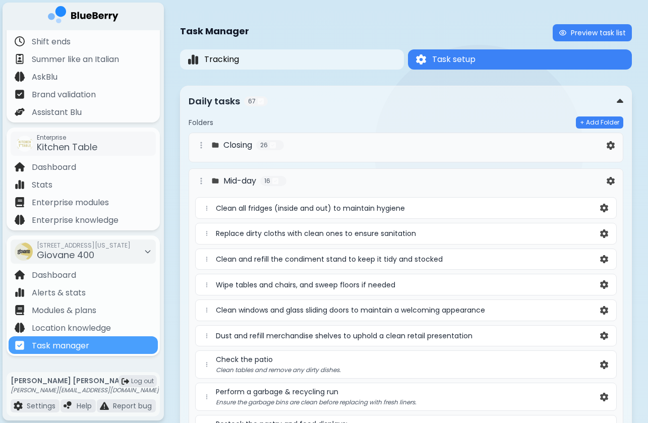
click at [203, 190] on div "Mid-day 16 Clean all fridges (inside and out) to maintain hygiene Replace dirty…" at bounding box center [406, 422] width 435 height 507
click at [203, 184] on icon at bounding box center [201, 181] width 8 height 8
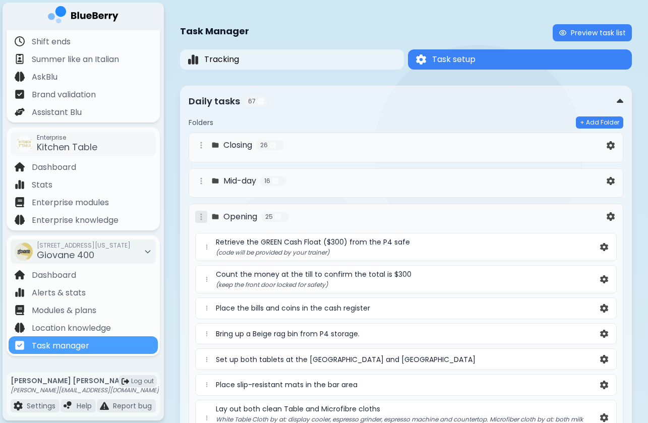
click at [203, 219] on icon at bounding box center [201, 217] width 8 height 8
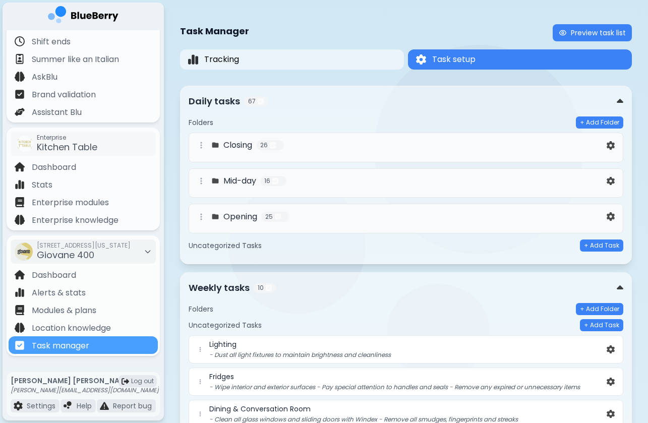
click at [621, 281] on div "Weekly tasks 10" at bounding box center [406, 288] width 435 height 14
click at [620, 286] on img at bounding box center [620, 288] width 7 height 11
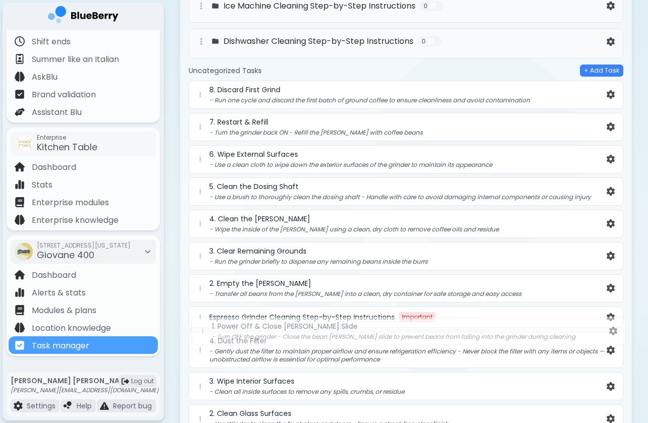
scroll to position [439, 0]
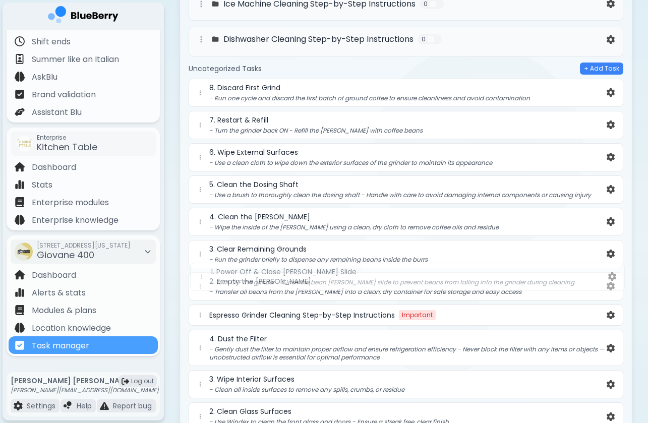
drag, startPoint x: 200, startPoint y: 386, endPoint x: 201, endPoint y: 274, distance: 112.5
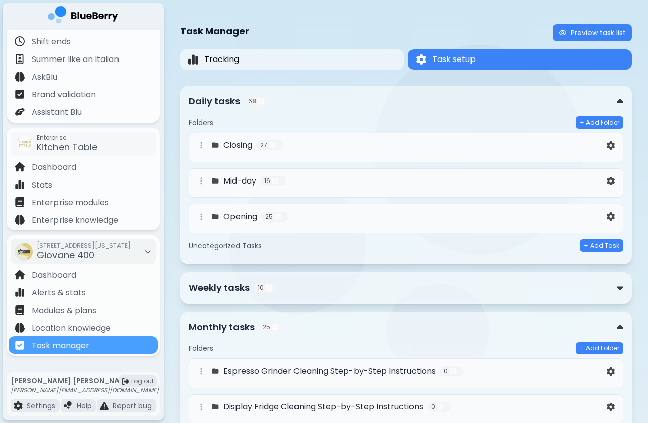
scroll to position [0, 0]
click at [244, 293] on p "Weekly tasks" at bounding box center [219, 288] width 61 height 14
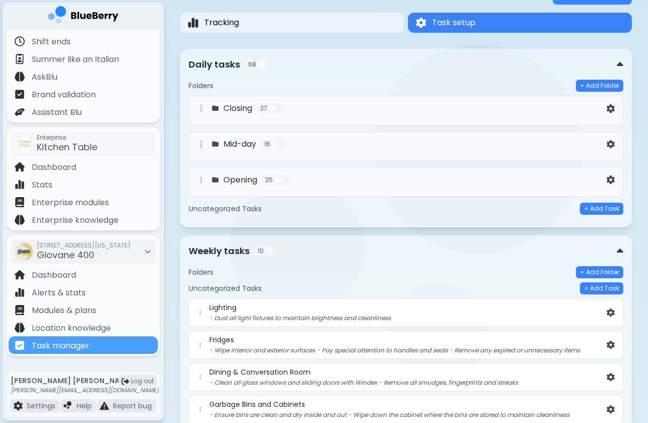
scroll to position [33, 0]
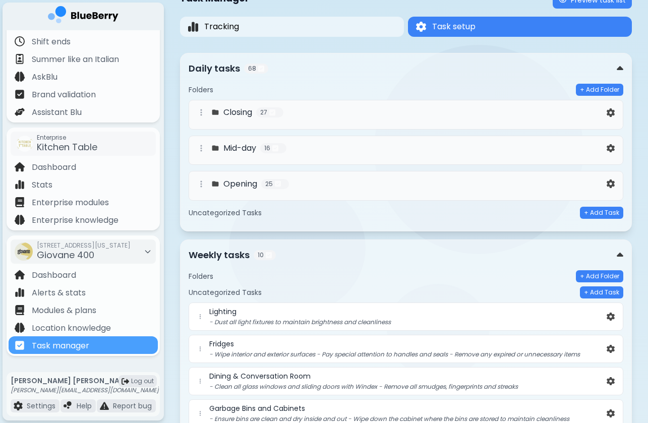
click at [215, 183] on img at bounding box center [215, 184] width 8 height 8
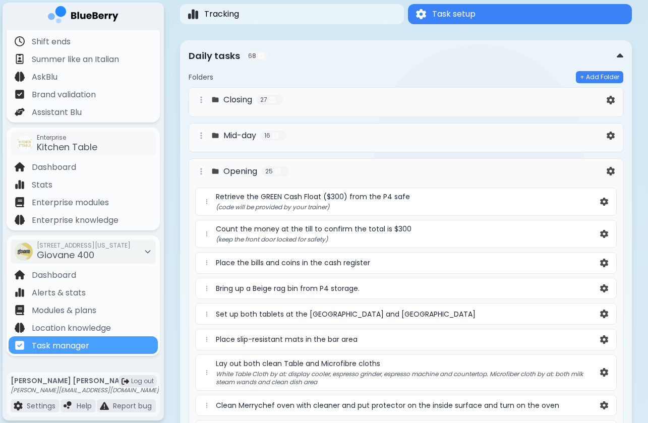
scroll to position [44, 0]
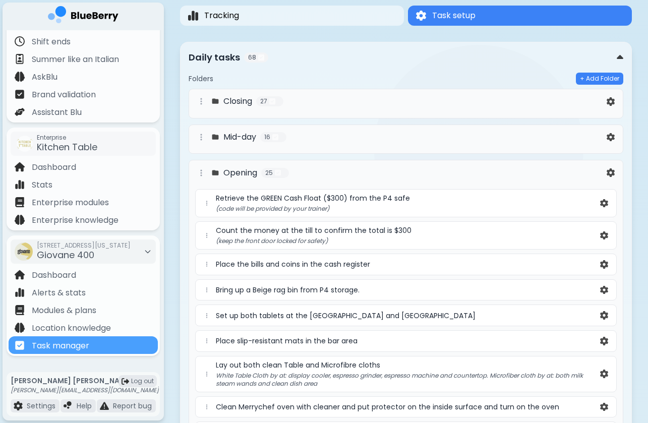
click at [217, 132] on div "Mid-day 16" at bounding box center [400, 137] width 410 height 12
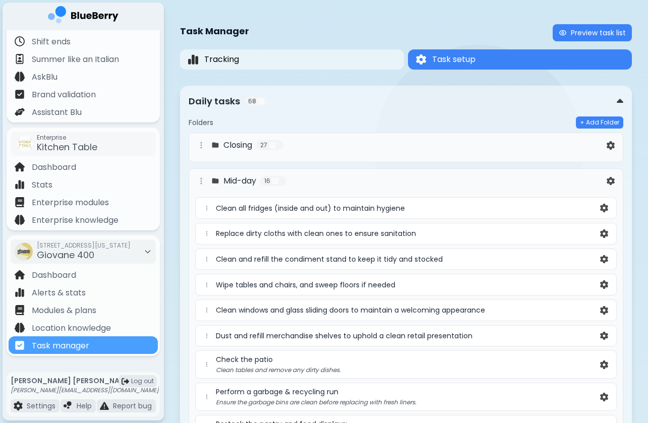
scroll to position [0, 0]
click at [255, 151] on div "Closing 27" at bounding box center [400, 145] width 410 height 12
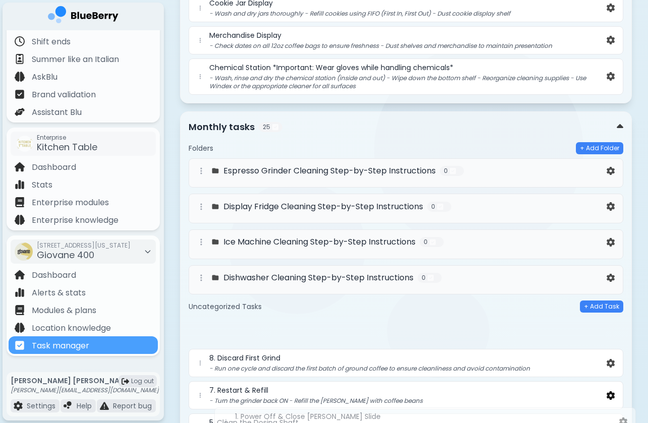
scroll to position [2555, 0]
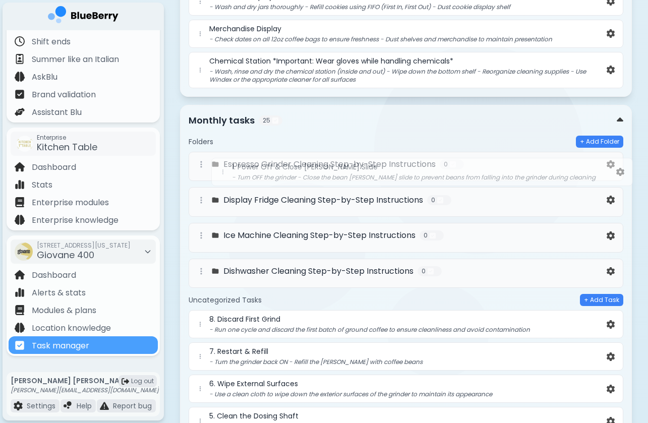
drag, startPoint x: 209, startPoint y: 216, endPoint x: 225, endPoint y: 173, distance: 46.3
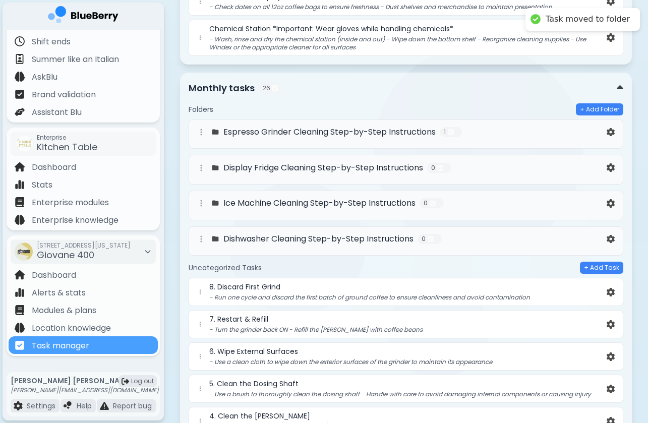
click at [213, 128] on img at bounding box center [215, 132] width 8 height 8
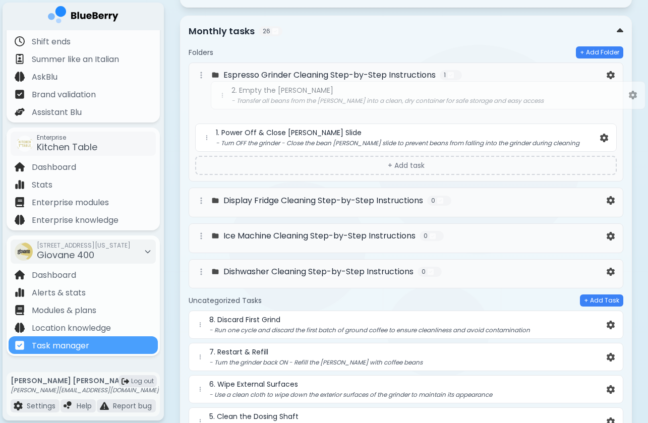
scroll to position [2611, 0]
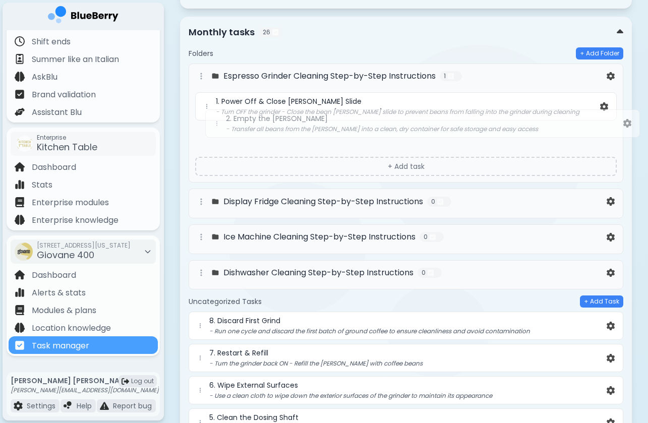
drag, startPoint x: 198, startPoint y: 381, endPoint x: 215, endPoint y: 117, distance: 264.9
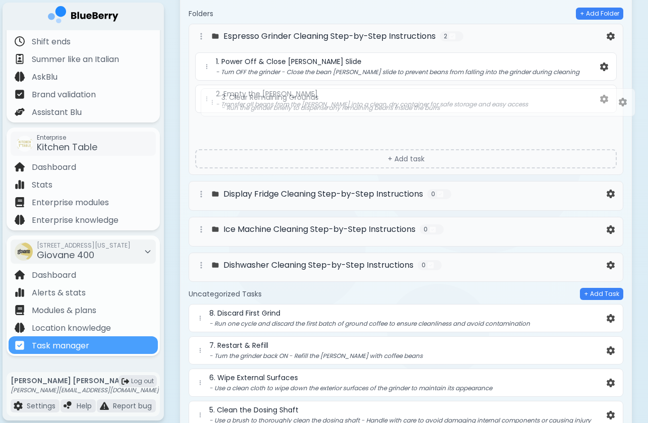
scroll to position [2644, 0]
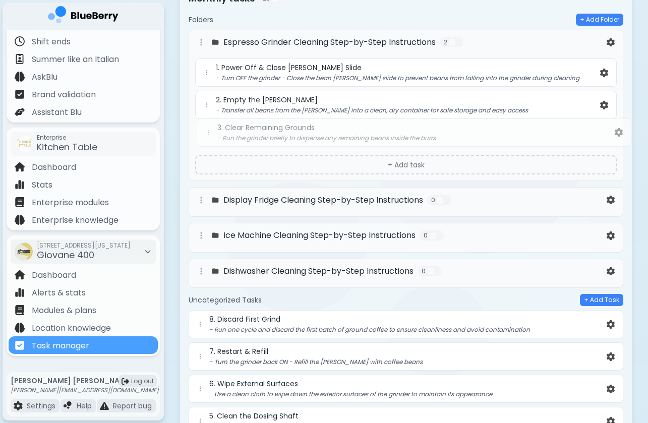
drag, startPoint x: 200, startPoint y: 392, endPoint x: 208, endPoint y: 127, distance: 265.5
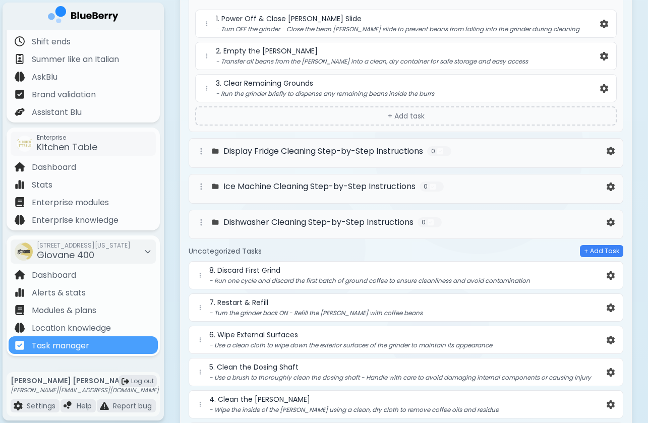
scroll to position [2710, 0]
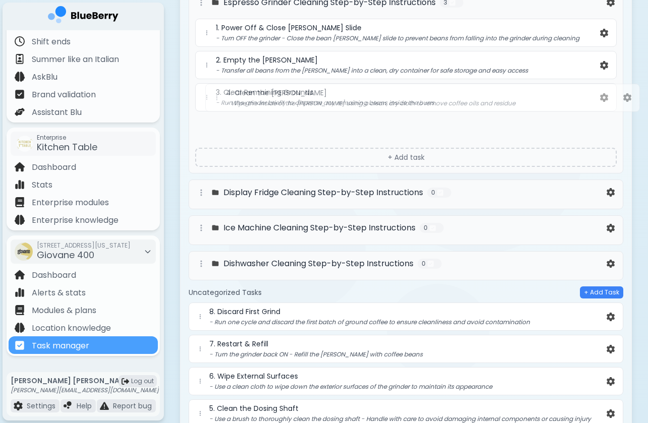
drag, startPoint x: 200, startPoint y: 370, endPoint x: 213, endPoint y: 100, distance: 269.8
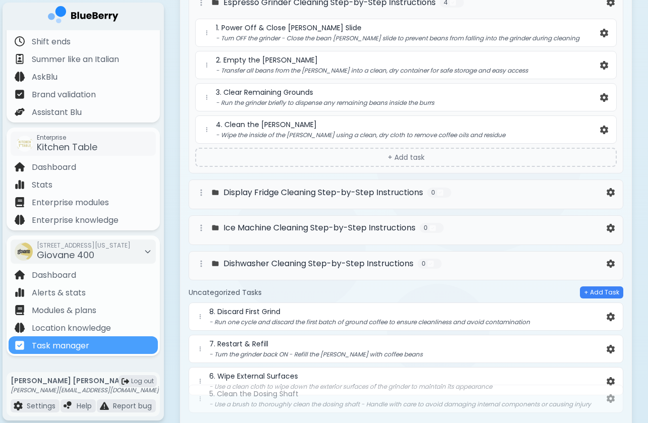
scroll to position [2686, 0]
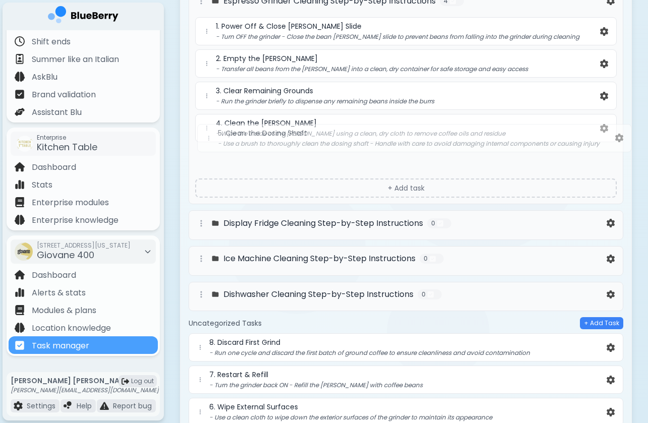
drag, startPoint x: 199, startPoint y: 400, endPoint x: 208, endPoint y: 134, distance: 265.6
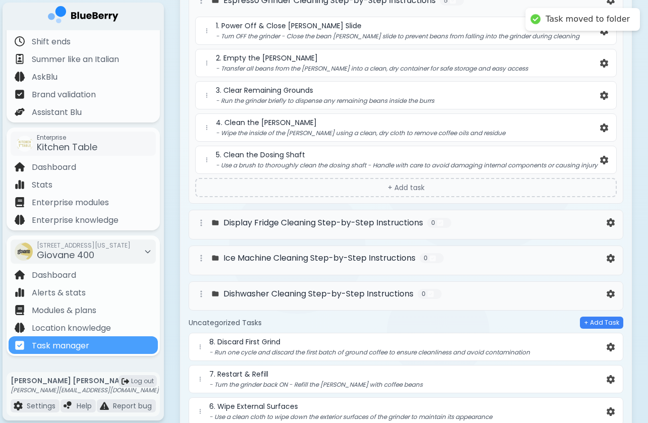
scroll to position [2688, 0]
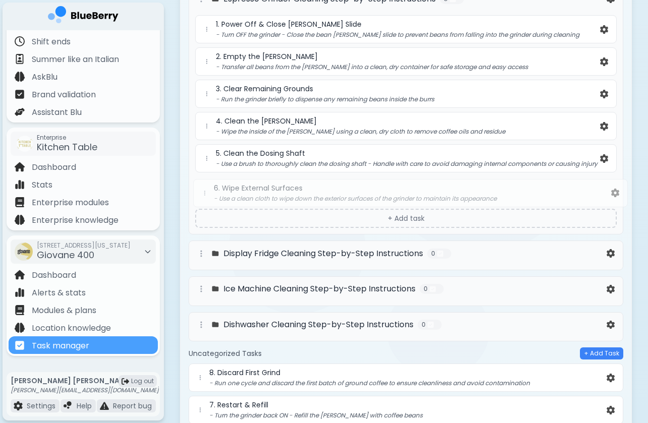
drag, startPoint x: 200, startPoint y: 405, endPoint x: 204, endPoint y: 188, distance: 217.5
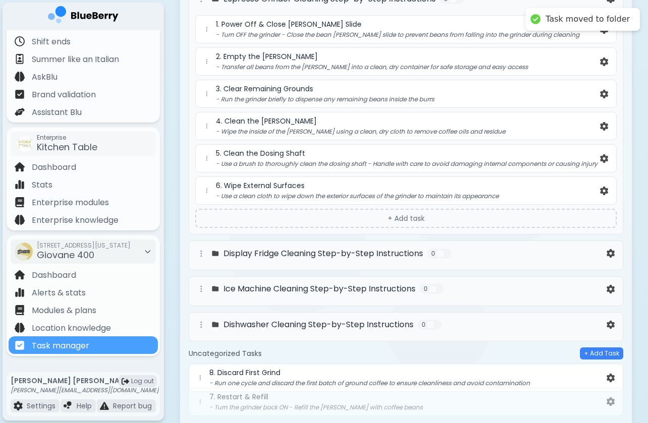
scroll to position [2689, 0]
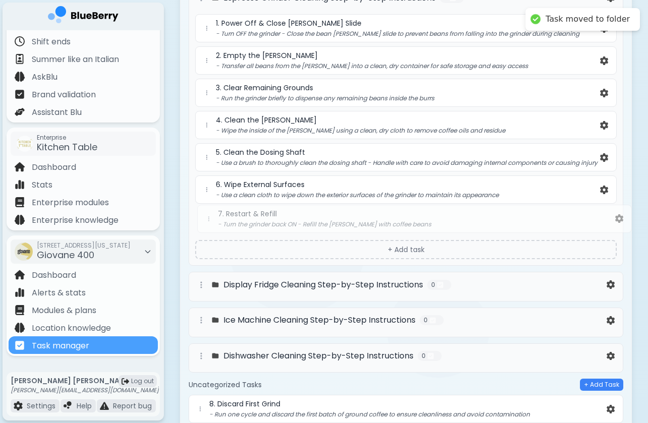
drag, startPoint x: 201, startPoint y: 400, endPoint x: 210, endPoint y: 212, distance: 187.4
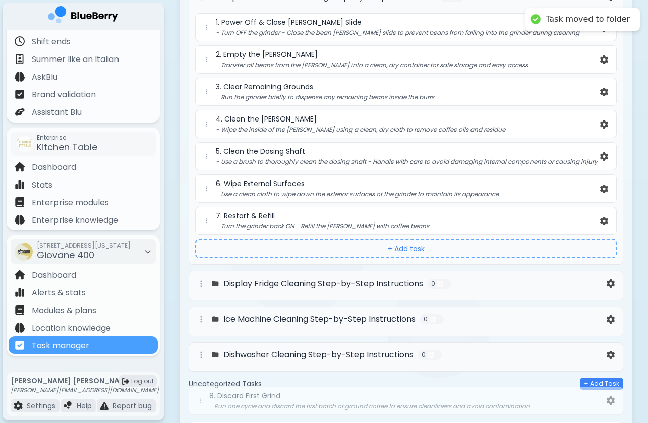
scroll to position [2691, 0]
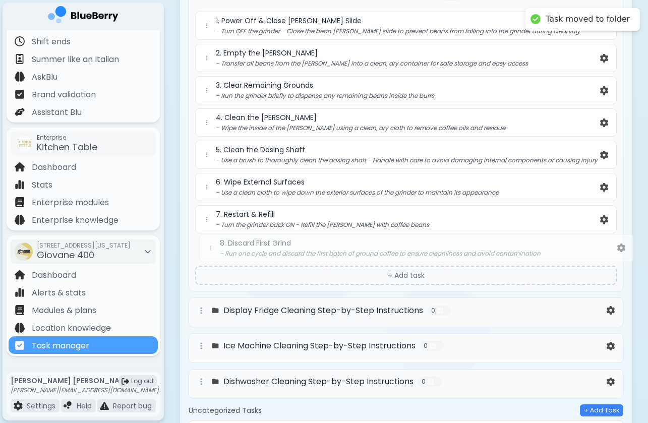
drag, startPoint x: 200, startPoint y: 401, endPoint x: 211, endPoint y: 245, distance: 156.3
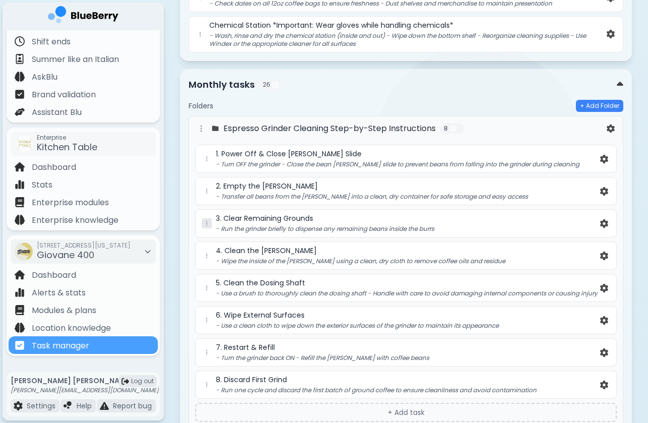
scroll to position [2560, 0]
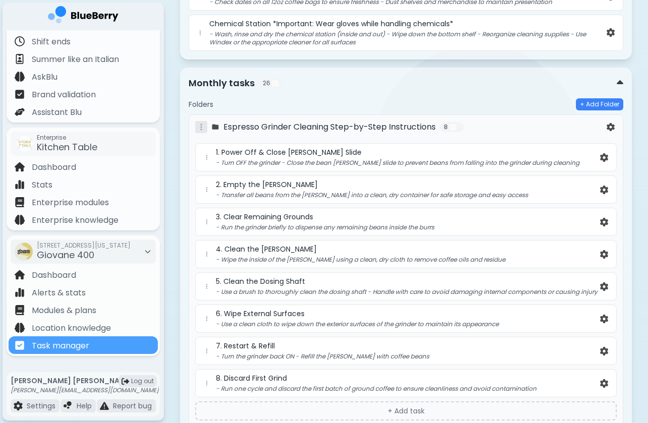
click at [202, 123] on icon at bounding box center [201, 127] width 8 height 8
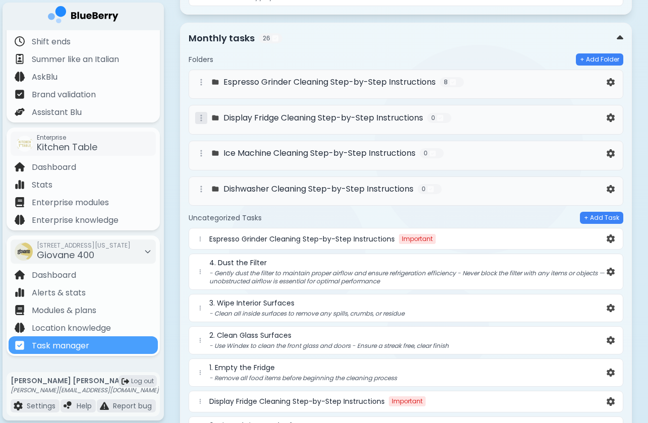
scroll to position [2605, 0]
click at [200, 114] on icon at bounding box center [201, 118] width 8 height 8
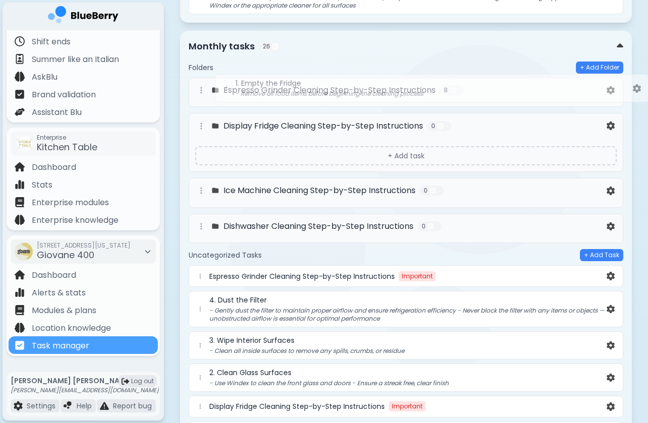
scroll to position [2592, 0]
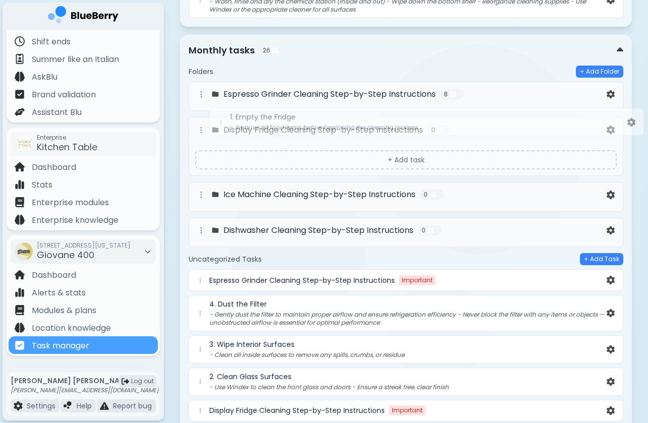
drag, startPoint x: 200, startPoint y: 316, endPoint x: 220, endPoint y: 121, distance: 195.9
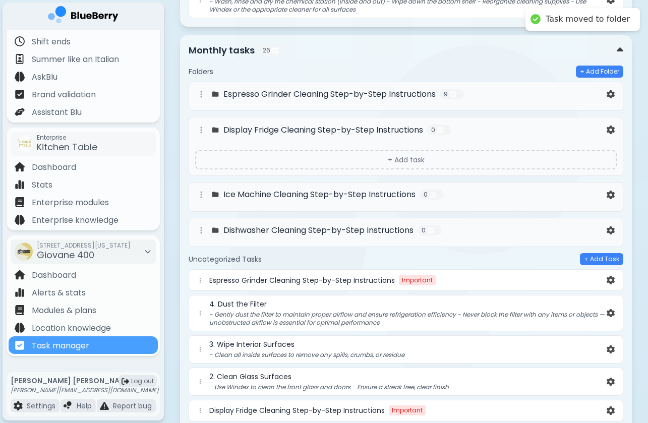
click at [271, 84] on div "Espresso Grinder Cleaning Step-by-Step Instructions 9 1. Empty the Fridge - Rem…" at bounding box center [406, 97] width 435 height 30
click at [202, 90] on icon at bounding box center [201, 94] width 8 height 8
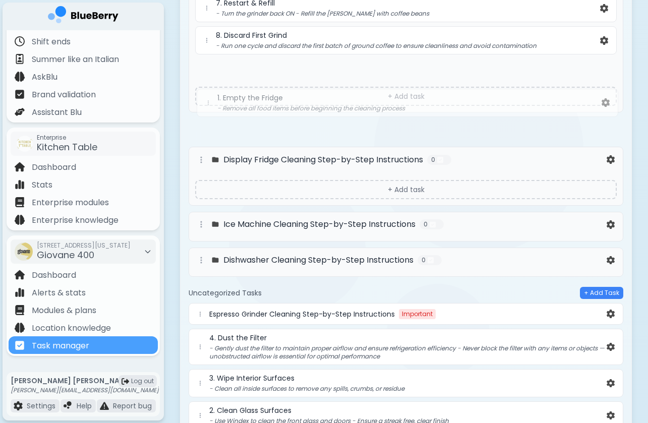
scroll to position [2897, 0]
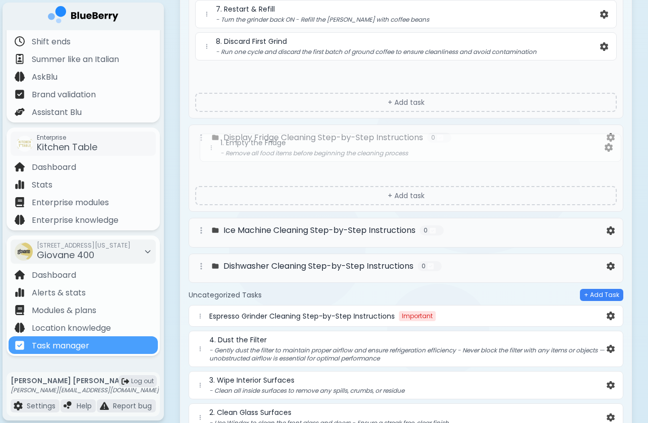
drag, startPoint x: 208, startPoint y: 109, endPoint x: 212, endPoint y: 152, distance: 42.6
click at [212, 152] on div "Espresso Grinder Cleaning Step-by-Step Instructions 9 1. Empty the Fridge - Rem…" at bounding box center [406, 30] width 435 height 506
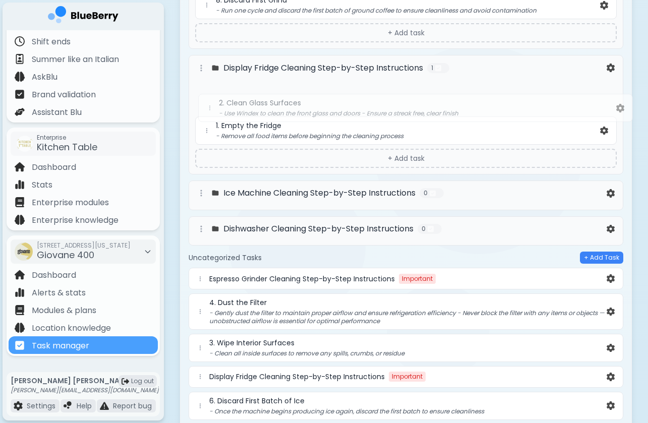
scroll to position [2935, 0]
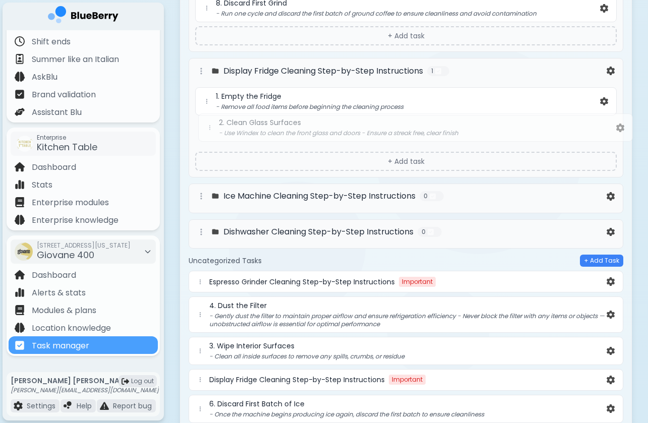
drag, startPoint x: 205, startPoint y: 276, endPoint x: 214, endPoint y: 124, distance: 152.7
click at [214, 124] on div "Folders + Add Folder Espresso Grinder Cleaning Step-by-Step Instructions 8 1. P…" at bounding box center [406, 260] width 435 height 1074
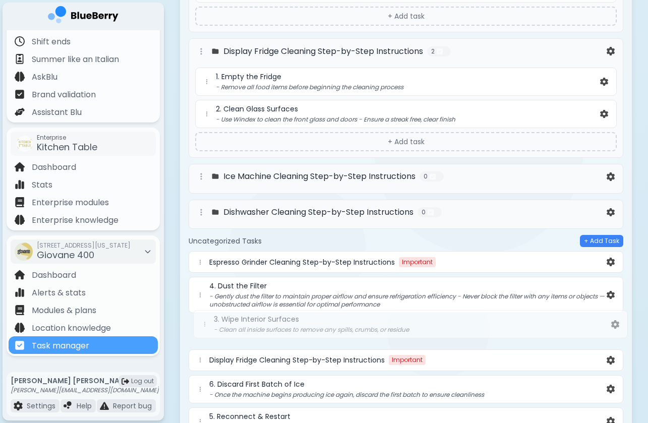
scroll to position [2961, 0]
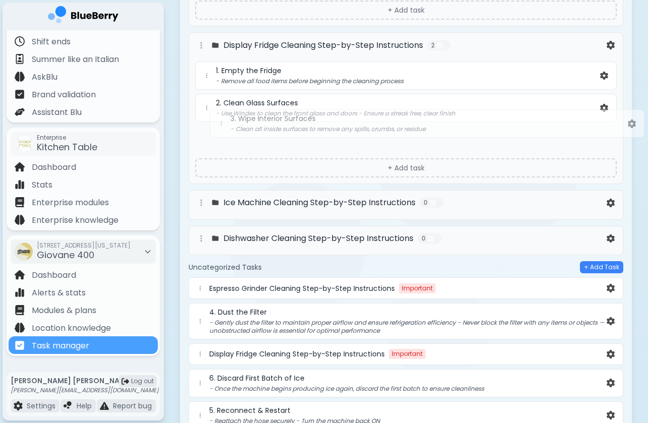
drag, startPoint x: 201, startPoint y: 346, endPoint x: 219, endPoint y: 128, distance: 218.2
click at [219, 128] on div "Folders + Add Folder Espresso Grinder Cleaning Step-by-Step Instructions 8 1. P…" at bounding box center [406, 234] width 435 height 1074
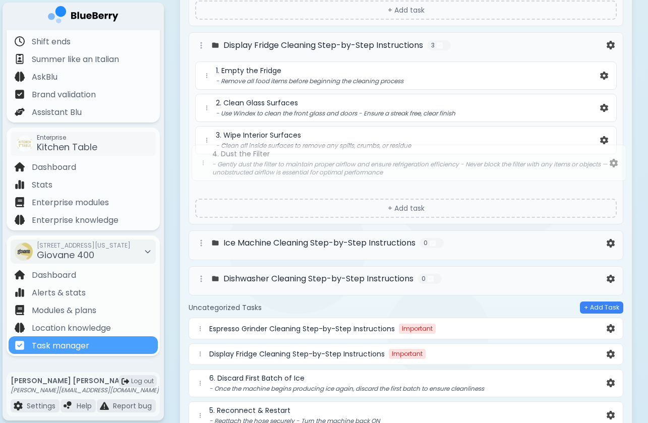
drag, startPoint x: 199, startPoint y: 316, endPoint x: 202, endPoint y: 161, distance: 154.4
click at [202, 161] on div "Folders + Add Folder Espresso Grinder Cleaning Step-by-Step Instructions 8 1. P…" at bounding box center [406, 238] width 435 height 1082
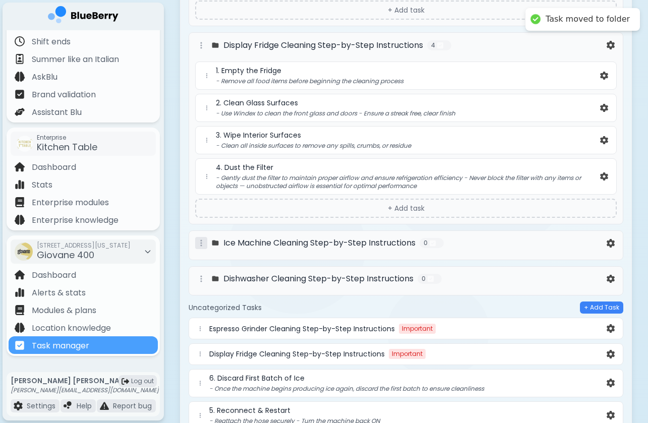
click at [205, 239] on icon at bounding box center [201, 243] width 8 height 8
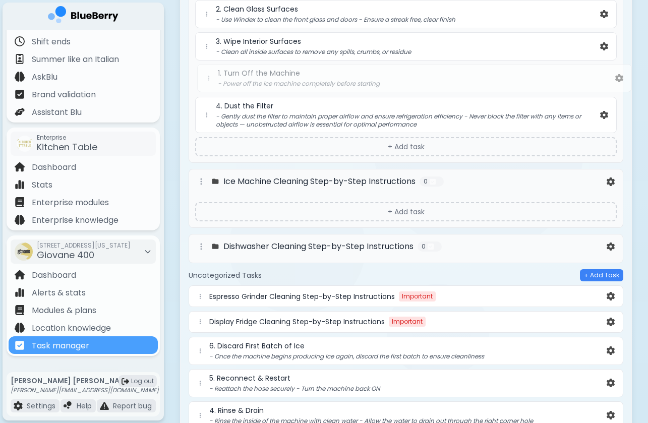
scroll to position [3054, 0]
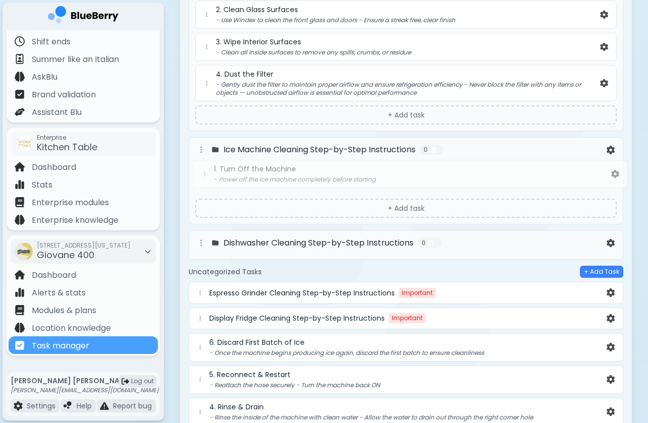
drag, startPoint x: 201, startPoint y: 403, endPoint x: 206, endPoint y: 172, distance: 230.6
click at [206, 172] on div "Folders + Add Folder Espresso Grinder Cleaning Step-by-Step Instructions 8 1. P…" at bounding box center [406, 153] width 435 height 1099
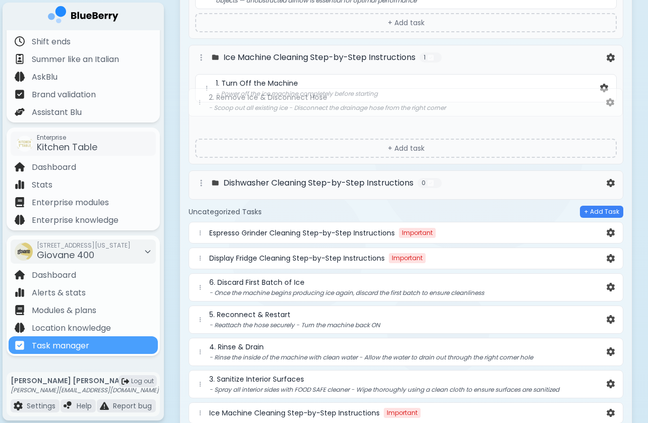
scroll to position [3141, 0]
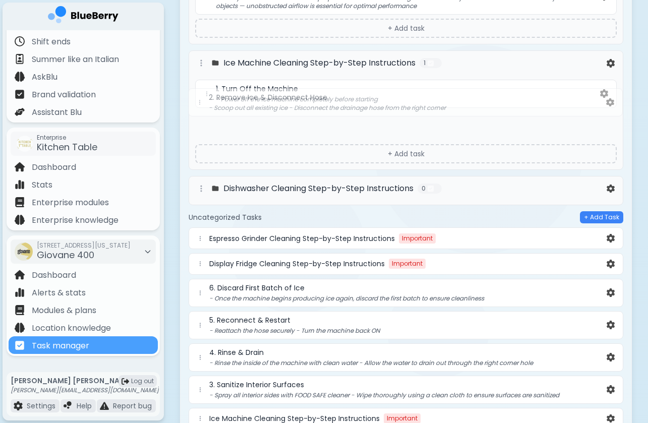
drag, startPoint x: 199, startPoint y: 354, endPoint x: 200, endPoint y: 109, distance: 244.2
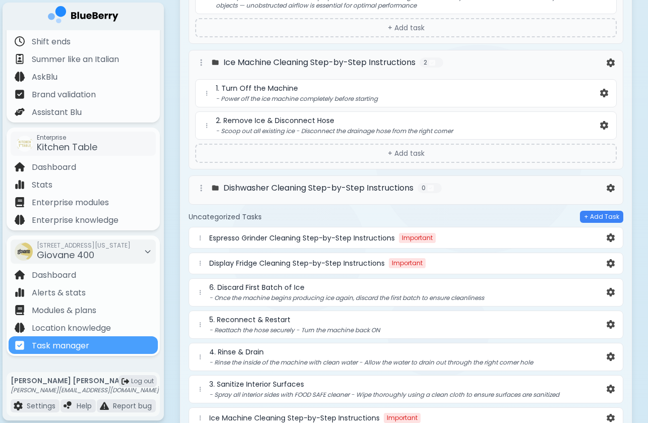
scroll to position [3142, 0]
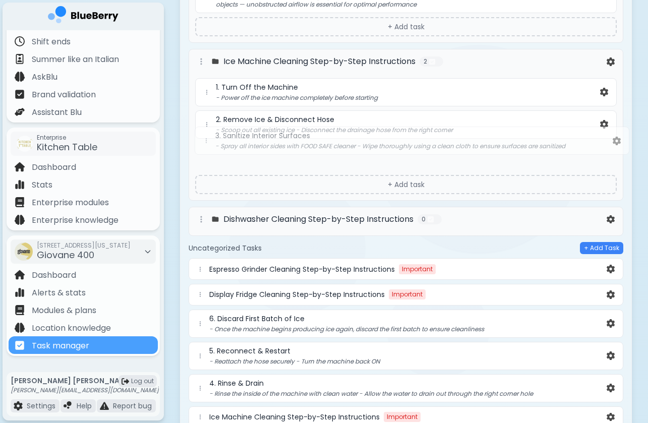
drag, startPoint x: 202, startPoint y: 382, endPoint x: 208, endPoint y: 140, distance: 242.8
click at [208, 140] on div "Folders + Add Folder Espresso Grinder Cleaning Step-by-Step Instructions 8 1. P…" at bounding box center [406, 65] width 435 height 1099
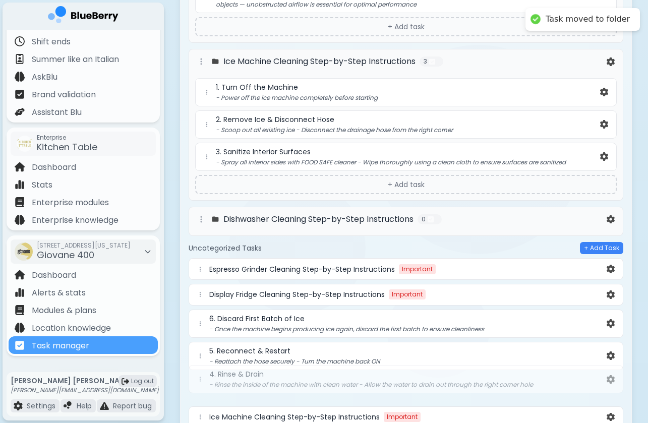
scroll to position [3143, 0]
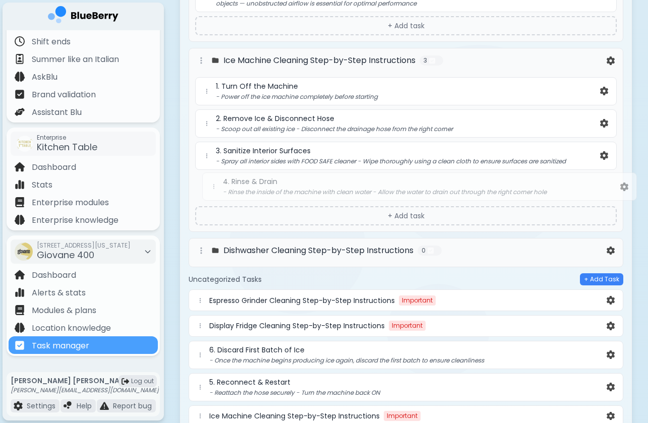
drag, startPoint x: 200, startPoint y: 379, endPoint x: 214, endPoint y: 181, distance: 198.8
click at [214, 181] on div "Folders + Add Folder Espresso Grinder Cleaning Step-by-Step Instructions 8 1. P…" at bounding box center [406, 64] width 435 height 1099
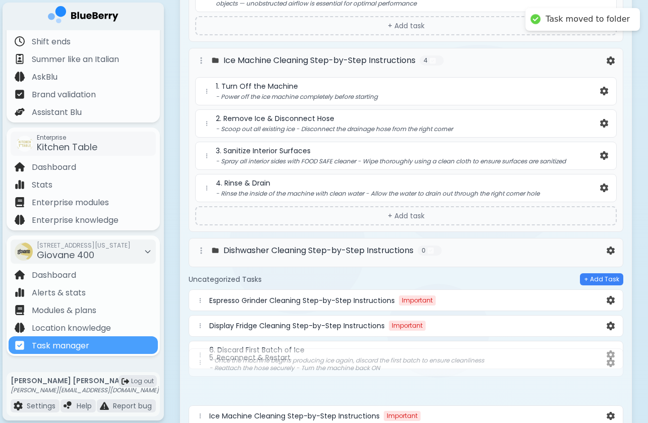
scroll to position [3145, 0]
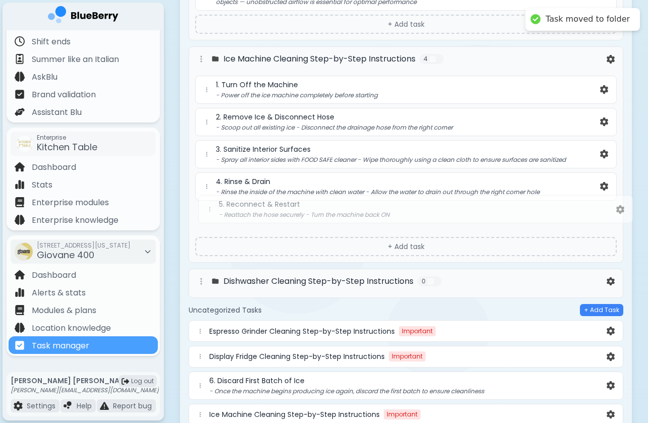
drag, startPoint x: 199, startPoint y: 380, endPoint x: 209, endPoint y: 206, distance: 173.8
click at [209, 206] on div "Folders + Add Folder Espresso Grinder Cleaning Step-by-Step Instructions 8 1. P…" at bounding box center [406, 62] width 435 height 1099
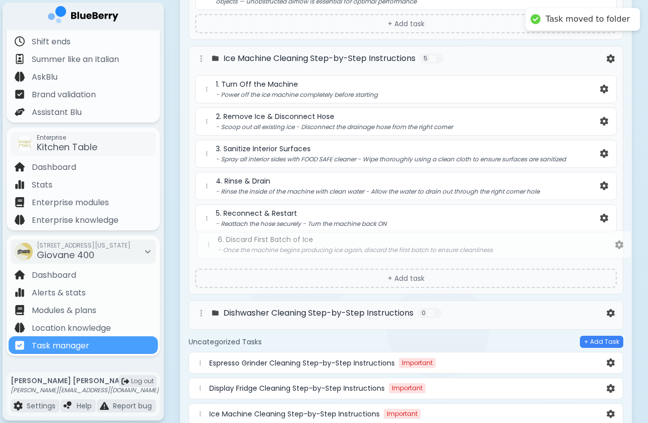
drag, startPoint x: 200, startPoint y: 376, endPoint x: 208, endPoint y: 234, distance: 142.0
click at [208, 234] on div "Folders + Add Folder Espresso Grinder Cleaning Step-by-Step Instructions 8 1. P…" at bounding box center [406, 62] width 435 height 1099
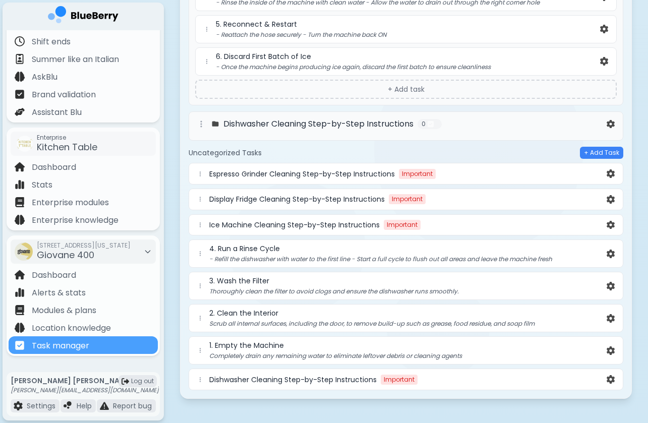
scroll to position [3334, 0]
click at [204, 121] on div at bounding box center [201, 125] width 12 height 12
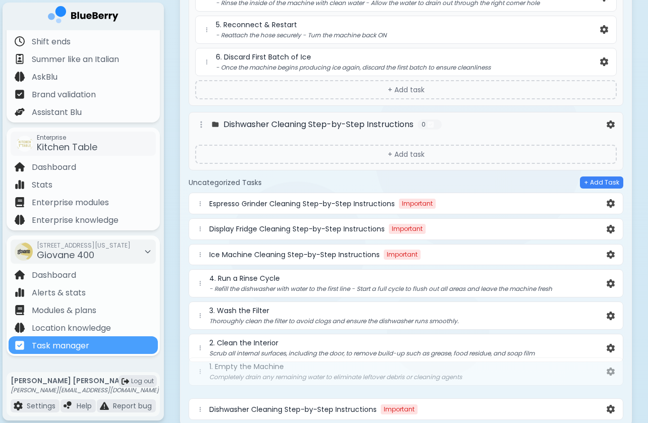
scroll to position [3335, 0]
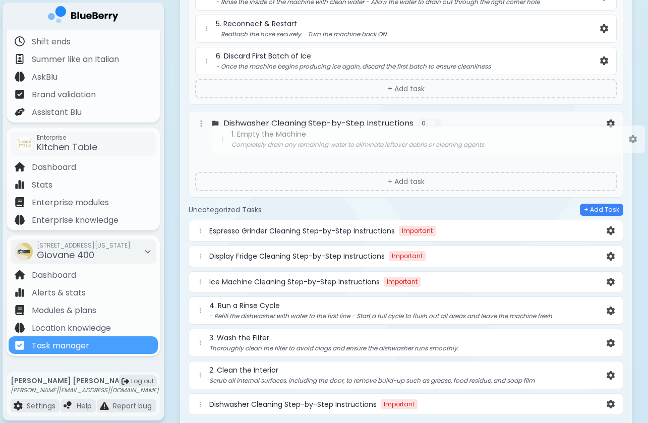
drag, startPoint x: 202, startPoint y: 372, endPoint x: 223, endPoint y: 136, distance: 237.1
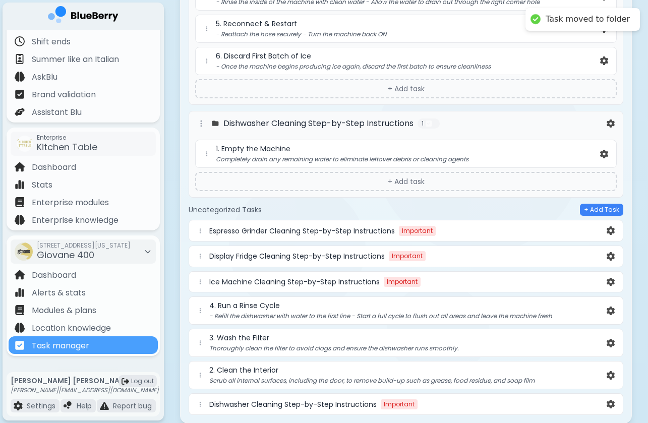
scroll to position [3336, 0]
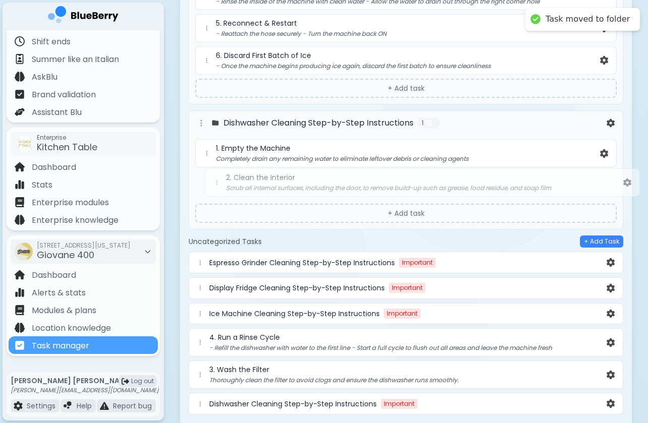
drag, startPoint x: 199, startPoint y: 367, endPoint x: 216, endPoint y: 179, distance: 188.9
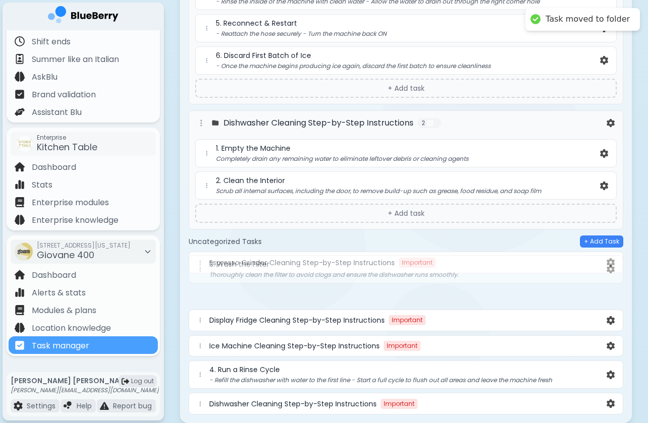
scroll to position [3336, 0]
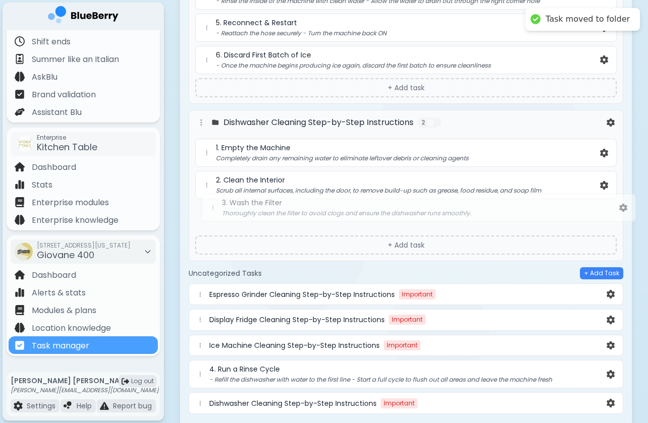
drag, startPoint x: 202, startPoint y: 371, endPoint x: 214, endPoint y: 210, distance: 161.4
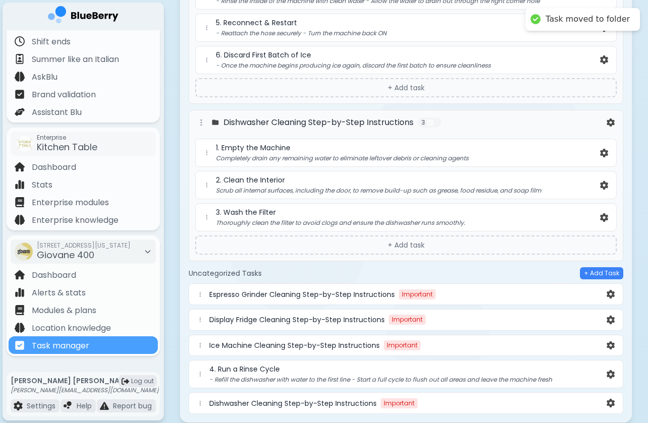
scroll to position [3337, 0]
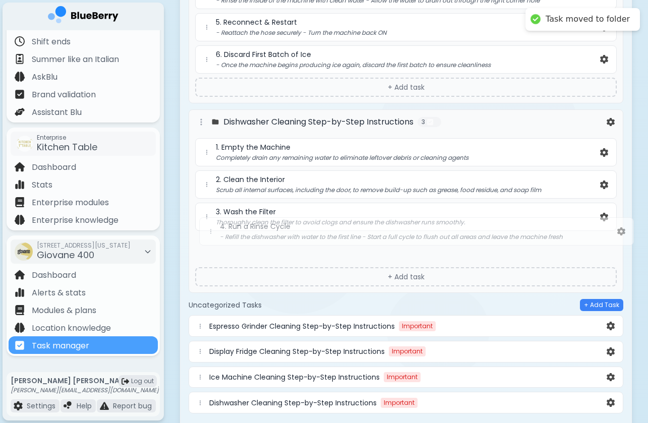
drag, startPoint x: 201, startPoint y: 366, endPoint x: 211, endPoint y: 227, distance: 139.1
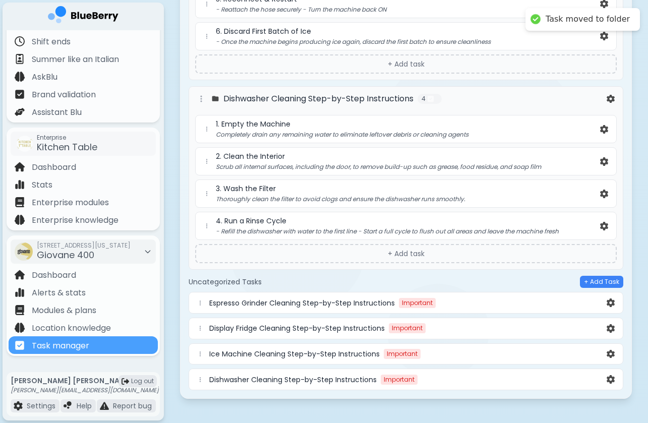
scroll to position [3359, 0]
click at [613, 299] on img at bounding box center [611, 303] width 8 height 9
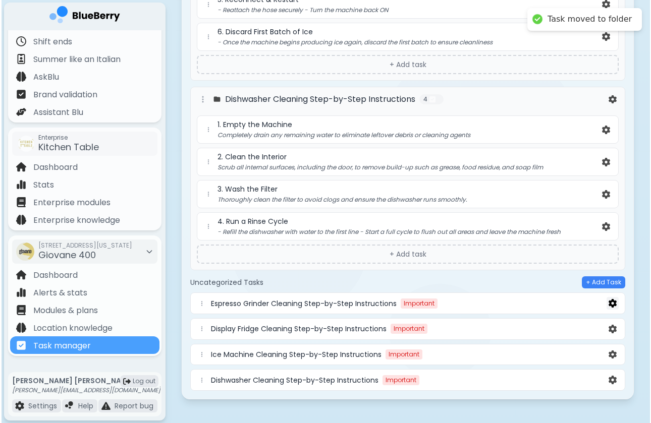
scroll to position [0, 0]
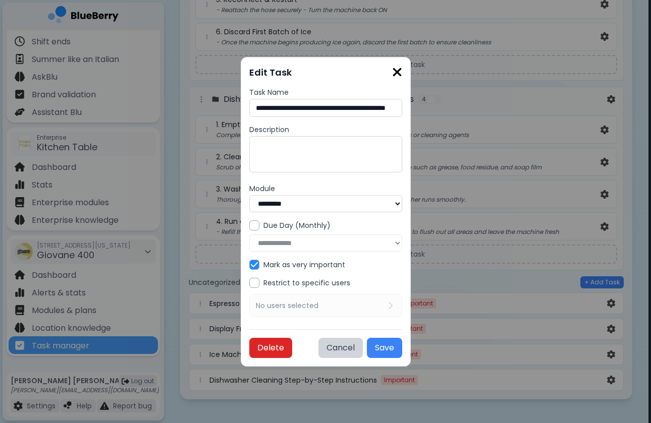
click at [261, 348] on button "Delete" at bounding box center [270, 348] width 43 height 20
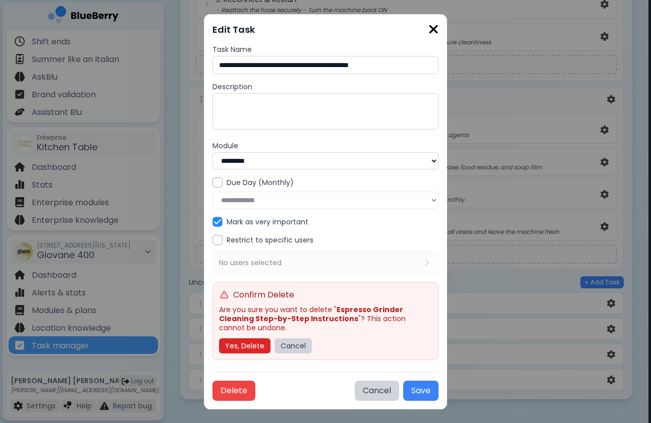
click at [248, 343] on button "Yes, Delete" at bounding box center [244, 346] width 51 height 15
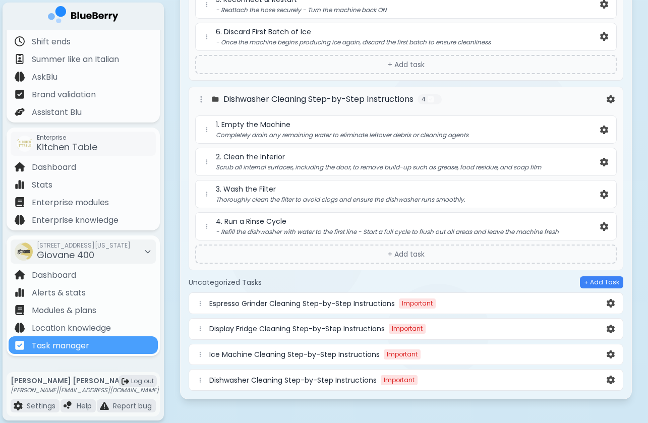
scroll to position [3332, 0]
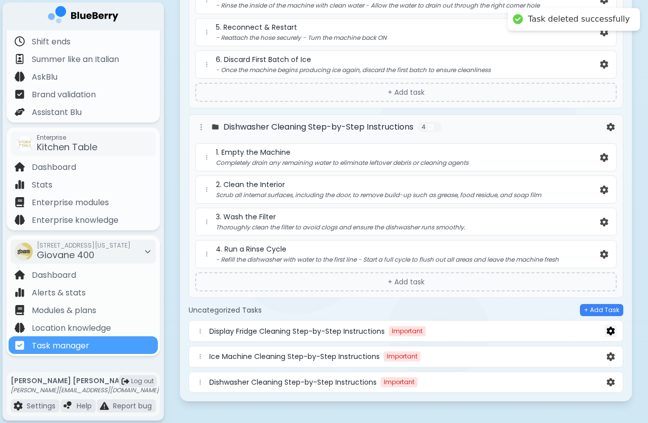
click at [607, 327] on img at bounding box center [611, 331] width 8 height 9
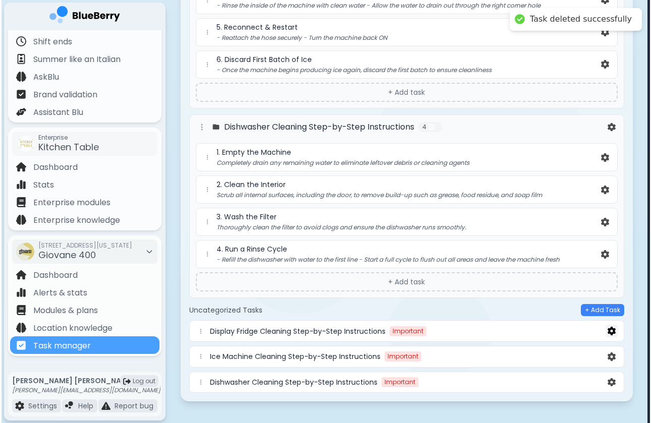
scroll to position [0, 0]
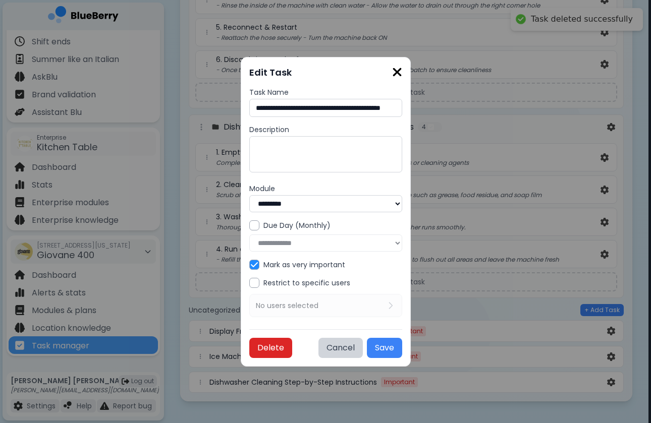
click at [249, 346] on button "Delete" at bounding box center [270, 348] width 43 height 20
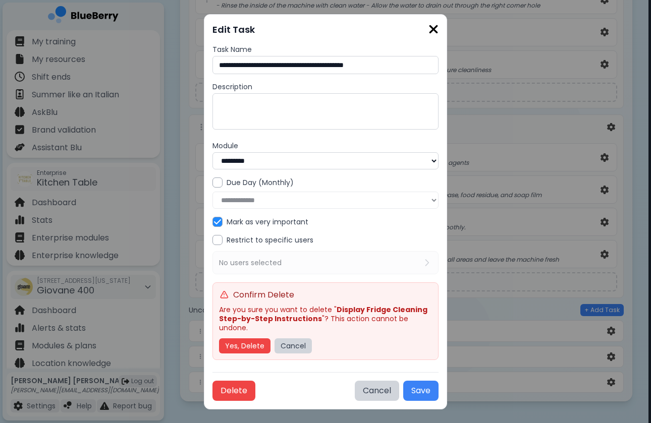
click at [253, 339] on button "Yes, Delete" at bounding box center [244, 346] width 51 height 15
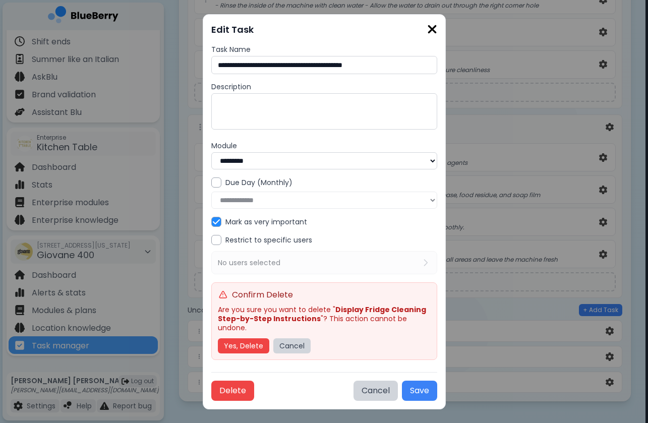
scroll to position [3306, 0]
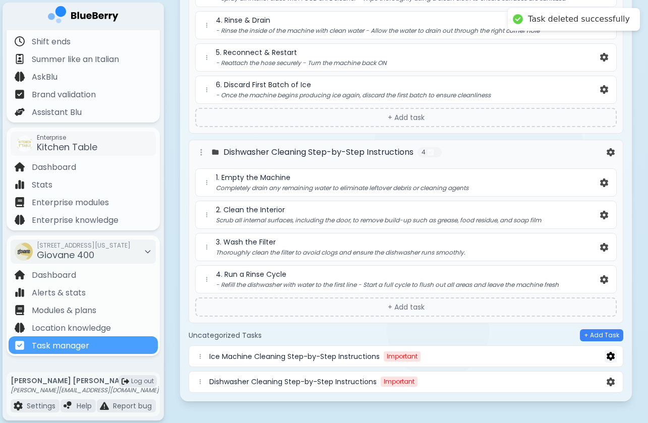
click at [607, 352] on img at bounding box center [611, 356] width 8 height 9
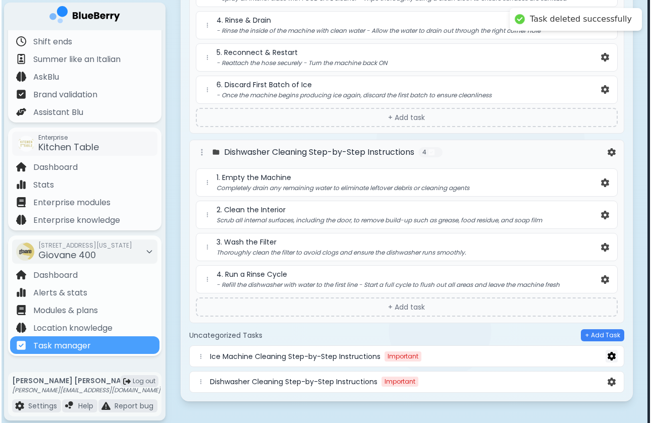
scroll to position [0, 0]
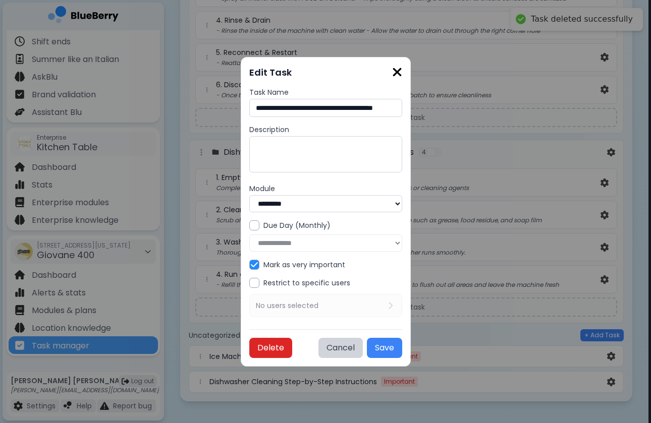
click at [262, 343] on button "Delete" at bounding box center [270, 348] width 43 height 20
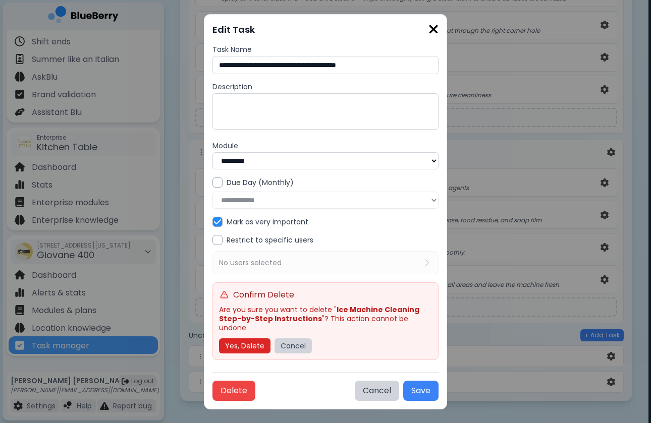
click at [249, 340] on button "Yes, Delete" at bounding box center [244, 346] width 51 height 15
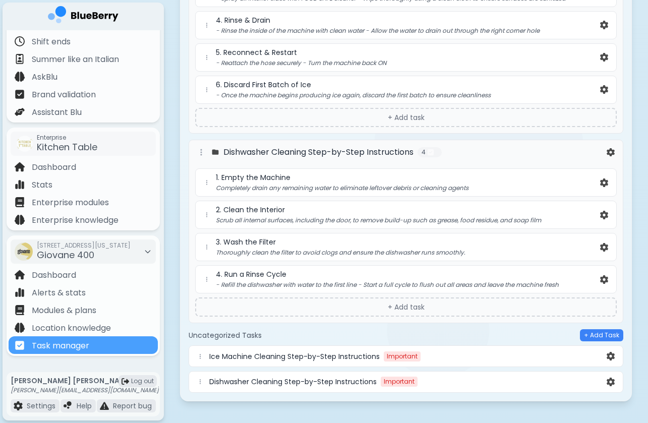
scroll to position [3281, 0]
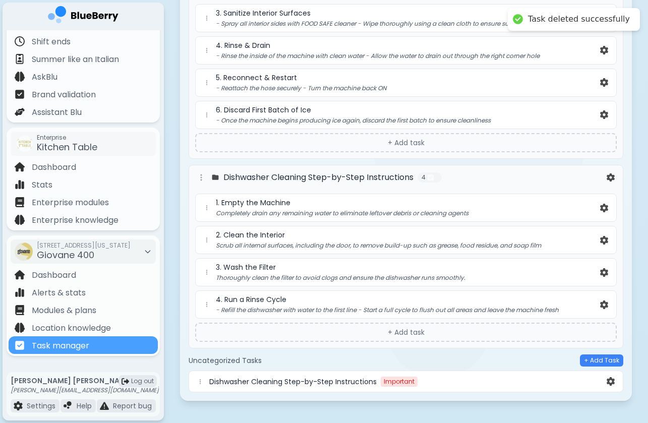
click at [604, 377] on div "Dishwasher Cleaning Step-by-Step Instructions Important" at bounding box center [407, 382] width 396 height 10
click at [605, 375] on button at bounding box center [611, 381] width 12 height 13
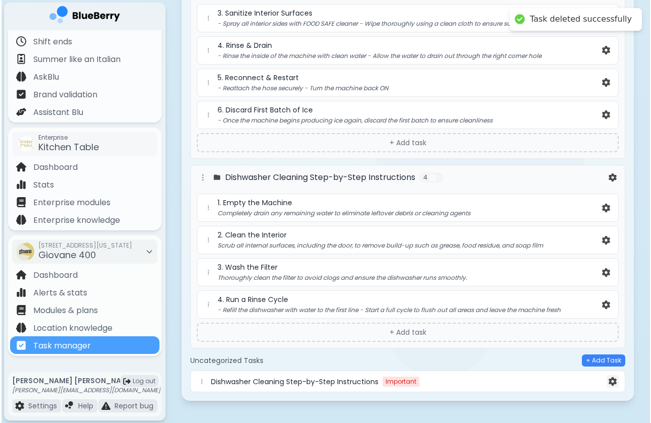
scroll to position [0, 0]
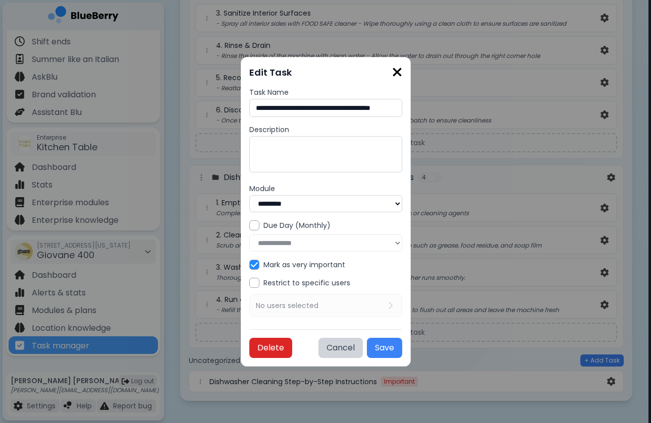
click at [258, 352] on button "Delete" at bounding box center [270, 348] width 43 height 20
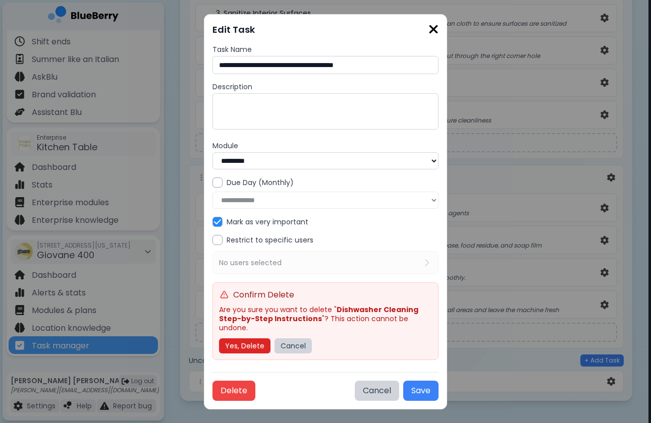
click at [255, 339] on button "Yes, Delete" at bounding box center [244, 346] width 51 height 15
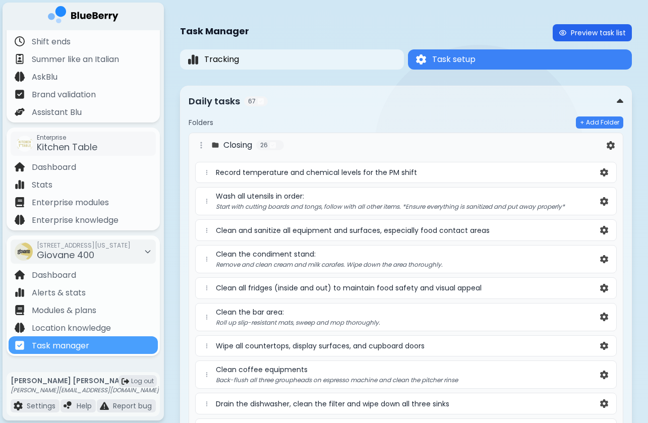
scroll to position [-1, 0]
click at [596, 39] on button "Preview task list" at bounding box center [592, 32] width 79 height 17
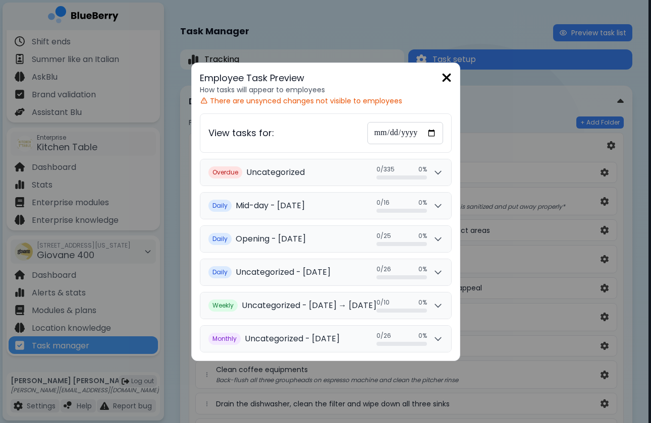
click at [432, 141] on input "**********" at bounding box center [405, 133] width 76 height 22
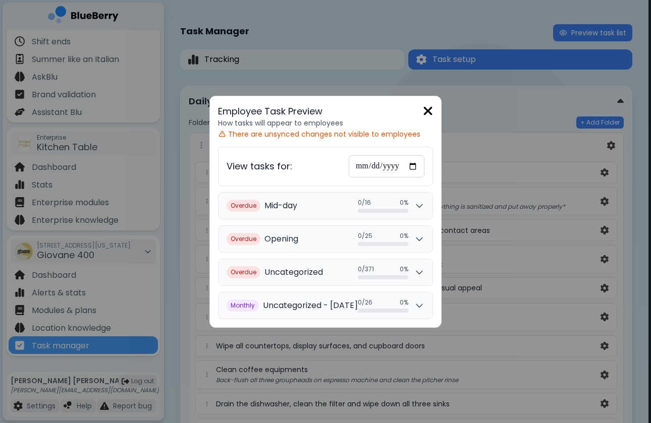
click at [433, 113] on img at bounding box center [428, 111] width 10 height 14
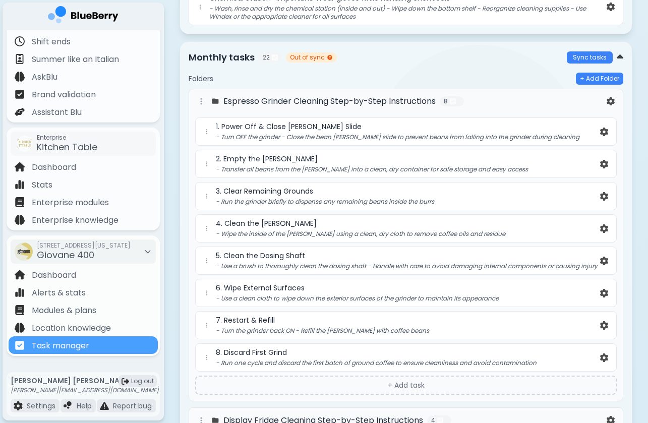
scroll to position [2598, 0]
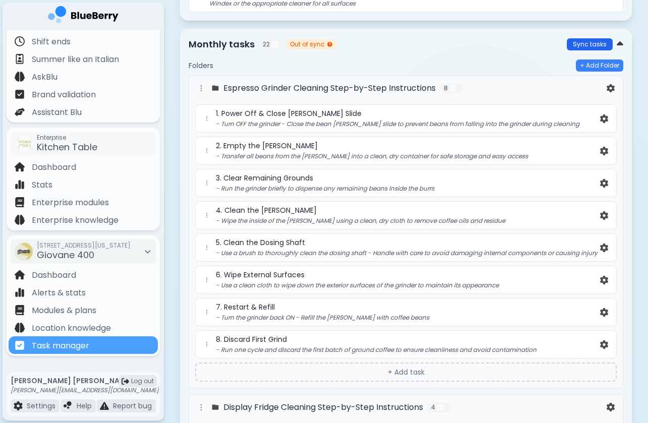
click at [595, 49] on button "Sync tasks" at bounding box center [590, 44] width 46 height 12
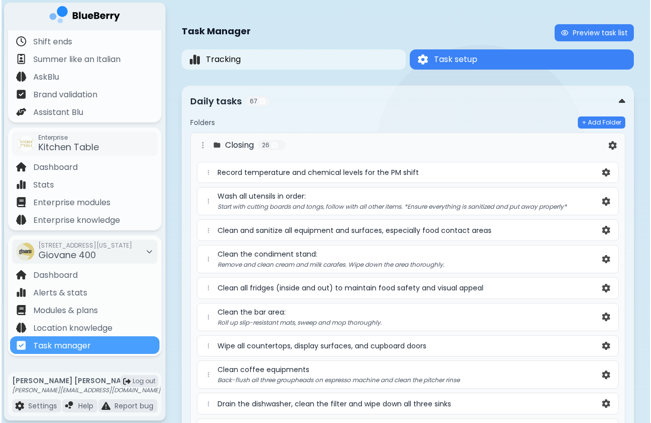
scroll to position [0, 0]
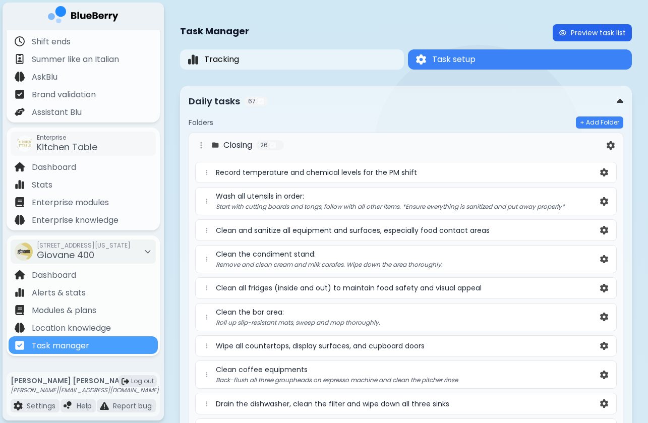
click at [587, 32] on button "Preview task list" at bounding box center [592, 32] width 79 height 17
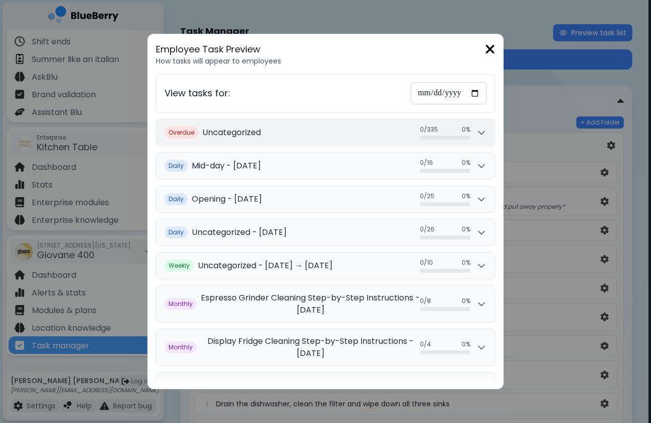
click at [276, 135] on button "Overdue Uncategorized 0 / 335 0 / 335 0 %" at bounding box center [325, 133] width 338 height 26
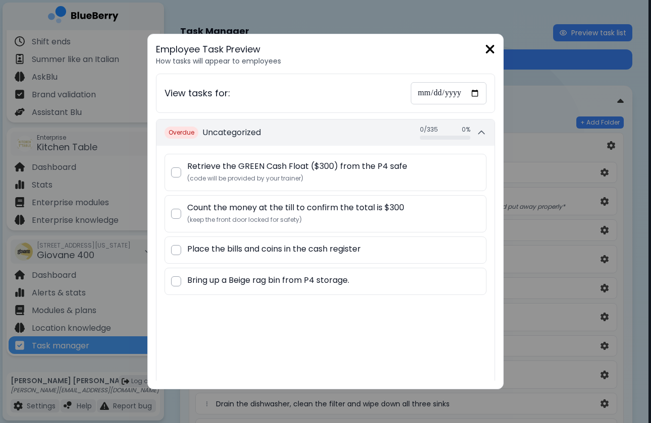
click at [302, 135] on button "Overdue Uncategorized 0 / 335 0 / 335 0 %" at bounding box center [325, 133] width 338 height 26
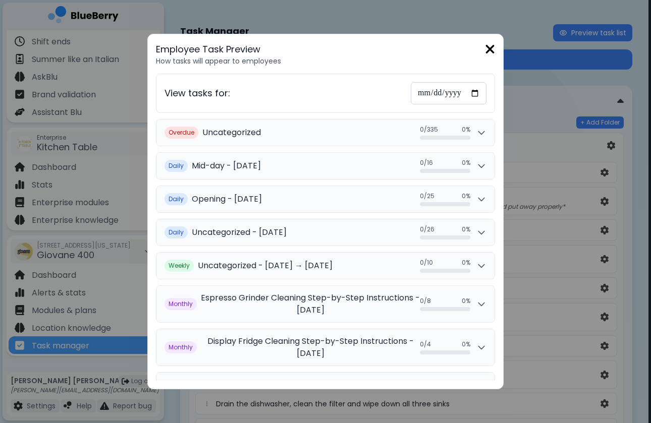
click at [424, 102] on input "**********" at bounding box center [449, 93] width 76 height 22
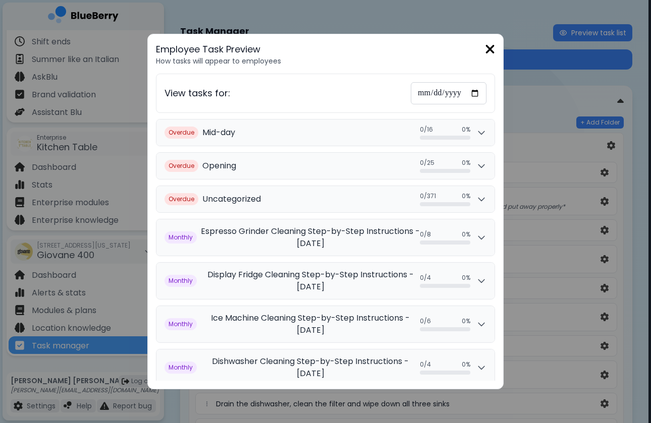
click at [490, 49] on img at bounding box center [490, 49] width 10 height 14
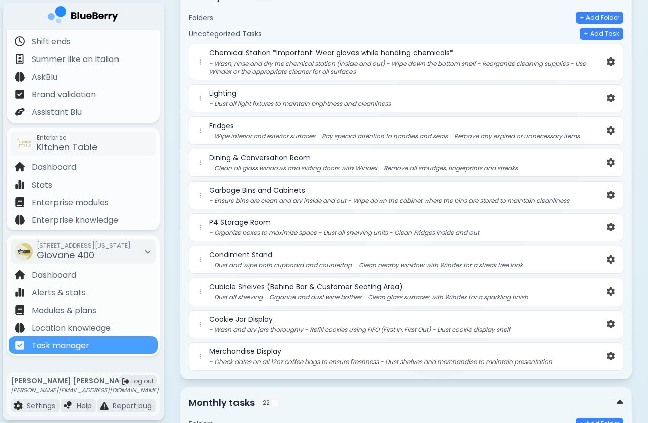
scroll to position [2132, 0]
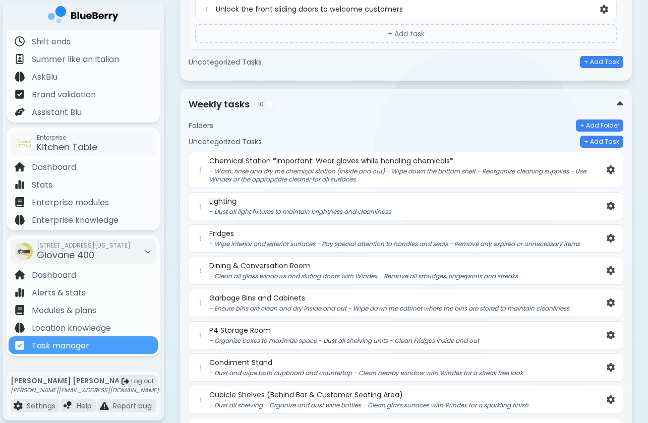
click at [240, 138] on h5 "Uncategorized Tasks" at bounding box center [225, 141] width 73 height 9
click at [232, 171] on p "- Wash, rinse and dry the chemical station (inside and out) - Wipe down the bot…" at bounding box center [407, 176] width 396 height 16
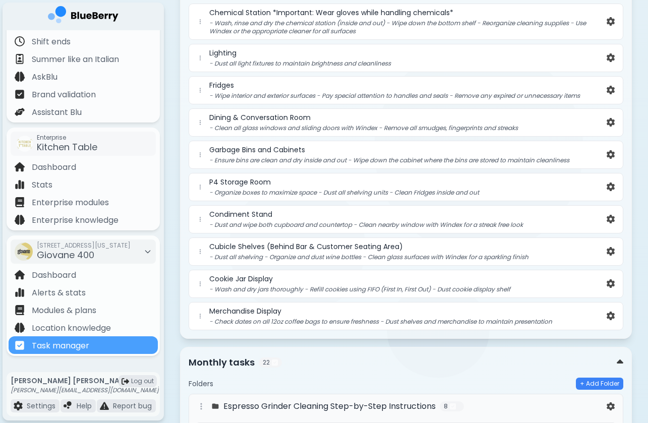
scroll to position [2222, 0]
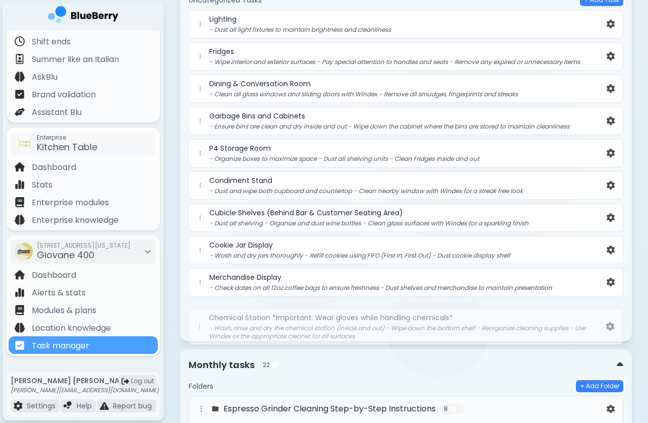
drag, startPoint x: 199, startPoint y: 81, endPoint x: 197, endPoint y: 330, distance: 249.3
click at [197, 330] on div "Weekly tasks 10 Folders + Add Folder Uncategorized Tasks + Add Task Chemical St…" at bounding box center [406, 144] width 452 height 395
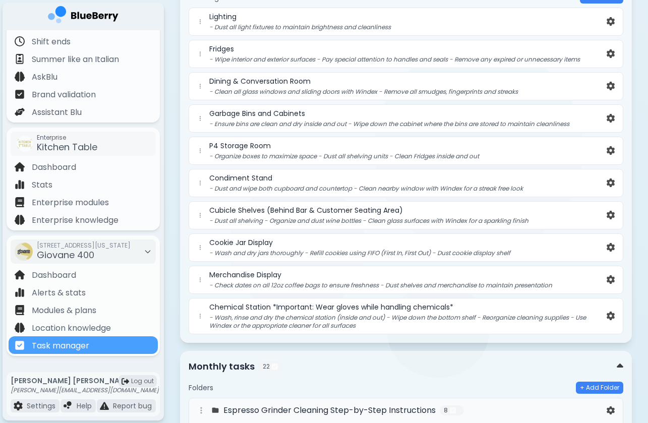
click at [364, 282] on p "- Check dates on all 12oz coffee bags to ensure freshness - Dust shelves and me…" at bounding box center [407, 286] width 396 height 8
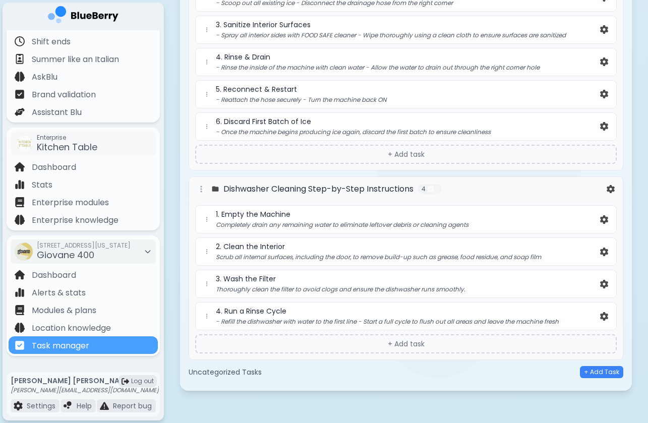
scroll to position [3278, 0]
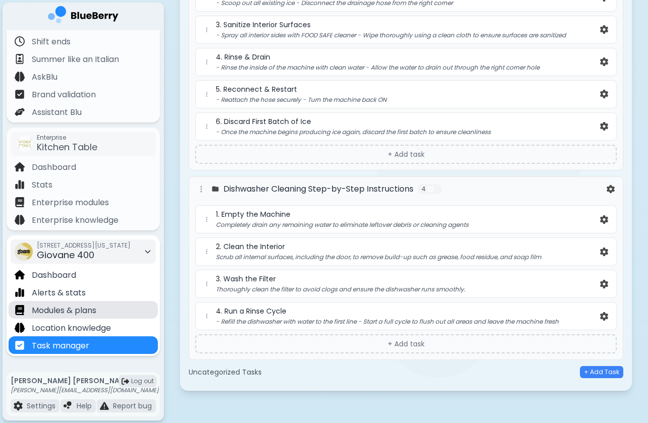
click at [107, 316] on div "Modules & plans" at bounding box center [83, 310] width 149 height 18
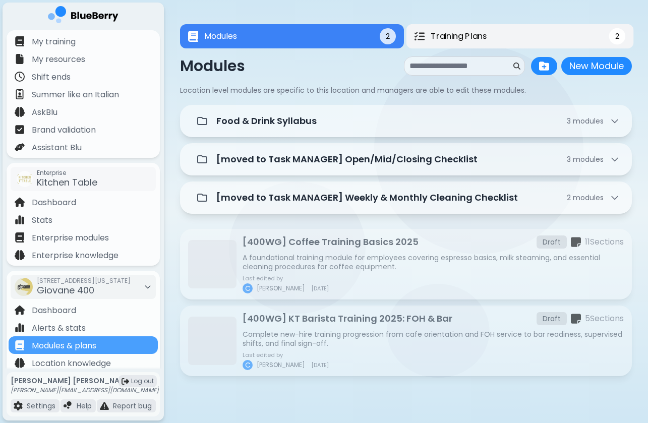
click at [471, 35] on span "Training Plans" at bounding box center [459, 36] width 56 height 12
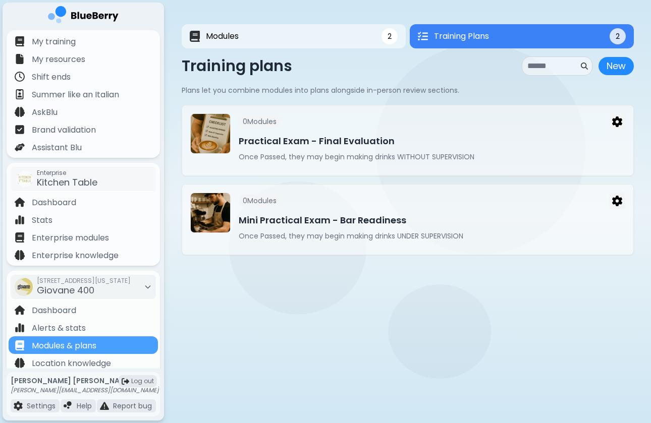
click at [337, 276] on div "Modules 2 Training Plans 2 2 Training Plans 2 Modules New Module New Module Loc…" at bounding box center [408, 140] width 452 height 280
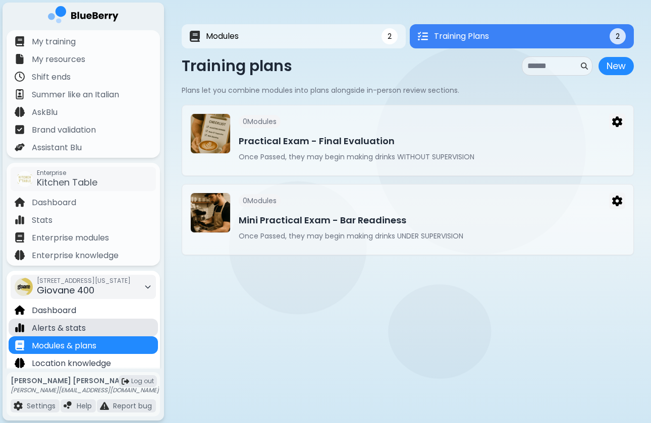
click at [101, 333] on div "Alerts & stats" at bounding box center [83, 328] width 149 height 18
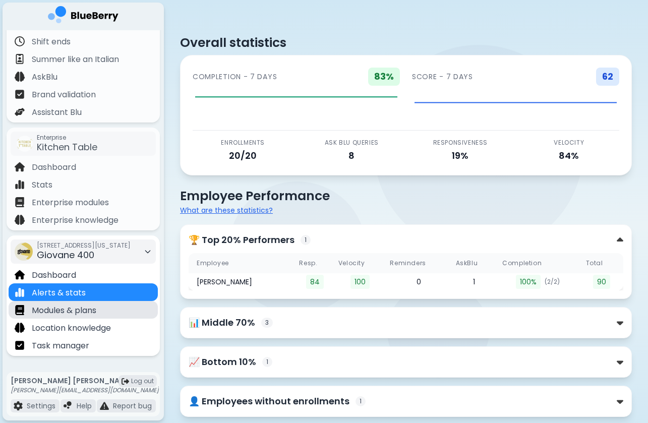
scroll to position [35, 0]
click at [101, 304] on div "Modules & plans" at bounding box center [83, 310] width 149 height 18
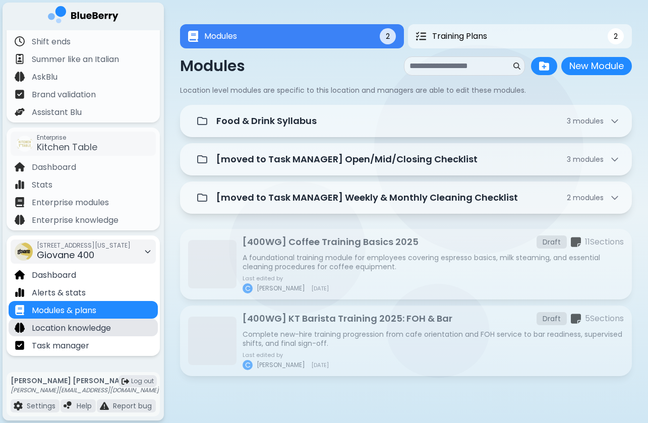
click at [124, 326] on div "Location knowledge" at bounding box center [83, 328] width 149 height 18
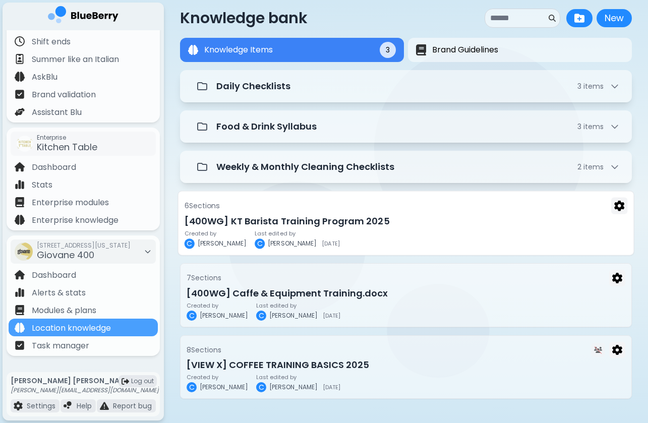
scroll to position [16, 0]
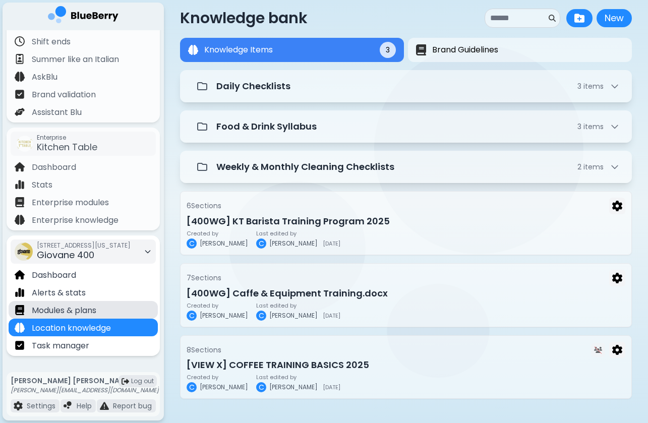
click at [76, 309] on p "Modules & plans" at bounding box center [64, 311] width 65 height 12
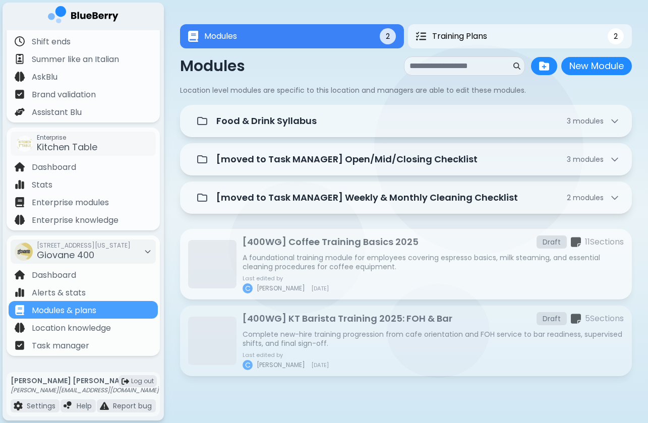
click at [356, 250] on div "[400WG] Coffee Training Basics 2025 Draft 11 Section s A foundational training …" at bounding box center [433, 264] width 381 height 59
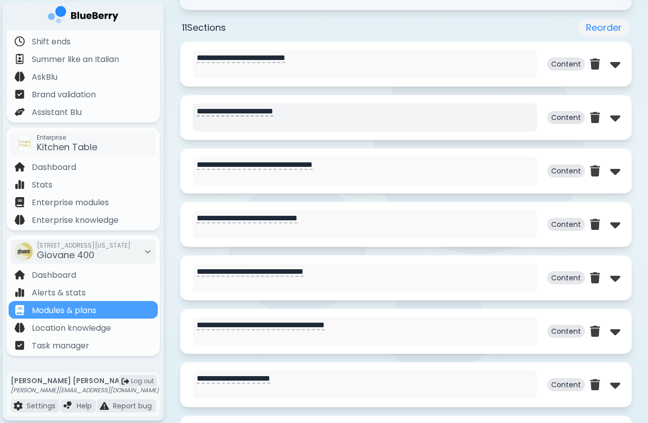
scroll to position [495, 0]
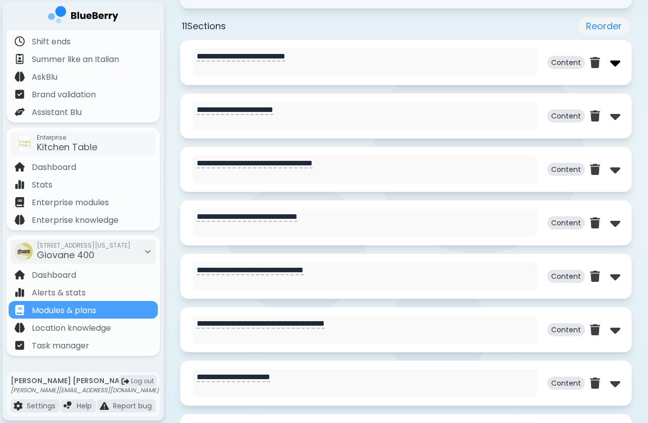
click at [617, 62] on img at bounding box center [616, 62] width 10 height 16
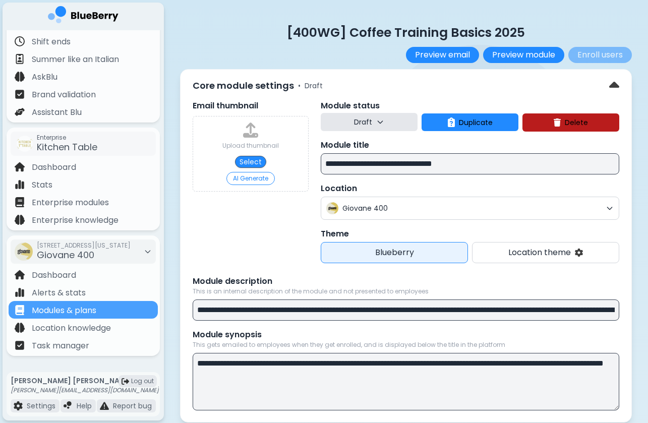
scroll to position [0, 0]
click at [365, 163] on input "**********" at bounding box center [470, 163] width 299 height 21
drag, startPoint x: 444, startPoint y: 162, endPoint x: 474, endPoint y: 163, distance: 29.8
click at [474, 163] on input "**********" at bounding box center [470, 163] width 299 height 21
click at [457, 333] on p "Module synopsis" at bounding box center [406, 335] width 427 height 12
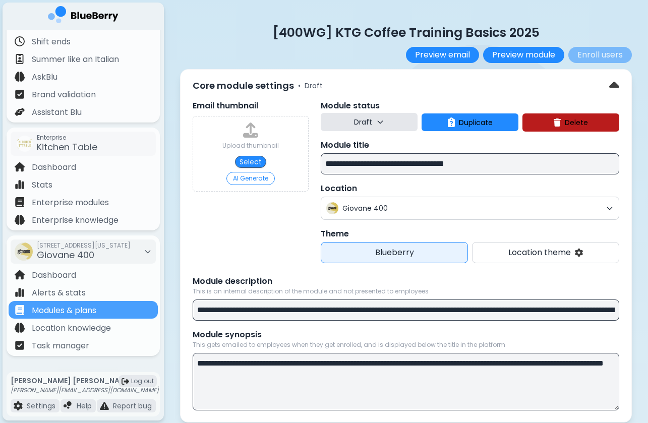
drag, startPoint x: 363, startPoint y: 162, endPoint x: 378, endPoint y: 163, distance: 15.2
click at [378, 163] on input "**********" at bounding box center [470, 163] width 299 height 21
type input "**********"
click at [402, 215] on div "Giovane 400" at bounding box center [470, 208] width 299 height 23
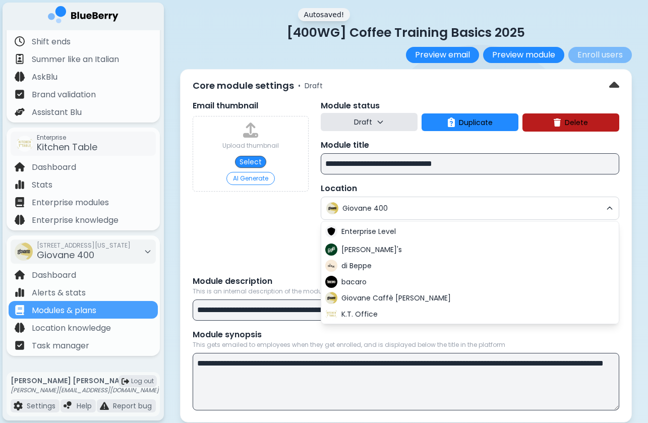
click at [416, 186] on p "Location" at bounding box center [470, 189] width 299 height 12
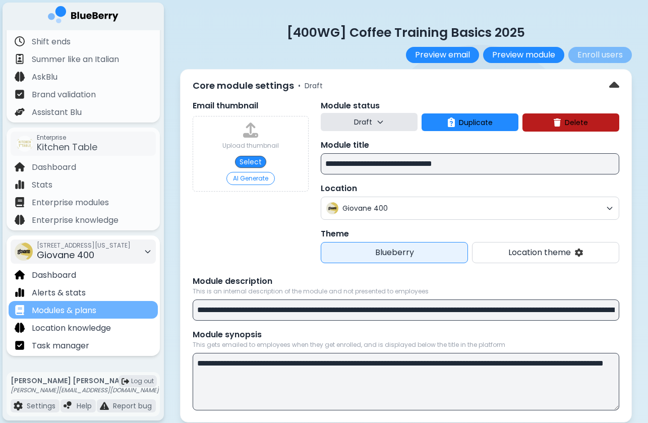
click at [106, 311] on div "Modules & plans" at bounding box center [83, 310] width 149 height 18
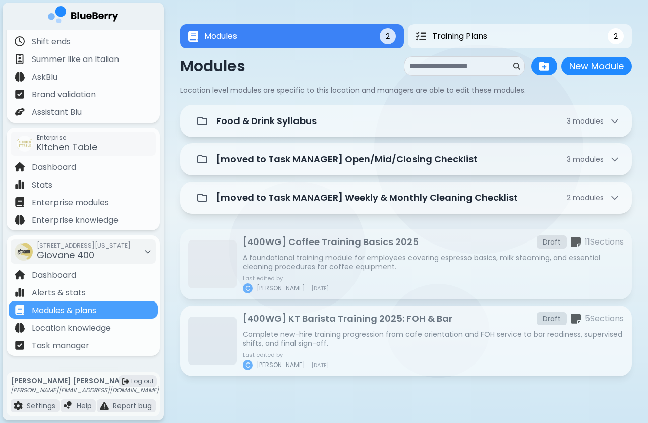
click at [327, 317] on p "[400WG] KT Barista Training 2025: FOH & Bar" at bounding box center [348, 319] width 210 height 14
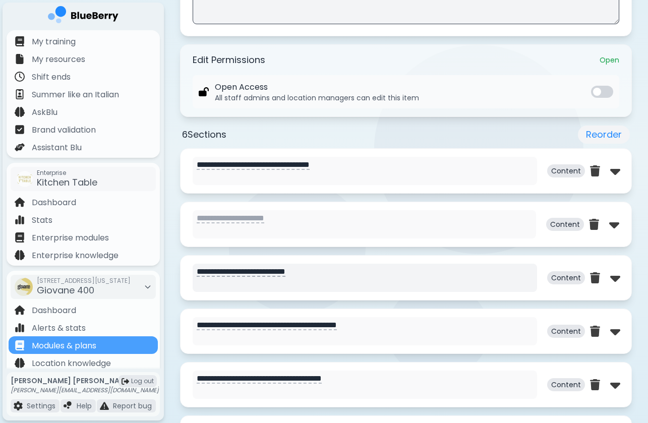
scroll to position [396, 0]
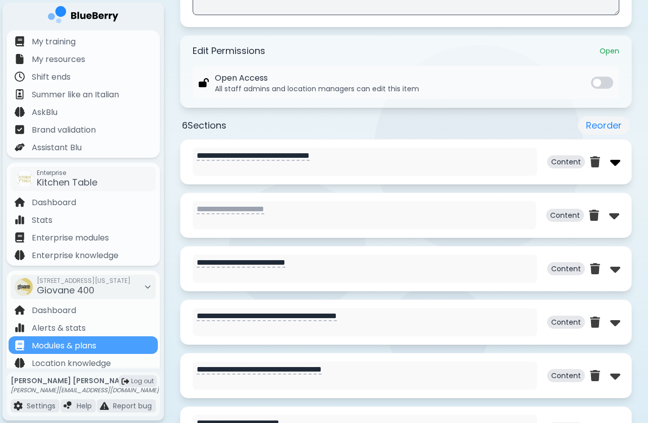
click at [617, 161] on img at bounding box center [616, 162] width 10 height 16
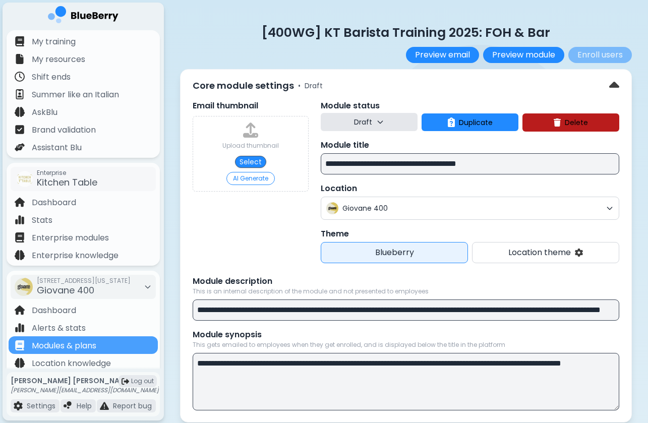
scroll to position [0, 0]
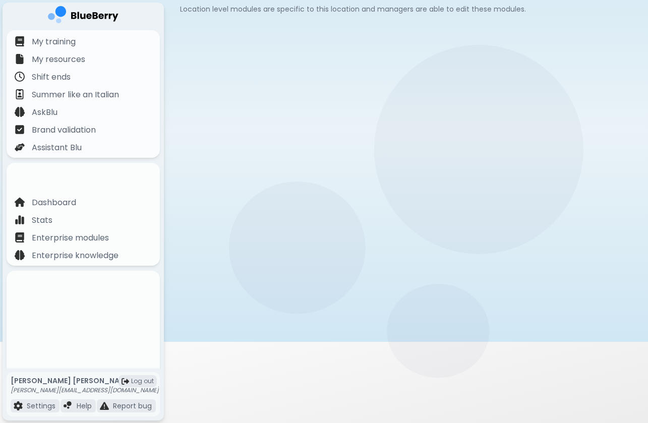
scroll to position [106, 0]
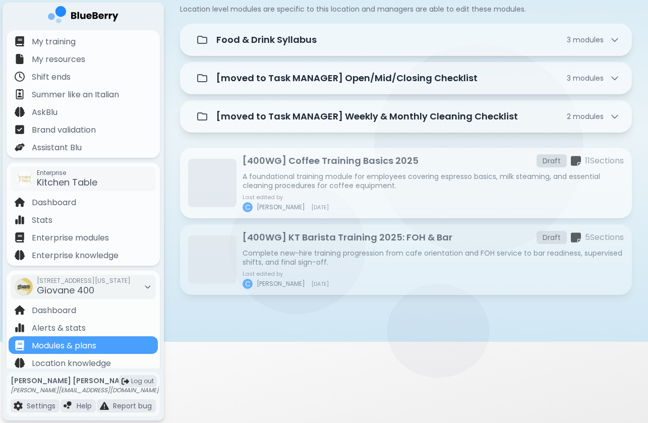
click at [375, 154] on div "[400WG] Coffee Training Basics 2025 Draft 11 Section s A foundational training …" at bounding box center [433, 183] width 381 height 59
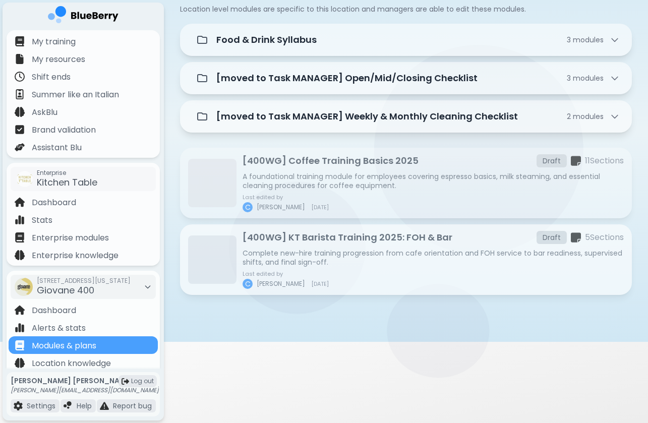
scroll to position [82, 0]
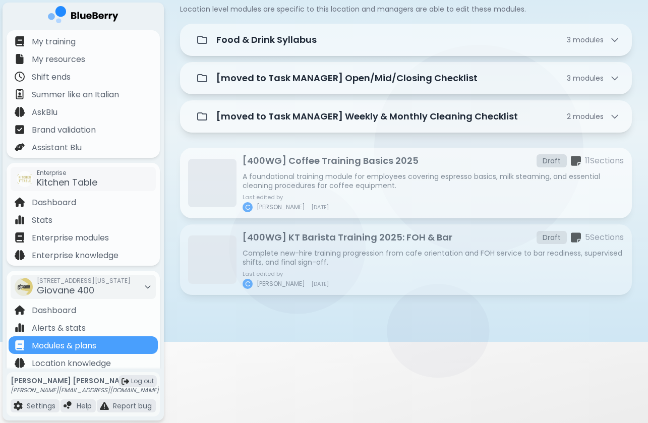
click at [399, 189] on p "A foundational training module for employees covering espresso basics, milk ste…" at bounding box center [433, 181] width 381 height 18
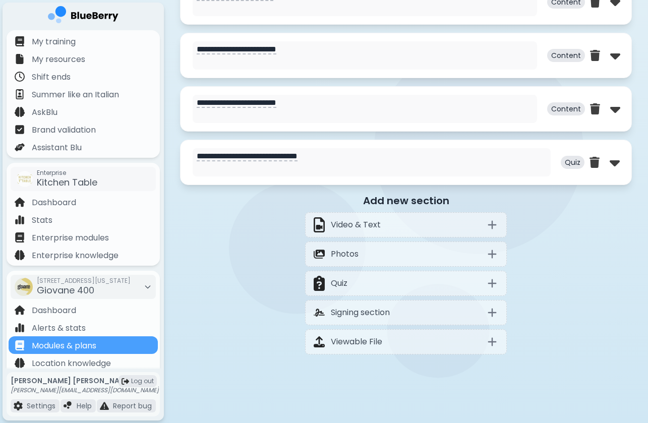
scroll to position [931, 0]
click at [615, 163] on img at bounding box center [615, 162] width 10 height 16
select select "**"
select select "*"
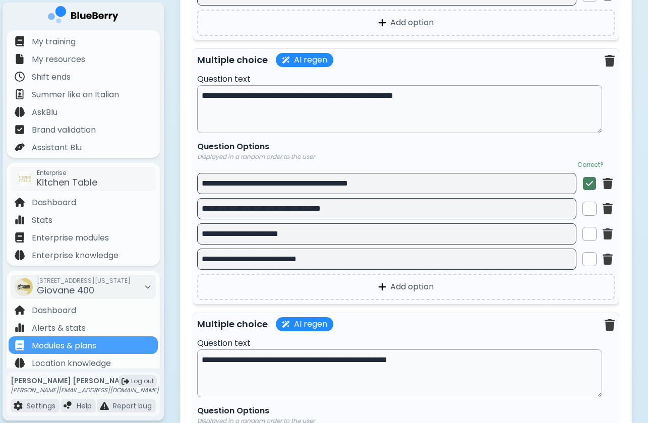
scroll to position [2864, 0]
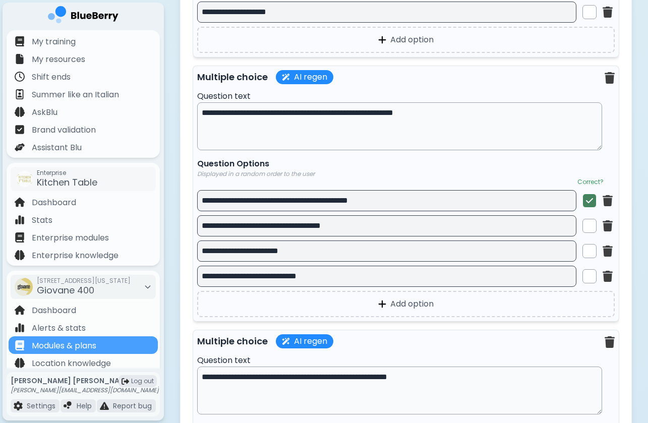
scroll to position [82, 0]
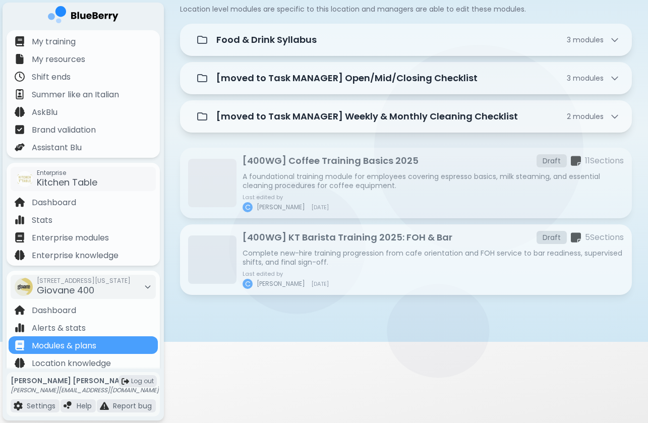
click at [363, 252] on p "Complete new-hire training progression from cafe orientation and FOH service to…" at bounding box center [433, 258] width 381 height 18
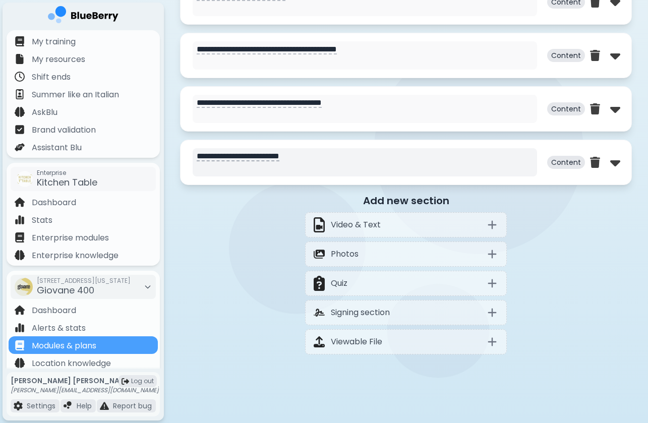
scroll to position [663, 0]
click at [611, 165] on img at bounding box center [616, 162] width 10 height 16
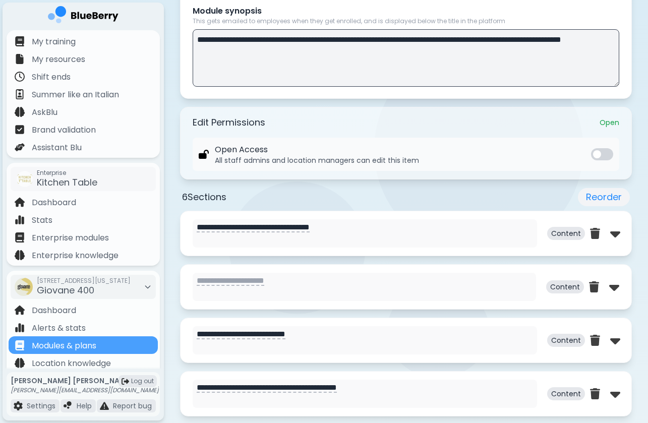
scroll to position [358, 0]
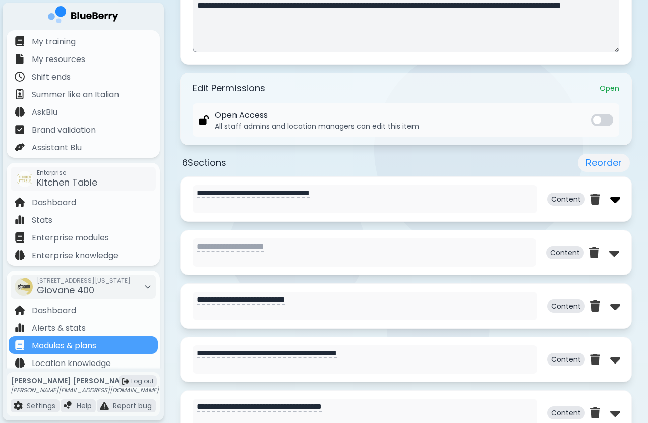
click at [612, 201] on img at bounding box center [616, 199] width 10 height 16
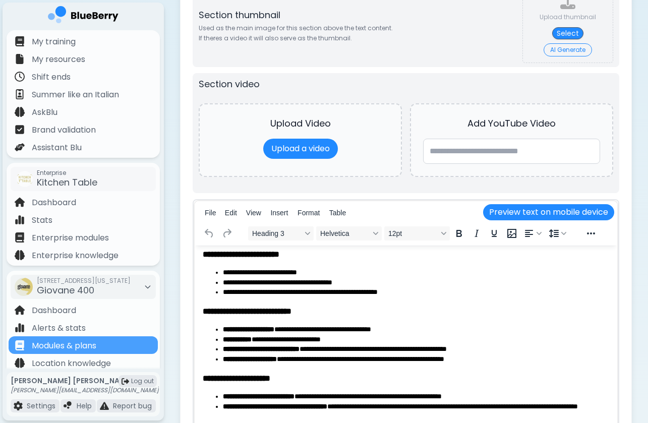
scroll to position [82, 0]
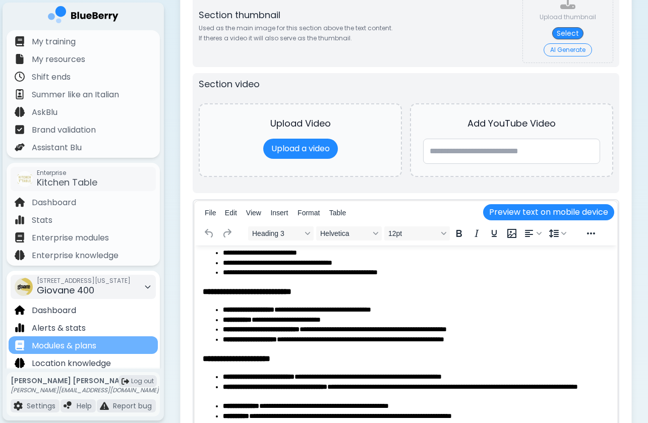
click at [114, 342] on div "Modules & plans" at bounding box center [83, 346] width 149 height 18
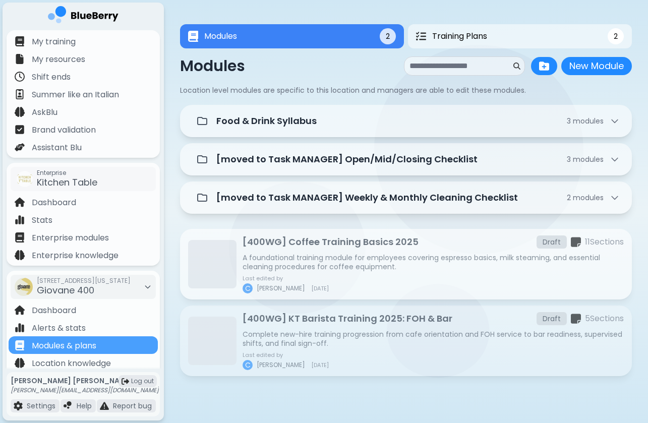
click at [342, 256] on p "A foundational training module for employees covering espresso basics, milk ste…" at bounding box center [433, 262] width 381 height 18
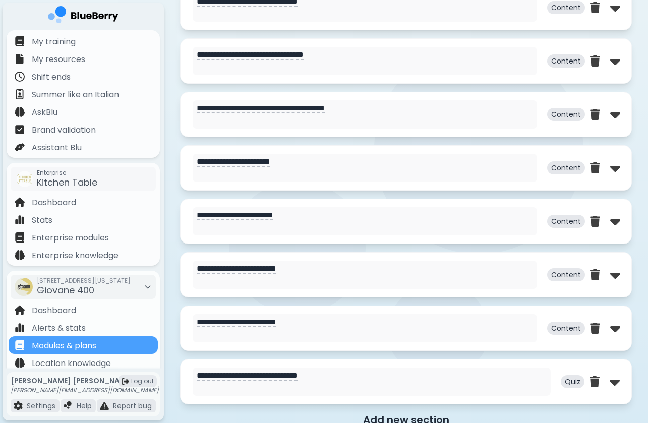
scroll to position [736, 0]
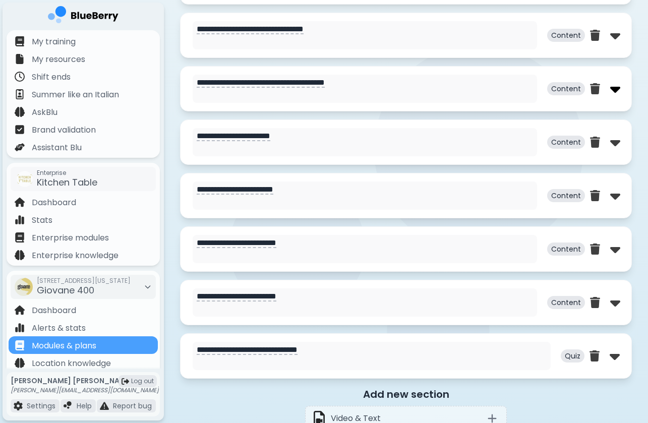
click at [614, 89] on img at bounding box center [616, 89] width 10 height 16
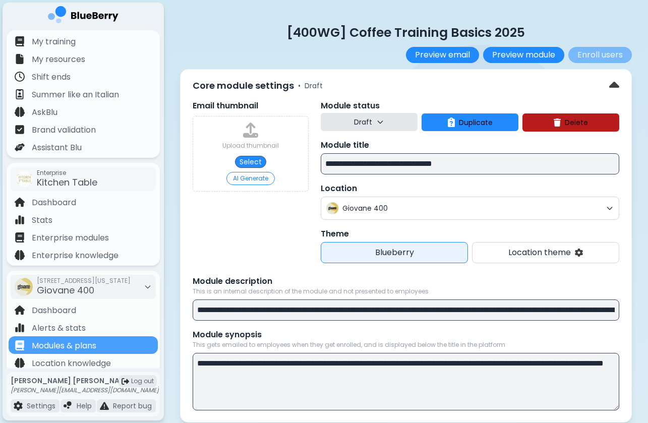
scroll to position [0, 0]
click at [410, 157] on input "**********" at bounding box center [470, 163] width 299 height 21
drag, startPoint x: 428, startPoint y: 165, endPoint x: 394, endPoint y: 164, distance: 34.3
click at [394, 165] on input "**********" at bounding box center [470, 163] width 299 height 21
click at [470, 166] on input "**********" at bounding box center [470, 163] width 299 height 21
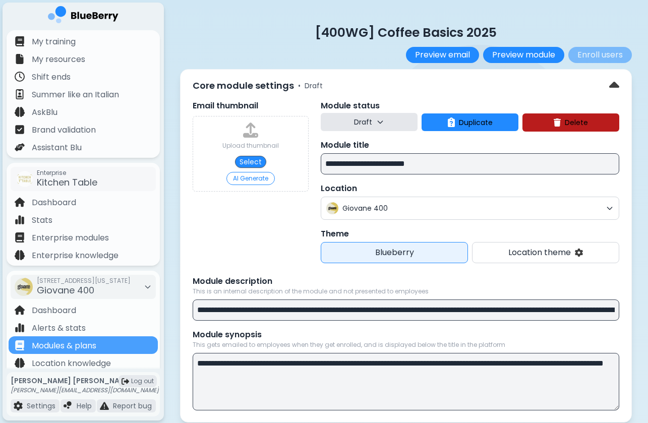
type input "**********"
click at [262, 225] on div "Email thumbnail Upload thumbnail Select AI Generate" at bounding box center [251, 181] width 116 height 163
click at [99, 352] on div "Modules & plans" at bounding box center [83, 346] width 149 height 18
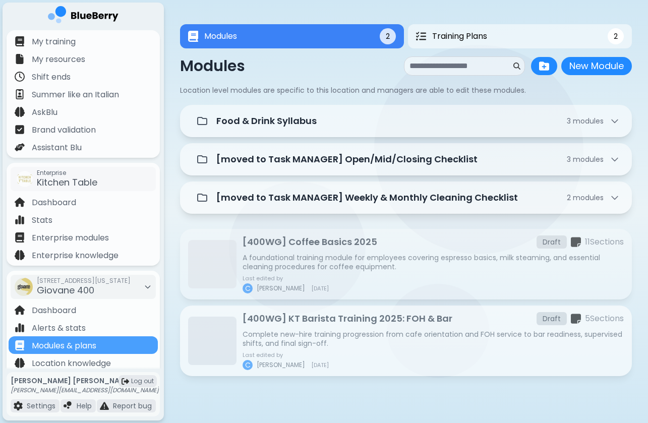
scroll to position [1, 0]
click at [316, 329] on div "[400WG] KT Barista Training 2025: FOH & Bar Draft 5 Section s Complete new-hire…" at bounding box center [433, 340] width 381 height 59
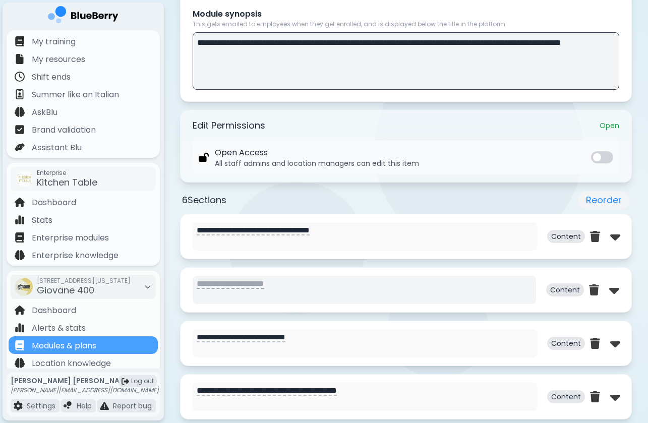
scroll to position [335, 0]
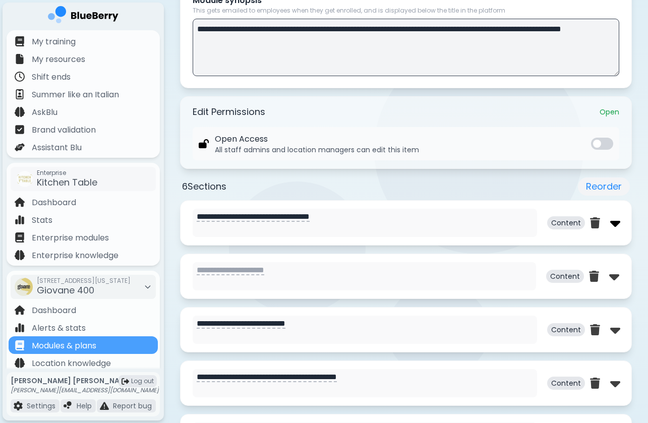
click at [615, 226] on img at bounding box center [616, 223] width 10 height 16
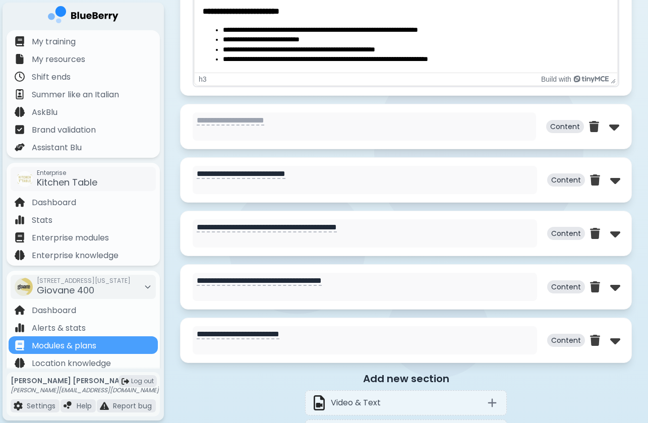
scroll to position [1121, 0]
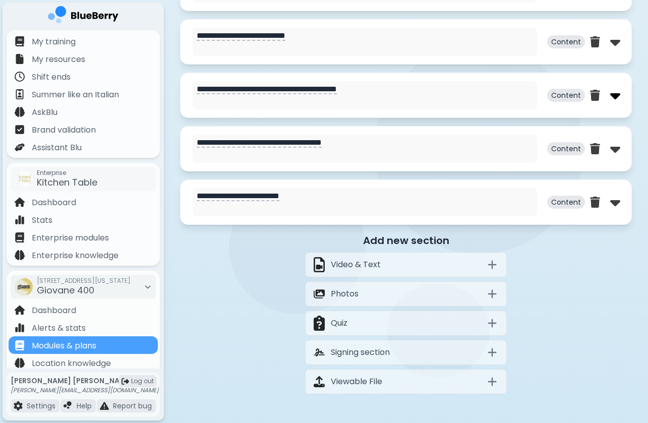
click at [616, 99] on img at bounding box center [616, 95] width 10 height 16
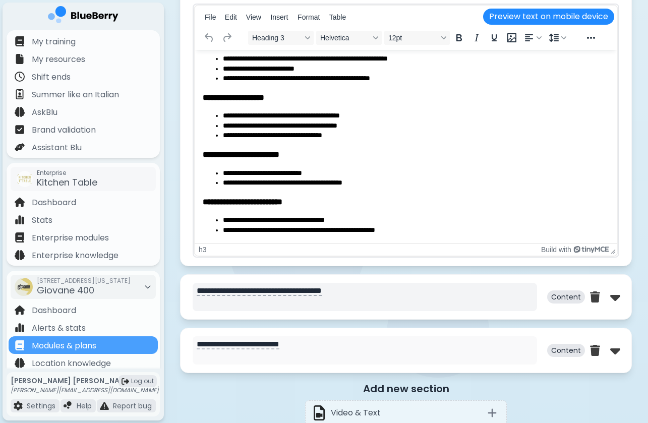
scroll to position [81, 0]
click at [617, 355] on img at bounding box center [616, 351] width 10 height 16
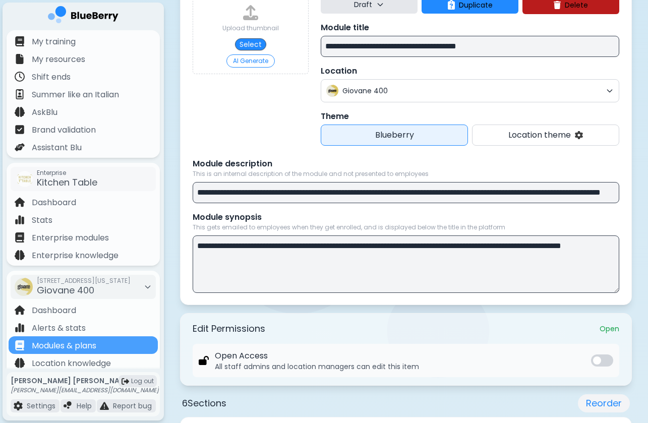
scroll to position [0, 0]
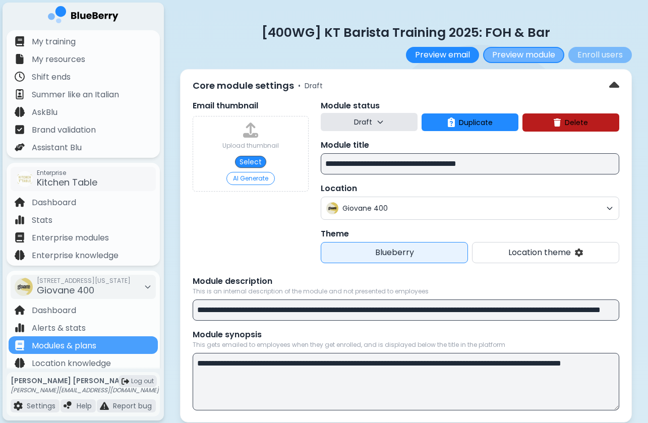
click at [540, 51] on button "Preview module" at bounding box center [523, 55] width 81 height 16
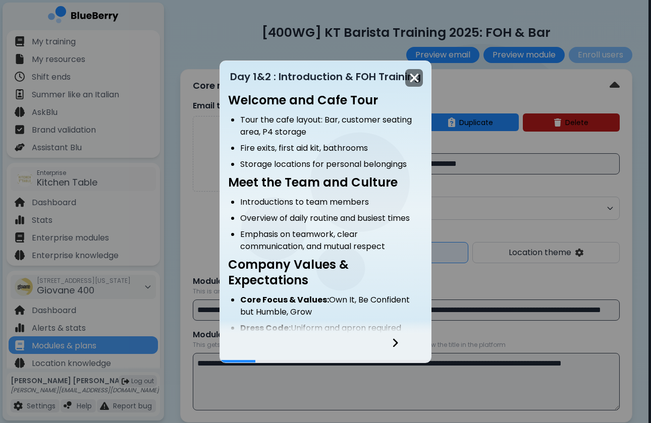
click at [419, 73] on img at bounding box center [414, 78] width 10 height 14
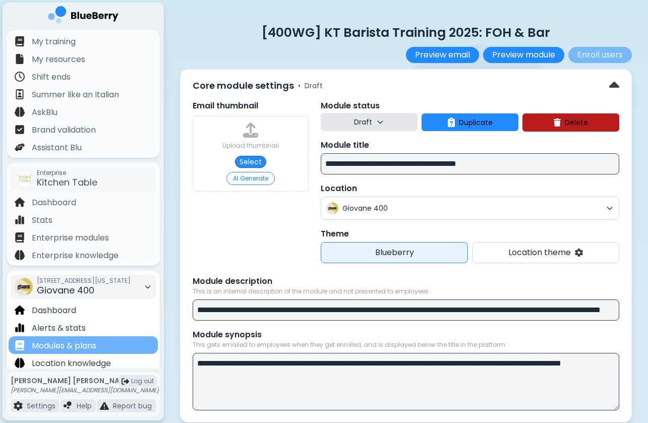
click at [133, 338] on div "Modules & plans" at bounding box center [83, 346] width 149 height 18
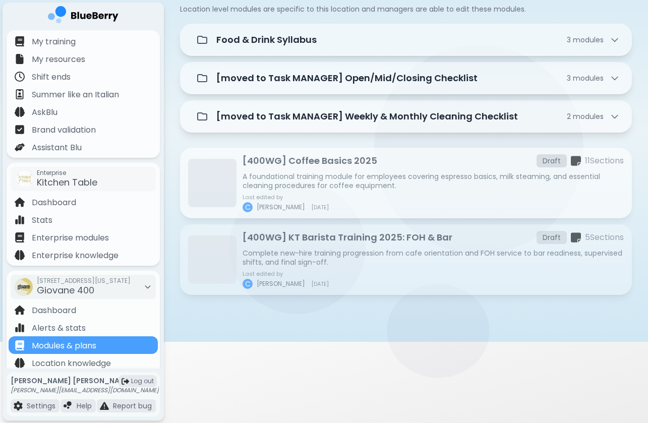
scroll to position [82, 0]
click at [409, 200] on div "Last edited by C Chloe 2025-08-24" at bounding box center [433, 203] width 381 height 18
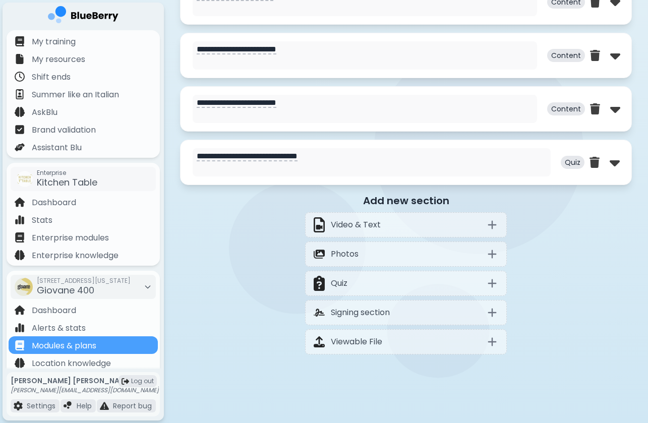
scroll to position [931, 0]
click at [615, 110] on img at bounding box center [616, 109] width 10 height 16
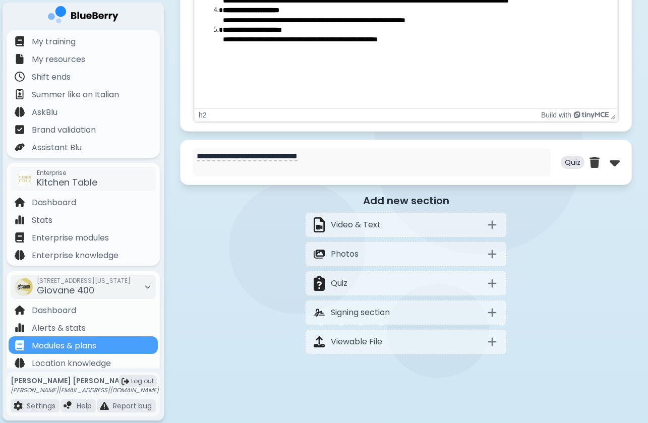
scroll to position [1430, 0]
click at [610, 161] on img at bounding box center [615, 162] width 10 height 16
select select "**"
select select "*"
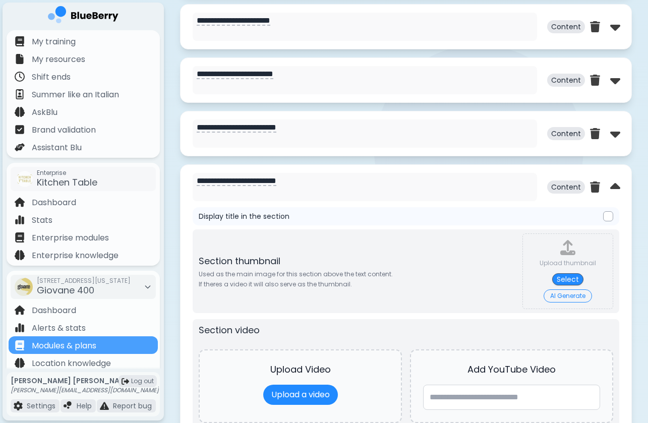
scroll to position [814, 0]
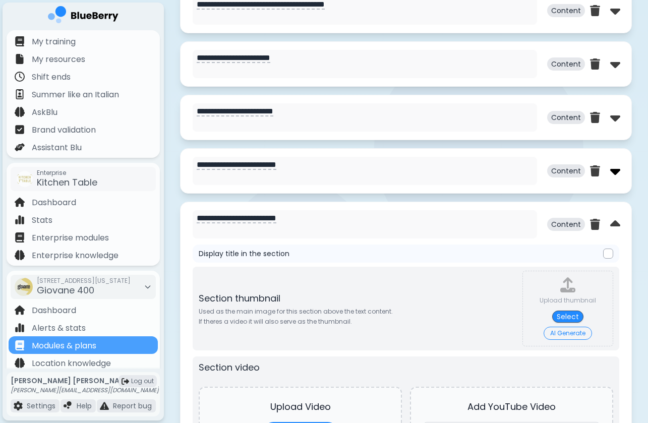
click at [617, 168] on img at bounding box center [616, 171] width 10 height 16
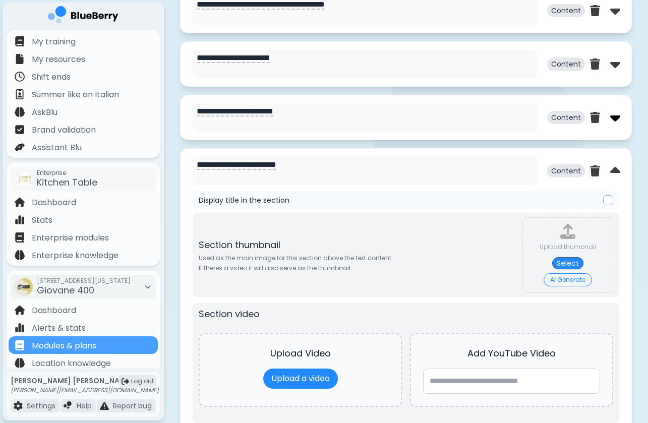
click at [614, 118] on img at bounding box center [616, 117] width 10 height 16
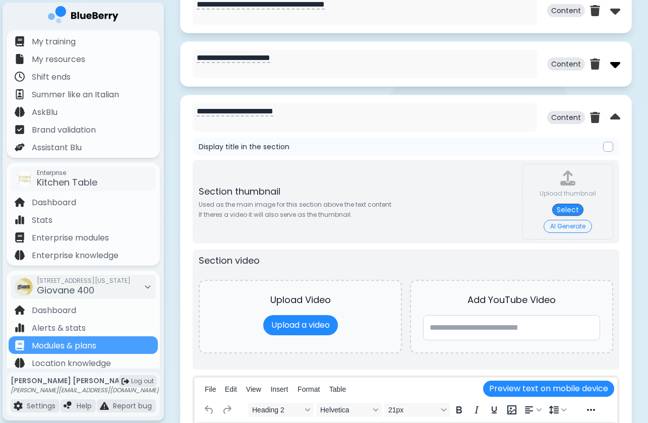
click at [612, 69] on img at bounding box center [616, 64] width 10 height 16
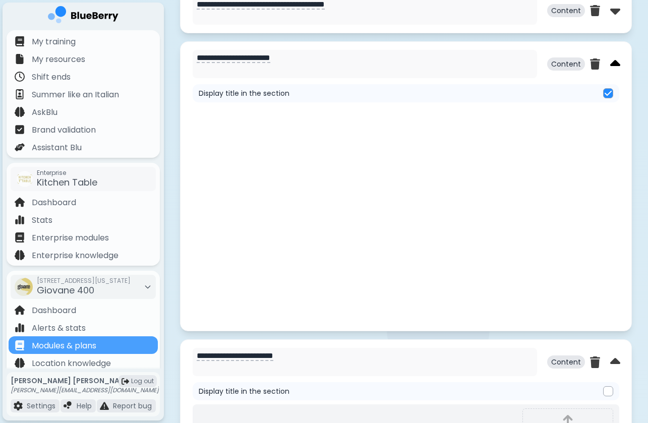
scroll to position [0, 0]
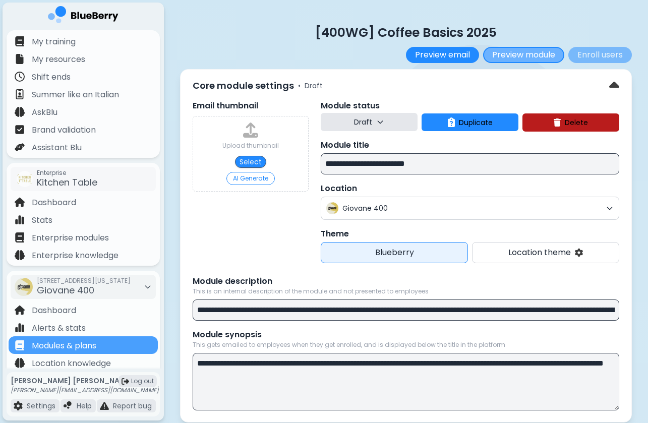
click at [522, 54] on button "Preview module" at bounding box center [523, 55] width 81 height 16
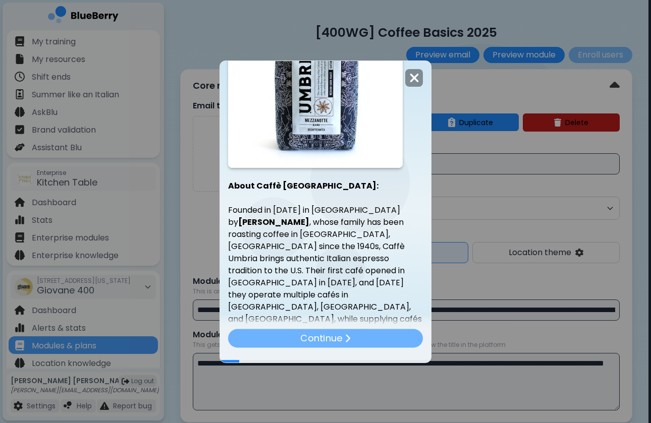
click at [393, 341] on div "Continue" at bounding box center [325, 338] width 195 height 19
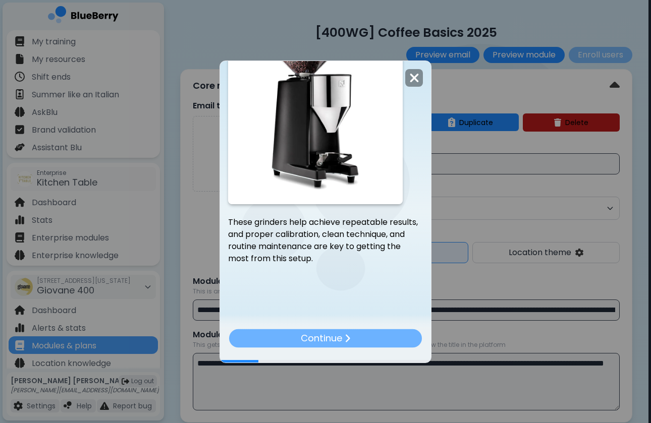
click at [390, 336] on div "Continue" at bounding box center [325, 338] width 193 height 19
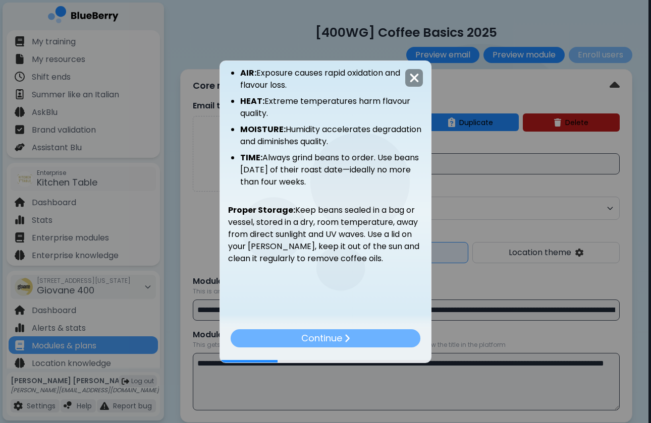
click at [361, 340] on div "Continue" at bounding box center [326, 338] width 190 height 18
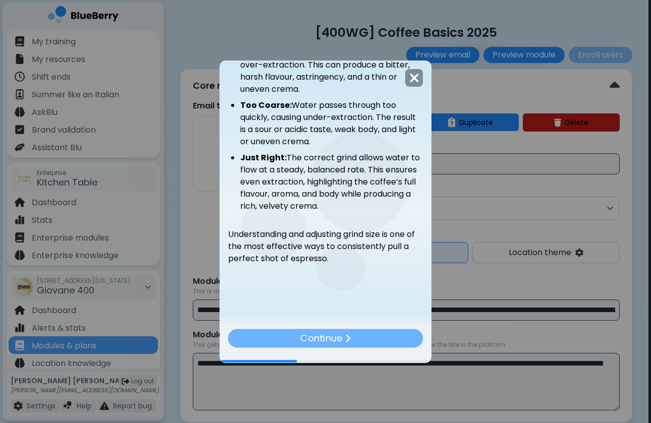
click at [385, 341] on div "Continue" at bounding box center [325, 338] width 195 height 19
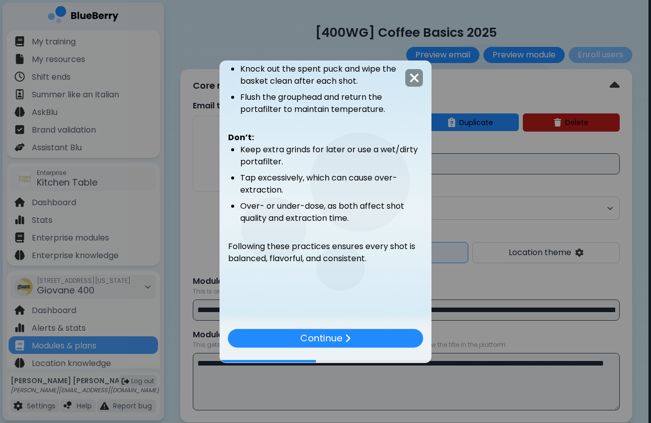
click at [386, 351] on div "Continue" at bounding box center [325, 345] width 211 height 33
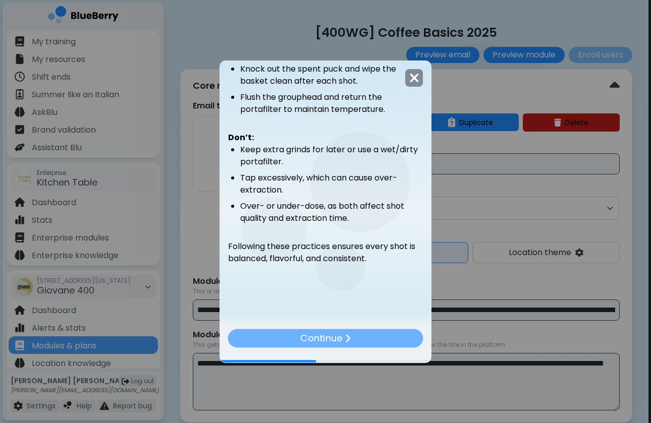
click at [386, 338] on div "Continue" at bounding box center [325, 338] width 195 height 19
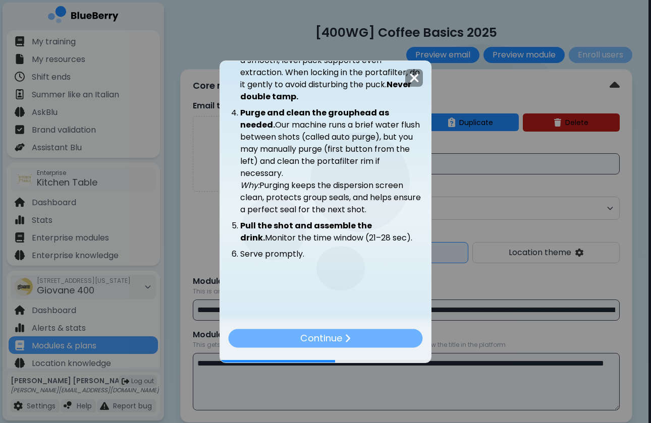
click at [389, 342] on div "Continue" at bounding box center [325, 338] width 194 height 19
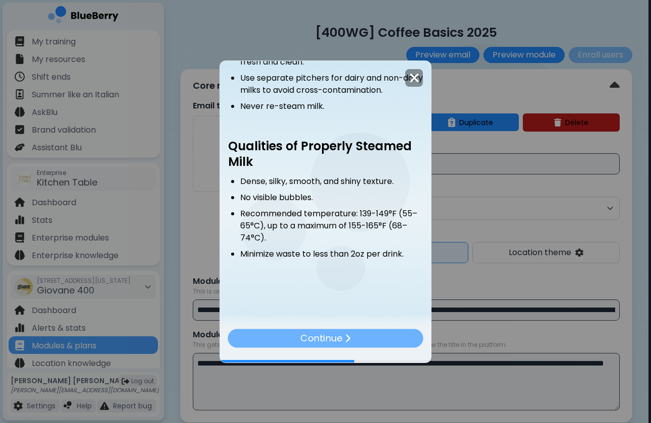
click at [379, 346] on div "Continue" at bounding box center [325, 338] width 195 height 19
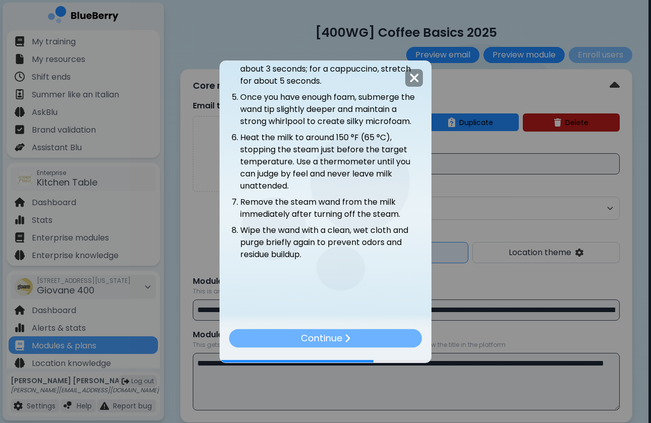
click at [385, 336] on div "Continue" at bounding box center [325, 338] width 193 height 19
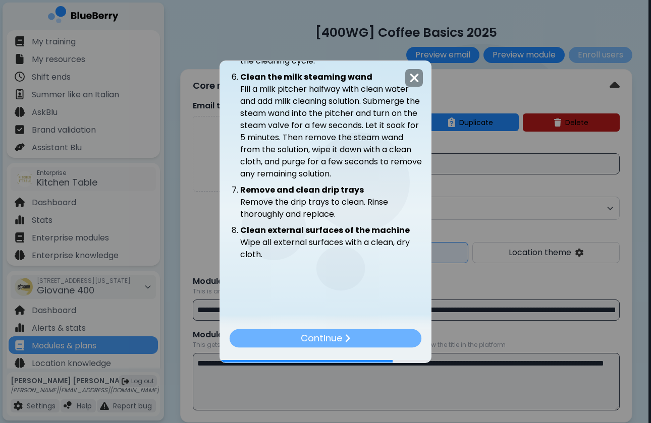
click at [363, 334] on div "Continue" at bounding box center [326, 338] width 192 height 18
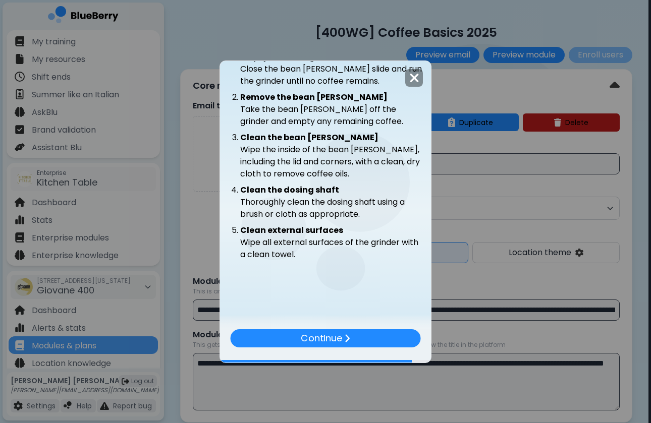
click at [355, 348] on div "Continue" at bounding box center [325, 345] width 211 height 33
click at [355, 341] on div "Continue" at bounding box center [325, 338] width 191 height 18
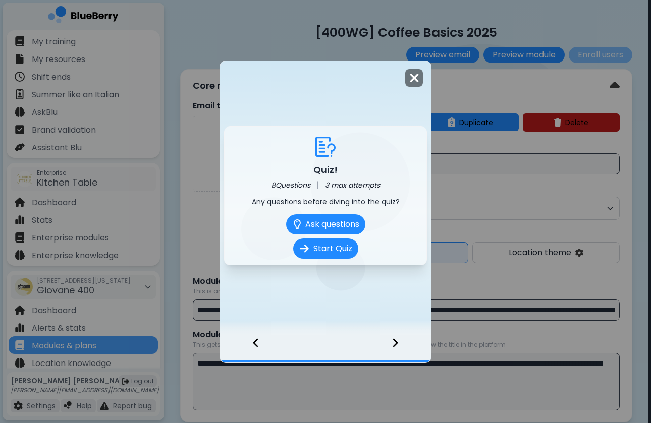
click at [406, 71] on div at bounding box center [414, 78] width 18 height 18
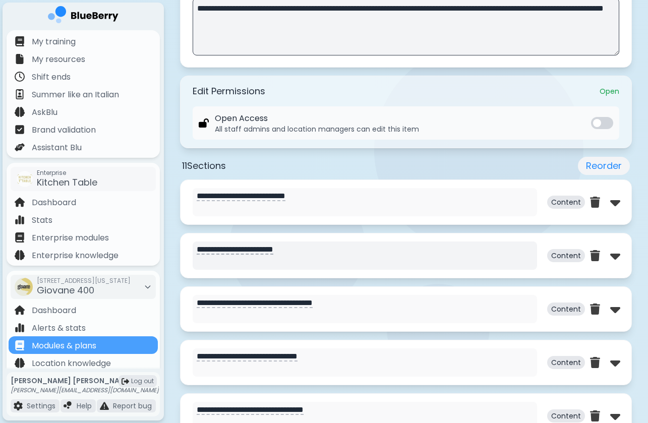
scroll to position [360, 0]
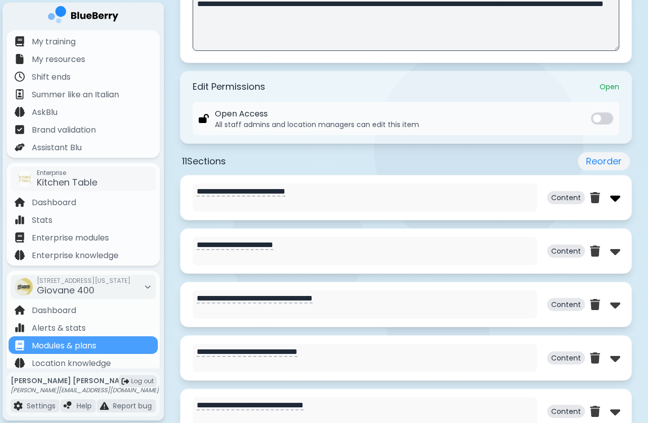
click at [618, 197] on img at bounding box center [616, 198] width 10 height 16
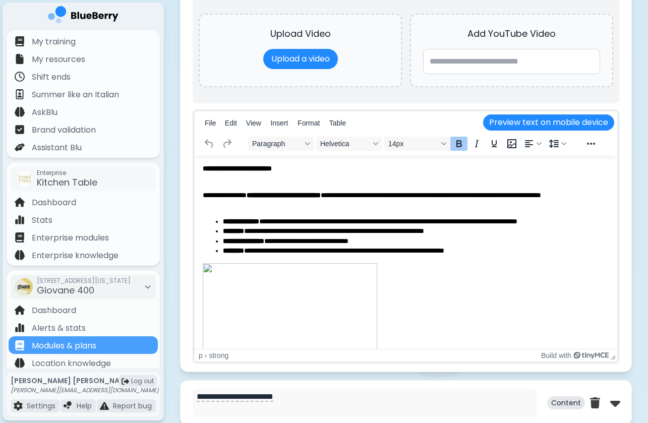
scroll to position [0, 0]
click at [217, 122] on button "File" at bounding box center [210, 123] width 19 height 14
click at [219, 154] on div "Print… ⌘P" at bounding box center [238, 146] width 71 height 16
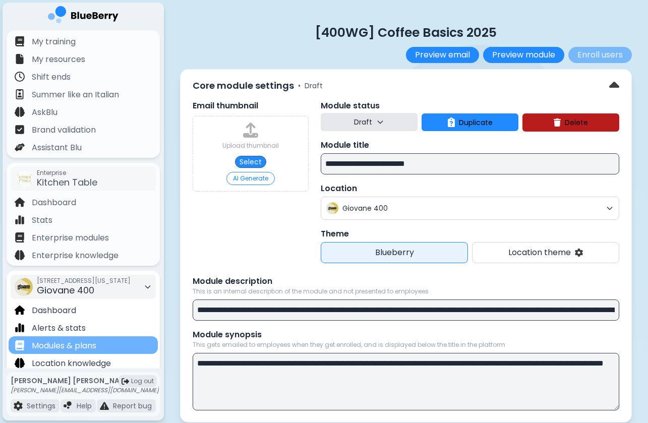
click at [119, 349] on div "Modules & plans" at bounding box center [83, 346] width 149 height 18
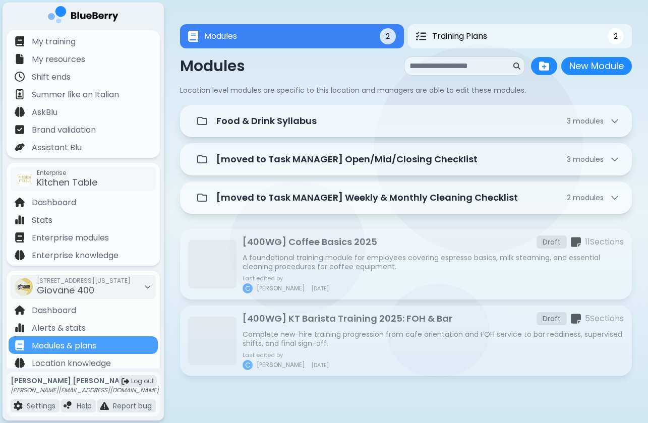
click at [476, 5] on div "Modules 2 Training Plans 2 Modules 2 2 Modules New Module New Module Location l…" at bounding box center [406, 203] width 452 height 407
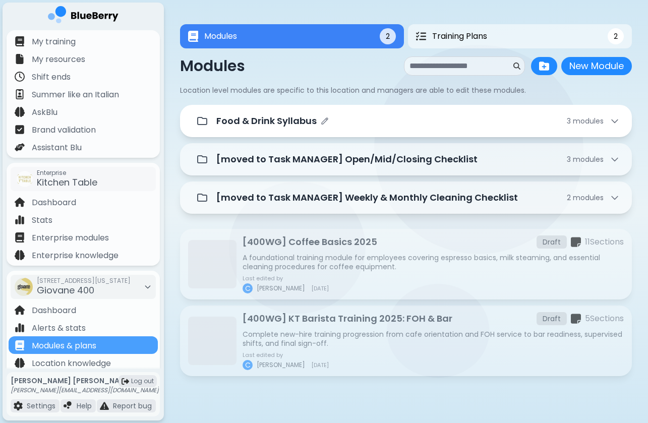
click at [358, 125] on div "Food & Drink Syllabus 3 module s" at bounding box center [418, 121] width 404 height 14
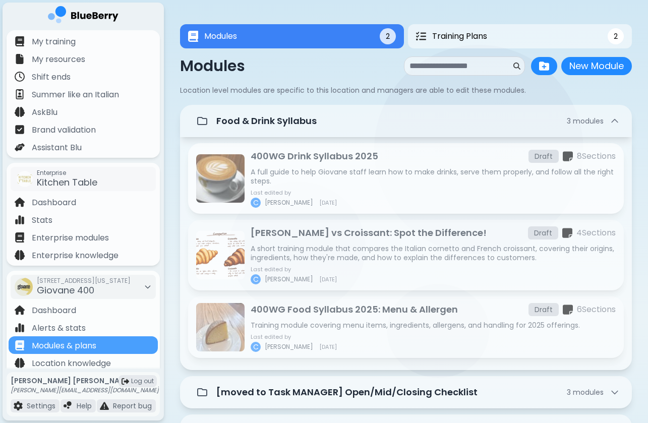
click at [315, 161] on p "400WG Drink Syllabus 2025" at bounding box center [315, 156] width 128 height 14
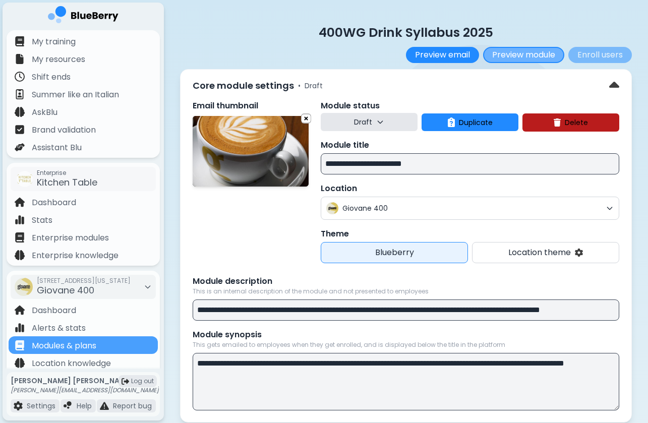
click at [528, 57] on button "Preview module" at bounding box center [523, 55] width 81 height 16
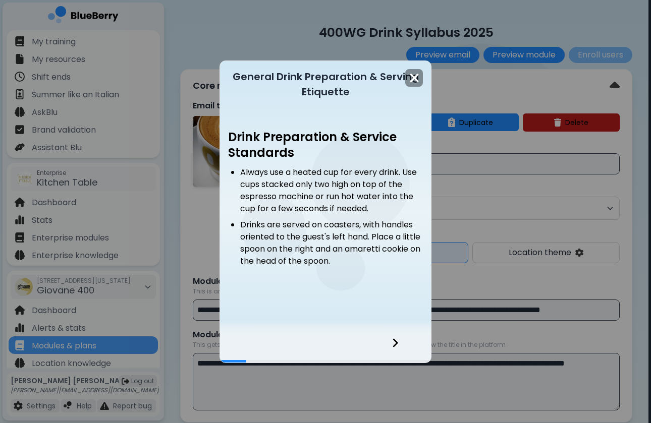
click at [397, 342] on icon at bounding box center [395, 343] width 5 height 9
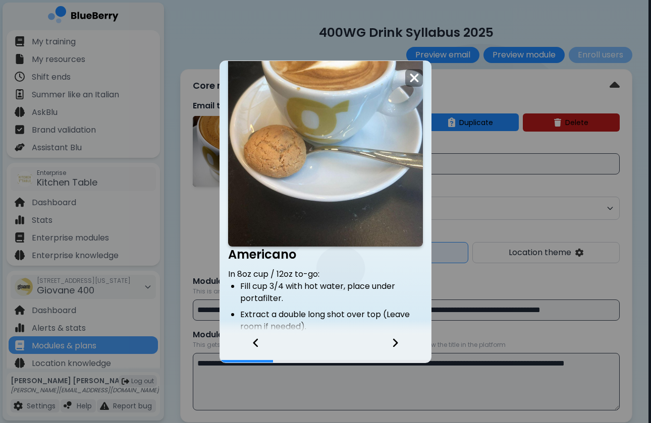
scroll to position [570, 0]
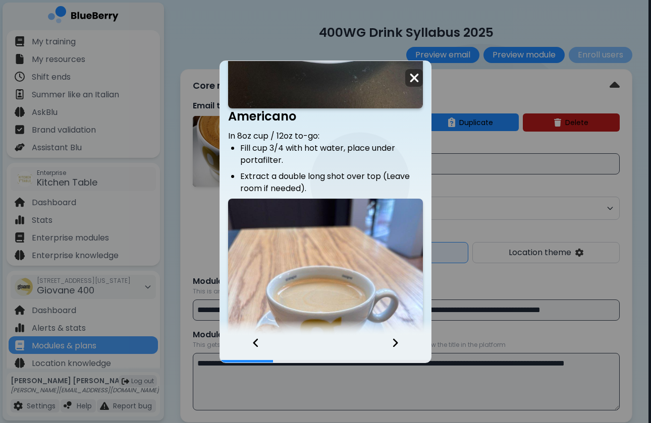
click at [400, 340] on div at bounding box center [401, 349] width 60 height 27
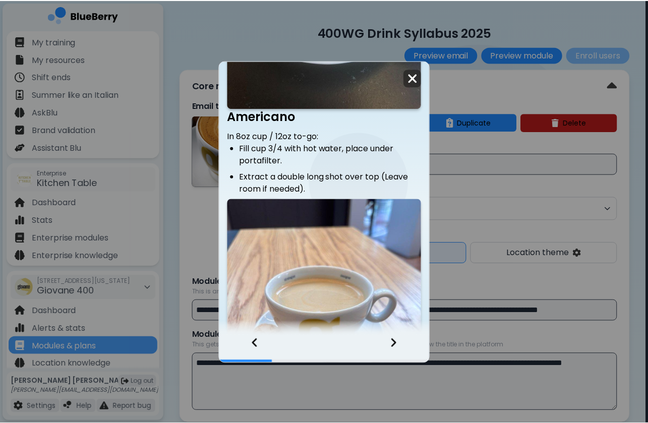
scroll to position [0, 0]
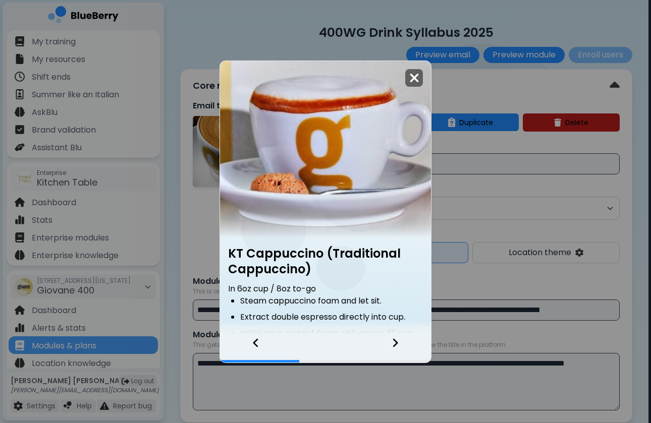
click at [411, 74] on img at bounding box center [414, 78] width 10 height 14
